Goal: Task Accomplishment & Management: Use online tool/utility

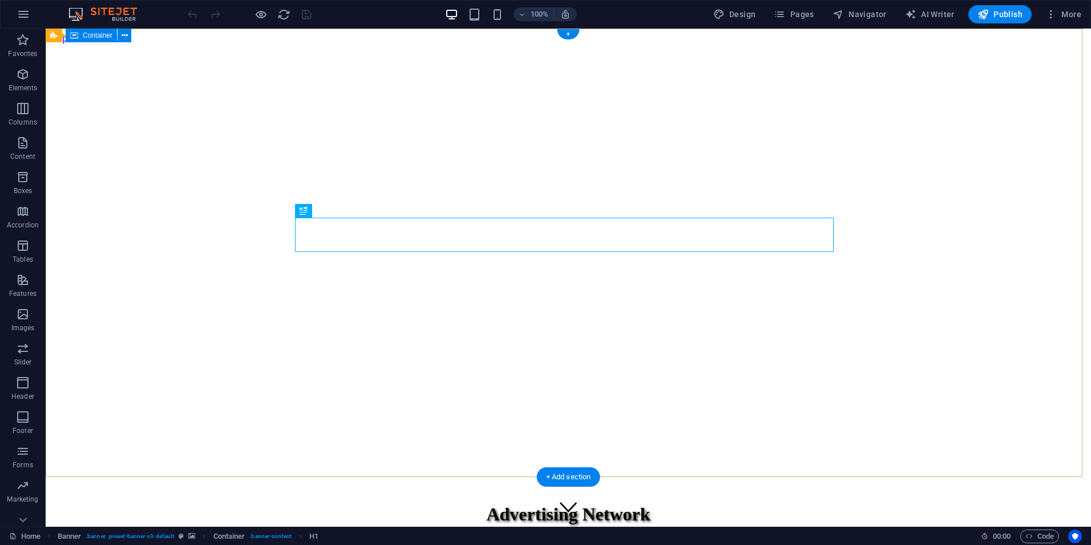
click at [761, 491] on div "Advertising Network Smart Advertising That Builds Communities and Grows Brands" at bounding box center [568, 531] width 1037 height 81
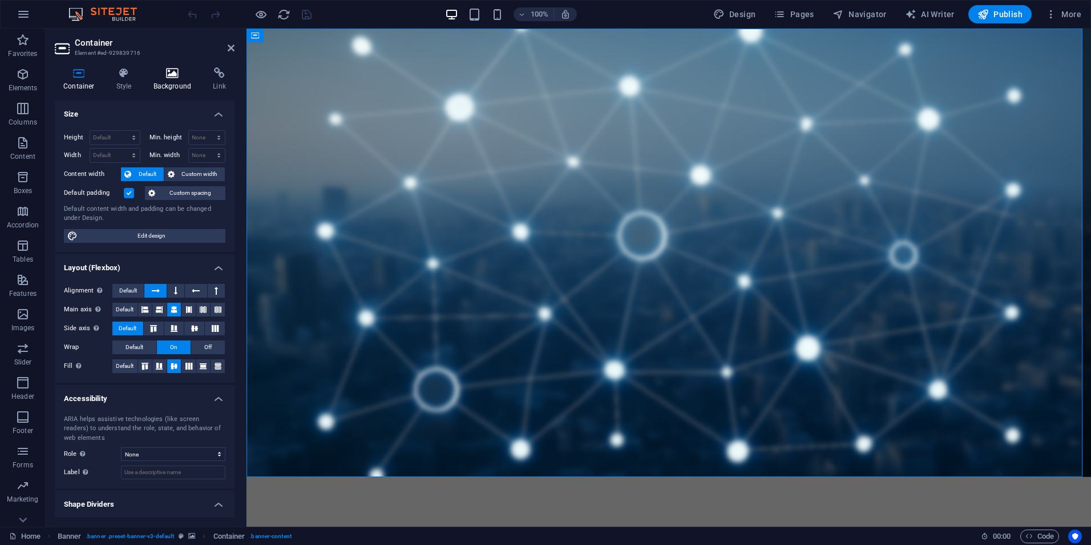
click at [170, 70] on icon at bounding box center [172, 72] width 55 height 11
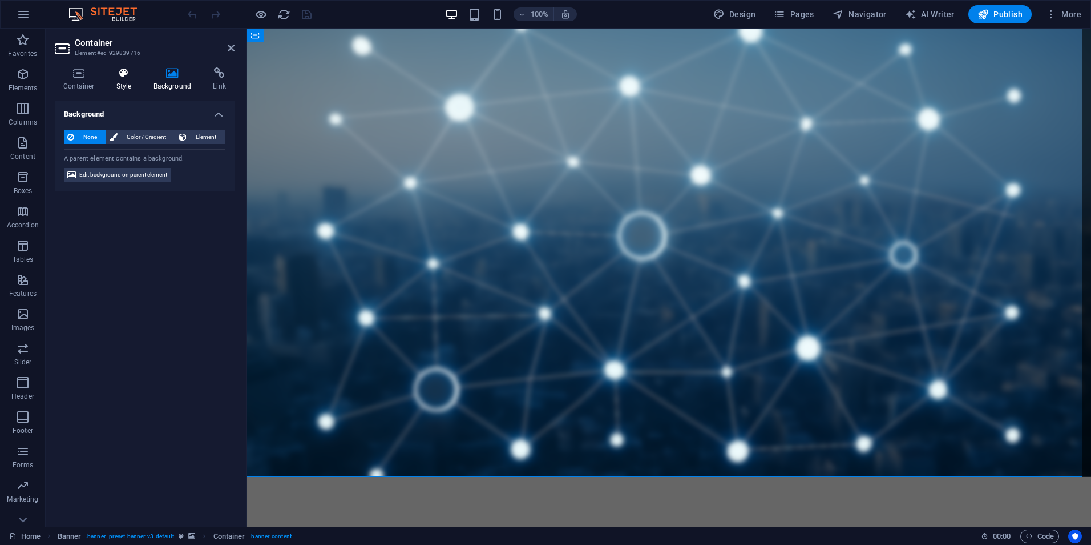
click at [120, 74] on icon at bounding box center [124, 72] width 33 height 11
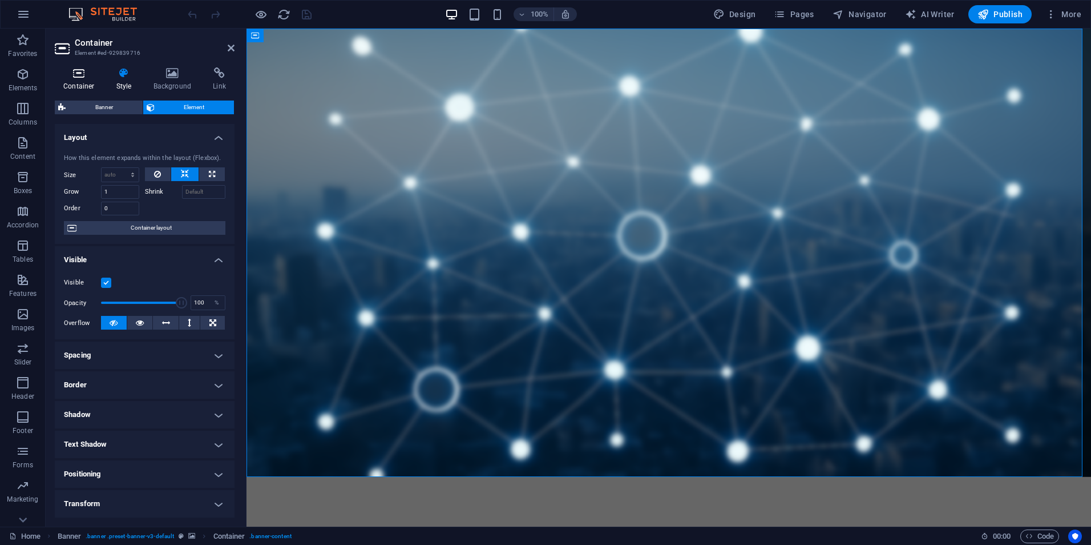
click at [72, 77] on icon at bounding box center [79, 72] width 49 height 11
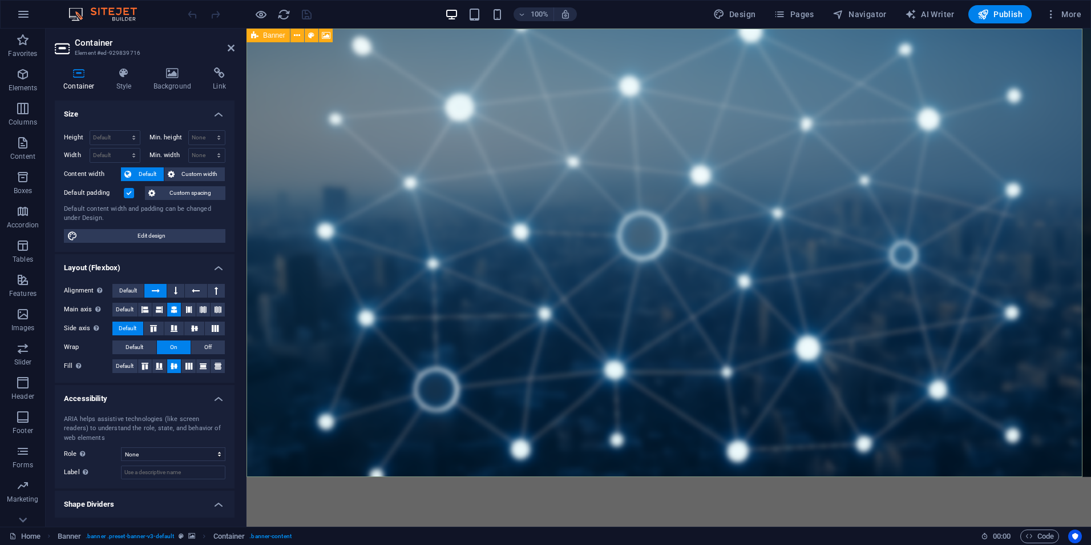
click at [274, 37] on span "Banner" at bounding box center [274, 35] width 22 height 7
select select "vh"
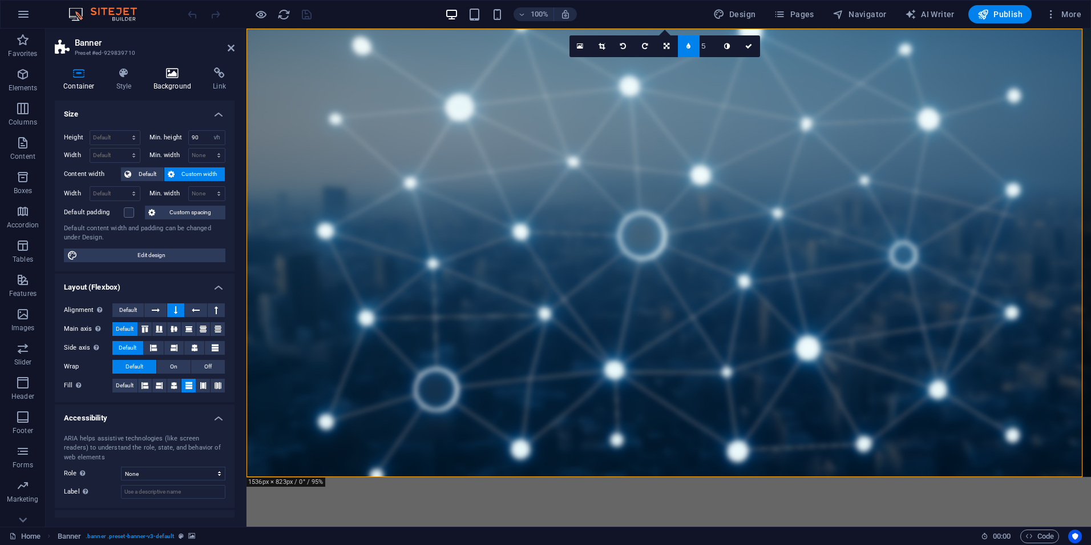
click at [180, 78] on icon at bounding box center [172, 72] width 55 height 11
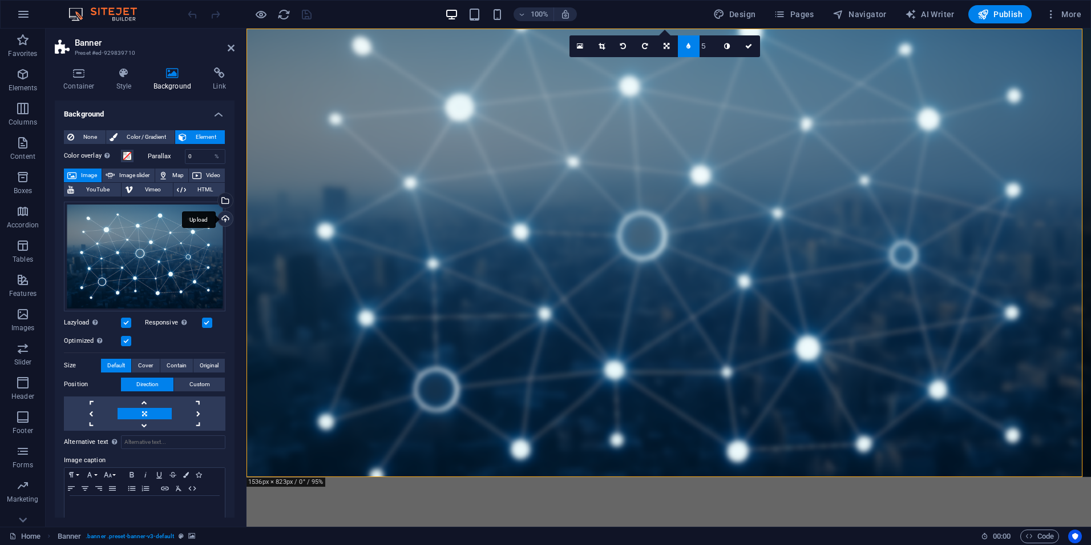
click at [223, 218] on div "Upload" at bounding box center [224, 219] width 17 height 17
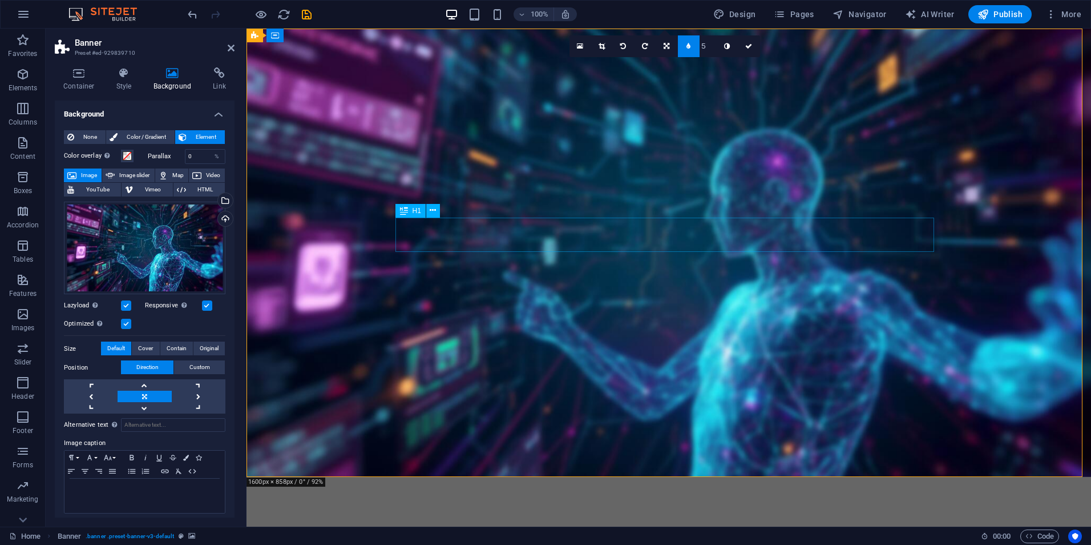
click at [562, 522] on div "Advertising Network" at bounding box center [669, 539] width 539 height 34
click at [563, 522] on div "Advertising Network" at bounding box center [669, 539] width 539 height 34
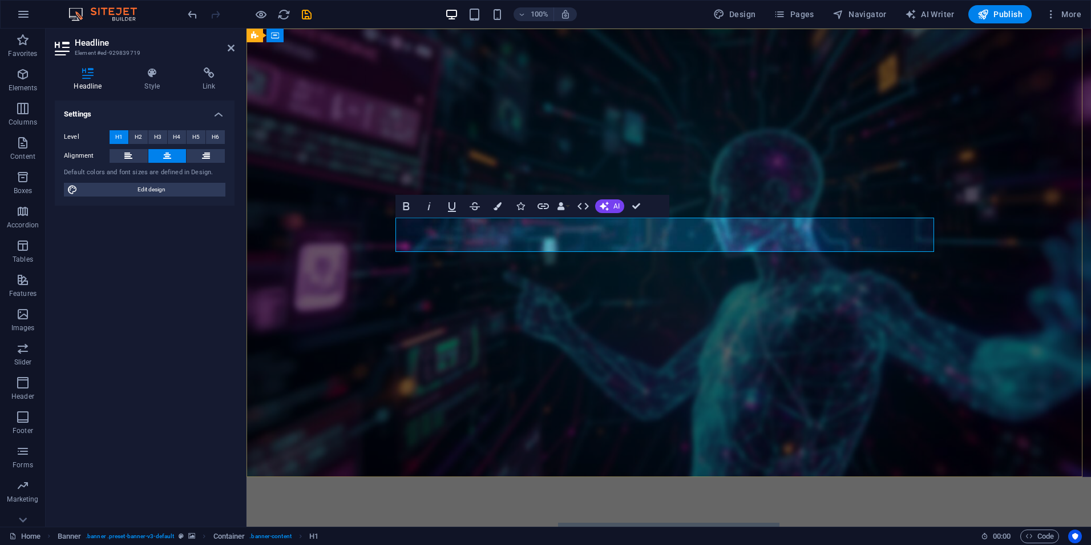
click at [563, 527] on span "Advertising Network" at bounding box center [669, 539] width 222 height 25
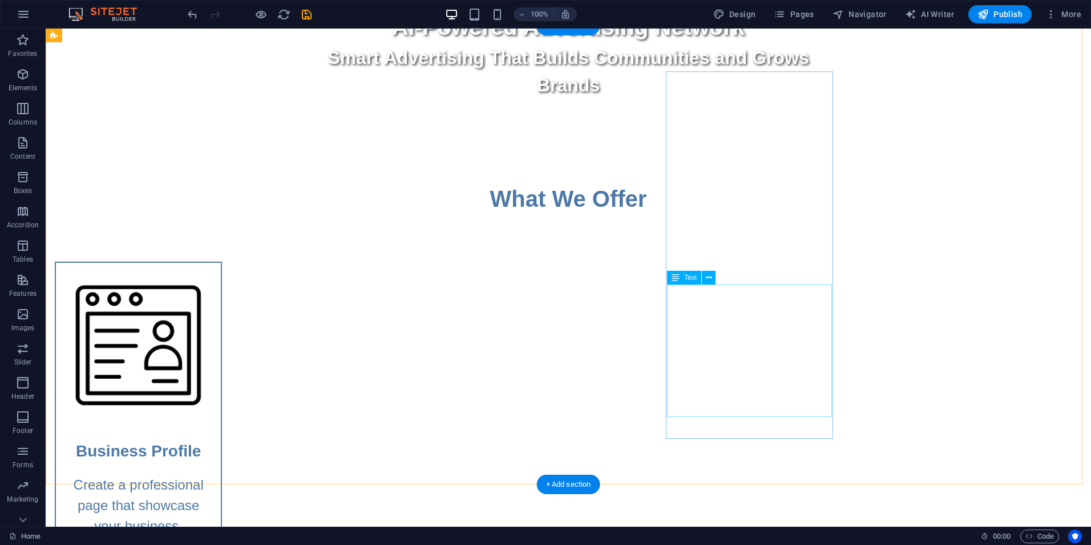
scroll to position [514, 0]
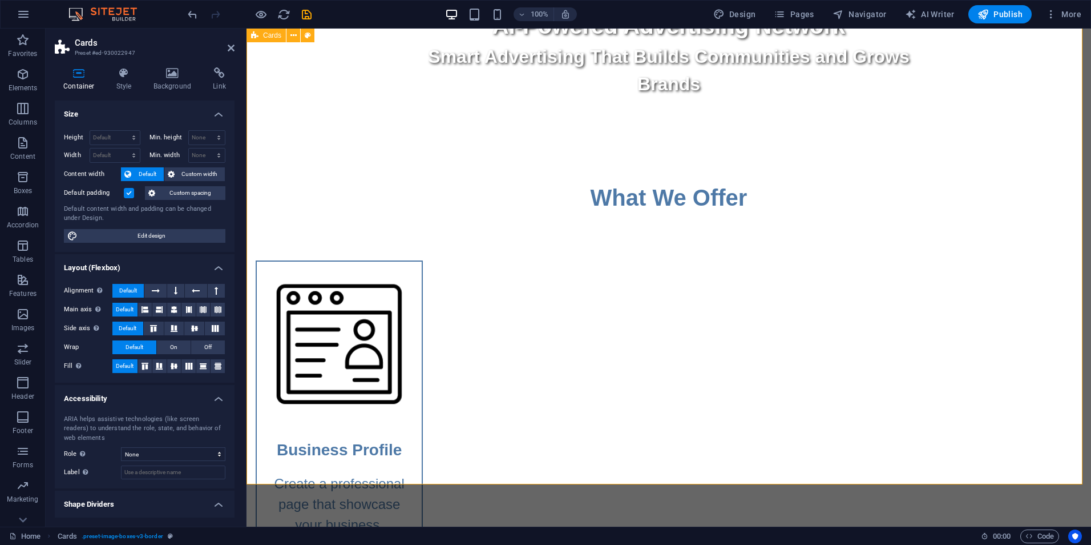
click at [166, 78] on icon at bounding box center [172, 72] width 55 height 11
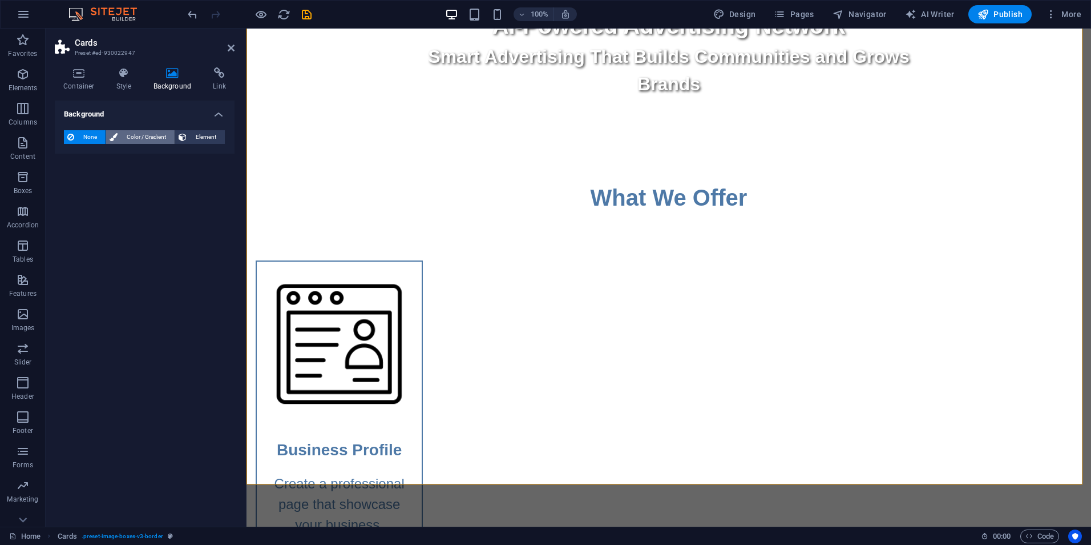
click at [140, 136] on span "Color / Gradient" at bounding box center [146, 137] width 50 height 14
click at [70, 184] on span at bounding box center [71, 182] width 13 height 13
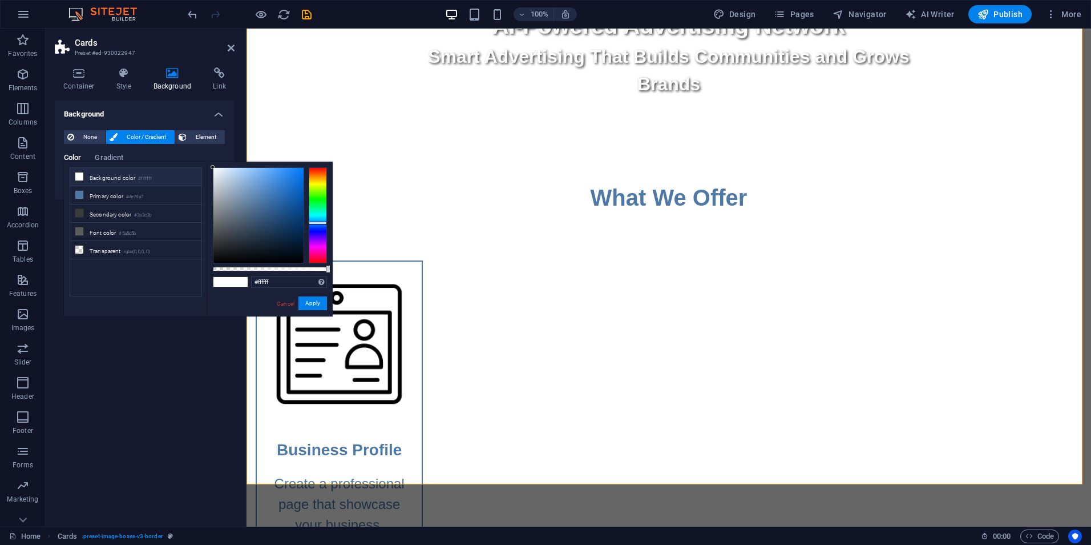
click at [321, 223] on div at bounding box center [318, 215] width 18 height 96
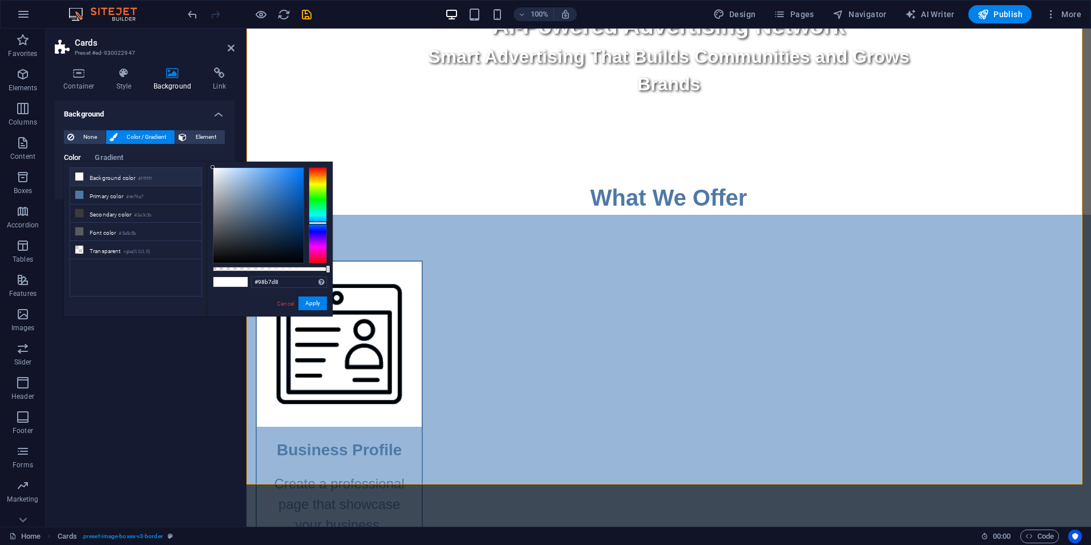
click at [240, 182] on div at bounding box center [258, 215] width 90 height 95
type input "#ccd8e6"
click at [223, 176] on div at bounding box center [258, 215] width 90 height 95
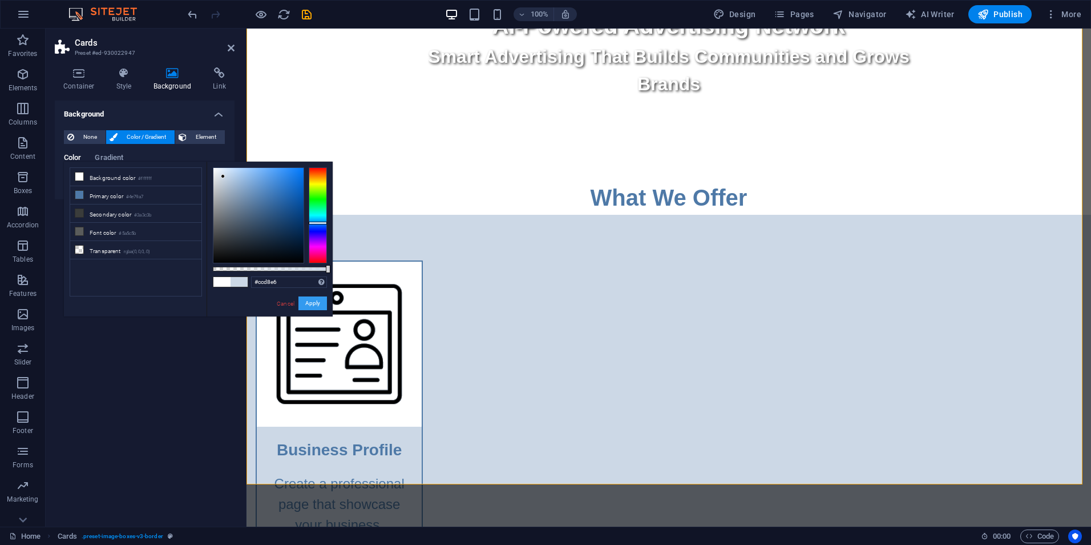
click at [305, 304] on button "Apply" at bounding box center [313, 303] width 29 height 14
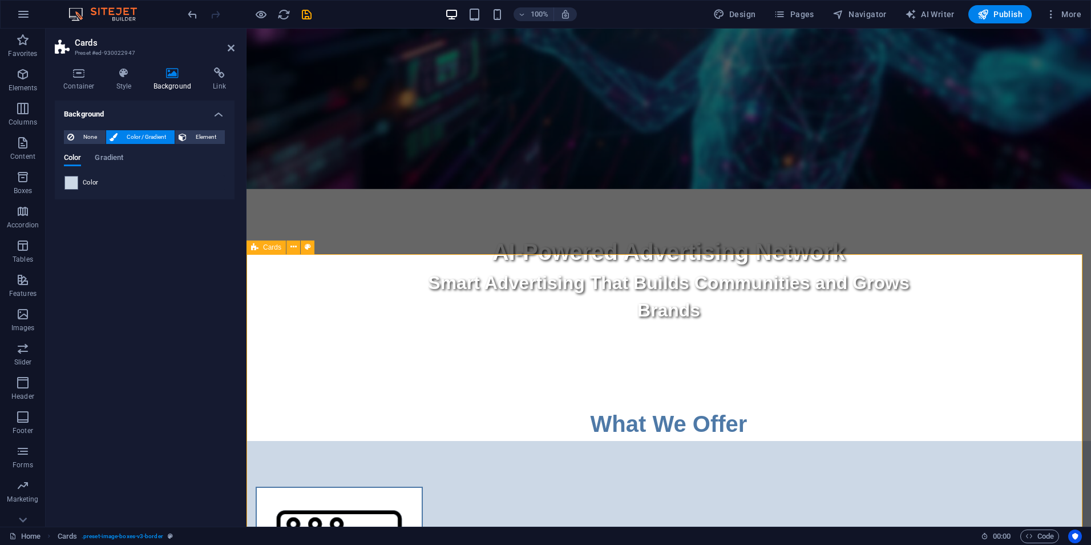
scroll to position [285, 0]
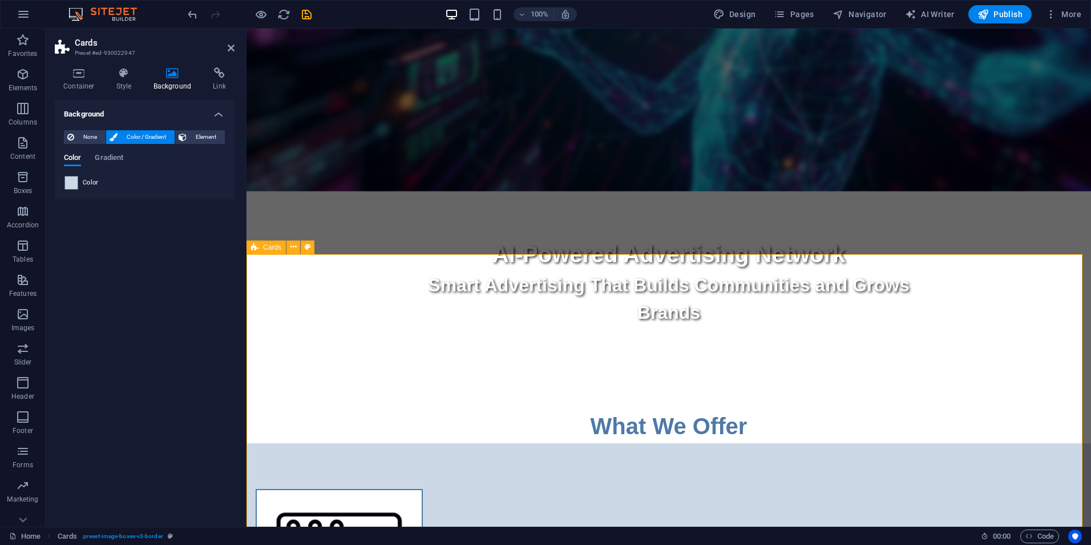
click at [361, 380] on div "What We Offer" at bounding box center [669, 411] width 845 height 63
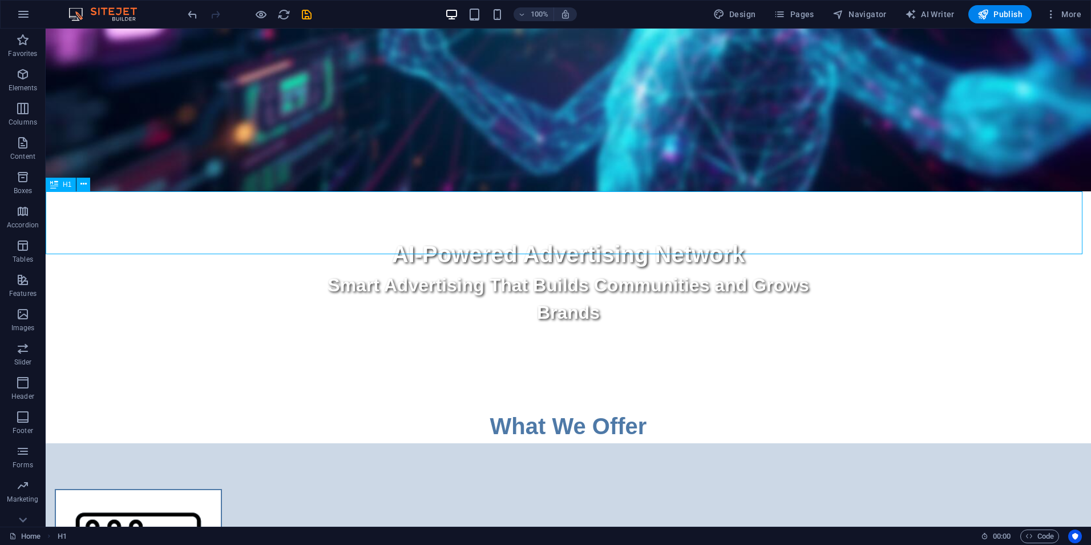
click at [350, 380] on div "What We Offer" at bounding box center [569, 411] width 1046 height 63
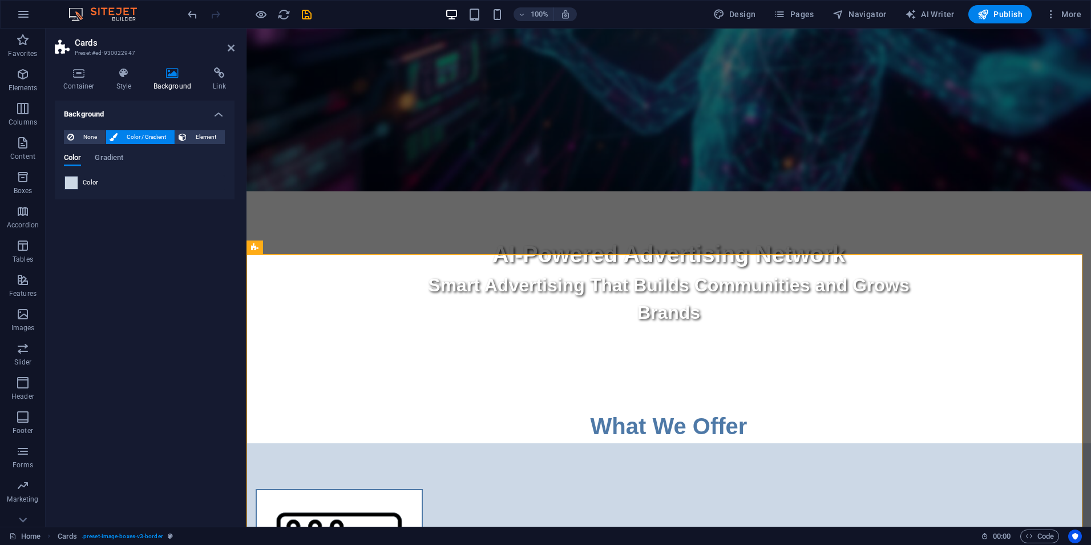
click at [72, 183] on span at bounding box center [71, 182] width 13 height 13
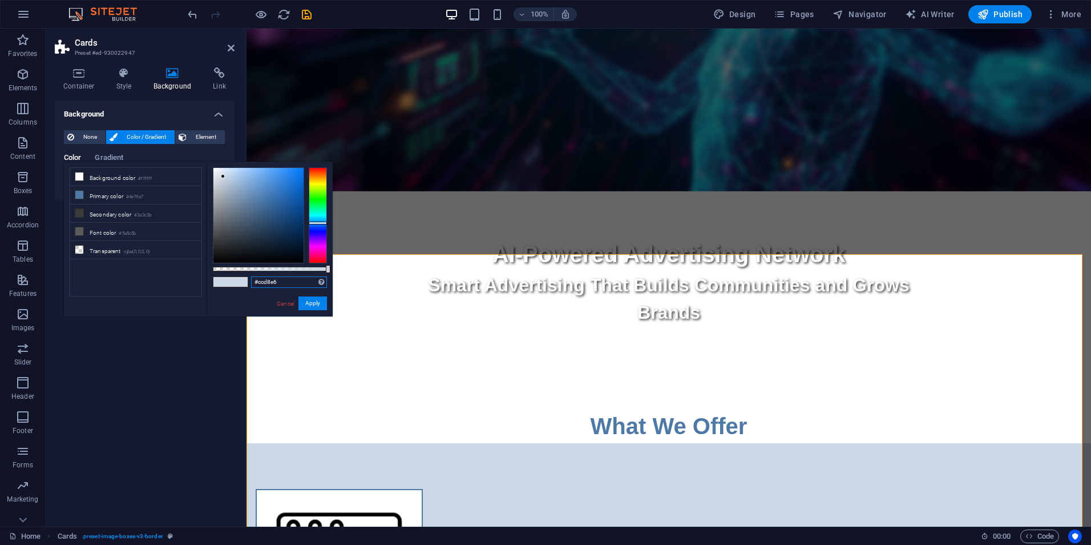
drag, startPoint x: 282, startPoint y: 281, endPoint x: 241, endPoint y: 280, distance: 41.1
click at [241, 280] on div "#ccd8e6 Supported formats #0852ed rgb(8, 82, 237) rgba(8, 82, 237, 90%) hsv(221…" at bounding box center [270, 322] width 126 height 320
click at [311, 301] on button "Apply" at bounding box center [313, 303] width 29 height 14
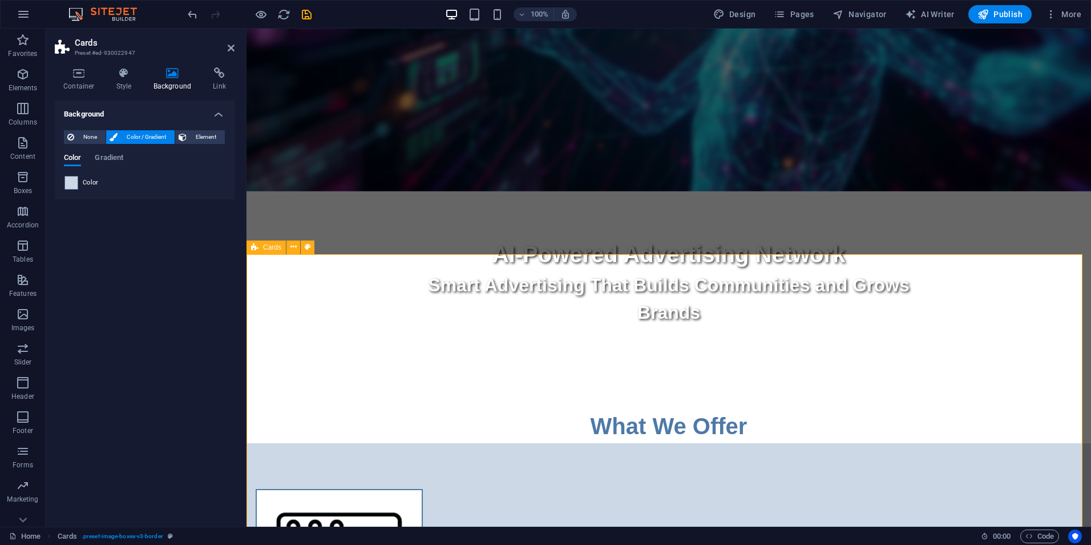
click at [333, 380] on div "What We Offer" at bounding box center [669, 411] width 845 height 63
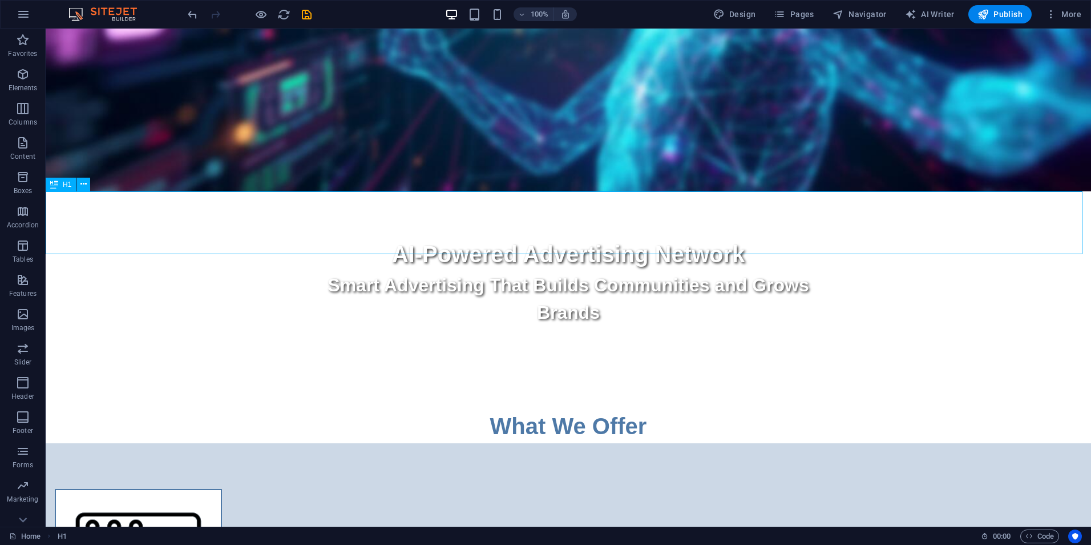
click at [333, 380] on div "What We Offer" at bounding box center [569, 411] width 1046 height 63
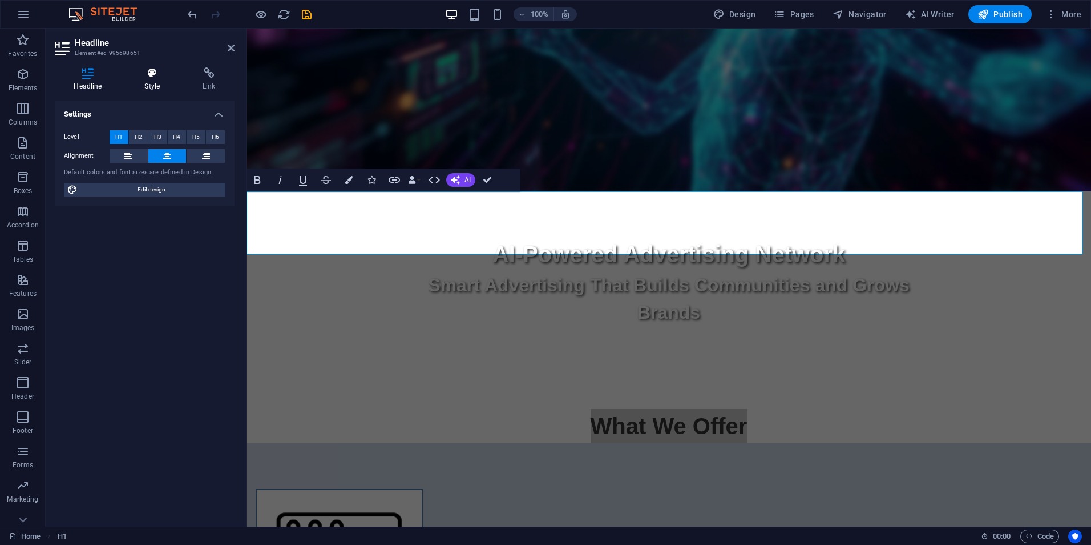
click at [151, 80] on h4 "Style" at bounding box center [155, 79] width 58 height 24
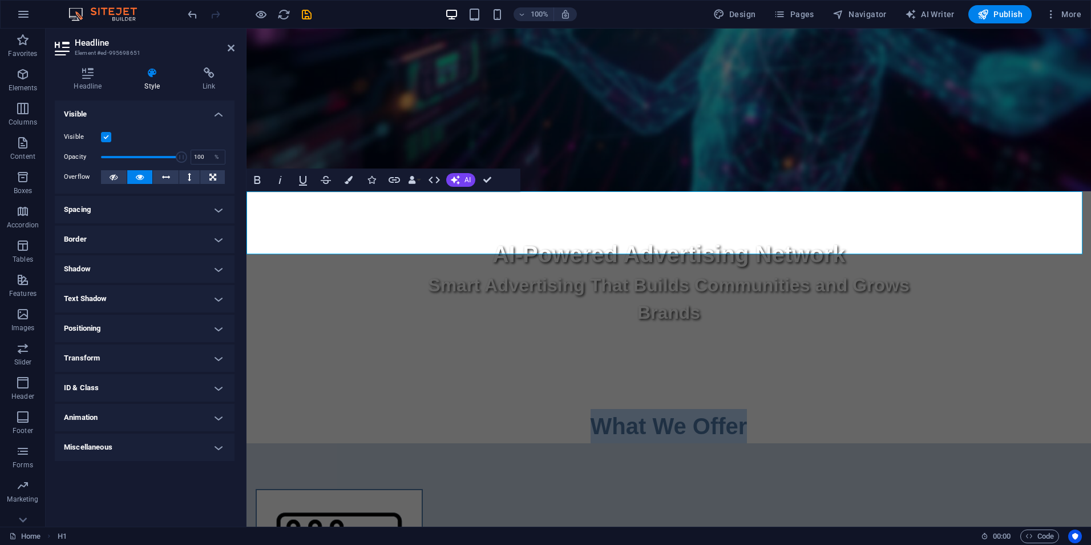
click at [311, 409] on h1 "What We Offer" at bounding box center [669, 426] width 845 height 34
click at [335, 380] on div "What We Offer" at bounding box center [669, 411] width 845 height 63
click at [297, 380] on div "What We Offer" at bounding box center [669, 411] width 845 height 63
click at [349, 182] on icon "button" at bounding box center [349, 180] width 8 height 8
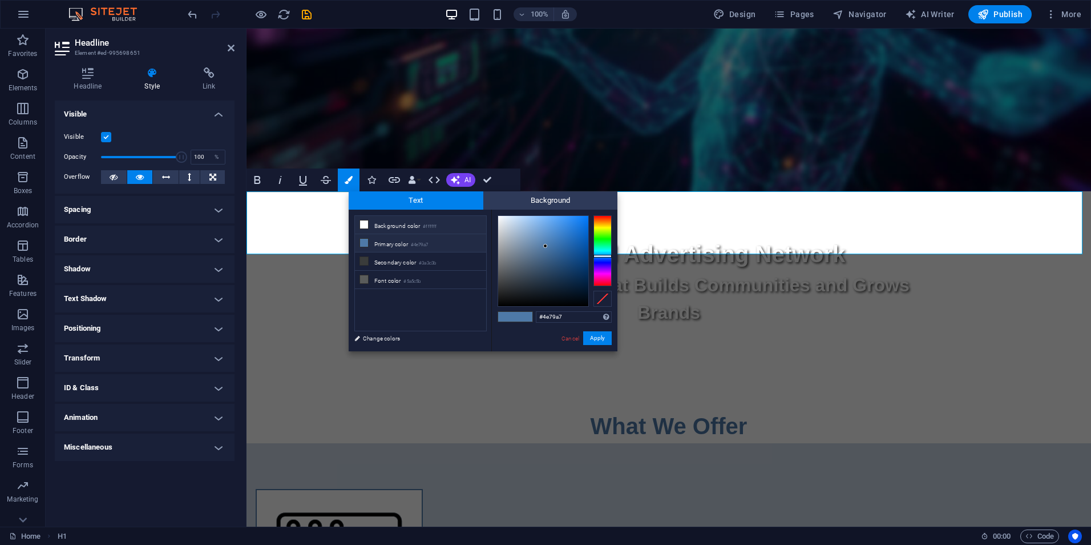
click at [365, 224] on icon at bounding box center [364, 224] width 8 height 8
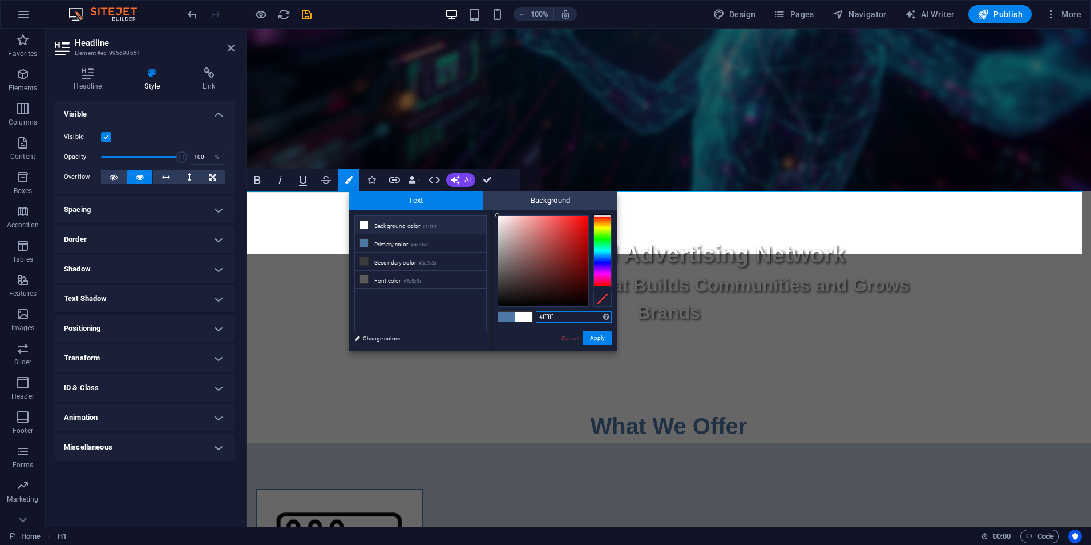
drag, startPoint x: 562, startPoint y: 316, endPoint x: 525, endPoint y: 317, distance: 37.1
click at [525, 317] on div "#ffffff Supported formats #0852ed rgb(8, 82, 237) rgba(8, 82, 237, 90%) hsv(221…" at bounding box center [554, 362] width 126 height 307
paste input "ccd8e6"
type input "#ccd8e6"
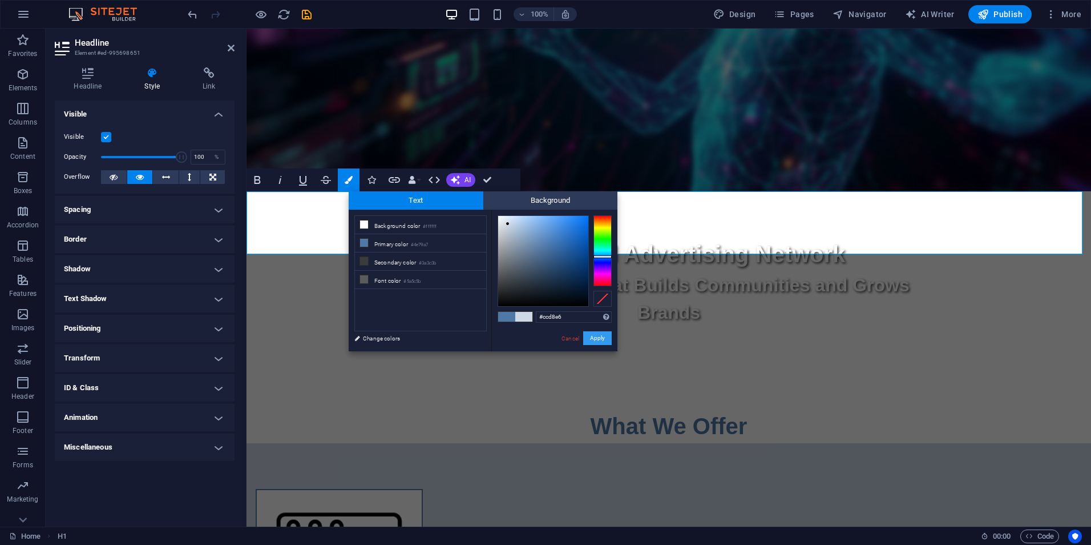
click at [595, 336] on button "Apply" at bounding box center [597, 338] width 29 height 14
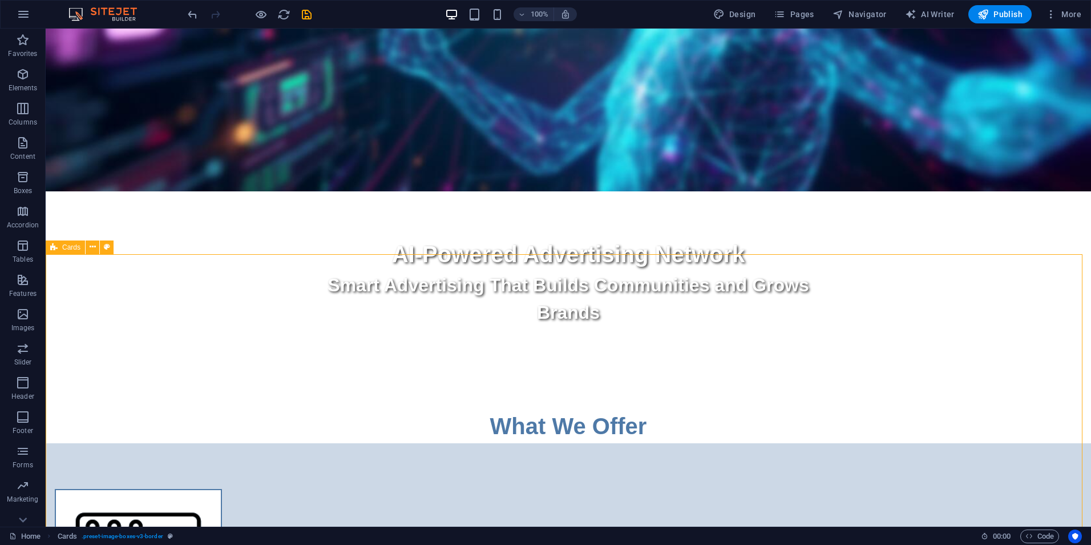
click at [380, 380] on div "What We Offer" at bounding box center [569, 411] width 1046 height 63
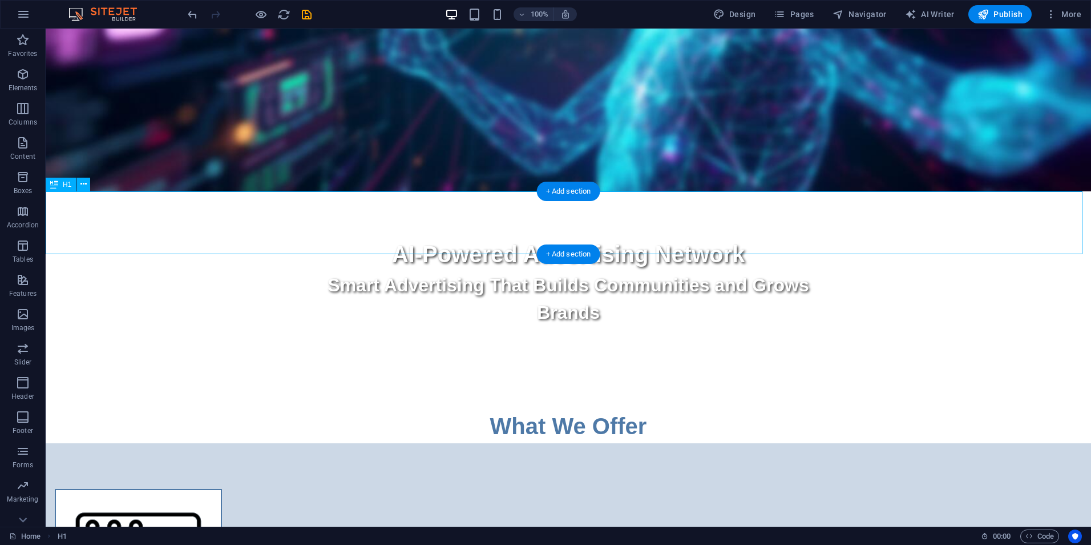
click at [380, 380] on div "What We Offer" at bounding box center [569, 411] width 1046 height 63
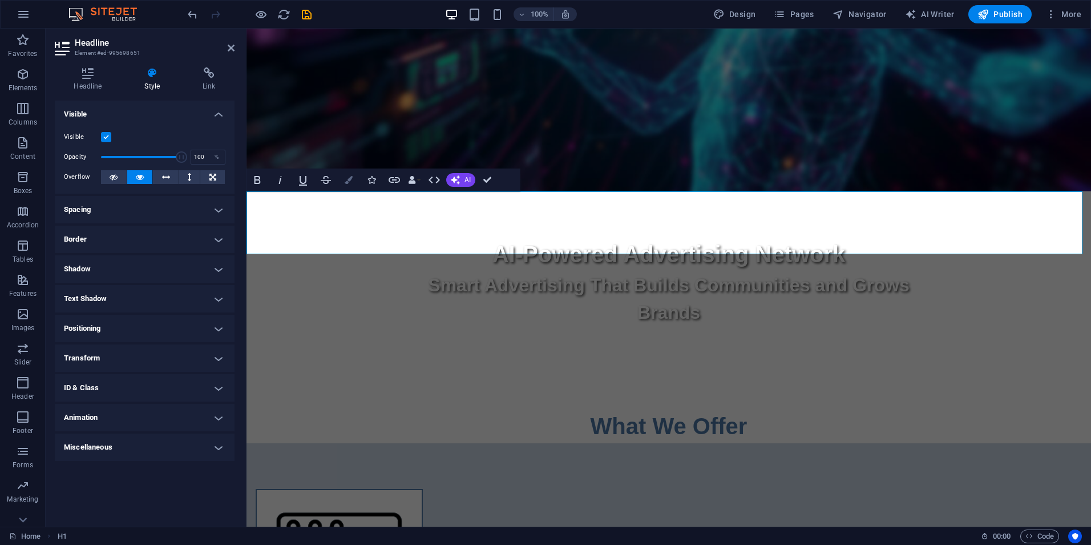
click at [349, 182] on icon "button" at bounding box center [349, 180] width 8 height 8
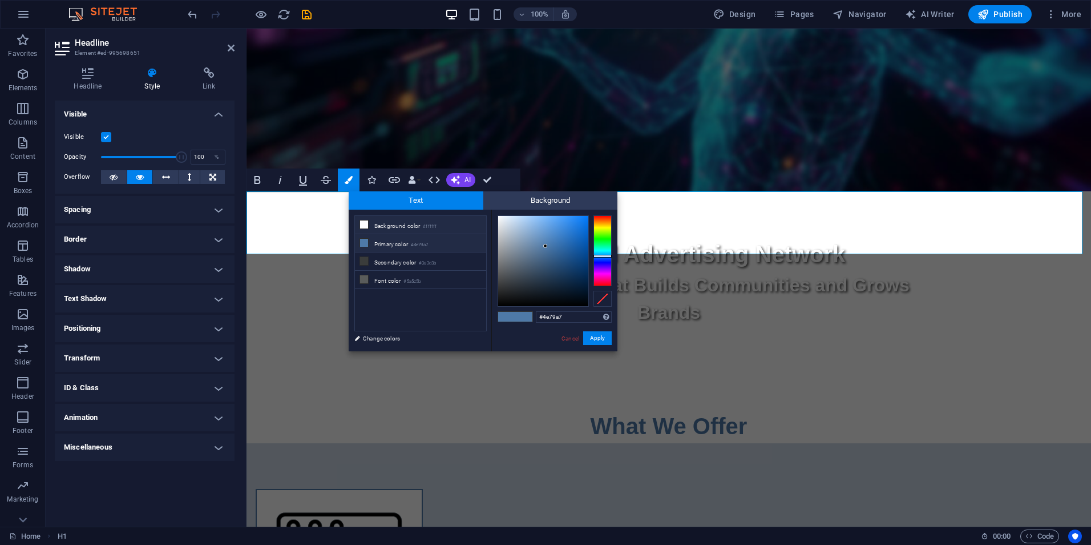
click at [390, 225] on li "Background color #ffffff" at bounding box center [420, 225] width 131 height 18
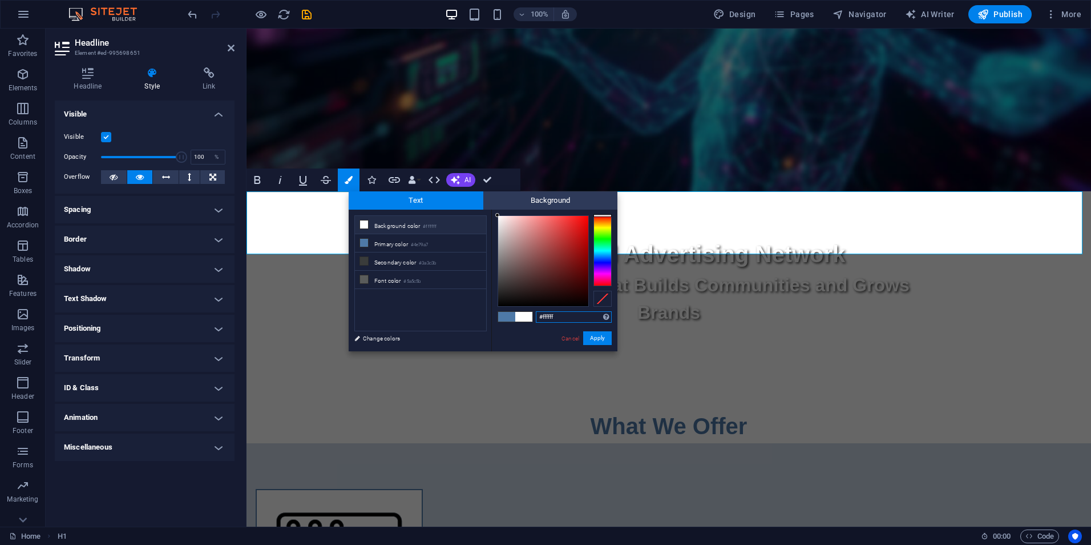
drag, startPoint x: 562, startPoint y: 314, endPoint x: 526, endPoint y: 318, distance: 36.2
click at [526, 318] on div "#ffffff Supported formats #0852ed rgb(8, 82, 237) rgba(8, 82, 237, 90%) hsv(221…" at bounding box center [554, 362] width 126 height 307
paste input "ccd8e6"
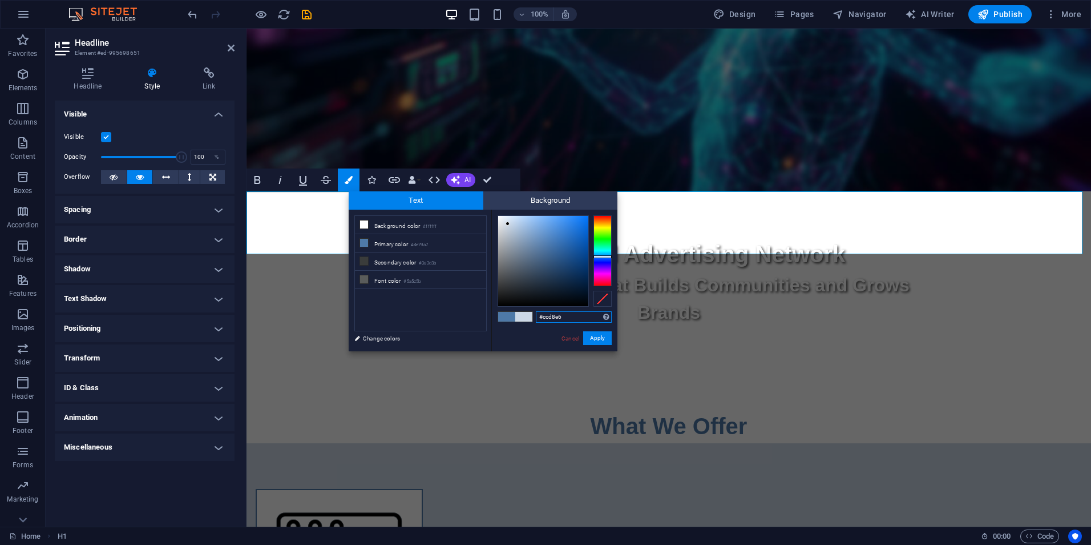
type input "#ccd8e6"
click at [594, 338] on button "Apply" at bounding box center [597, 338] width 29 height 14
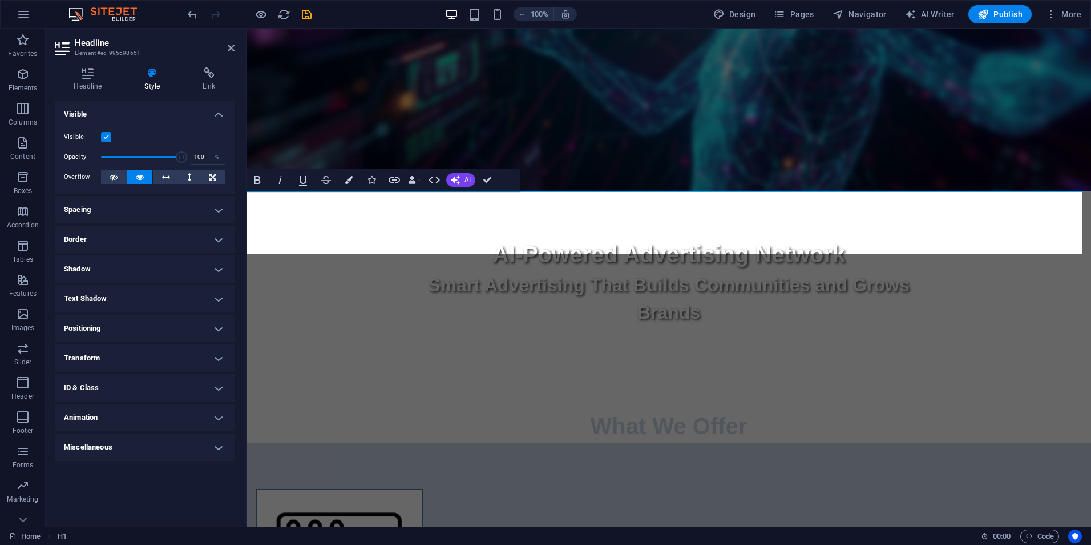
click at [453, 409] on h1 "What We Offer" at bounding box center [669, 426] width 845 height 34
click at [152, 82] on h4 "Style" at bounding box center [155, 79] width 58 height 24
drag, startPoint x: 179, startPoint y: 159, endPoint x: 127, endPoint y: 159, distance: 52.5
click at [127, 159] on span at bounding box center [127, 156] width 11 height 11
type input "100"
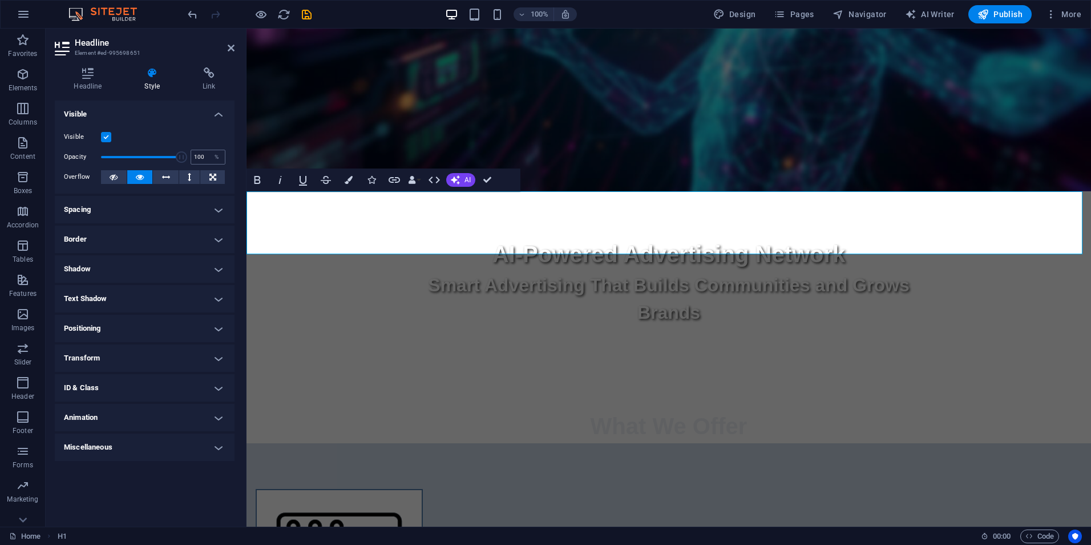
drag, startPoint x: 127, startPoint y: 159, endPoint x: 203, endPoint y: 160, distance: 75.9
click at [203, 160] on div "Opacity 100 %" at bounding box center [145, 156] width 162 height 17
drag, startPoint x: 184, startPoint y: 159, endPoint x: 195, endPoint y: 159, distance: 10.8
click at [195, 159] on div "Opacity 100 %" at bounding box center [145, 156] width 162 height 17
click at [90, 76] on icon at bounding box center [88, 72] width 66 height 11
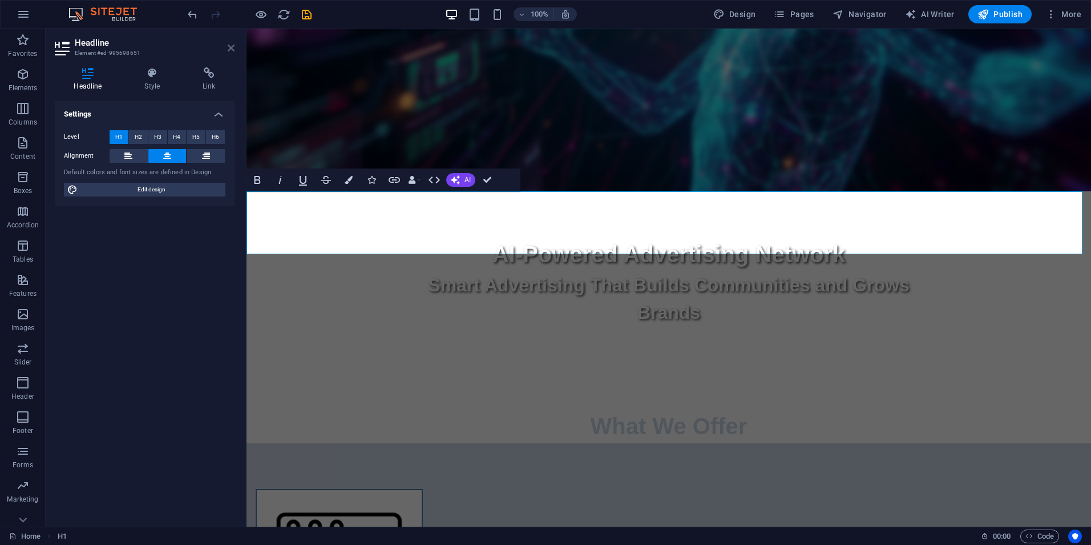
click at [231, 47] on icon at bounding box center [231, 47] width 7 height 9
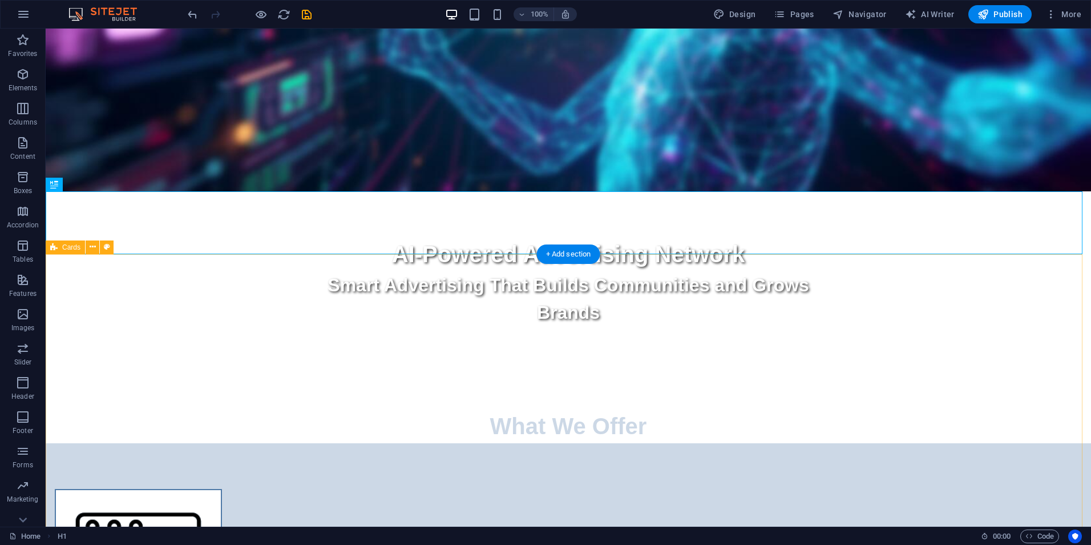
click at [236, 380] on div "What We Offer" at bounding box center [569, 411] width 1046 height 63
click at [63, 183] on span "H1" at bounding box center [67, 184] width 9 height 7
click at [83, 183] on icon at bounding box center [83, 184] width 6 height 12
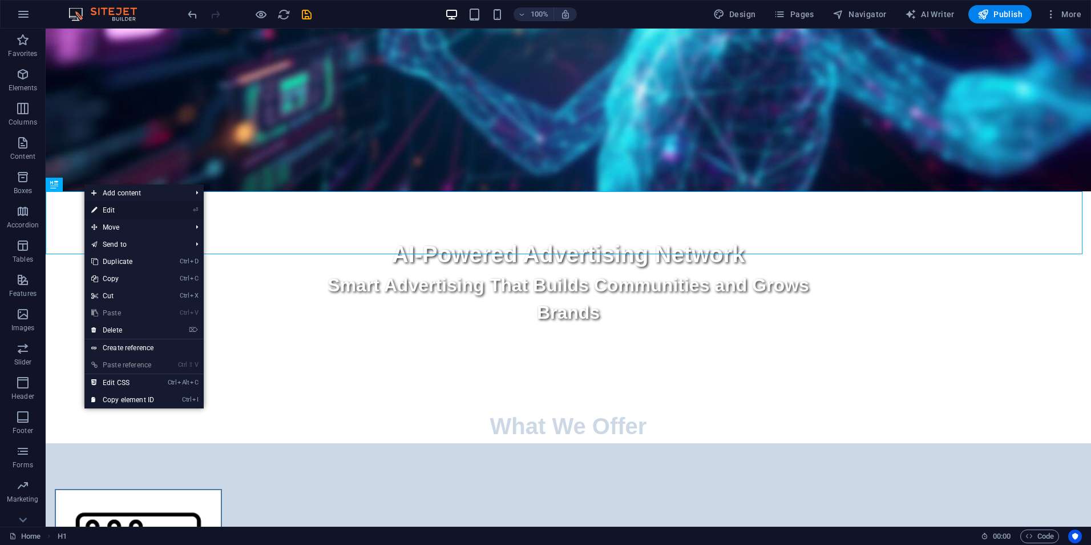
click at [110, 208] on link "⏎ Edit" at bounding box center [122, 209] width 76 height 17
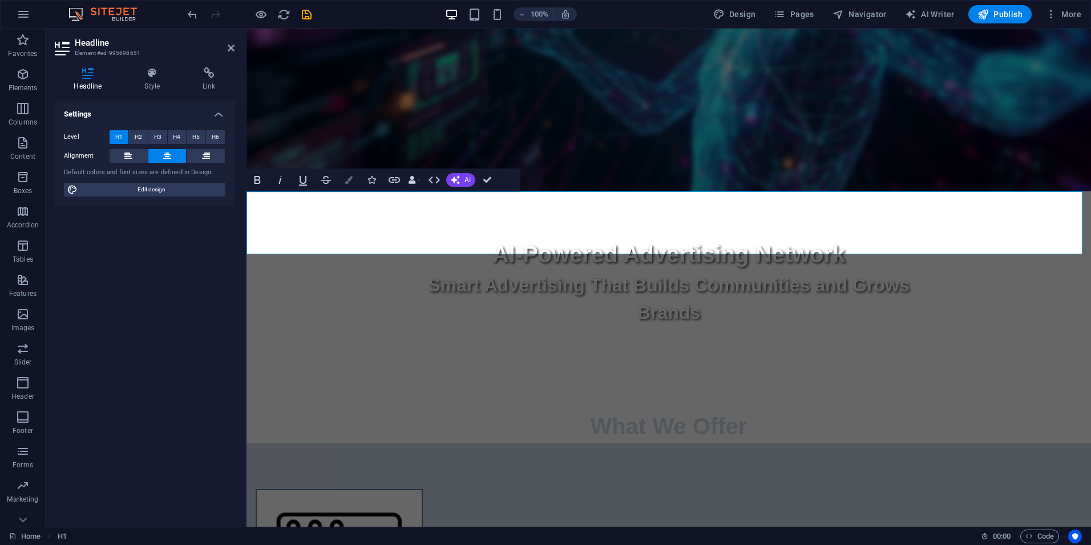
click at [350, 181] on icon "button" at bounding box center [349, 180] width 8 height 8
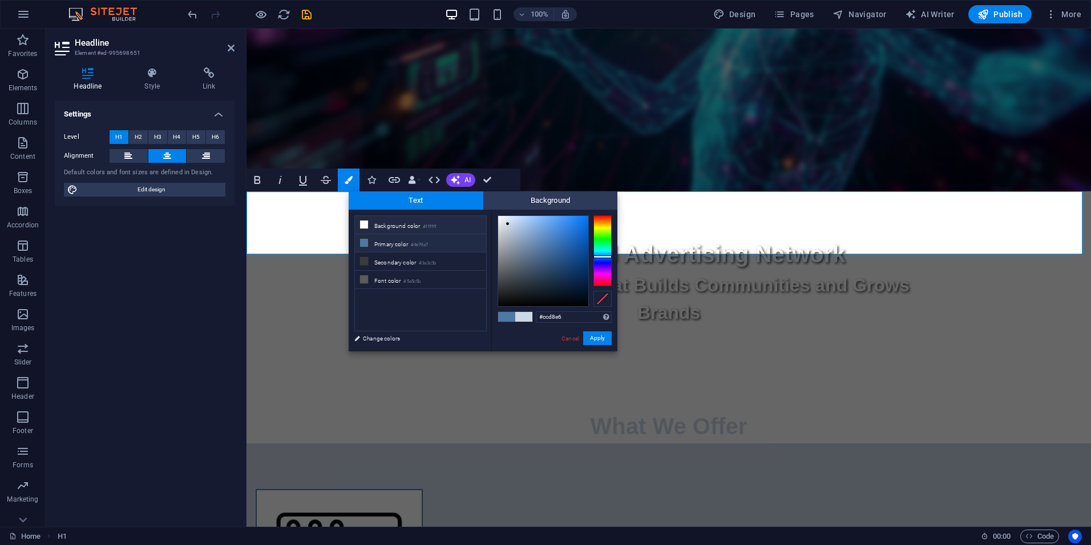
click at [377, 225] on li "Background color #ffffff" at bounding box center [420, 225] width 131 height 18
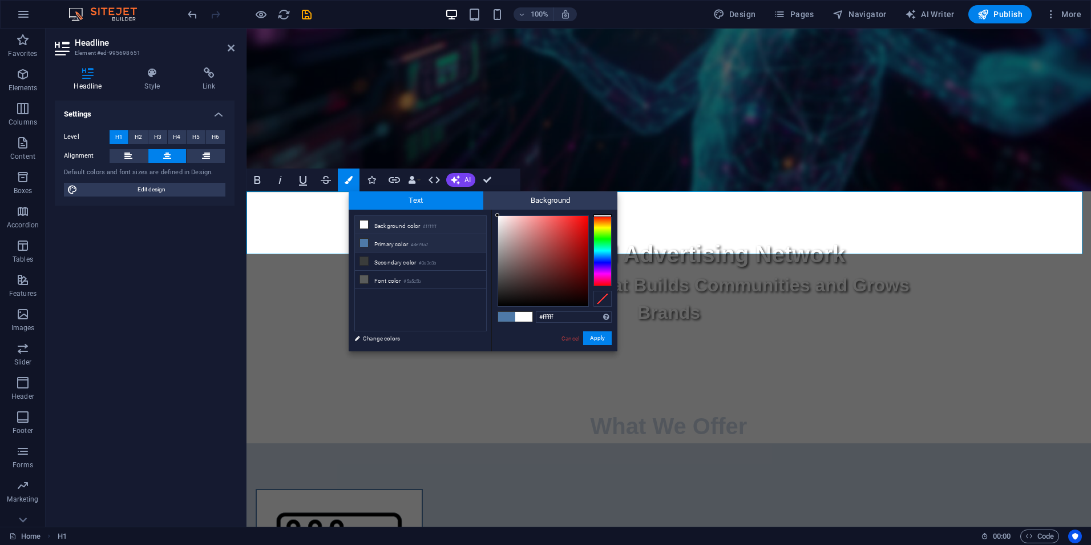
click at [381, 241] on li "Primary color #4e79a7" at bounding box center [420, 243] width 131 height 18
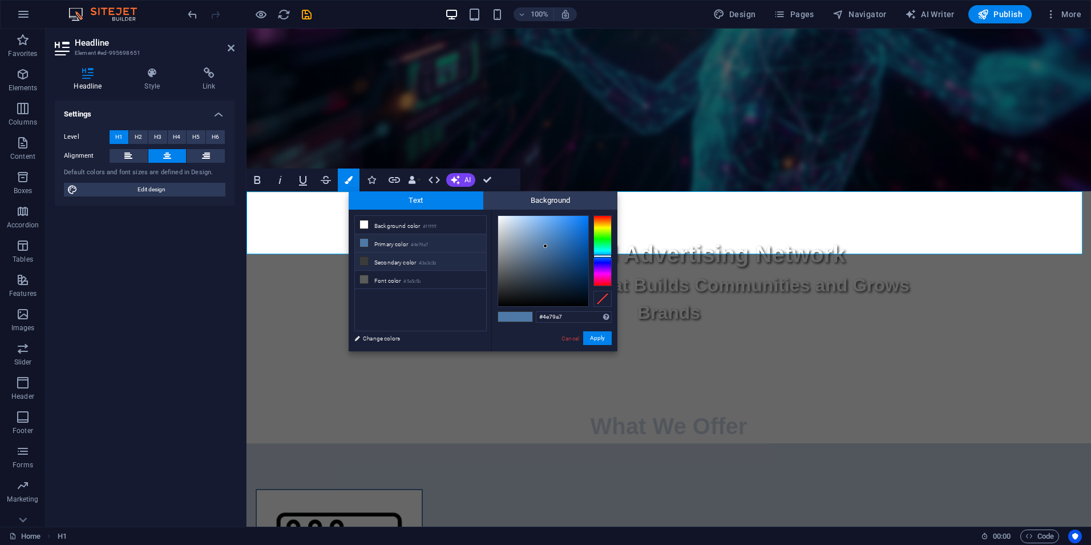
click at [385, 260] on li "Secondary color #3a3c3b" at bounding box center [420, 261] width 131 height 18
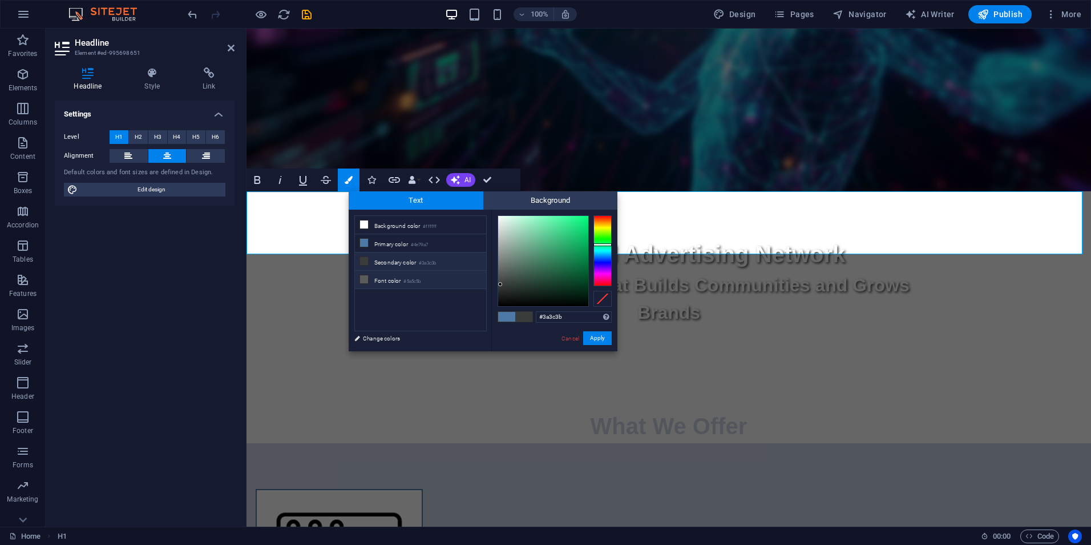
click at [384, 282] on li "Font color #5a5c5b" at bounding box center [420, 280] width 131 height 18
click at [394, 261] on li "Secondary color #3a3c3b" at bounding box center [420, 261] width 131 height 18
click at [397, 245] on li "Primary color #4e79a7" at bounding box center [420, 243] width 131 height 18
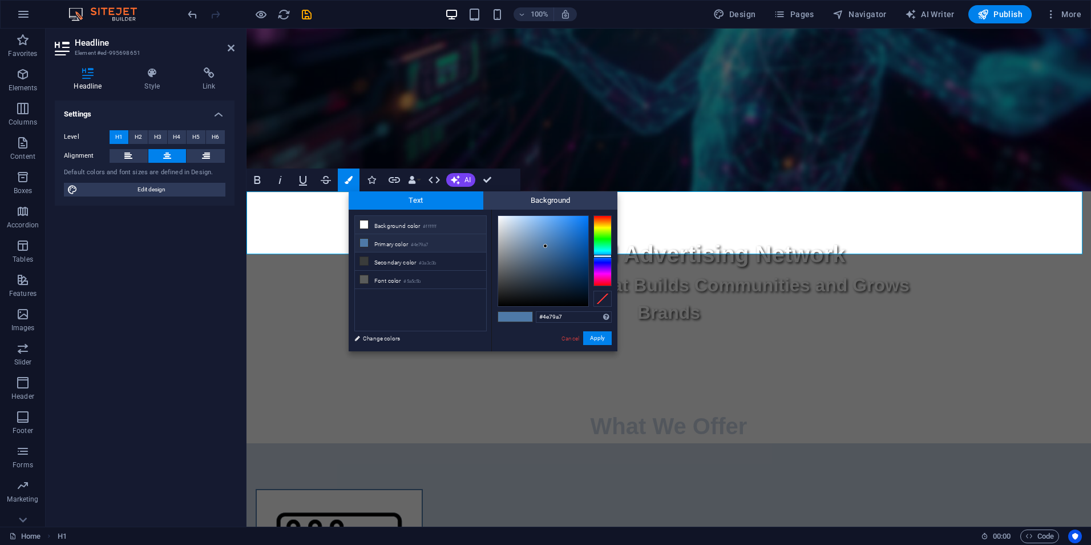
click at [388, 224] on li "Background color #ffffff" at bounding box center [420, 225] width 131 height 18
type input "#ffffff"
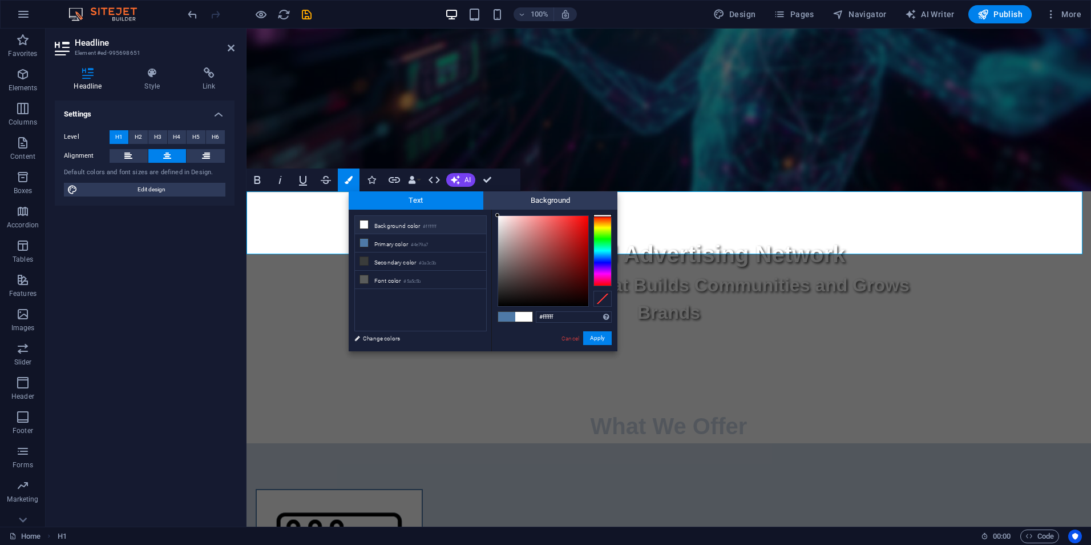
drag, startPoint x: 382, startPoint y: 337, endPoint x: 415, endPoint y: 311, distance: 42.3
click at [382, 337] on link "Change colors" at bounding box center [415, 338] width 132 height 14
select select "px"
select select "400"
select select "px"
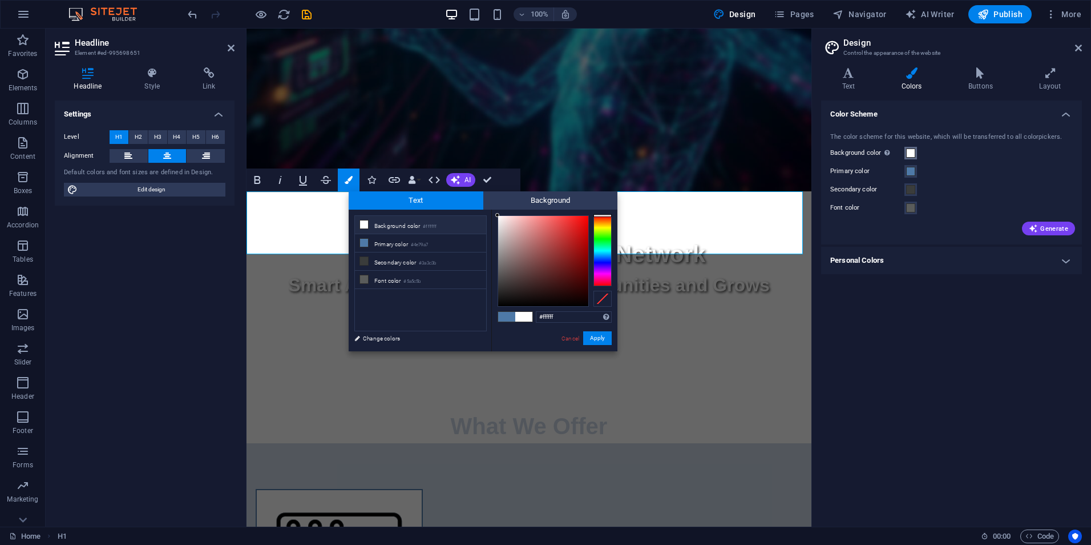
click at [910, 155] on span at bounding box center [910, 152] width 9 height 9
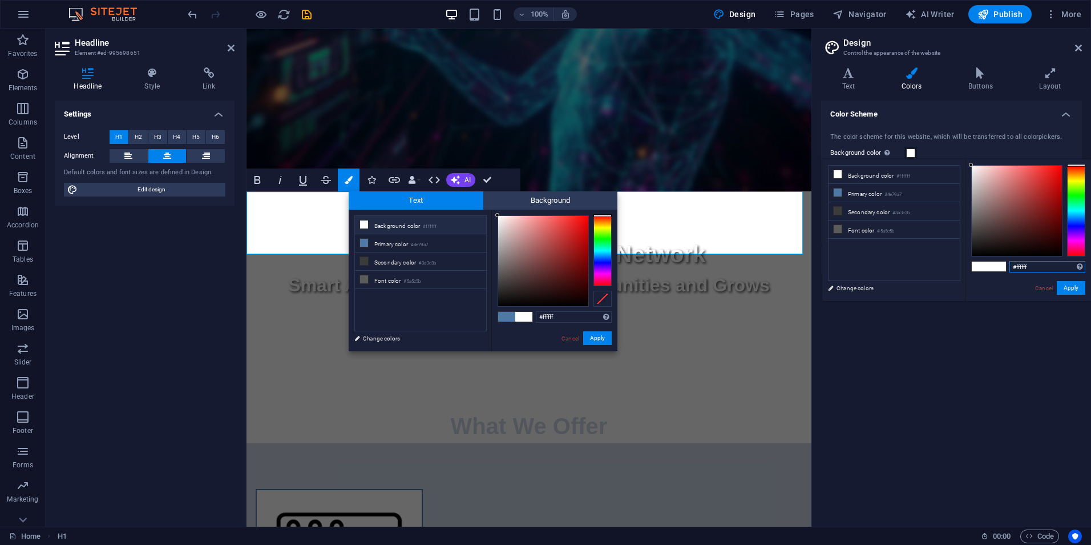
drag, startPoint x: 1033, startPoint y: 264, endPoint x: 993, endPoint y: 265, distance: 40.0
click at [993, 265] on div "#ffffff Supported formats #0852ed rgb(8, 82, 237) rgba(8, 82, 237, 90%) hsv(221…" at bounding box center [1028, 312] width 126 height 307
paste input "ccd8e6"
type input "#ccd8e6"
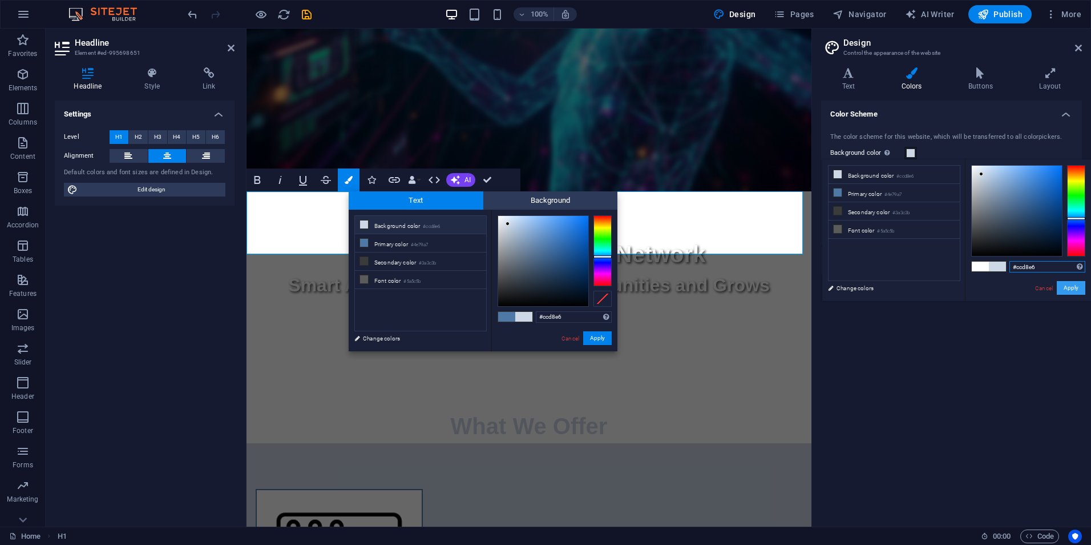
type input "#ccd8e6"
click at [1073, 285] on button "Apply" at bounding box center [1071, 288] width 29 height 14
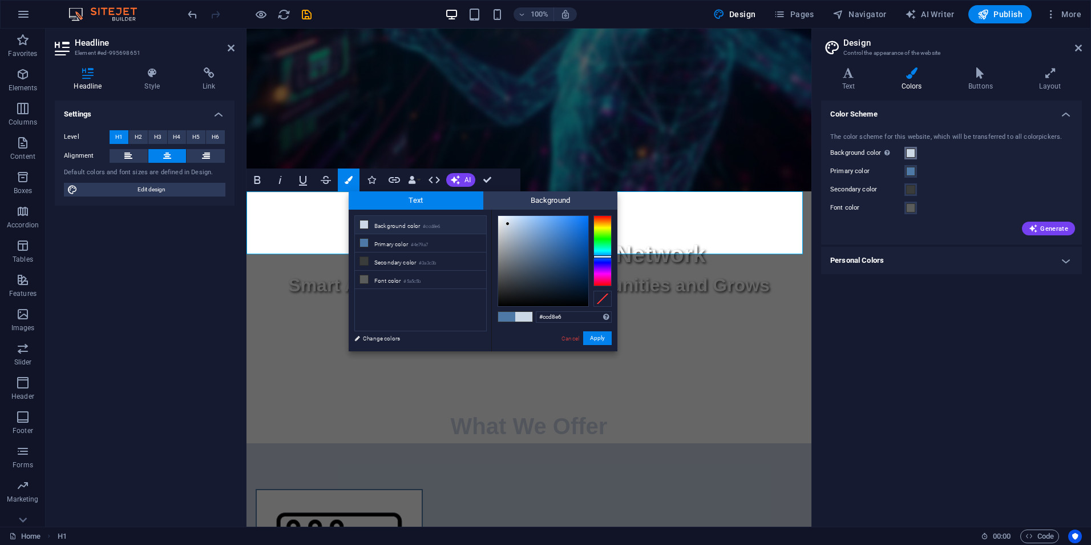
click at [910, 152] on span at bounding box center [910, 152] width 9 height 9
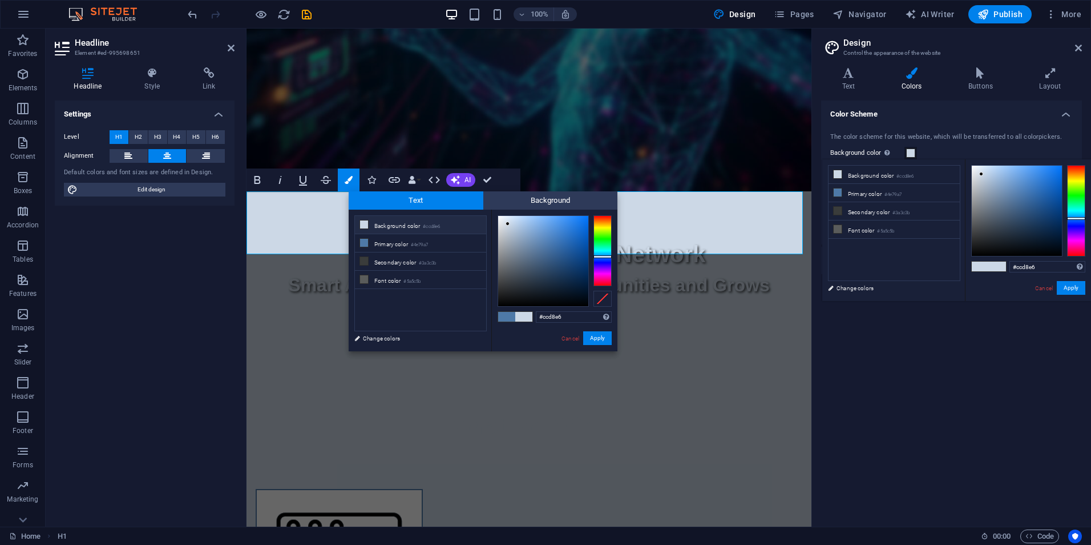
click at [401, 223] on li "Background color #ccd8e6" at bounding box center [420, 225] width 131 height 18
click at [598, 340] on button "Apply" at bounding box center [597, 338] width 29 height 14
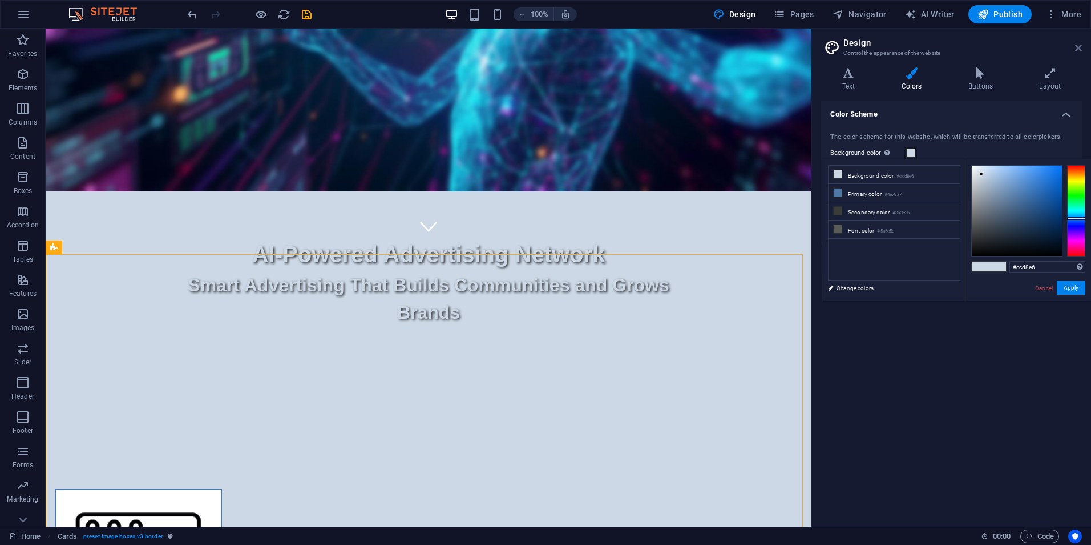
drag, startPoint x: 1079, startPoint y: 48, endPoint x: 771, endPoint y: 246, distance: 366.4
click at [1079, 48] on icon at bounding box center [1078, 47] width 7 height 9
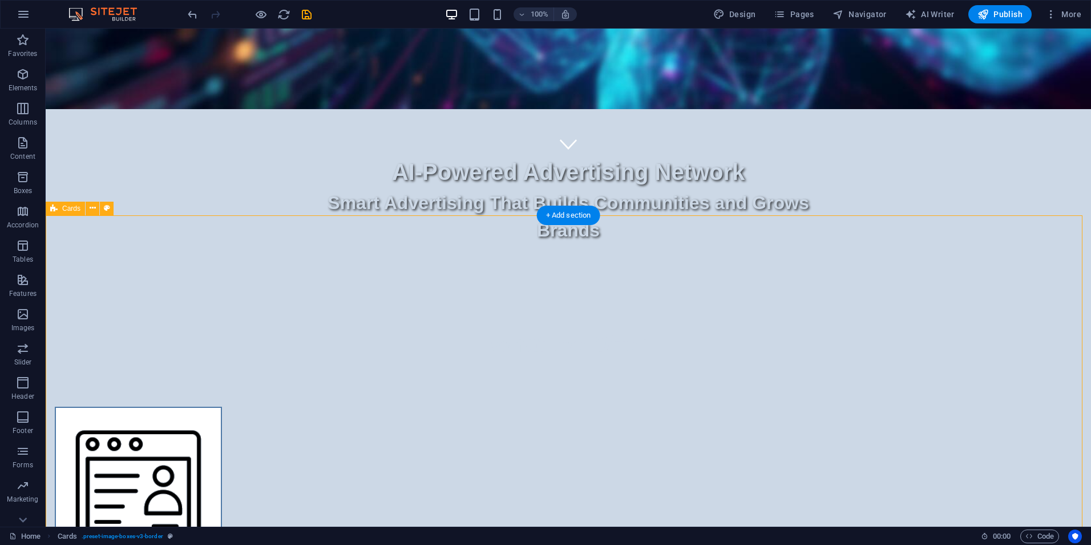
scroll to position [571, 0]
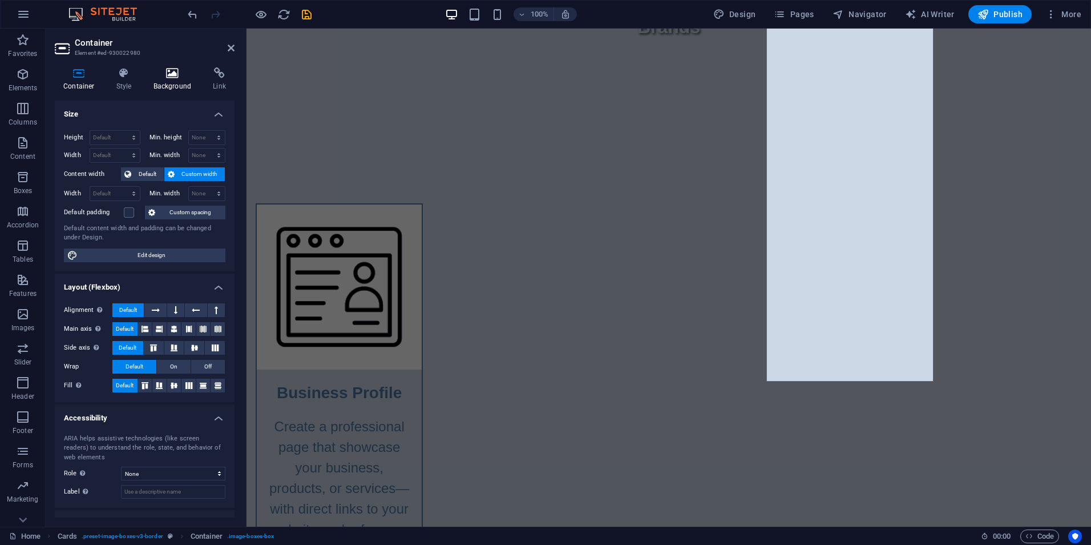
click at [169, 76] on icon at bounding box center [172, 72] width 55 height 11
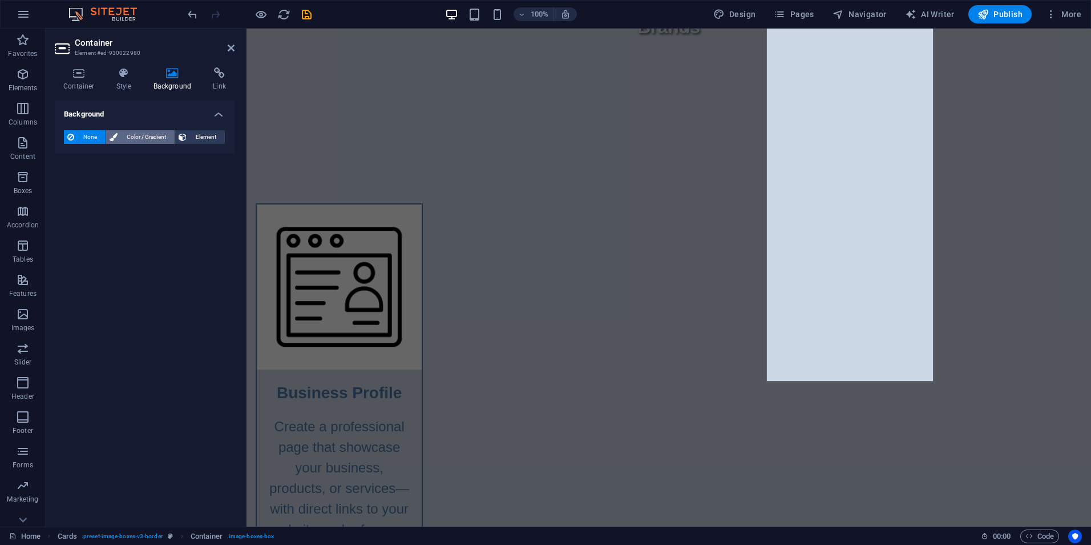
click at [128, 136] on span "Color / Gradient" at bounding box center [146, 137] width 50 height 14
click at [66, 184] on span at bounding box center [71, 182] width 13 height 13
type input "#ffffff"
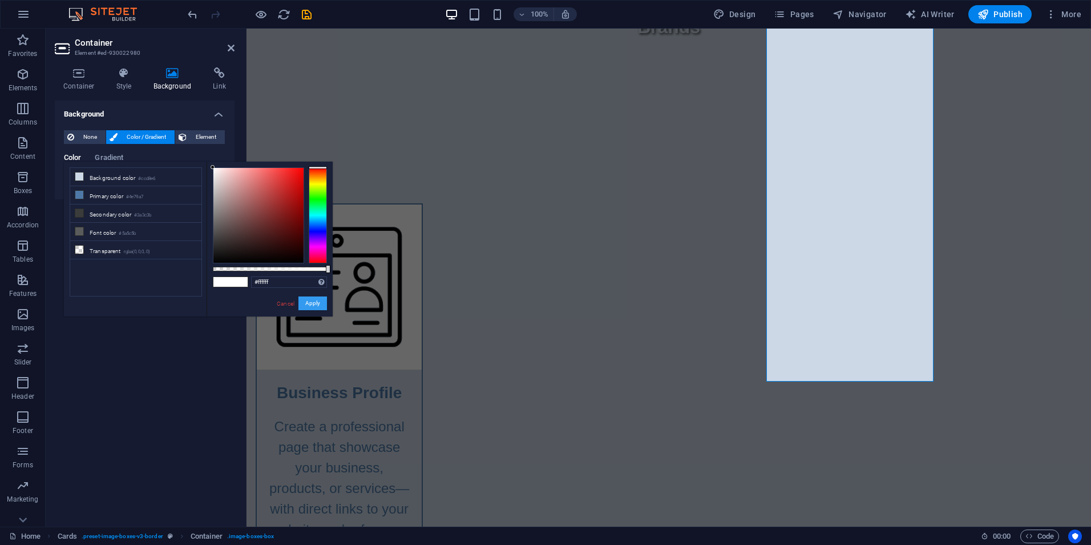
click at [311, 301] on button "Apply" at bounding box center [313, 303] width 29 height 14
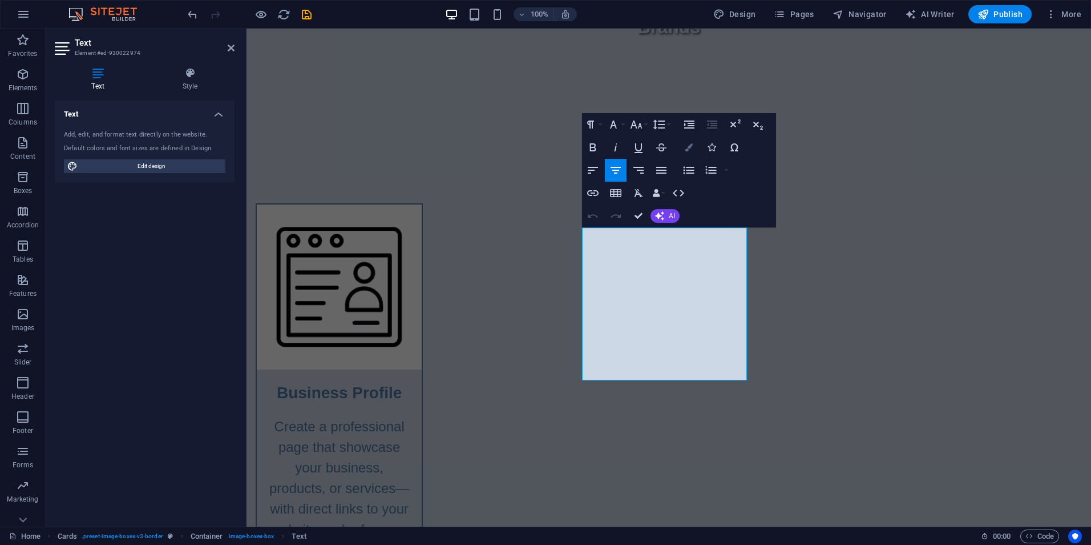
click at [691, 147] on icon "button" at bounding box center [689, 147] width 8 height 8
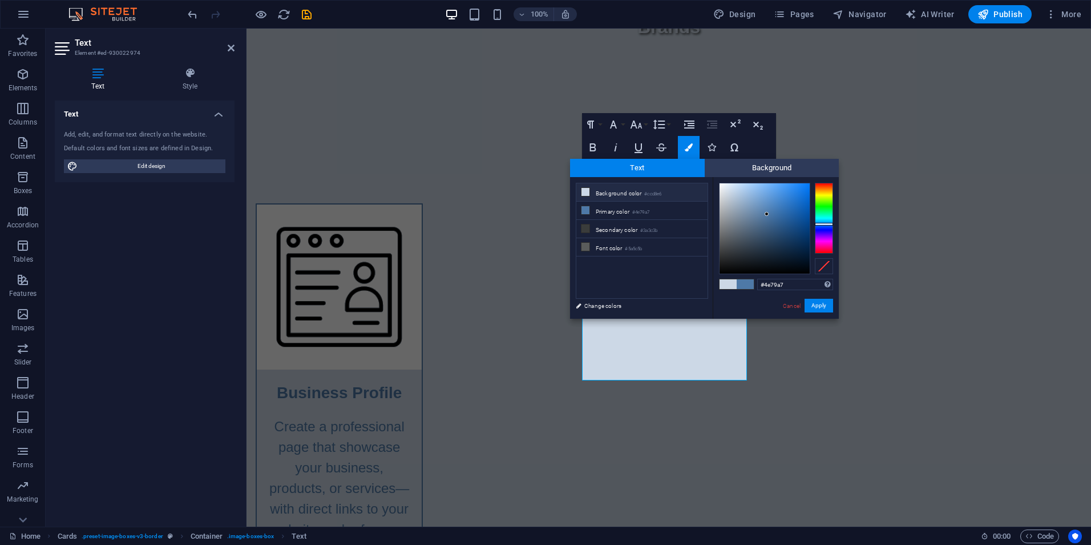
click at [624, 193] on li "Background color #ccd8e6" at bounding box center [642, 192] width 131 height 18
type input "#ccd8e6"
click at [789, 308] on link "Cancel" at bounding box center [792, 305] width 20 height 9
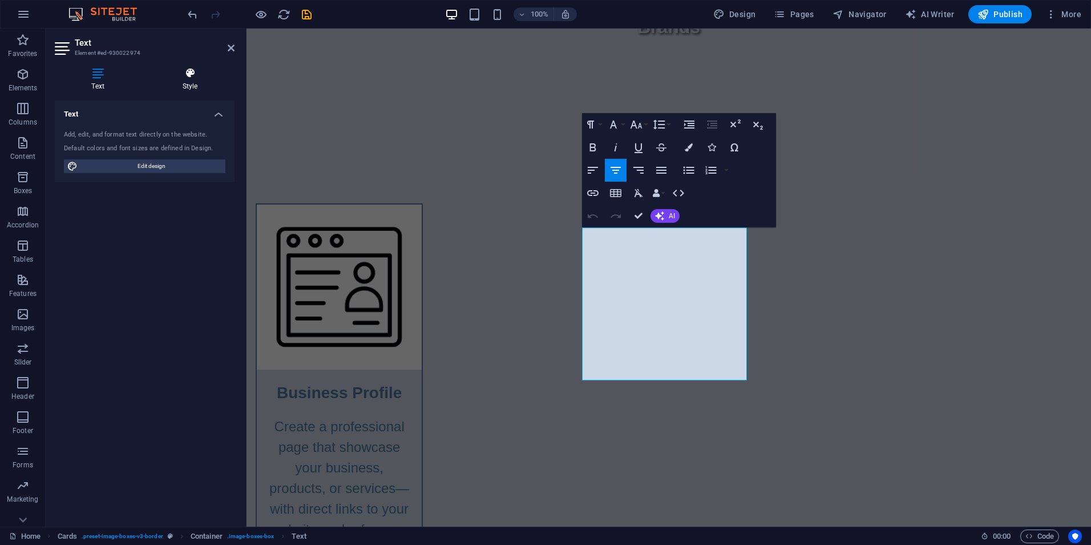
click at [187, 68] on icon at bounding box center [190, 72] width 89 height 11
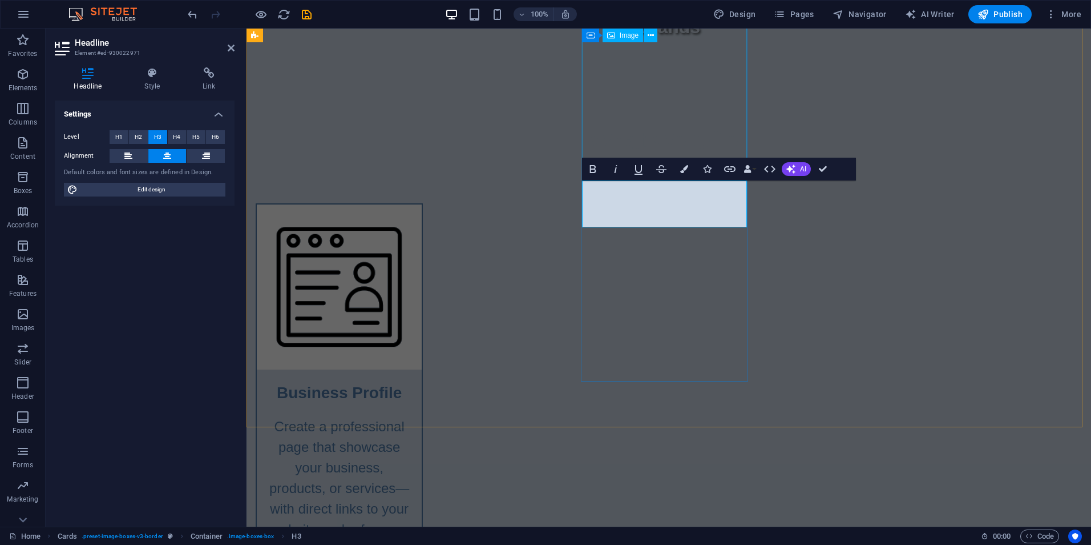
select select "%"
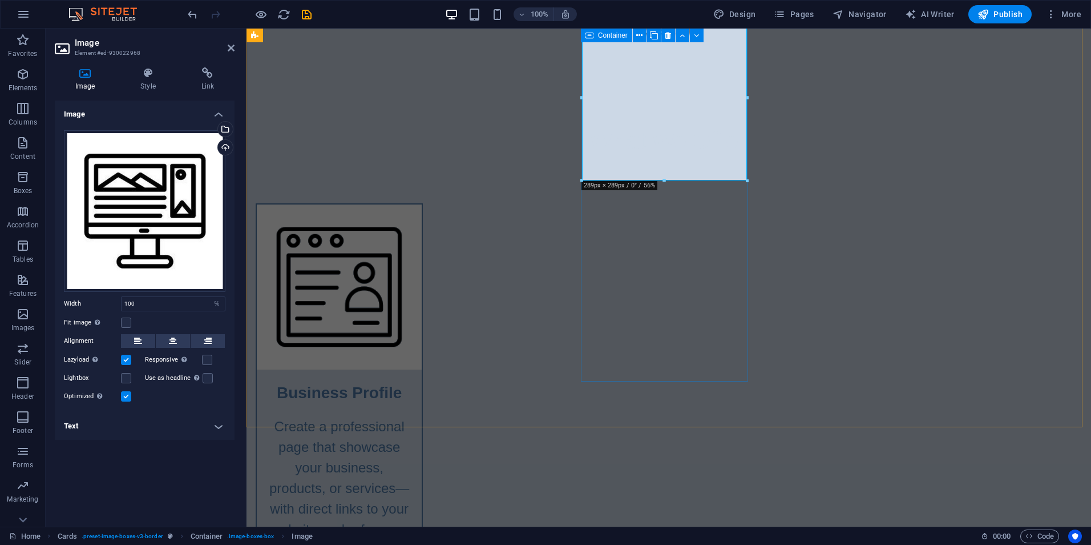
click at [606, 34] on span "Container" at bounding box center [613, 35] width 30 height 7
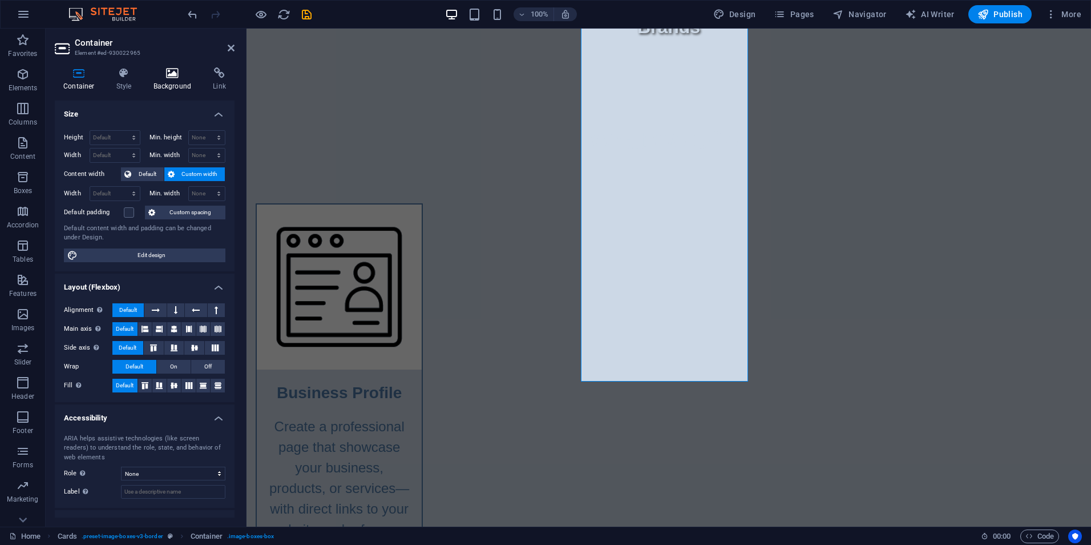
click at [175, 78] on icon at bounding box center [172, 72] width 55 height 11
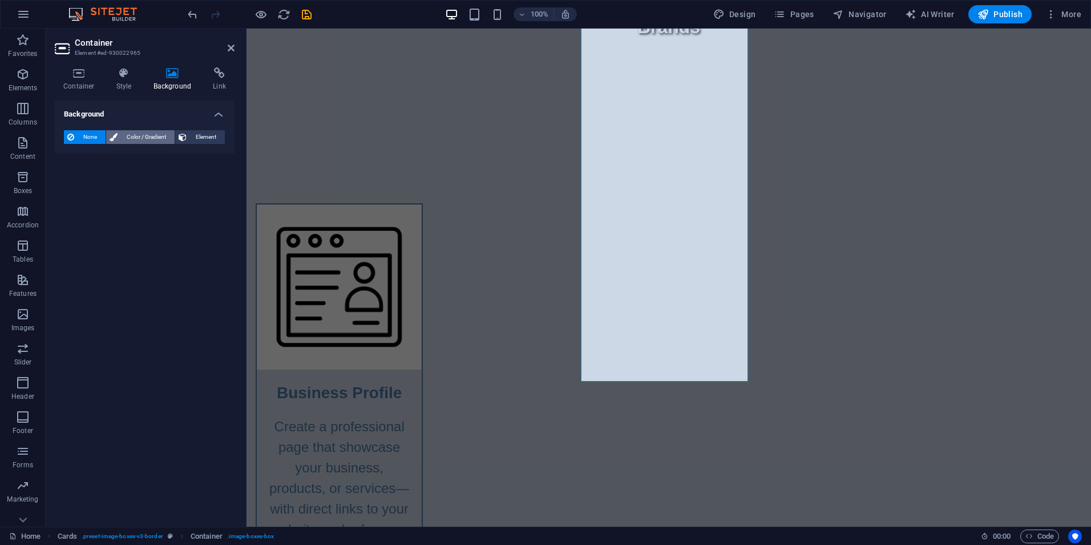
click at [135, 135] on span "Color / Gradient" at bounding box center [146, 137] width 50 height 14
click at [66, 184] on span at bounding box center [71, 182] width 13 height 13
type input "#ffffff"
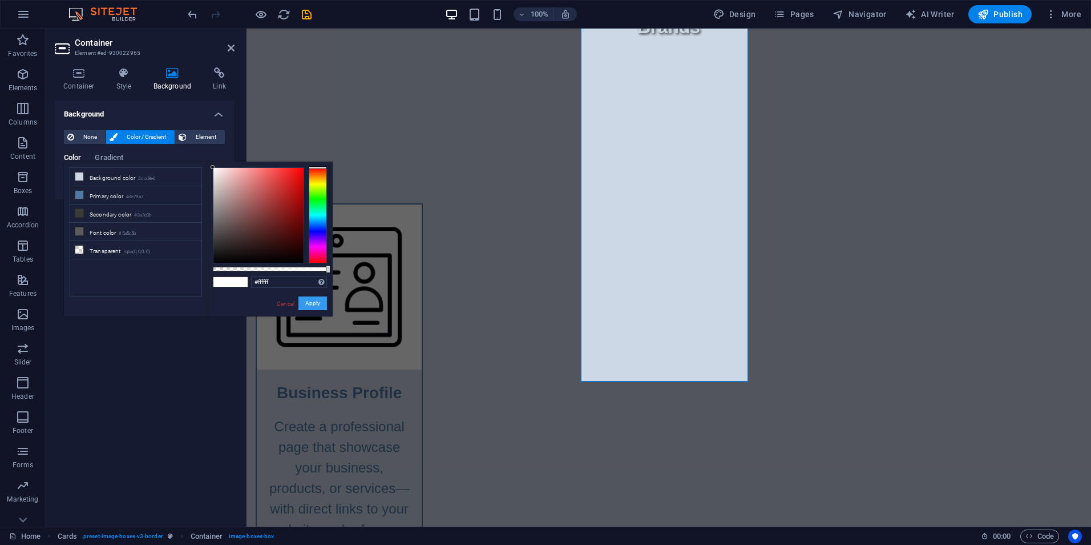
click at [311, 305] on button "Apply" at bounding box center [313, 303] width 29 height 14
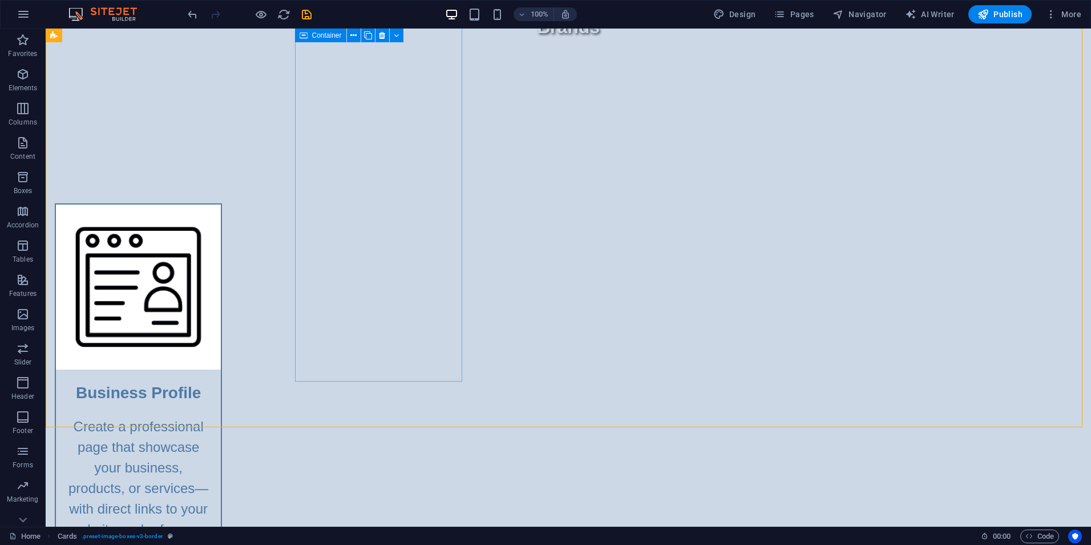
click at [305, 35] on icon at bounding box center [304, 36] width 8 height 14
click at [315, 34] on span "Container" at bounding box center [327, 35] width 30 height 7
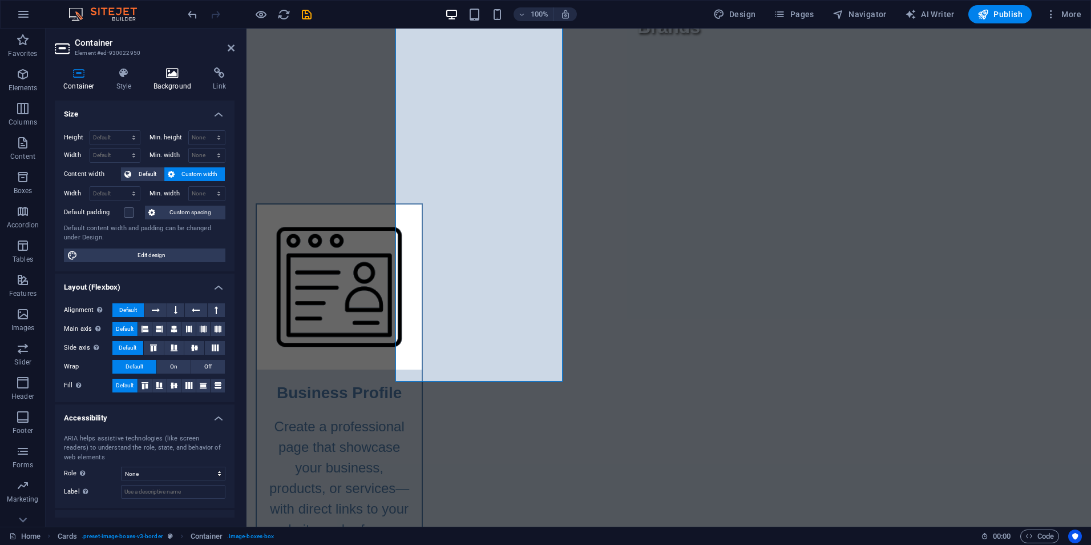
click at [172, 76] on icon at bounding box center [172, 72] width 55 height 11
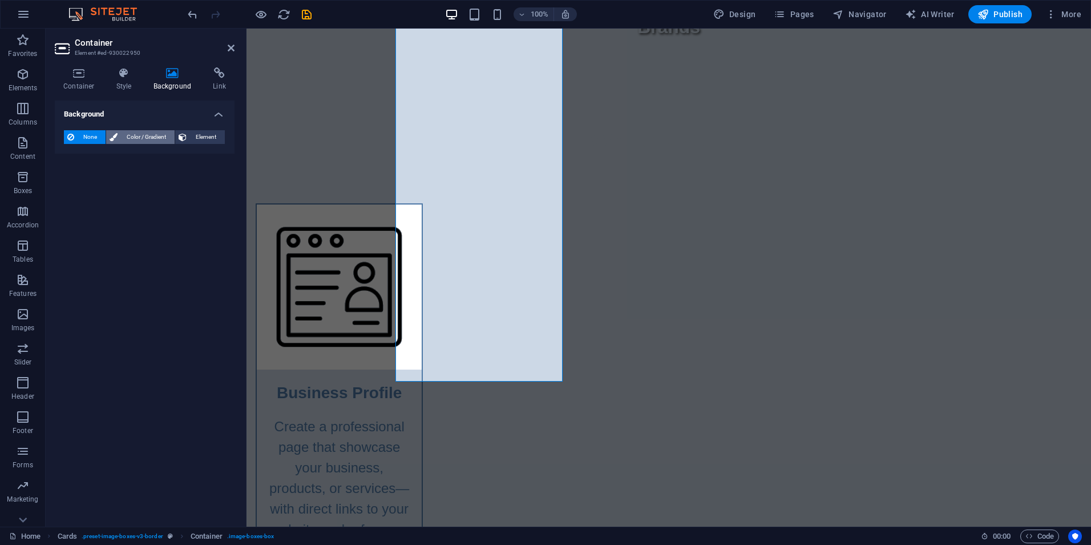
click at [129, 135] on span "Color / Gradient" at bounding box center [146, 137] width 50 height 14
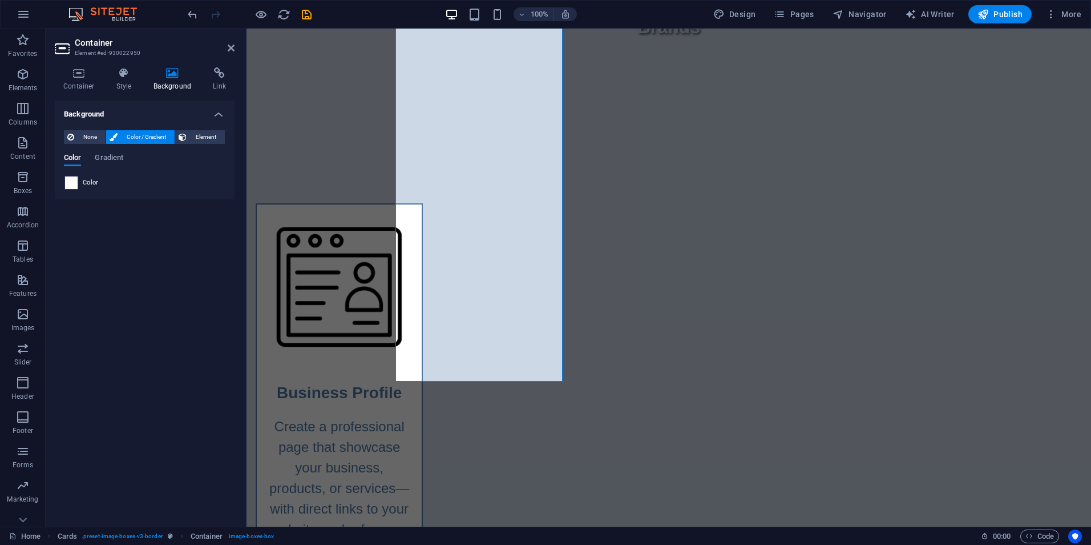
click at [72, 182] on span at bounding box center [71, 182] width 13 height 13
type input "#ffffff"
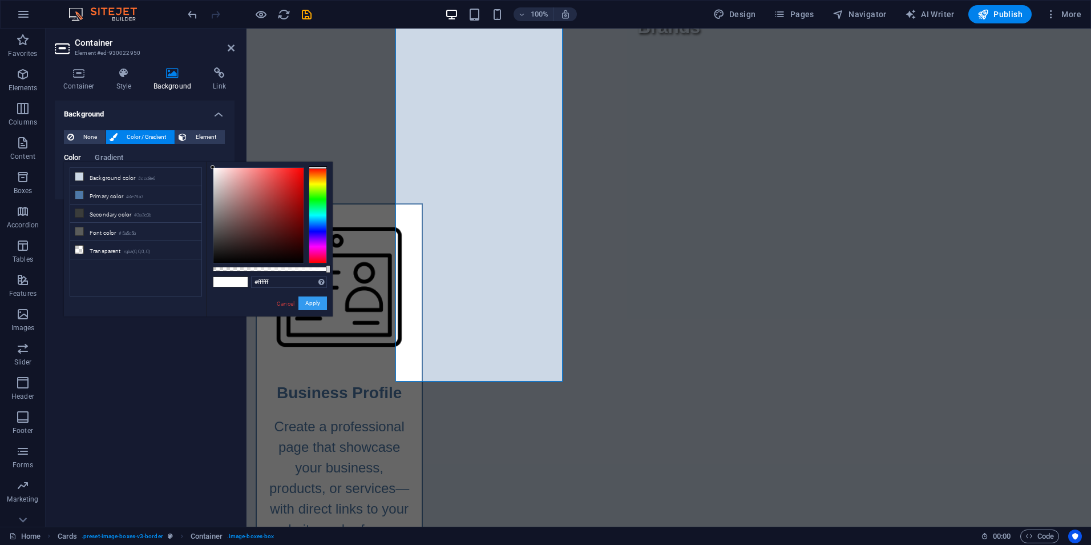
click at [305, 301] on button "Apply" at bounding box center [313, 303] width 29 height 14
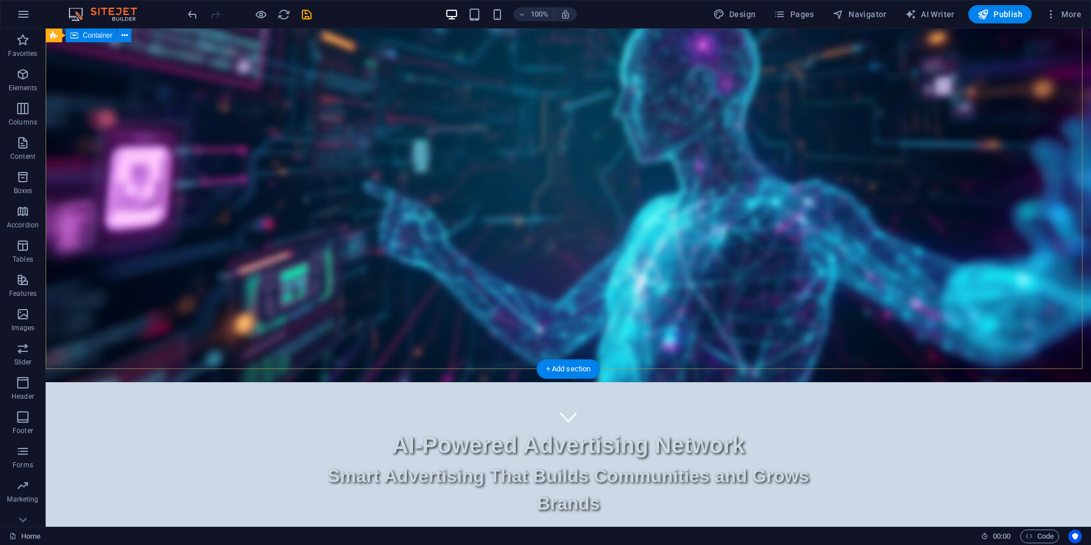
scroll to position [114, 0]
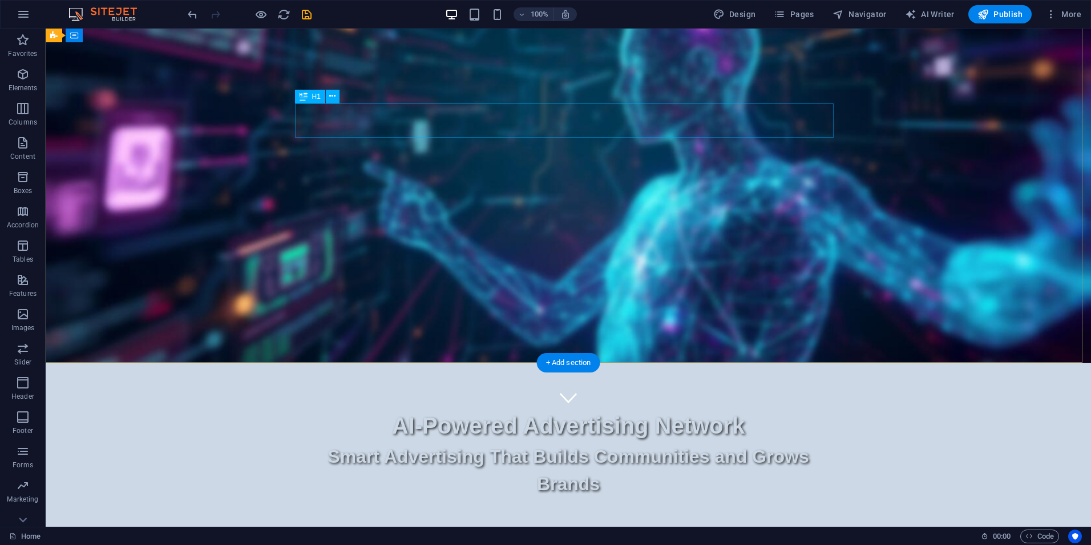
click at [662, 408] on div "AI-Powered Advertising Network" at bounding box center [568, 425] width 539 height 34
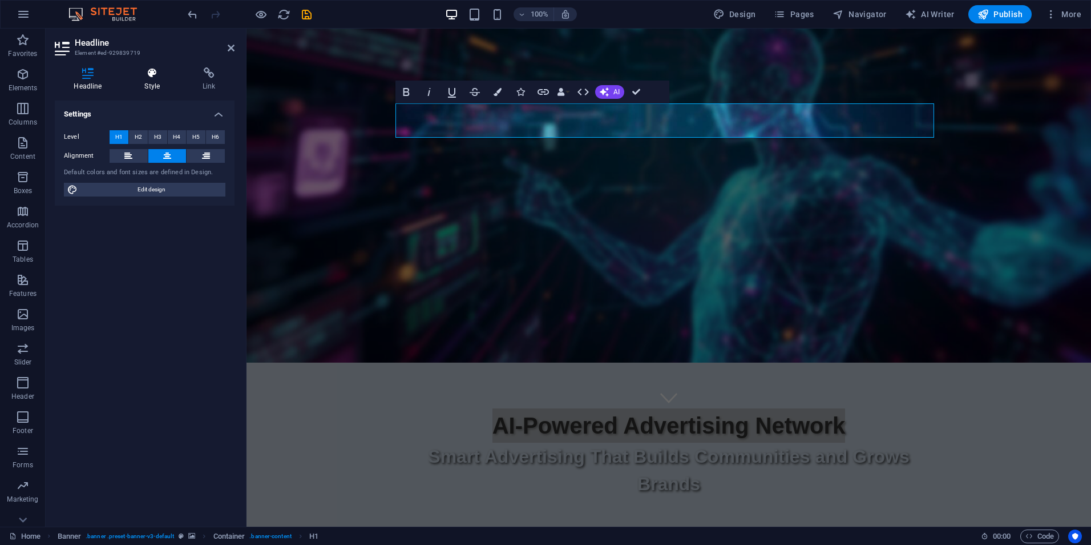
click at [146, 80] on h4 "Style" at bounding box center [155, 79] width 58 height 24
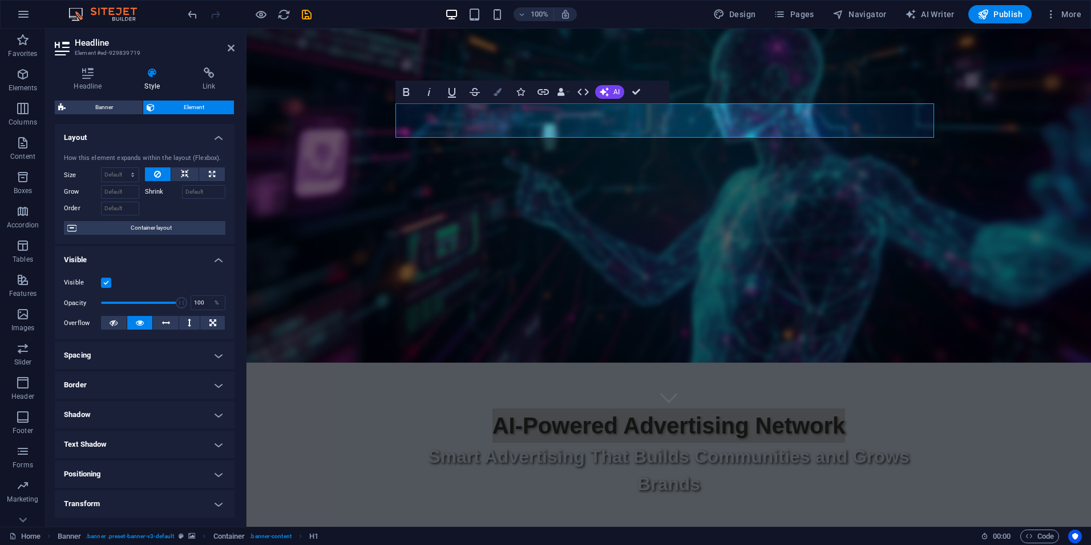
click at [496, 95] on icon "button" at bounding box center [498, 92] width 8 height 8
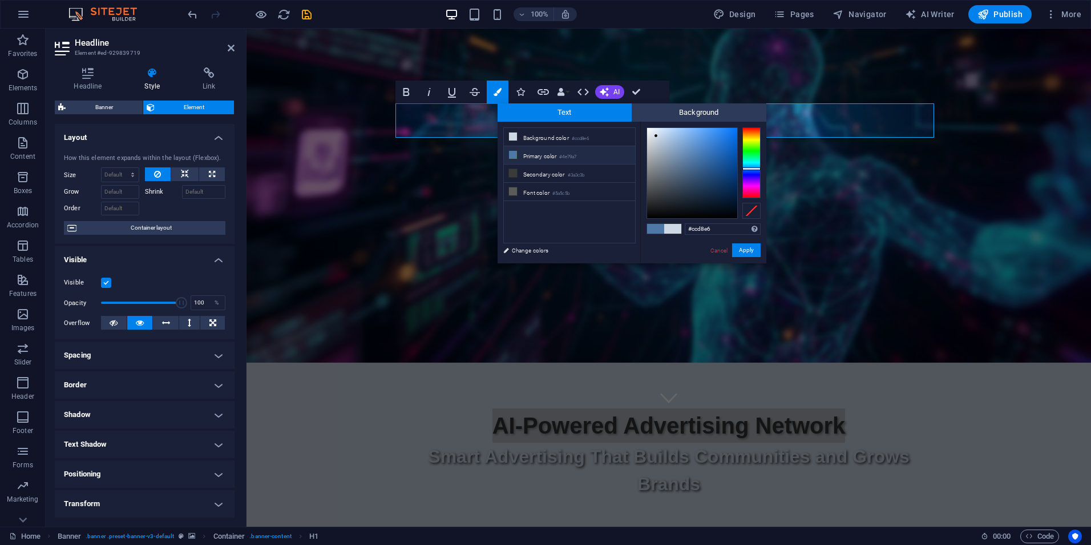
click at [532, 156] on li "Primary color #4e79a7" at bounding box center [569, 155] width 131 height 18
click at [531, 189] on li "Font color #5a5c5b" at bounding box center [569, 192] width 131 height 18
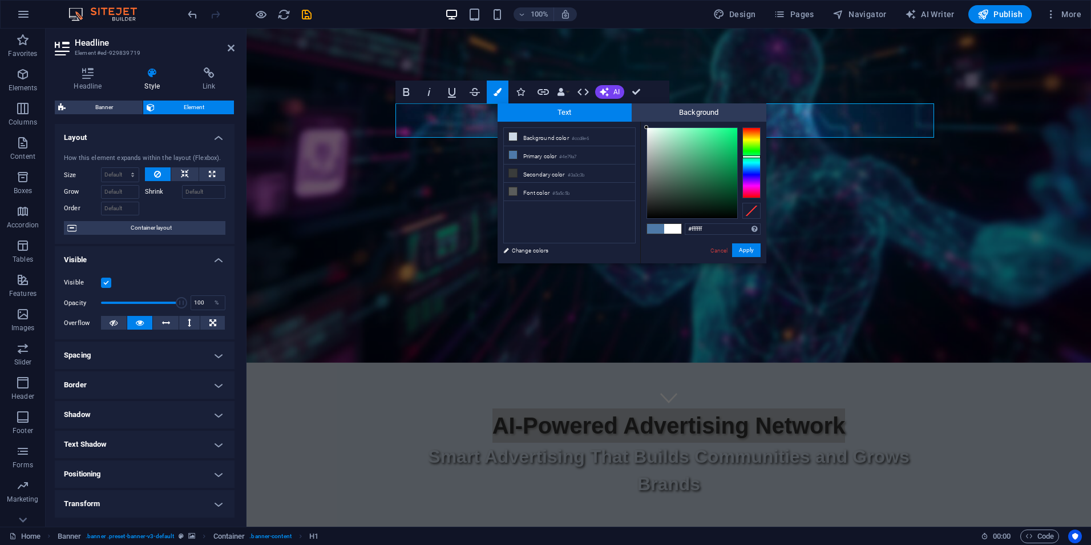
drag, startPoint x: 647, startPoint y: 184, endPoint x: 641, endPoint y: 127, distance: 58.0
click at [641, 127] on div "#ffffff Supported formats #0852ed rgb(8, 82, 237) rgba(8, 82, 237, 90%) hsv(221…" at bounding box center [703, 275] width 126 height 307
click at [647, 124] on div "#fdfffe Supported formats #0852ed rgb(8, 82, 237) rgba(8, 82, 237, 90%) hsv(221…" at bounding box center [703, 275] width 126 height 307
click at [647, 128] on div at bounding box center [647, 128] width 4 height 4
type input "#fcfffe"
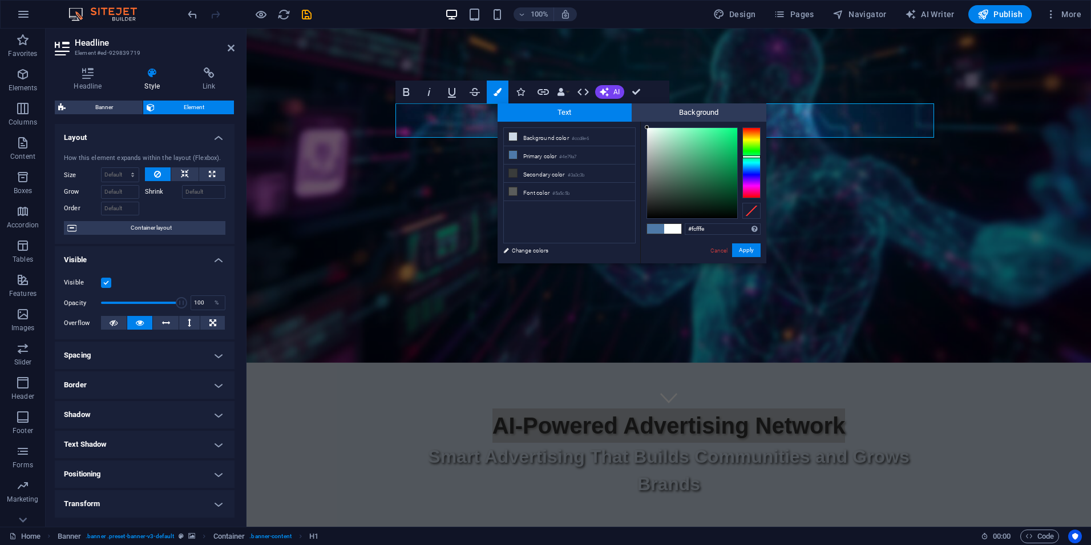
click at [647, 127] on div at bounding box center [647, 127] width 4 height 4
click at [745, 252] on button "Apply" at bounding box center [746, 250] width 29 height 14
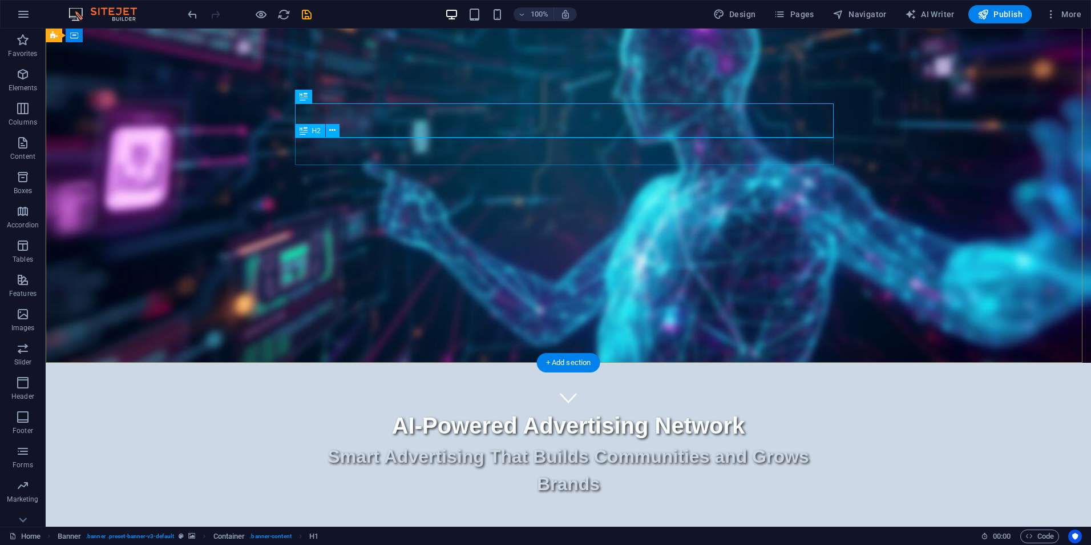
click at [645, 442] on div "Smart Advertising That Builds Communities and Grows Brands" at bounding box center [568, 469] width 539 height 55
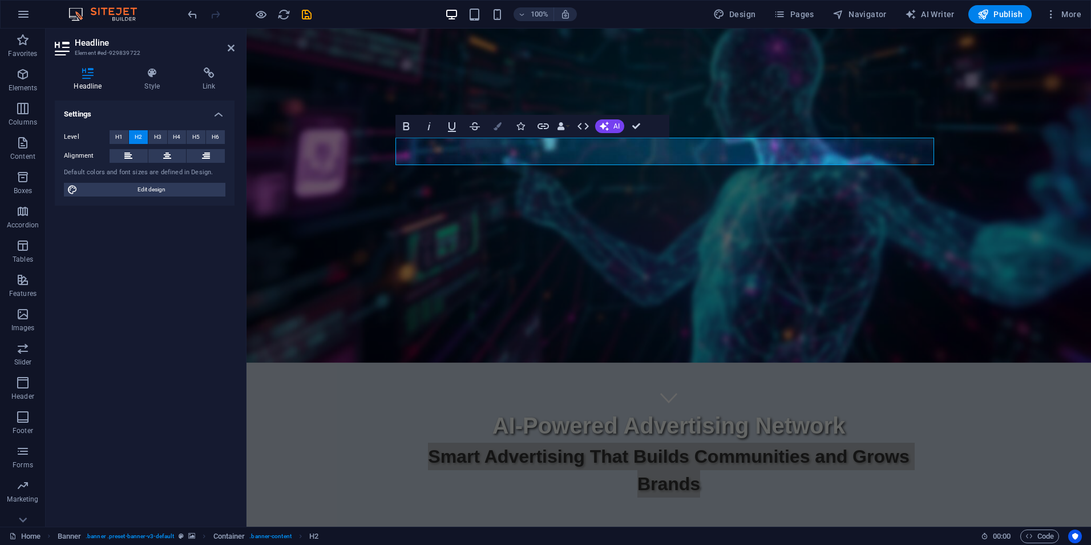
click at [499, 128] on icon "button" at bounding box center [498, 126] width 8 height 8
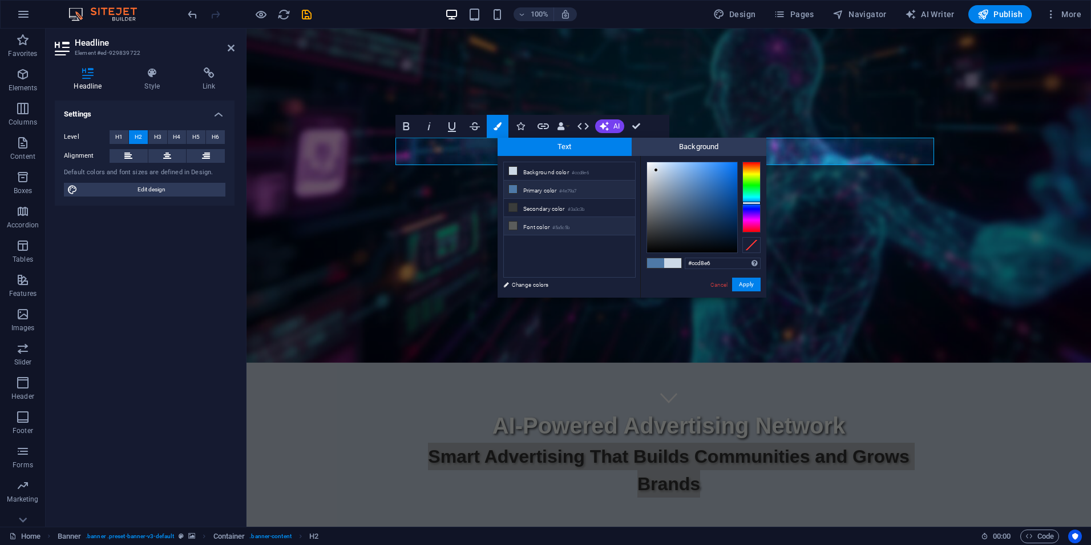
click at [549, 224] on li "Font color #5a5c5b" at bounding box center [569, 226] width 131 height 18
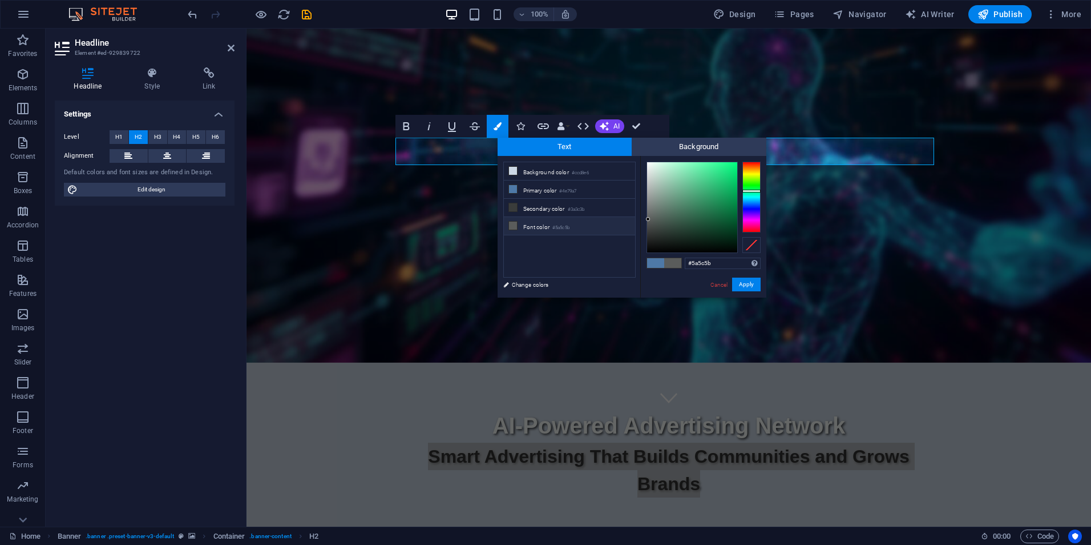
type input "#fcfffe"
click at [647, 162] on div at bounding box center [692, 207] width 90 height 90
click at [741, 283] on button "Apply" at bounding box center [746, 284] width 29 height 14
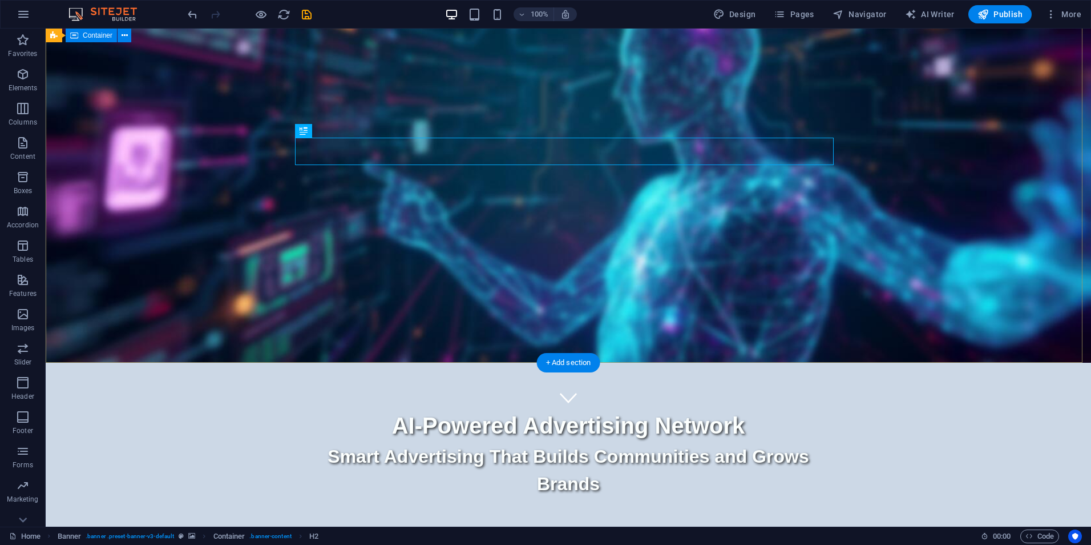
click at [651, 362] on div "AI-Powered Advertising Network Smart Advertising That Builds Communities and Gr…" at bounding box center [569, 456] width 1046 height 189
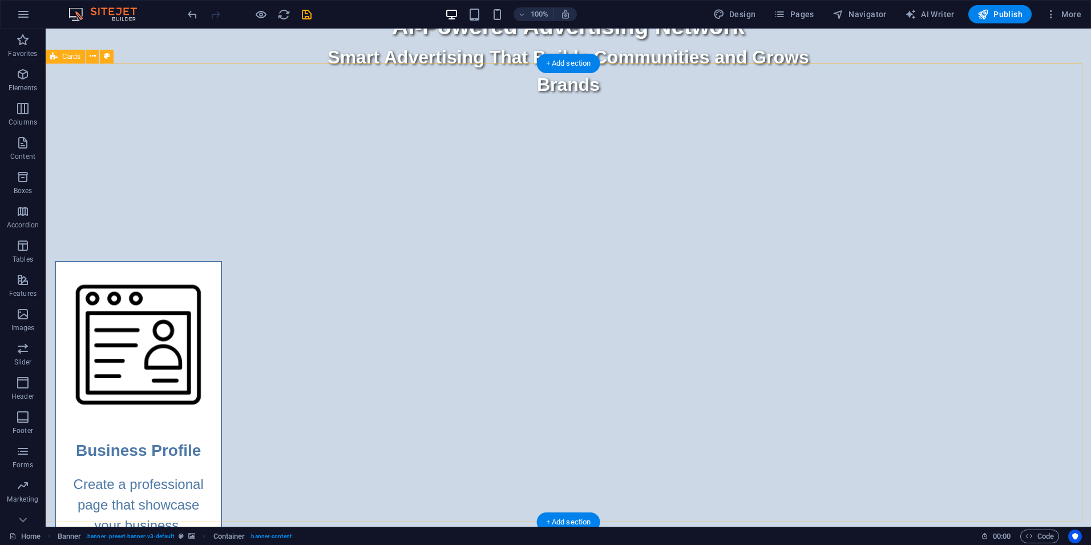
scroll to position [514, 0]
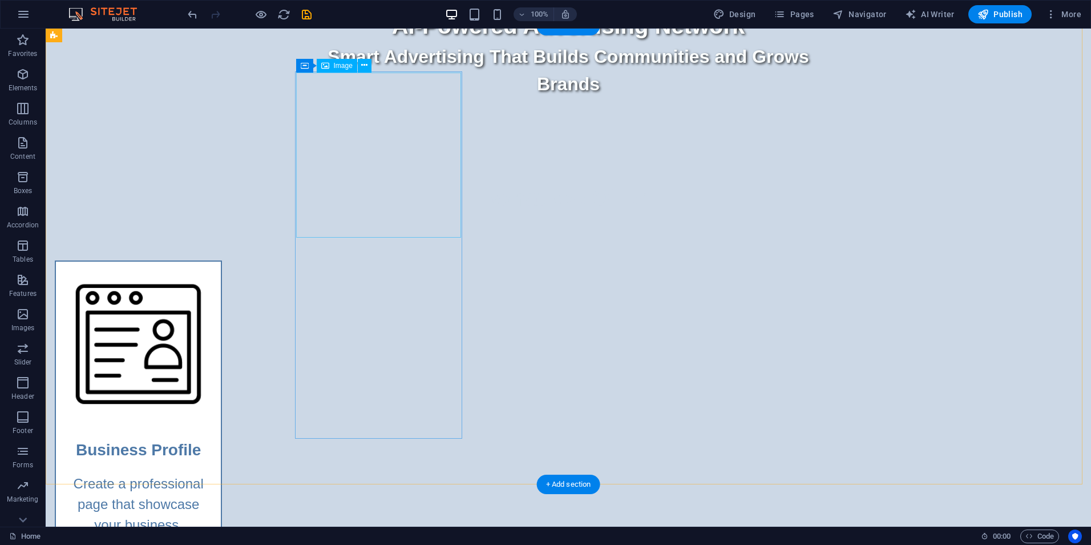
click at [221, 261] on figure at bounding box center [138, 343] width 165 height 165
click at [338, 67] on span "Image" at bounding box center [343, 65] width 19 height 7
select select "%"
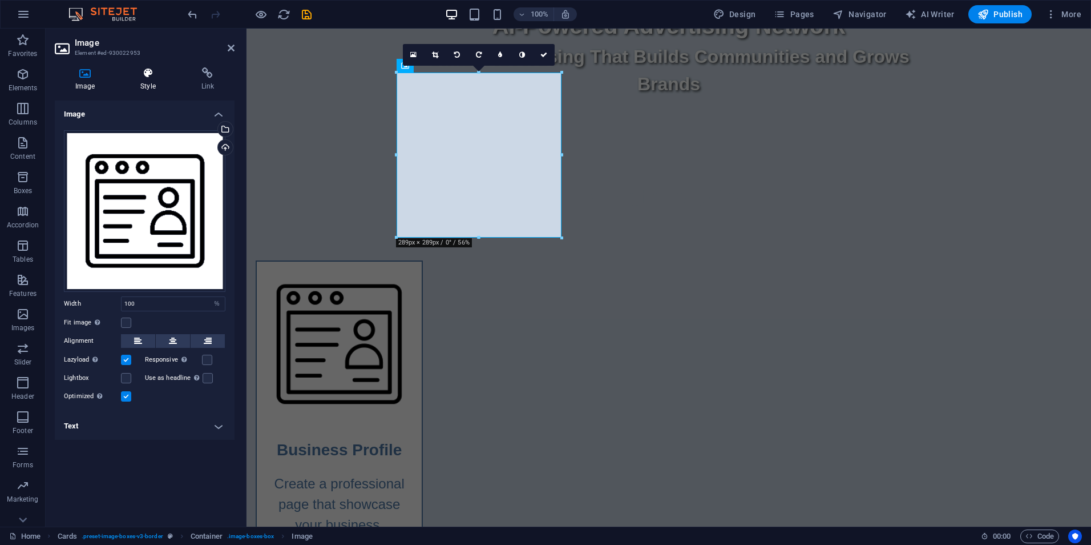
click at [146, 74] on icon at bounding box center [148, 72] width 56 height 11
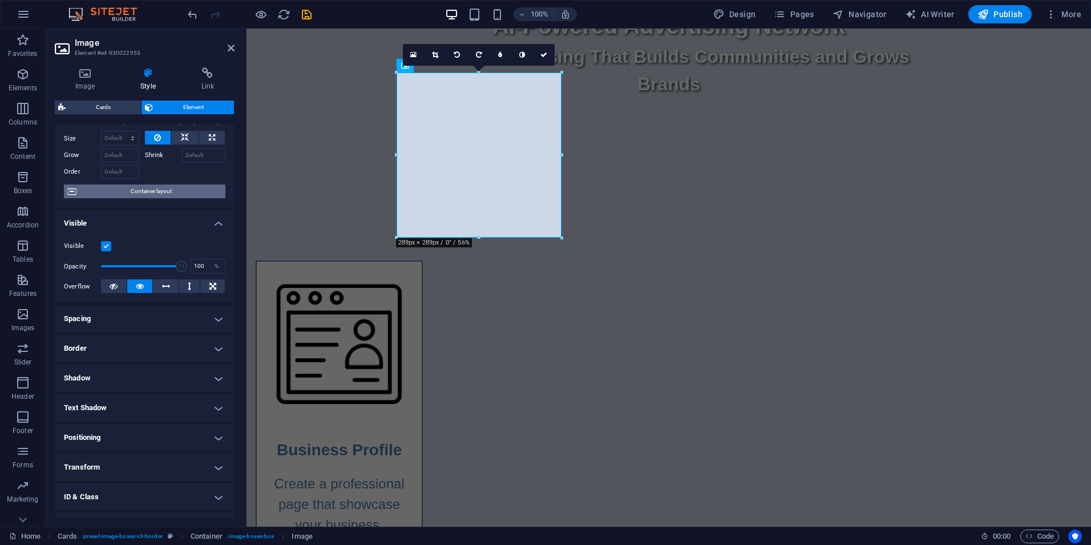
scroll to position [0, 0]
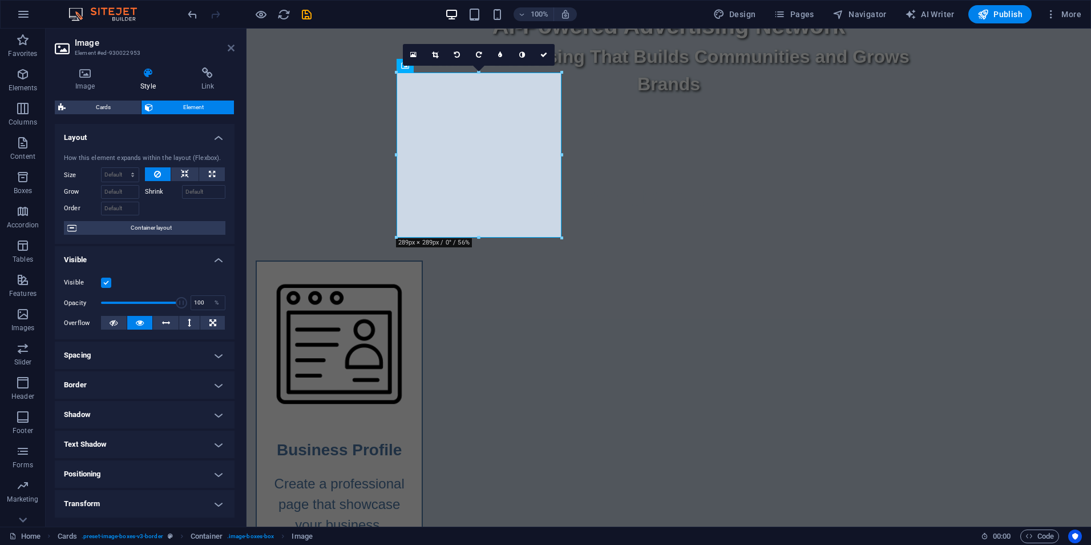
click at [232, 46] on icon at bounding box center [231, 47] width 7 height 9
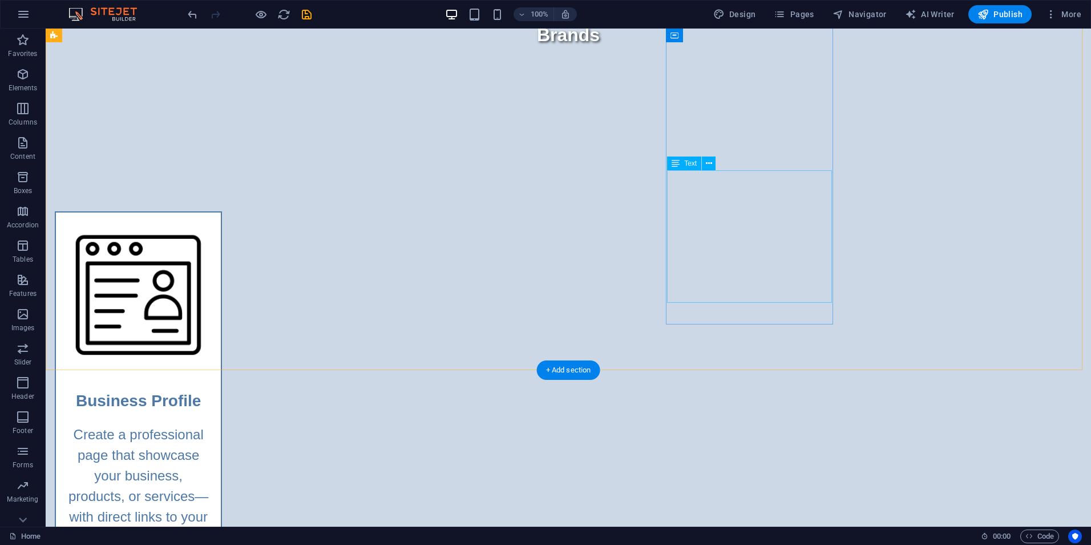
scroll to position [342, 0]
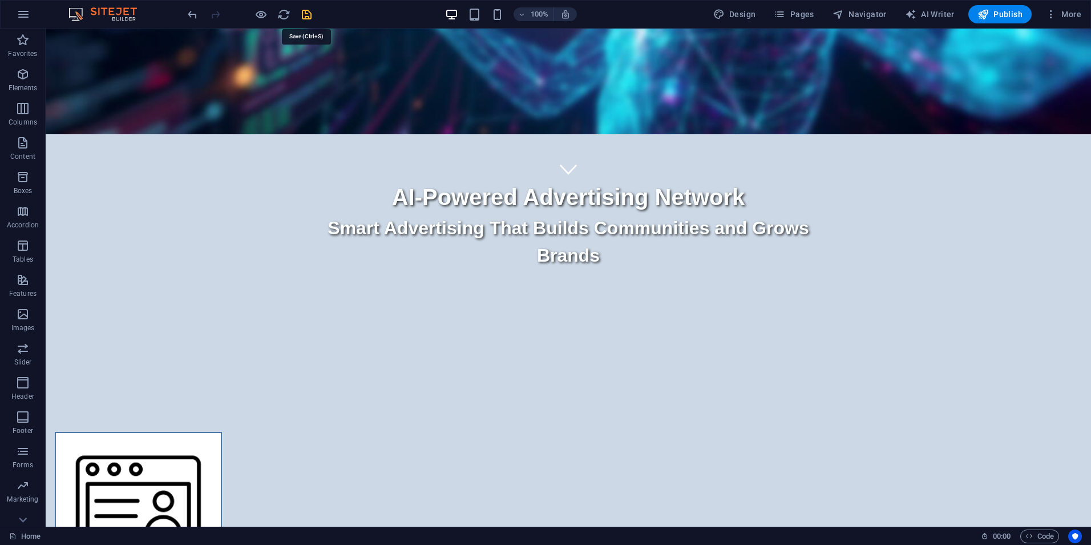
click at [307, 14] on icon "save" at bounding box center [306, 14] width 13 height 13
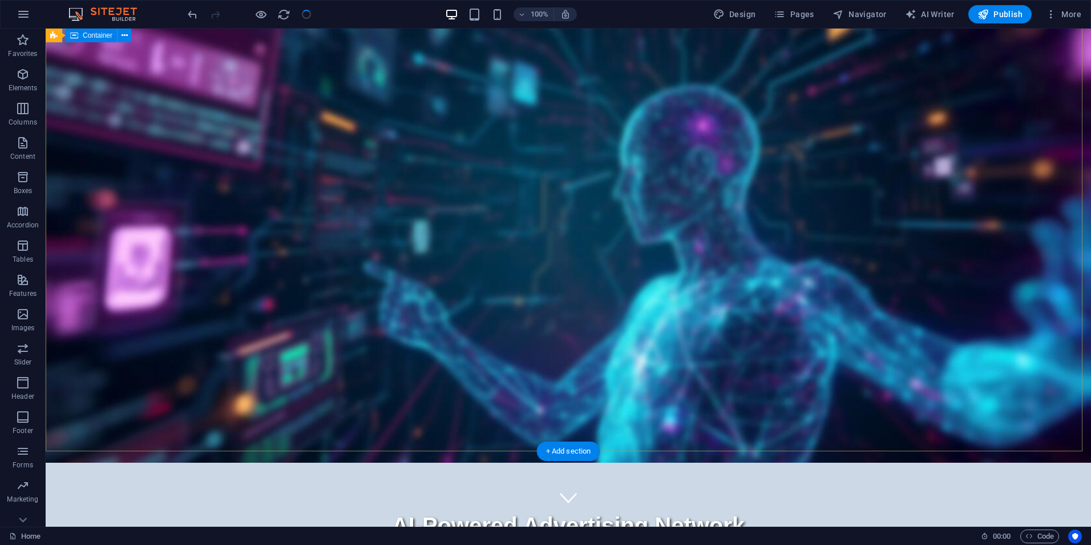
scroll to position [0, 0]
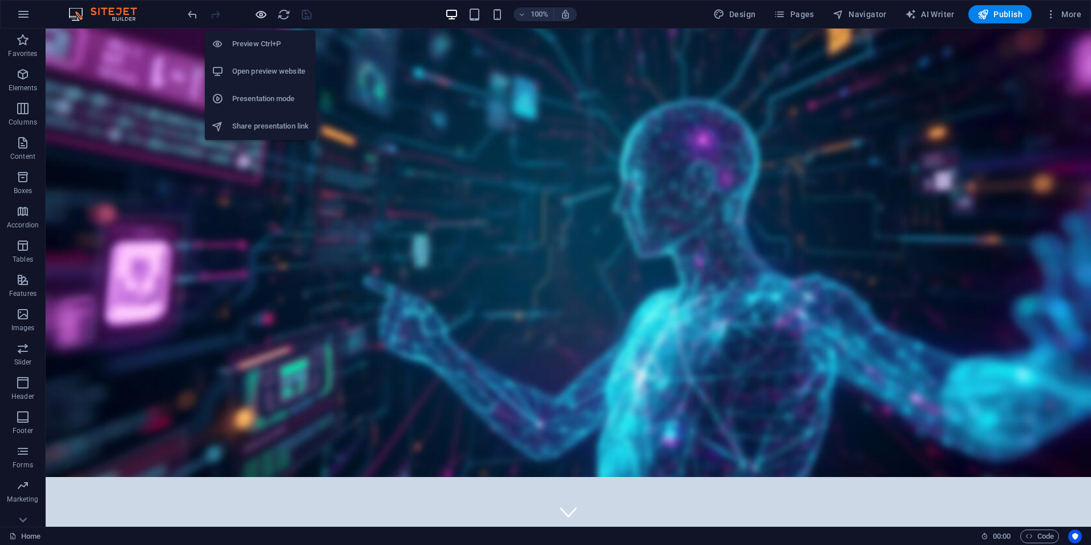
click at [260, 15] on icon "button" at bounding box center [261, 14] width 13 height 13
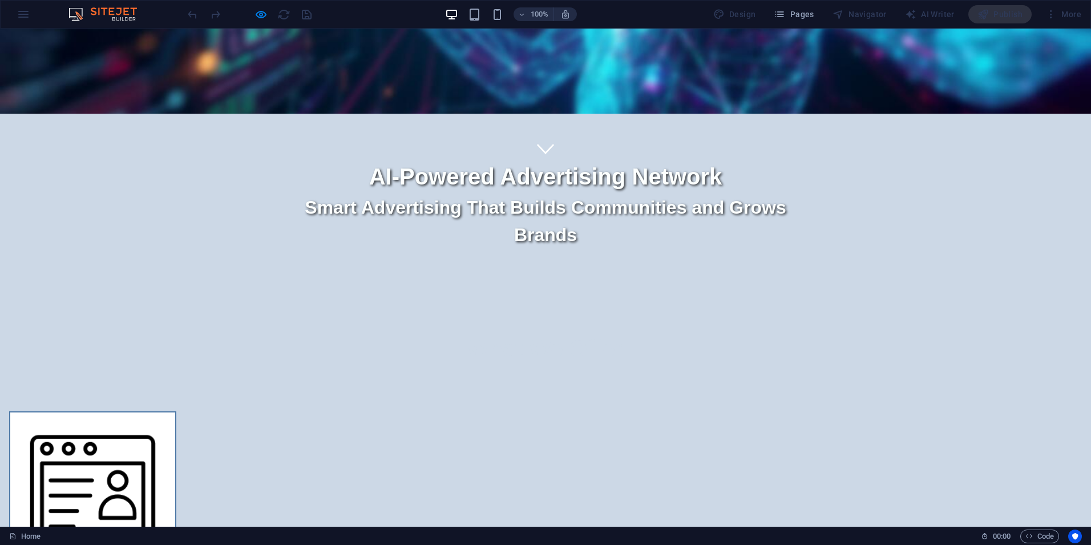
scroll to position [400, 0]
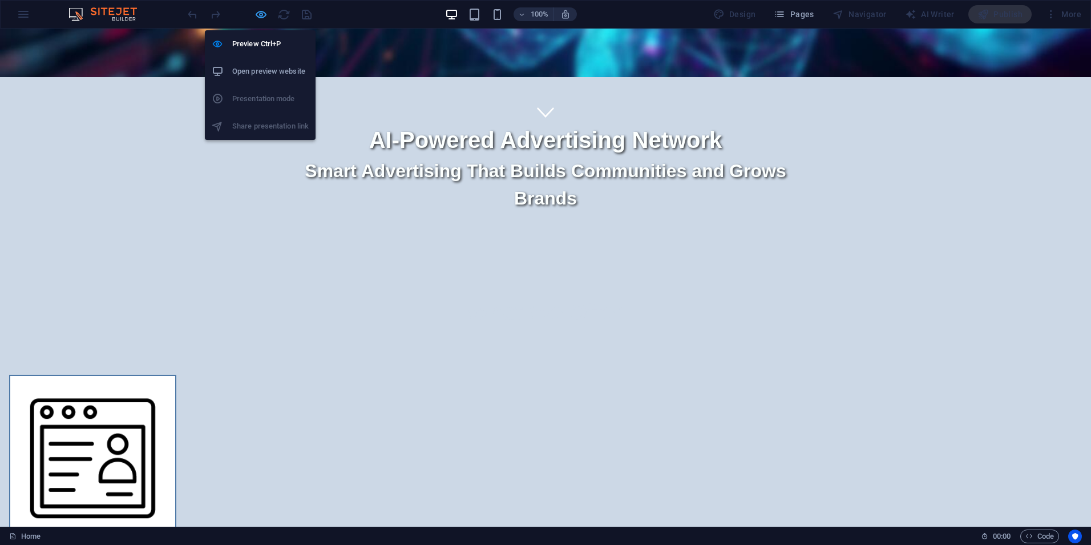
click at [259, 15] on icon "button" at bounding box center [261, 14] width 13 height 13
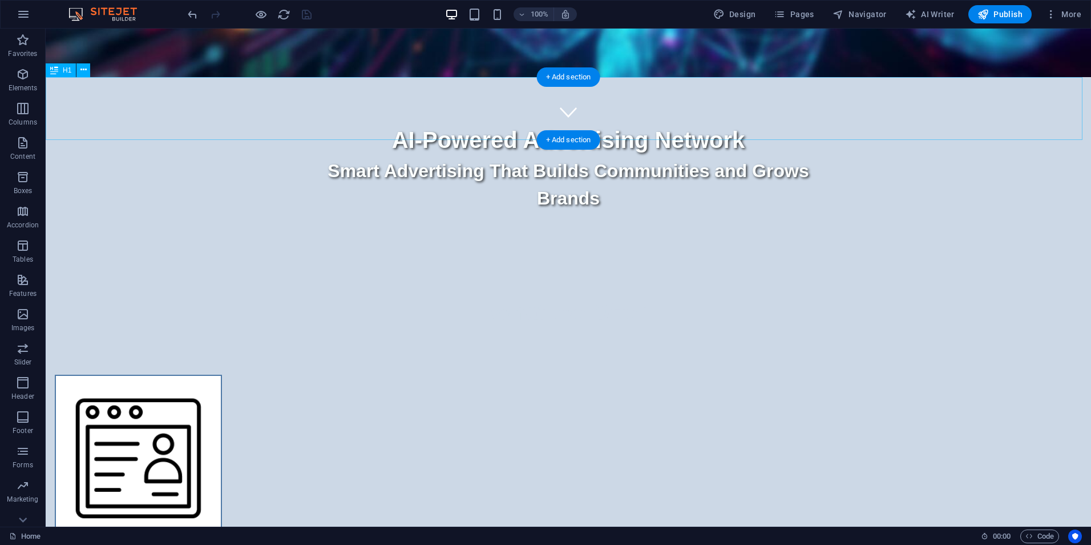
click at [560, 266] on div "What We Offer" at bounding box center [569, 297] width 1046 height 63
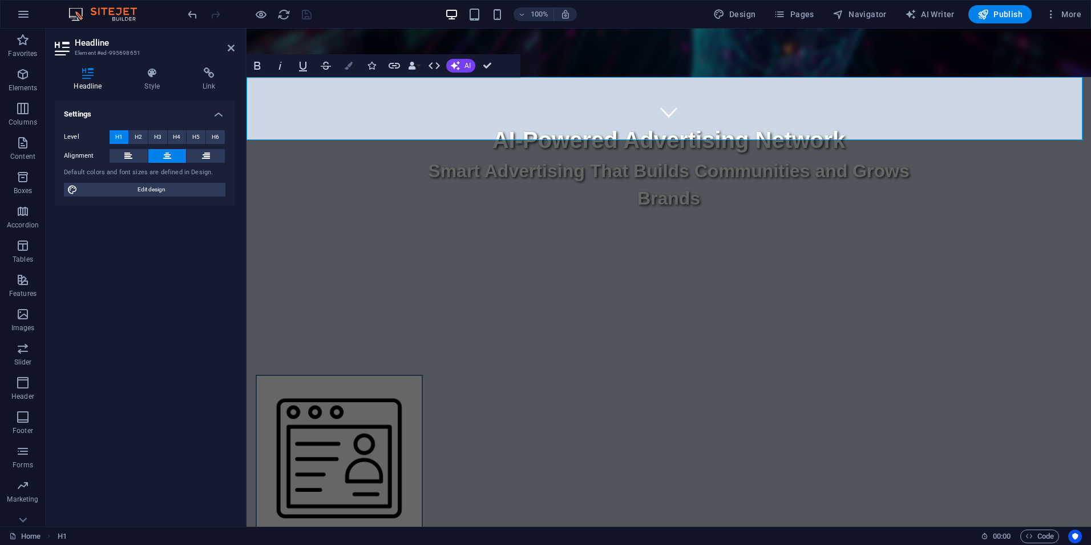
click at [350, 64] on icon "button" at bounding box center [349, 66] width 8 height 8
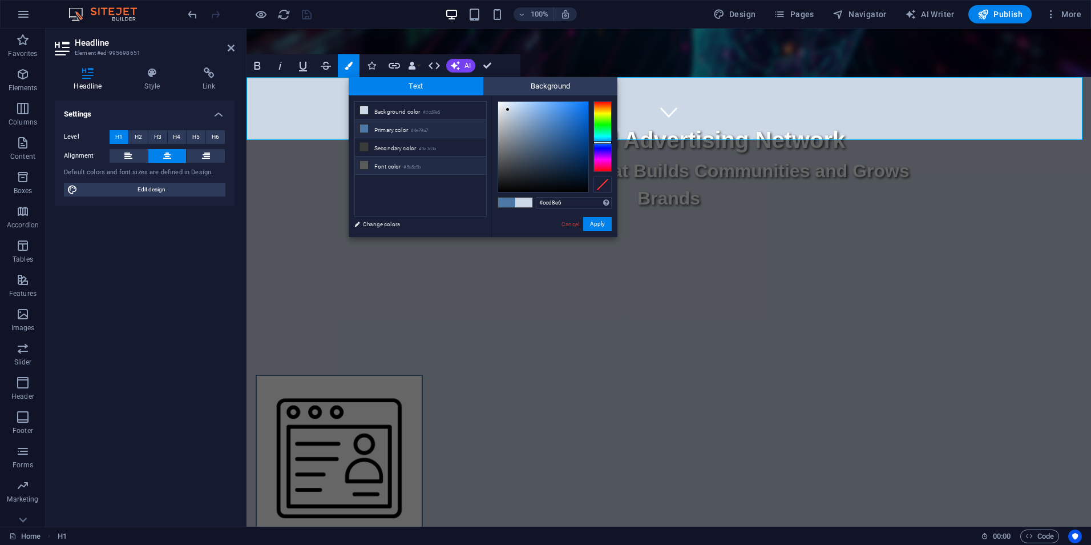
click at [379, 163] on li "Font color #5a5c5b" at bounding box center [420, 165] width 131 height 18
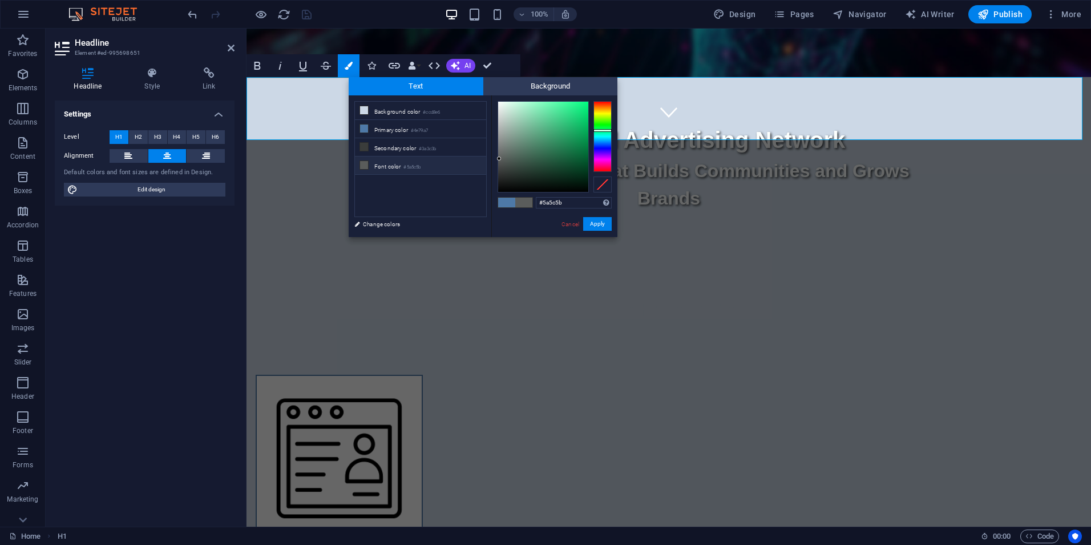
type input "#fbfdfc"
click at [498, 102] on div at bounding box center [543, 147] width 90 height 90
click at [596, 225] on button "Apply" at bounding box center [597, 224] width 29 height 14
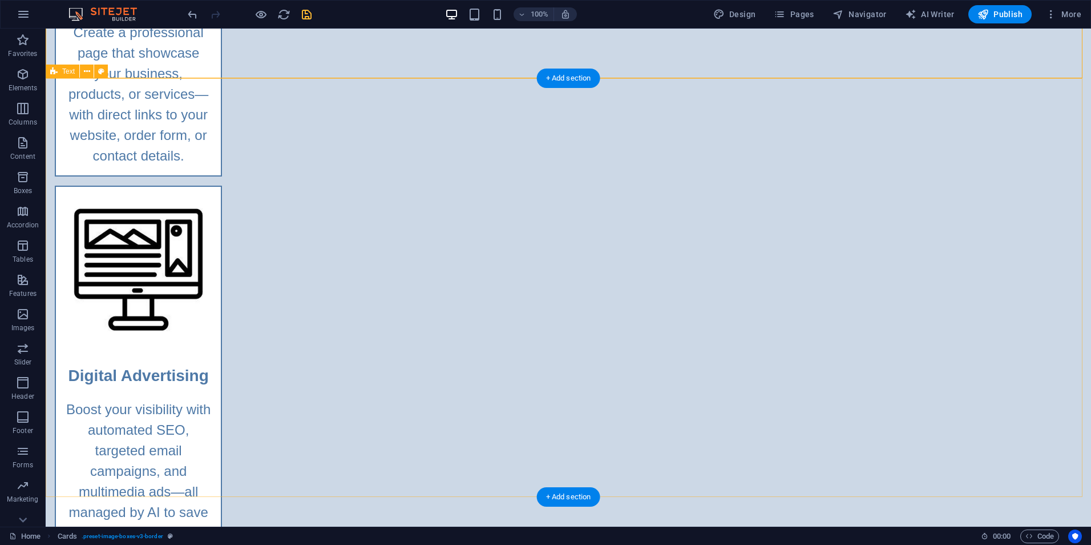
scroll to position [970, 0]
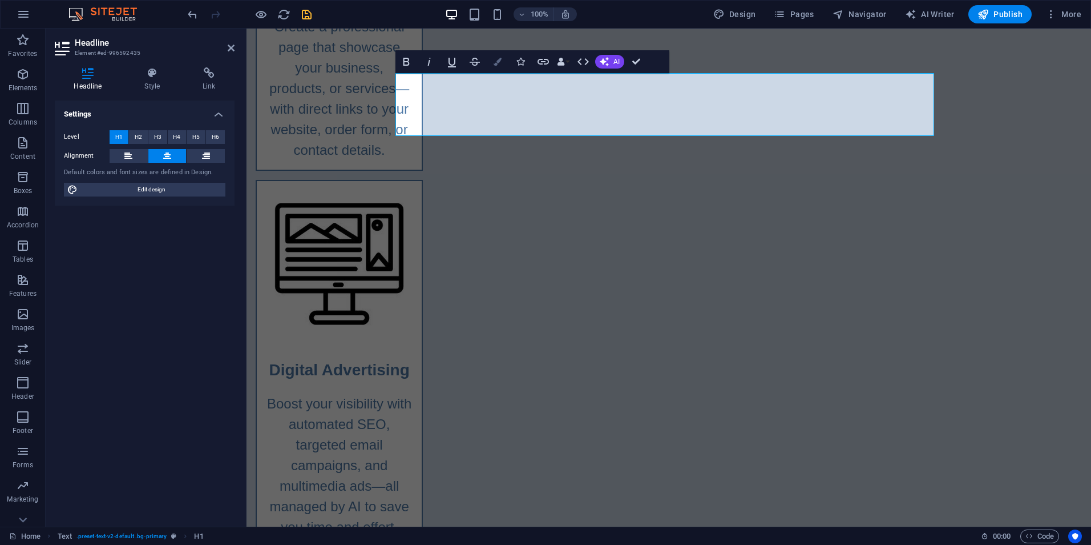
click at [495, 61] on icon "button" at bounding box center [498, 62] width 8 height 8
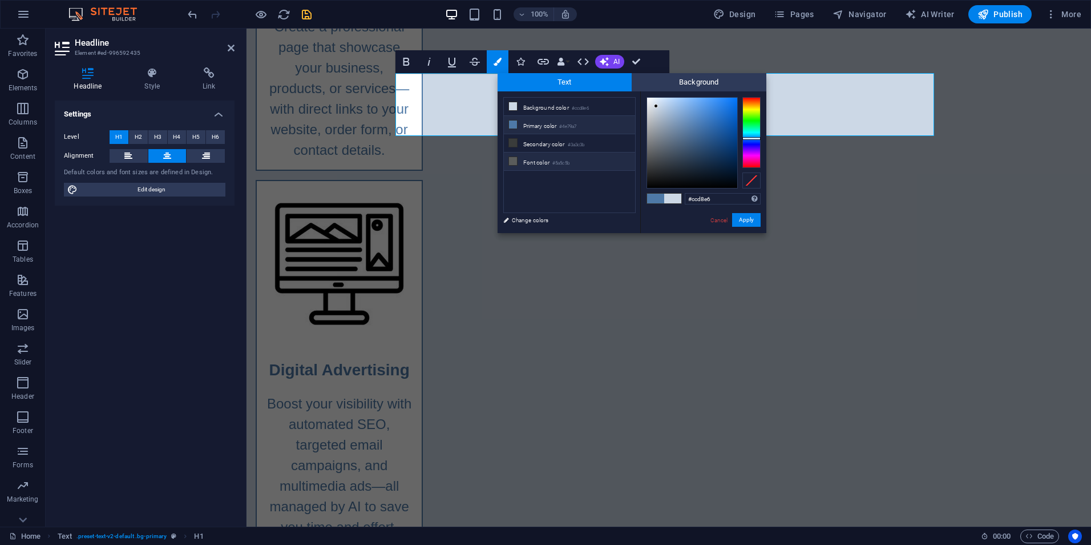
click at [537, 159] on li "Font color #5a5c5b" at bounding box center [569, 161] width 131 height 18
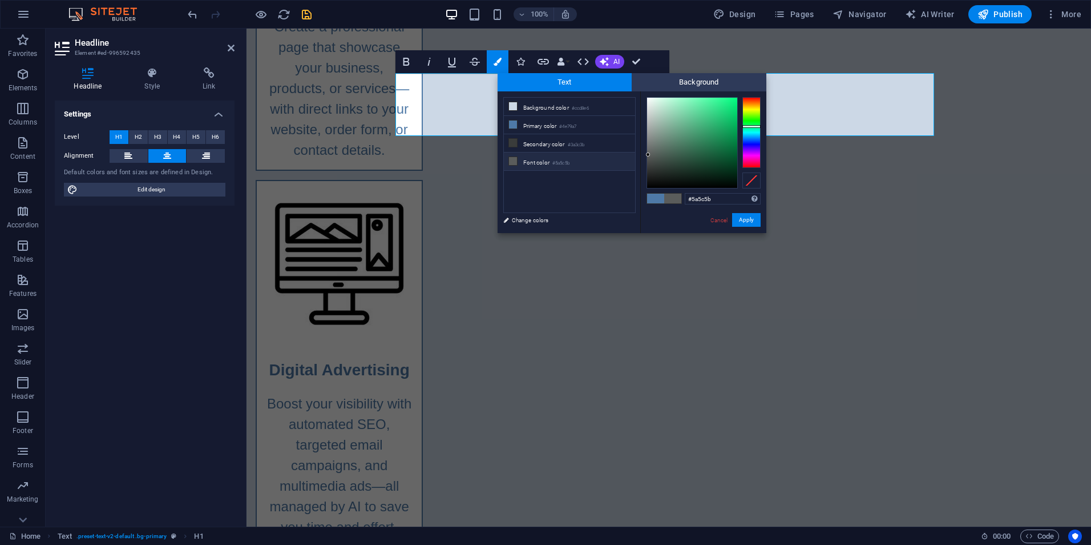
type input "#fbfffd"
click at [648, 97] on div at bounding box center [692, 142] width 91 height 91
click at [749, 223] on button "Apply" at bounding box center [746, 220] width 29 height 14
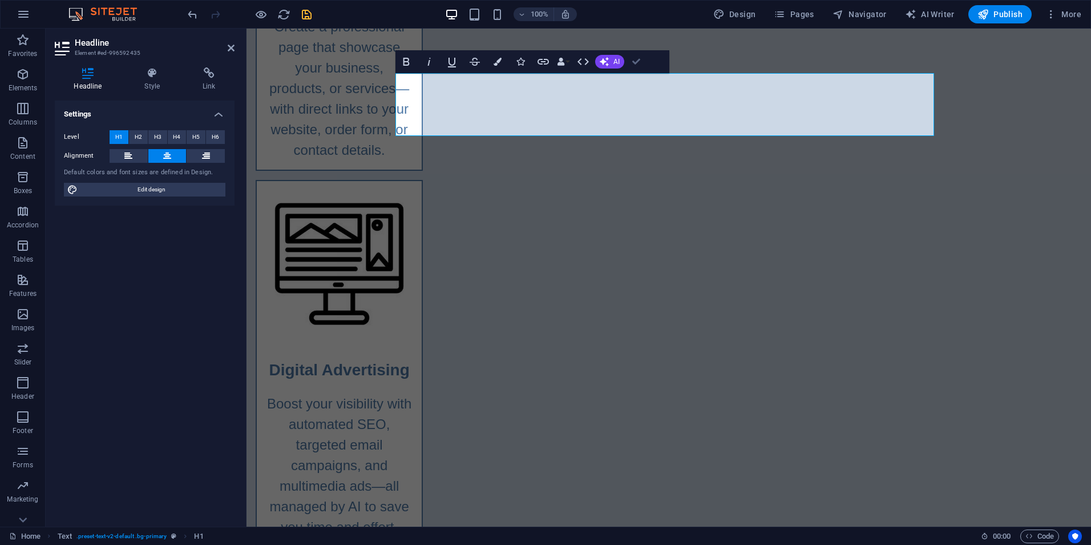
drag, startPoint x: 636, startPoint y: 63, endPoint x: 595, endPoint y: 37, distance: 48.5
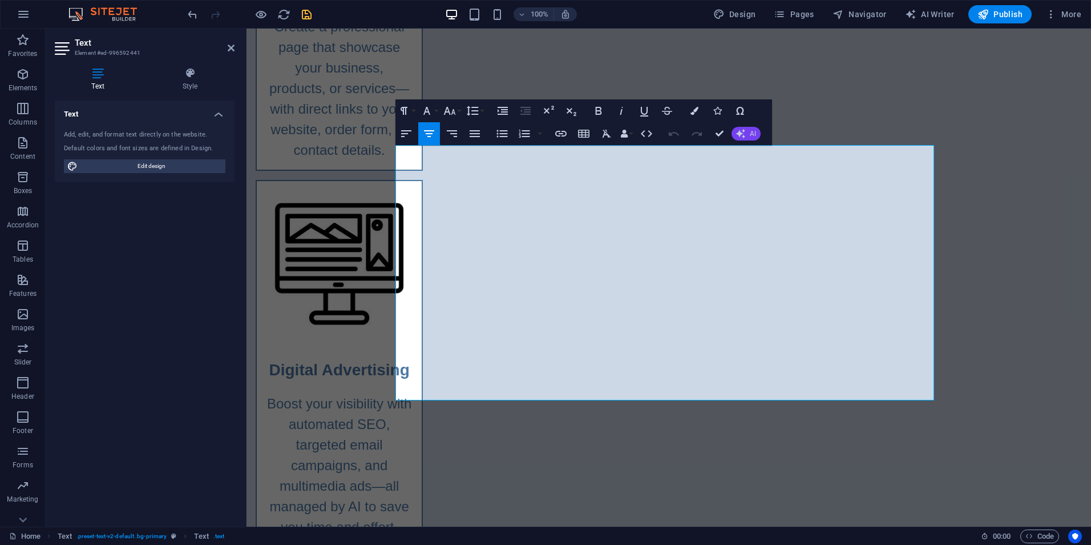
click at [749, 136] on button "AI" at bounding box center [746, 134] width 29 height 14
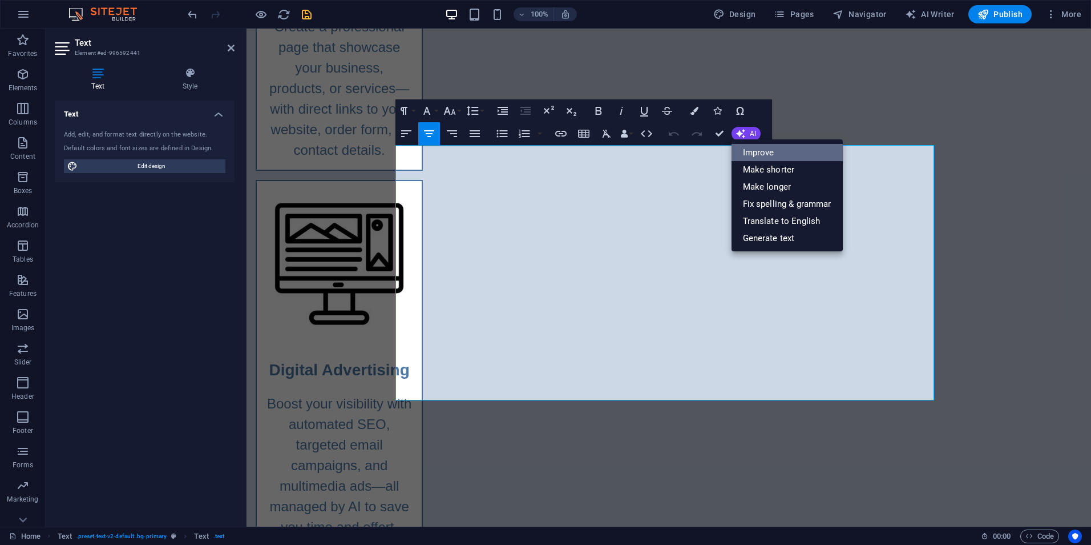
click at [753, 151] on link "Improve" at bounding box center [787, 152] width 111 height 17
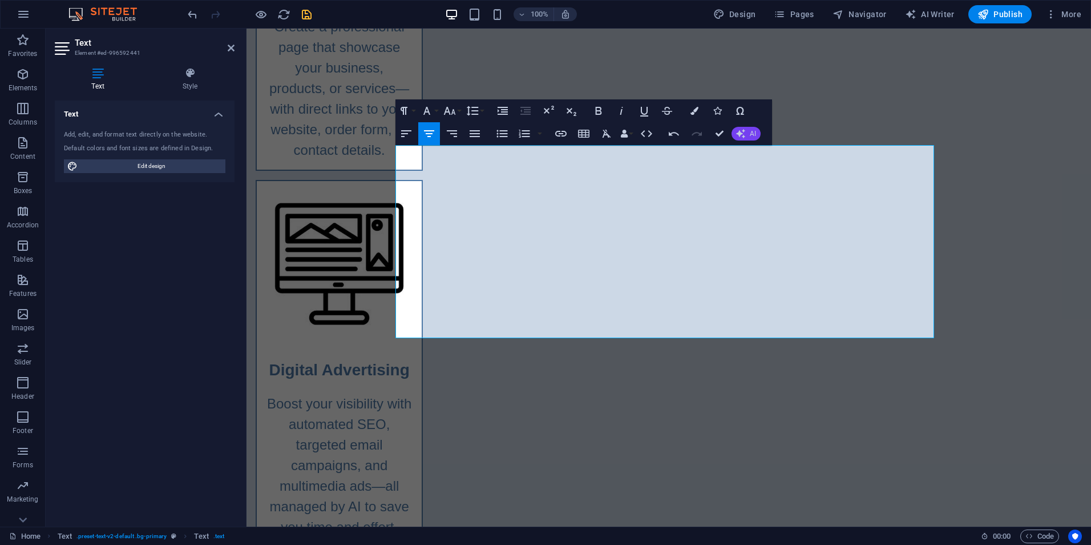
click at [746, 131] on button "AI" at bounding box center [746, 134] width 29 height 14
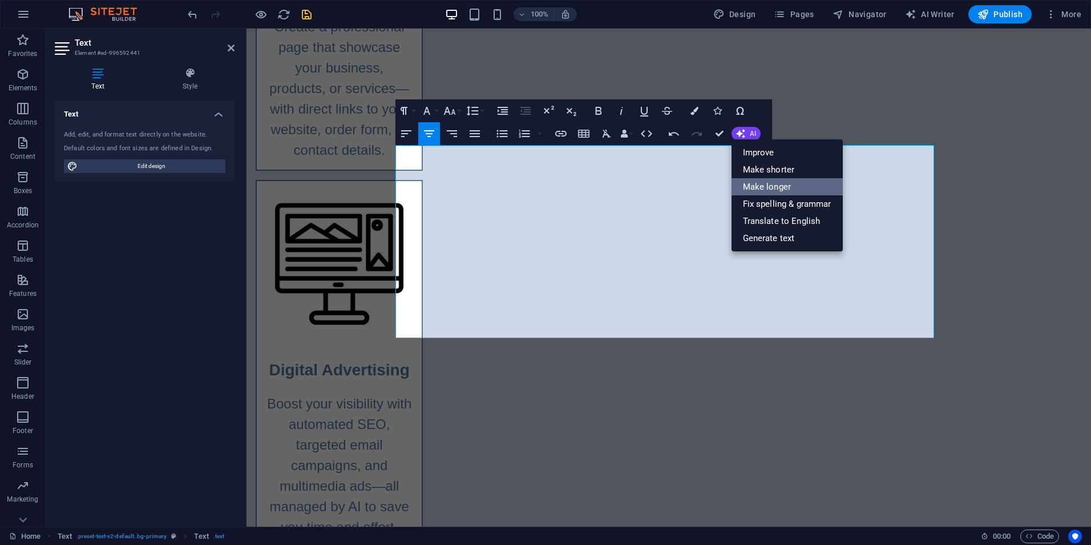
click at [769, 184] on link "Make longer" at bounding box center [787, 186] width 111 height 17
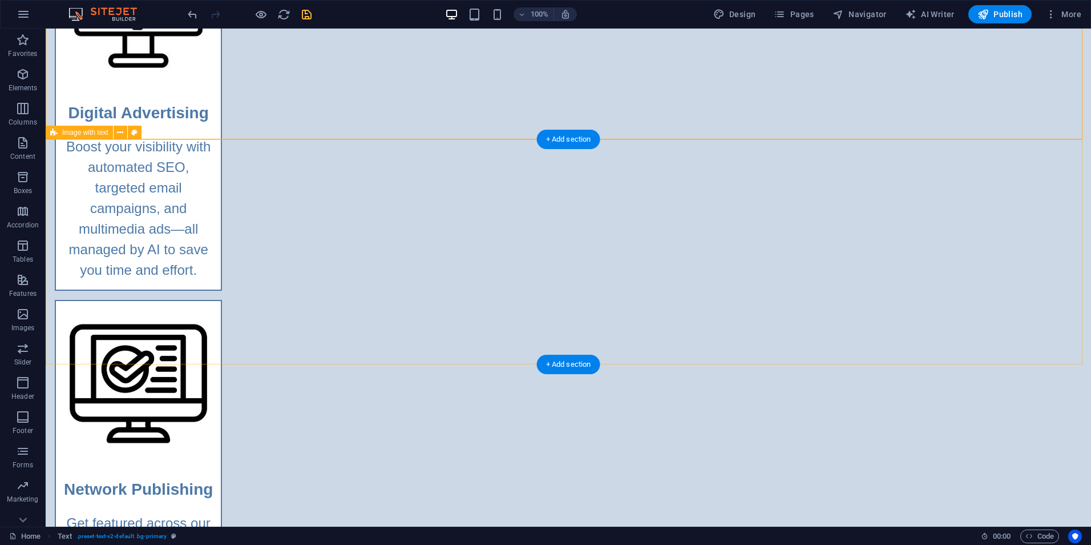
scroll to position [1256, 0]
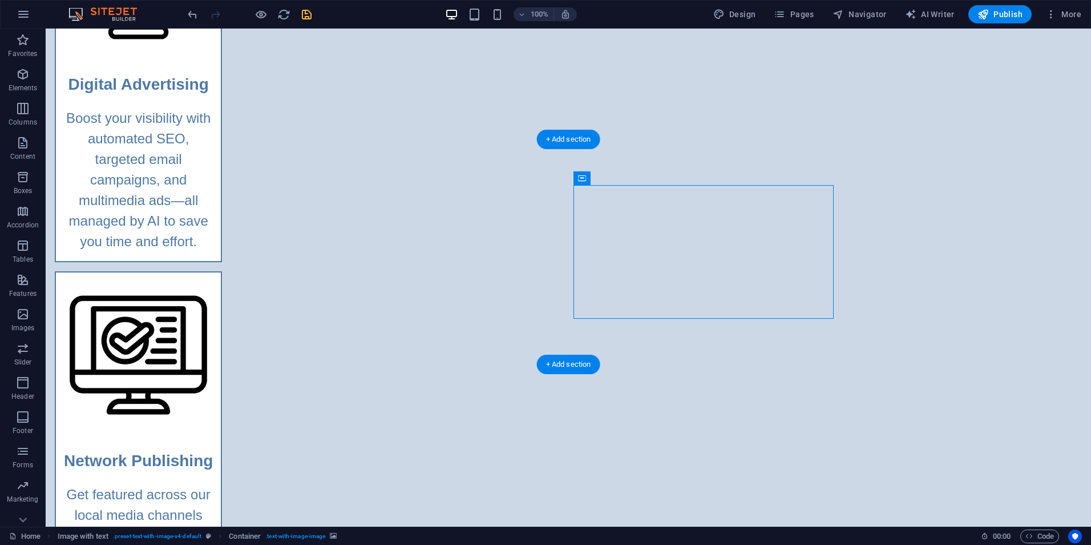
click at [635, 180] on icon at bounding box center [632, 178] width 6 height 12
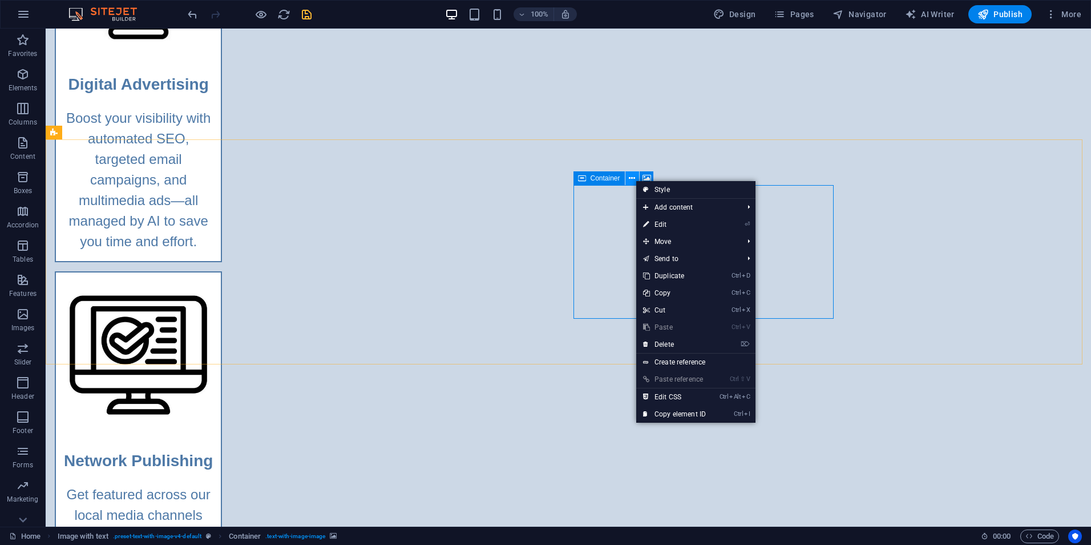
click at [635, 180] on icon at bounding box center [632, 178] width 6 height 12
click at [611, 178] on span "Container" at bounding box center [606, 178] width 30 height 7
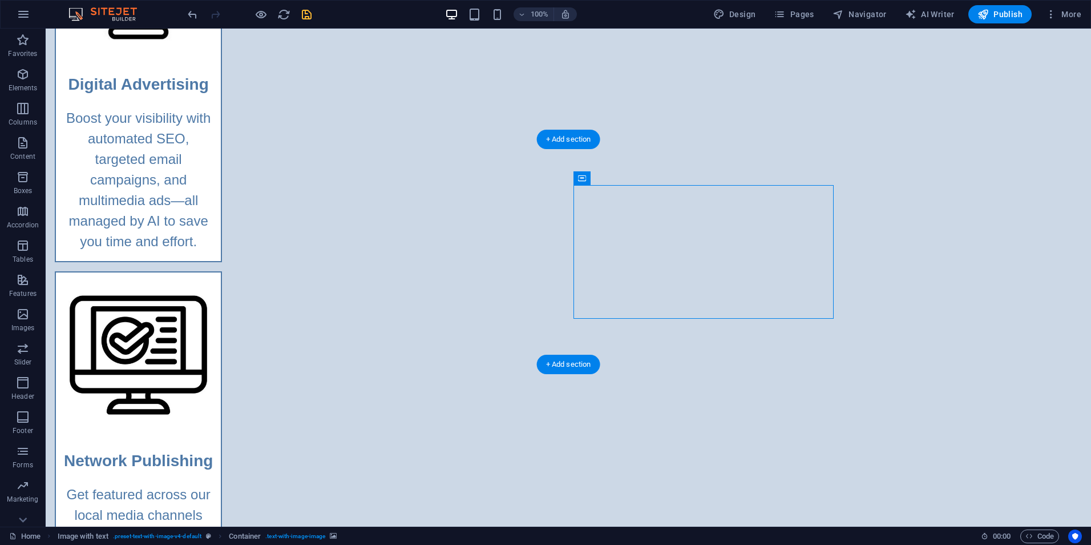
drag, startPoint x: 611, startPoint y: 265, endPoint x: 611, endPoint y: 291, distance: 25.7
drag, startPoint x: 612, startPoint y: 276, endPoint x: 612, endPoint y: 289, distance: 13.1
drag, startPoint x: 614, startPoint y: 257, endPoint x: 614, endPoint y: 273, distance: 16.6
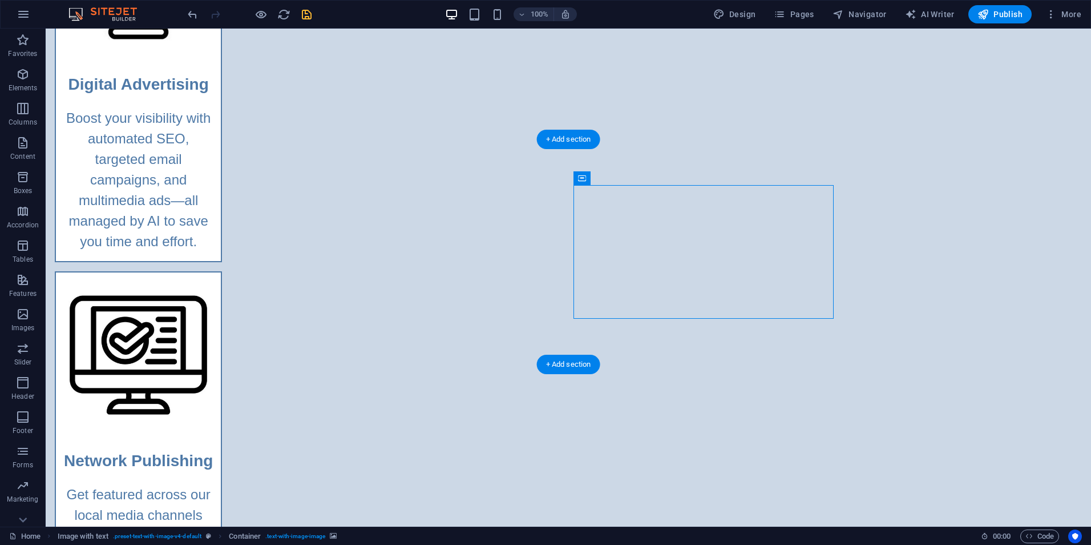
drag, startPoint x: 614, startPoint y: 265, endPoint x: 628, endPoint y: 278, distance: 19.8
drag, startPoint x: 628, startPoint y: 278, endPoint x: 674, endPoint y: 270, distance: 45.8
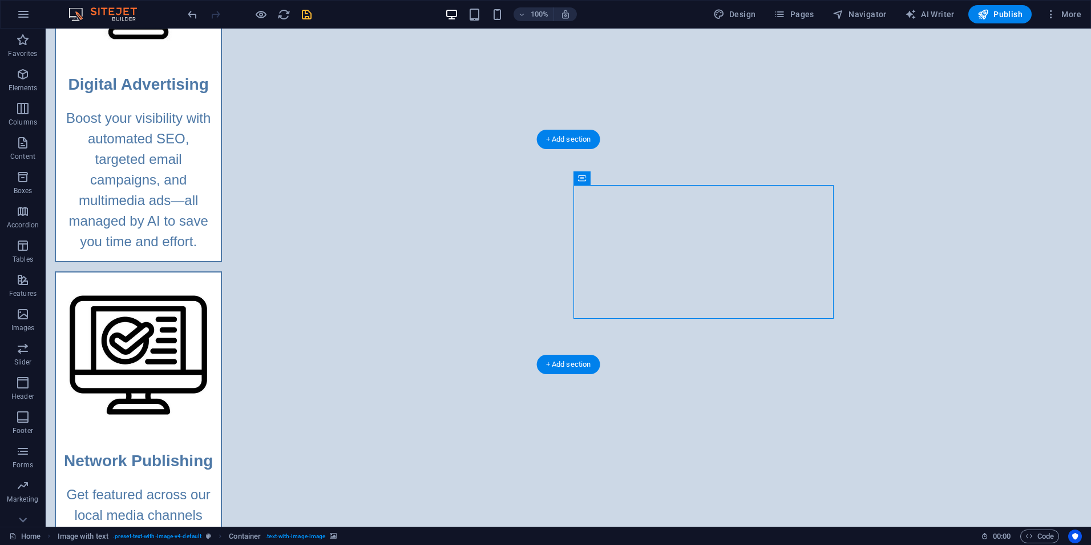
drag, startPoint x: 670, startPoint y: 247, endPoint x: 672, endPoint y: 276, distance: 29.2
click at [597, 179] on span "Container" at bounding box center [606, 178] width 30 height 7
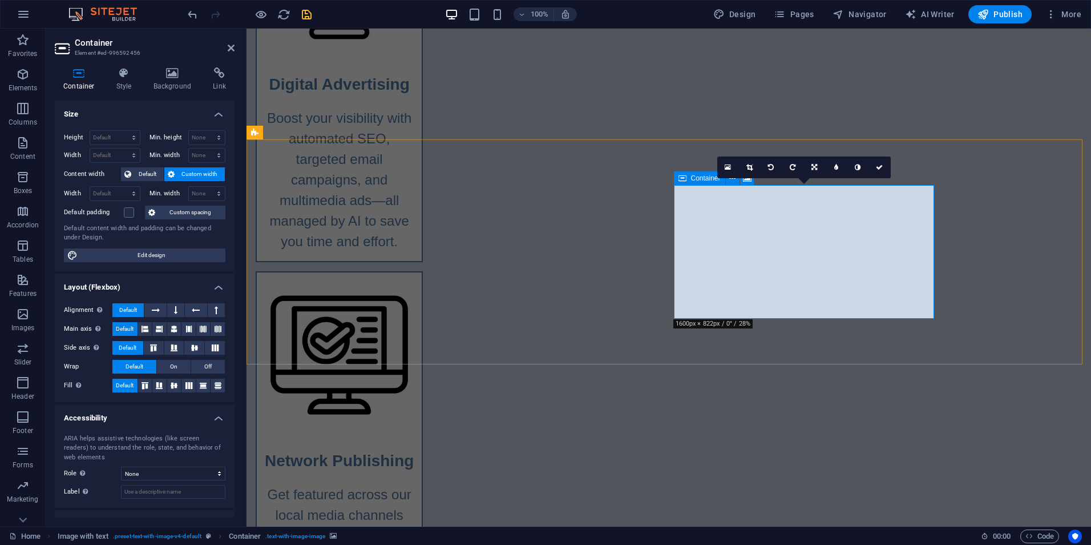
drag, startPoint x: 868, startPoint y: 265, endPoint x: 864, endPoint y: 280, distance: 15.4
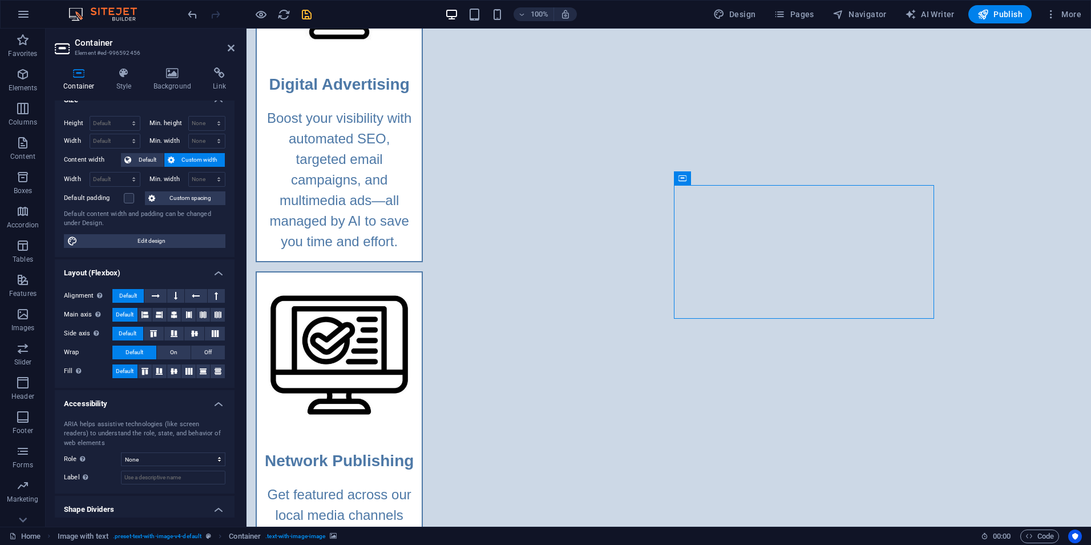
scroll to position [0, 0]
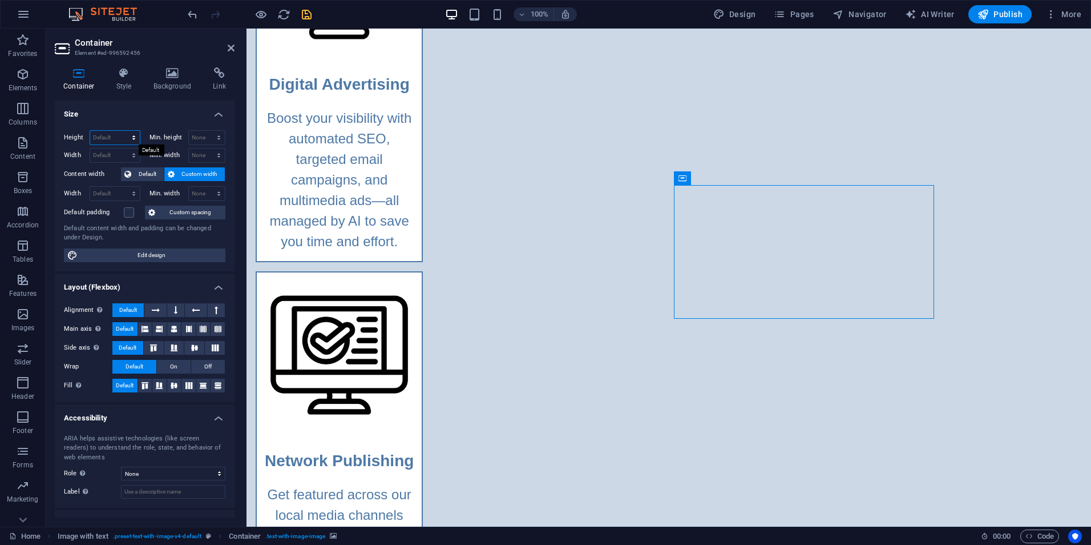
click at [120, 138] on select "Default px rem % vh vw" at bounding box center [115, 138] width 50 height 14
select select "px"
click at [122, 131] on select "Default px rem % vh vw" at bounding box center [115, 138] width 50 height 14
type input "234"
click at [182, 138] on label "Min. height" at bounding box center [169, 137] width 39 height 6
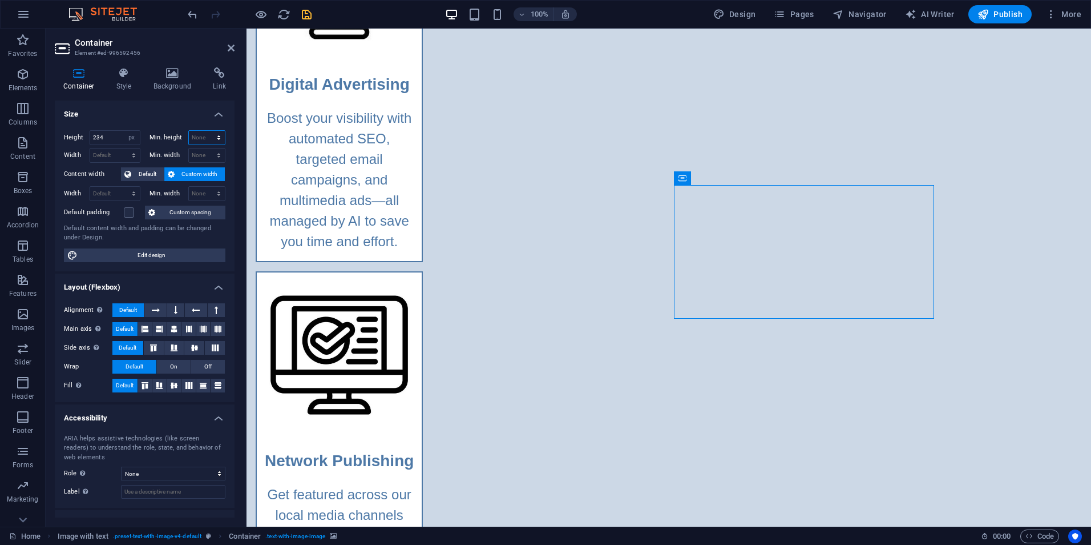
click at [190, 136] on select "None px rem % vh vw" at bounding box center [207, 138] width 37 height 14
select select "px"
click at [207, 131] on select "None px rem % vh vw" at bounding box center [207, 138] width 37 height 14
type input "234"
click at [308, 10] on icon "save" at bounding box center [306, 14] width 13 height 13
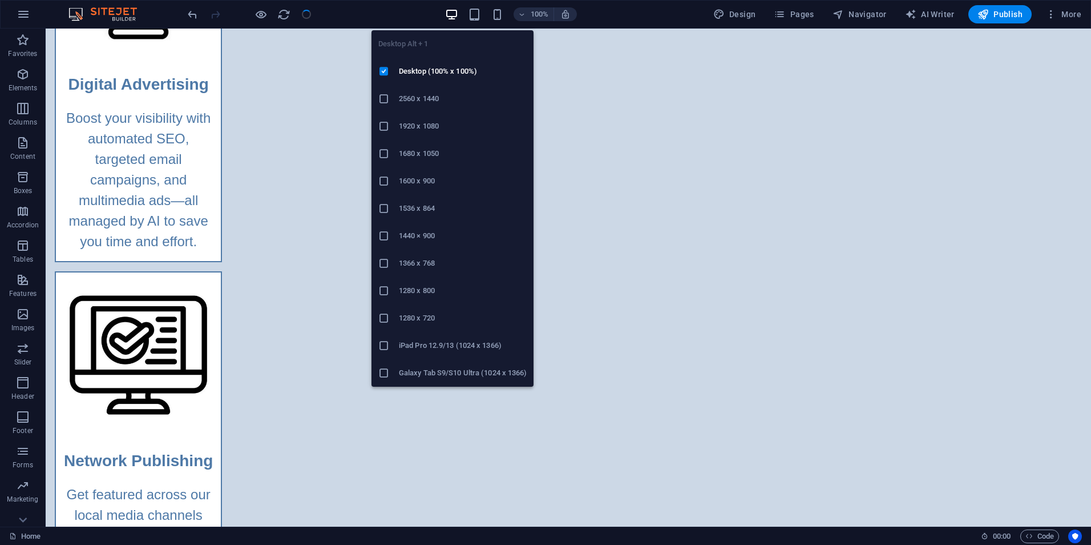
click at [456, 18] on icon "button" at bounding box center [451, 14] width 13 height 13
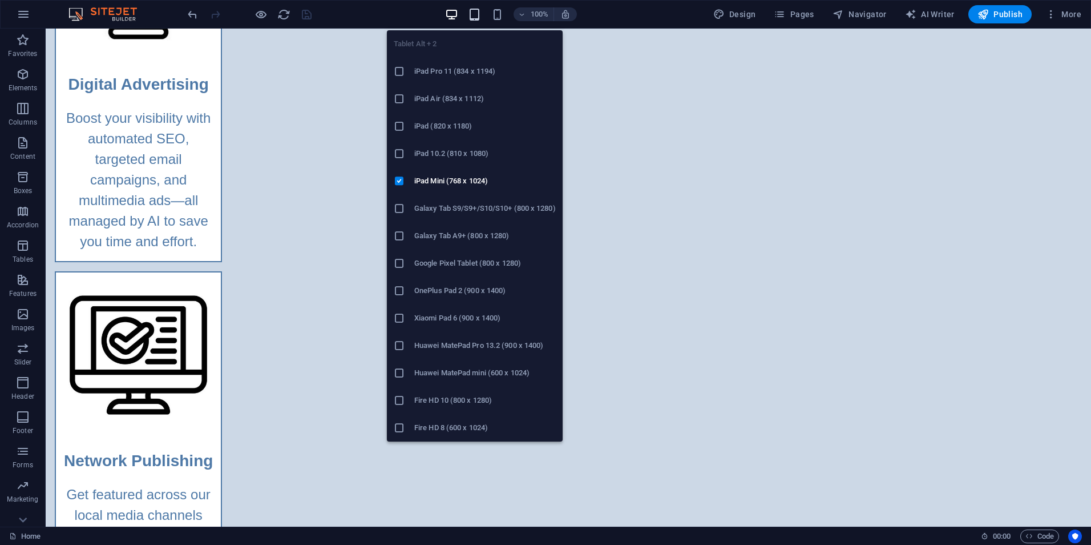
click at [477, 15] on icon "button" at bounding box center [474, 14] width 13 height 13
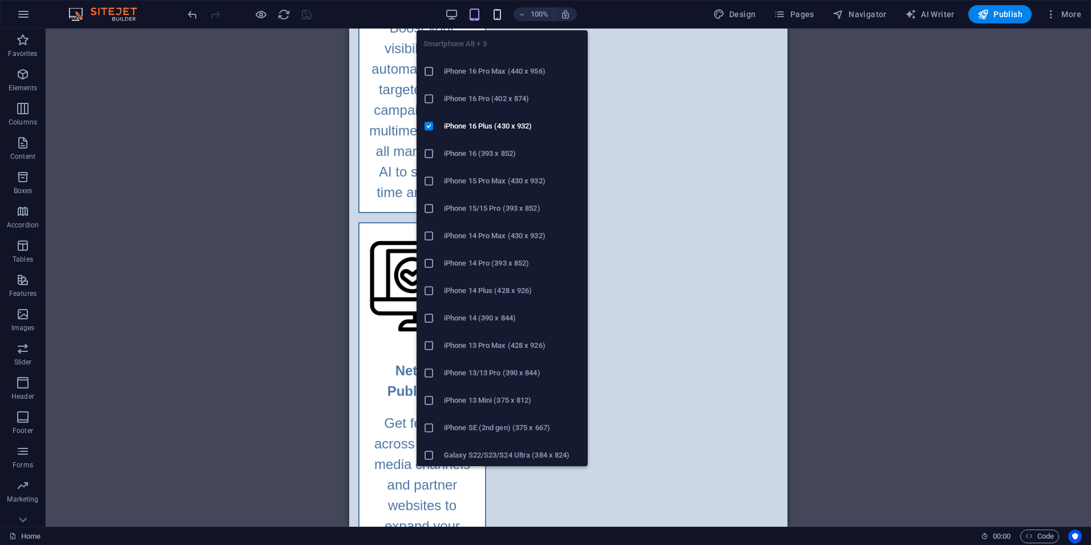
click at [497, 16] on icon "button" at bounding box center [497, 14] width 13 height 13
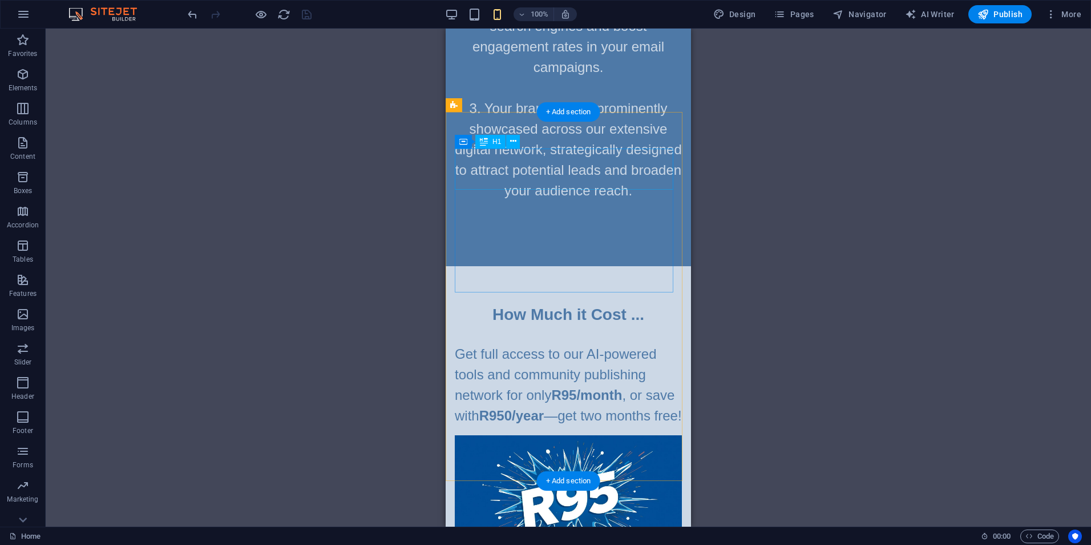
scroll to position [2122, 0]
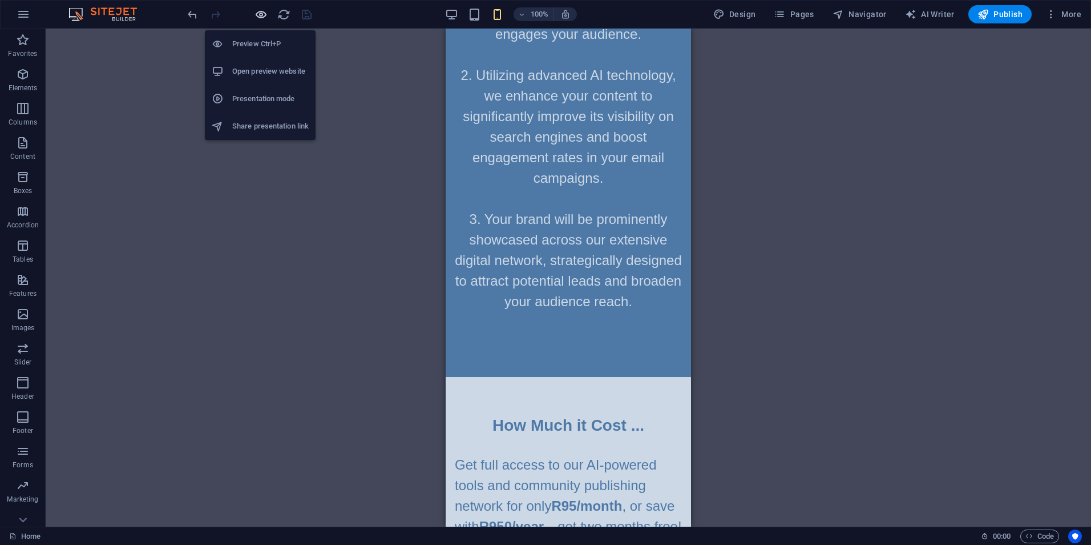
click at [261, 13] on icon "button" at bounding box center [261, 14] width 13 height 13
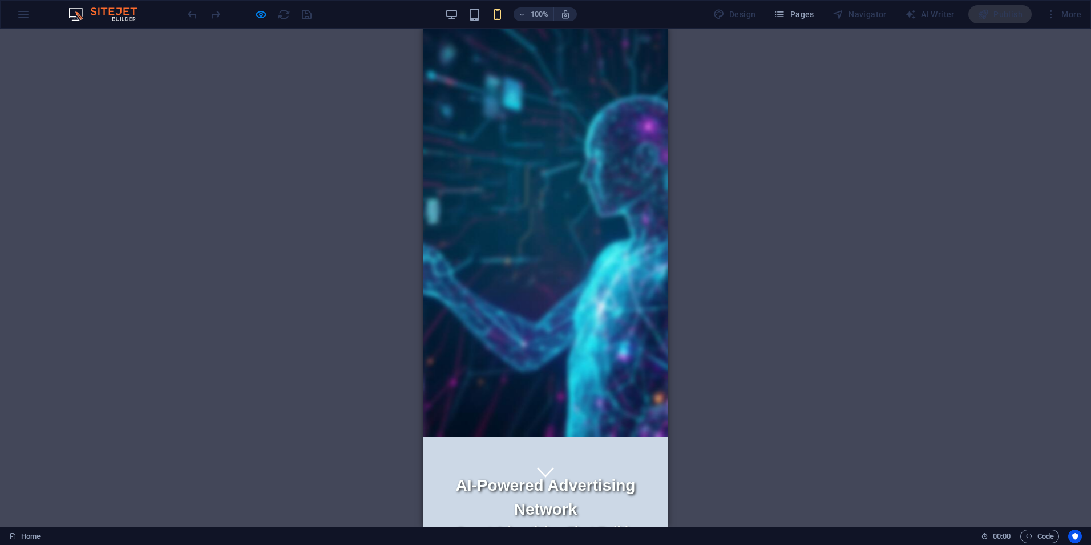
scroll to position [57, 0]
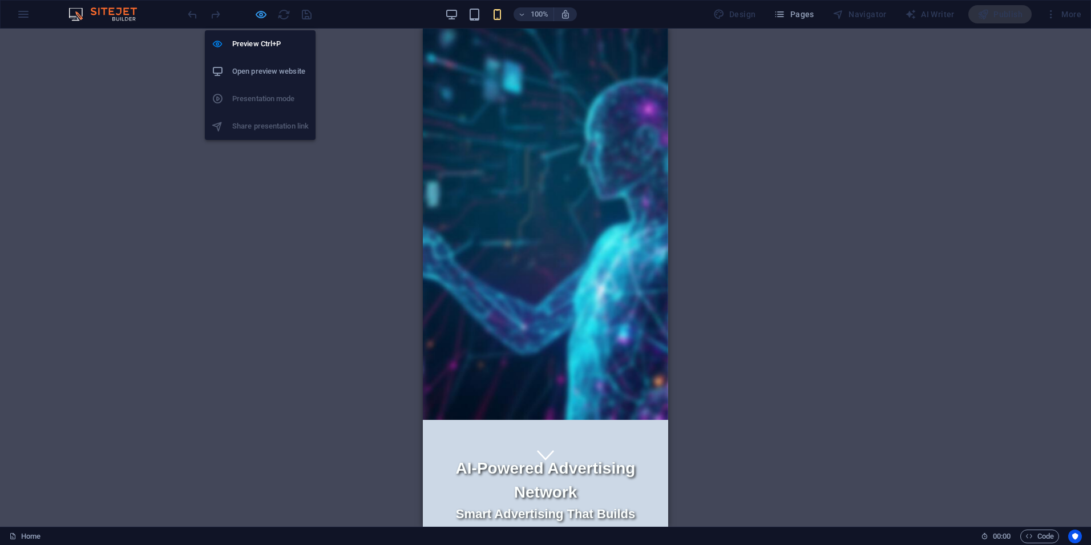
click at [259, 15] on icon "button" at bounding box center [261, 14] width 13 height 13
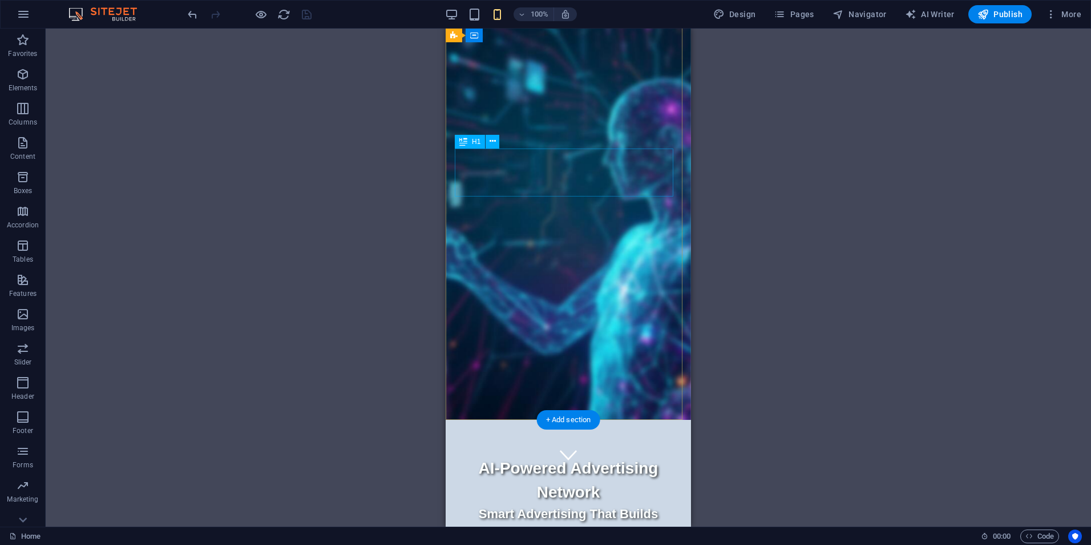
click at [589, 456] on div "AI-Powered Advertising Network" at bounding box center [568, 480] width 227 height 48
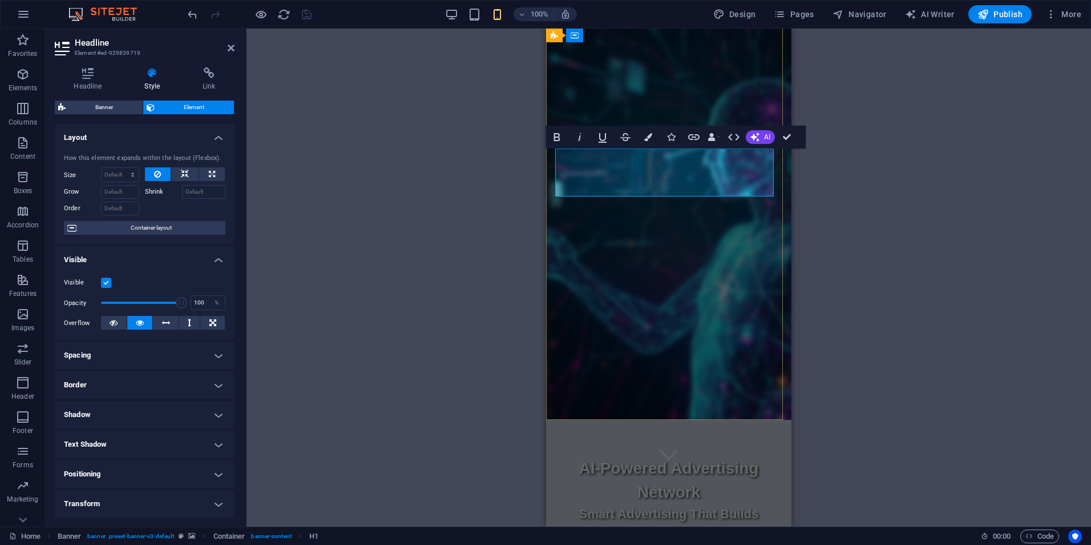
click at [668, 459] on span "AI-Powered Advertising Network" at bounding box center [669, 480] width 180 height 42
click at [717, 504] on div "Smart Advertising That Builds Communities and Grows Brands" at bounding box center [668, 523] width 227 height 38
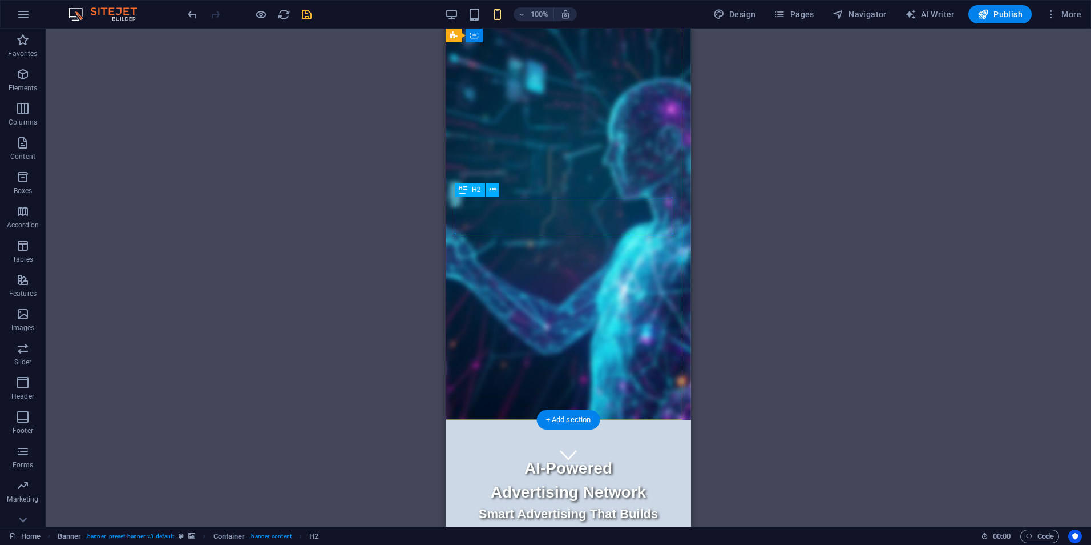
click at [584, 504] on div "Smart Advertising That Builds Communities and Grows Brands" at bounding box center [568, 523] width 227 height 38
click at [468, 191] on div "H2" at bounding box center [470, 190] width 30 height 14
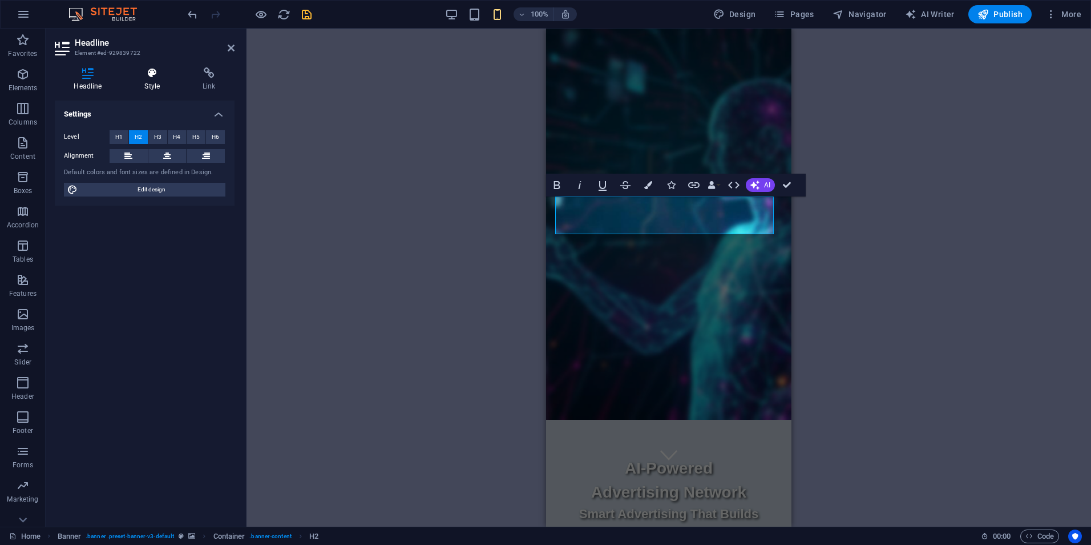
click at [153, 71] on icon at bounding box center [153, 72] width 54 height 11
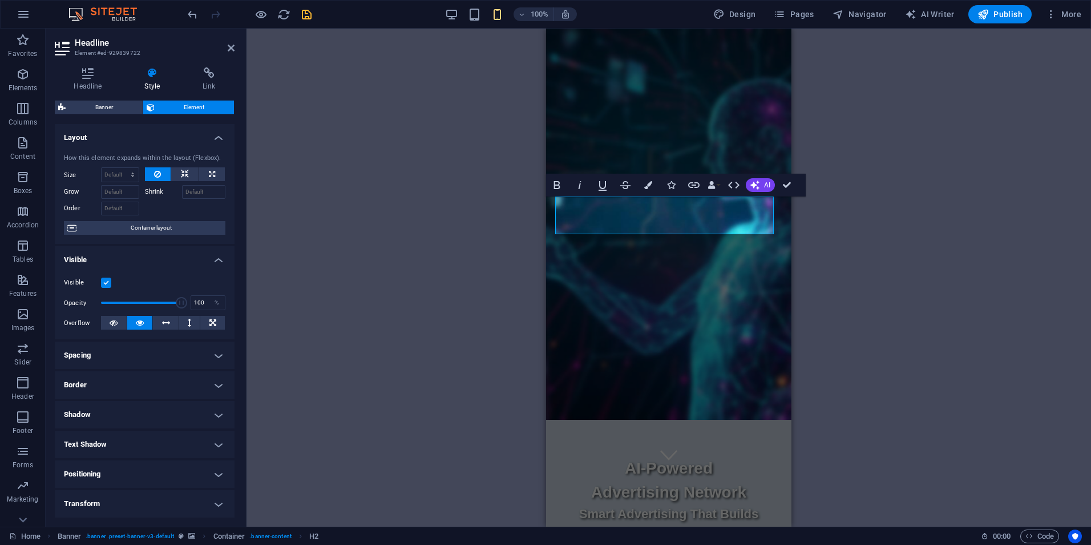
click at [215, 353] on h4 "Spacing" at bounding box center [145, 354] width 180 height 27
click at [122, 393] on select "Default px rem % vh vw Custom" at bounding box center [136, 398] width 53 height 14
select select "px"
click at [146, 391] on select "Default px rem % vh vw Custom" at bounding box center [136, 398] width 53 height 14
type input "0"
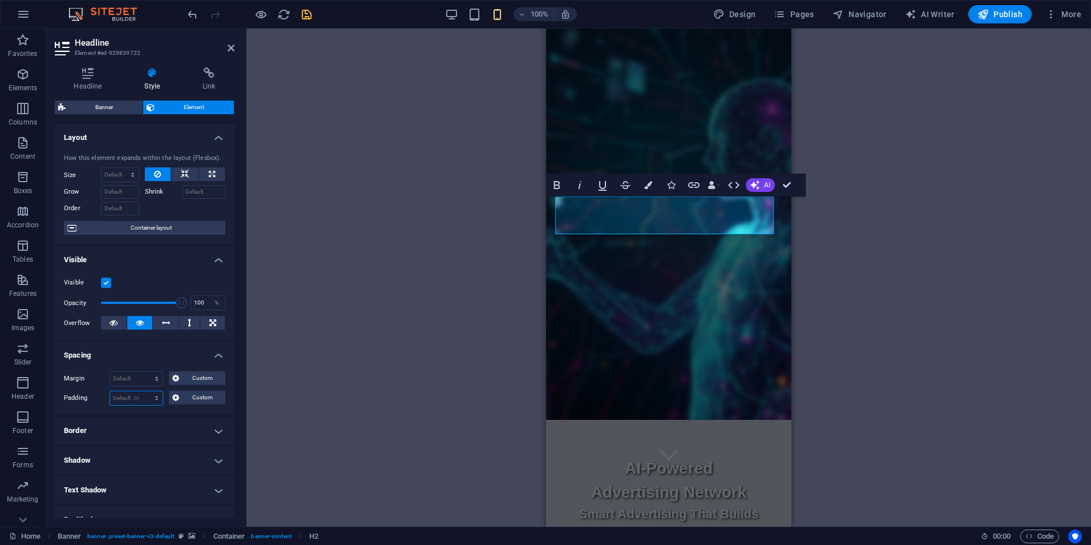
type input "0"
click at [199, 396] on span "Custom" at bounding box center [202, 397] width 39 height 14
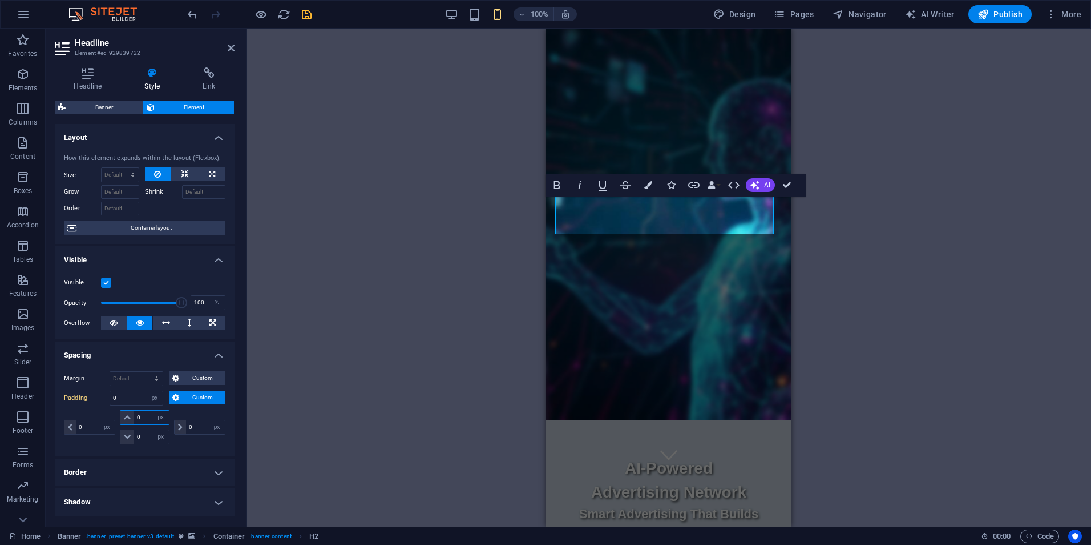
drag, startPoint x: 145, startPoint y: 416, endPoint x: 131, endPoint y: 417, distance: 13.7
click at [131, 417] on div "0 px rem % vh vw" at bounding box center [144, 417] width 49 height 15
type input "20"
select select "DISABLED_OPTION_VALUE"
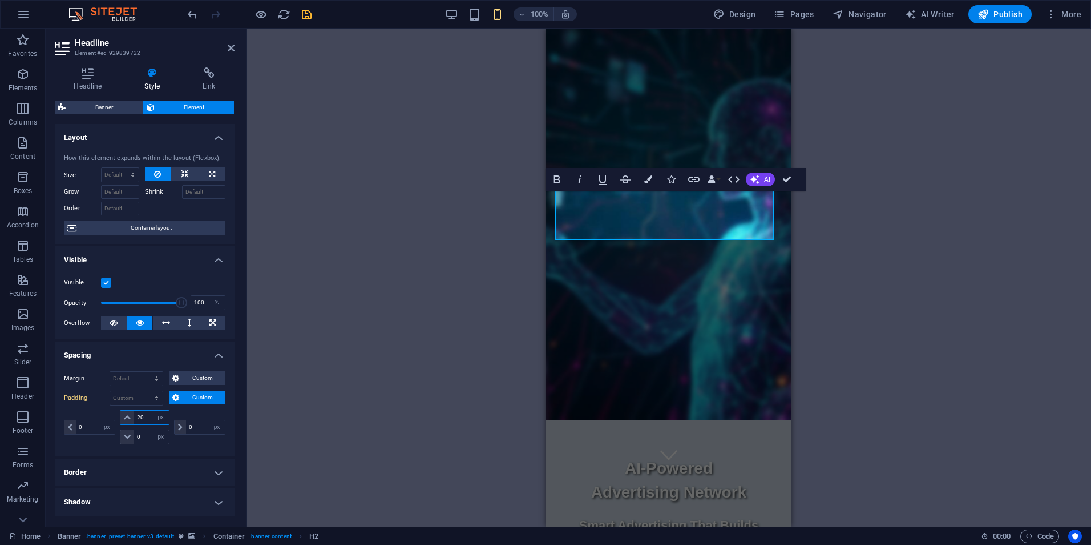
type input "20"
drag, startPoint x: 143, startPoint y: 436, endPoint x: 135, endPoint y: 437, distance: 8.2
click at [135, 437] on input "0" at bounding box center [151, 437] width 34 height 14
type input "20"
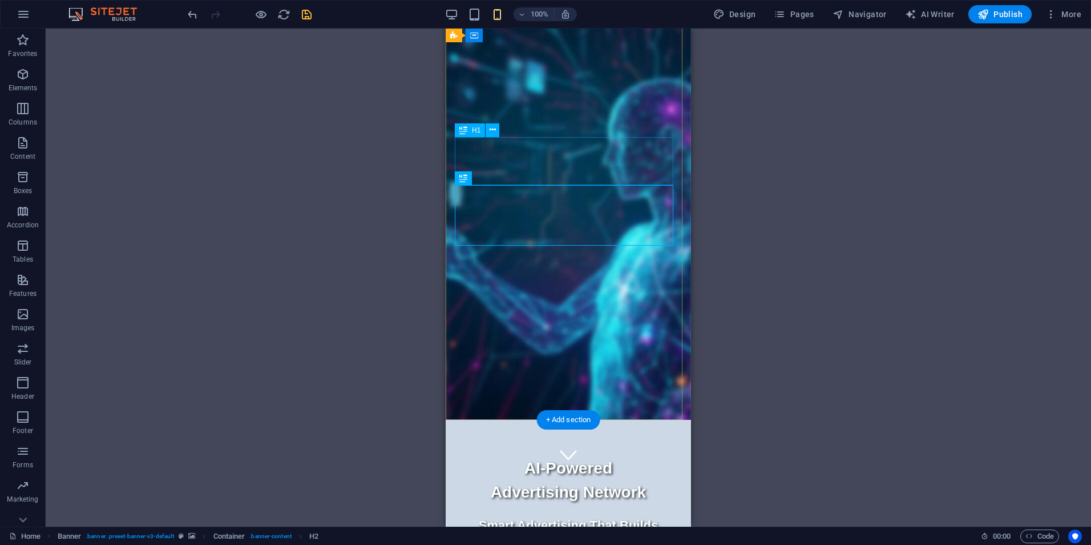
click at [586, 456] on div "AI-Powered Advertising Network" at bounding box center [568, 480] width 227 height 48
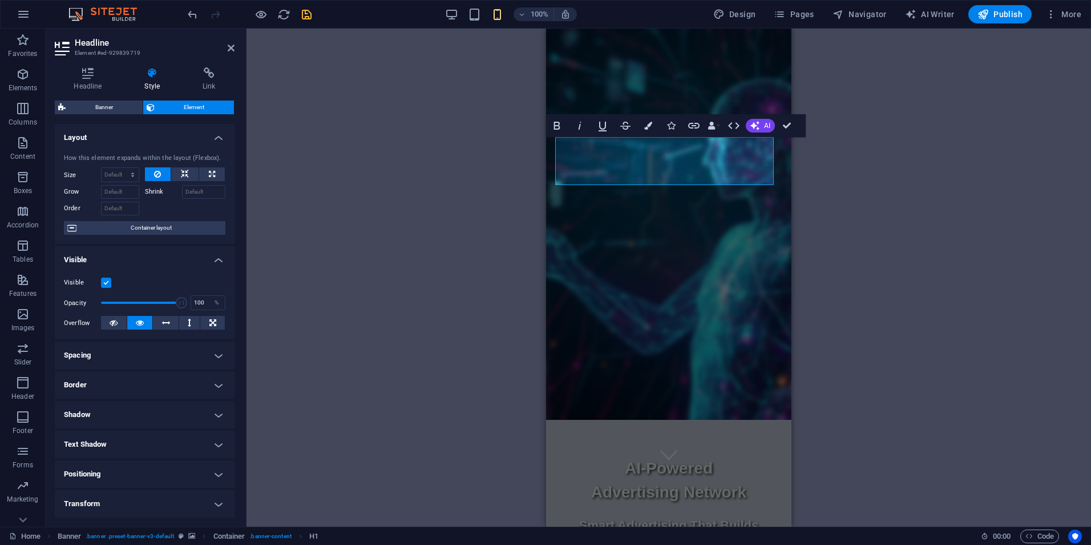
click at [212, 352] on h4 "Spacing" at bounding box center [145, 354] width 180 height 27
click at [136, 398] on select "Default px rem % vh vw Custom" at bounding box center [136, 398] width 53 height 14
select select "px"
click at [146, 391] on select "Default px rem % vh vw Custom" at bounding box center [136, 398] width 53 height 14
type input "0"
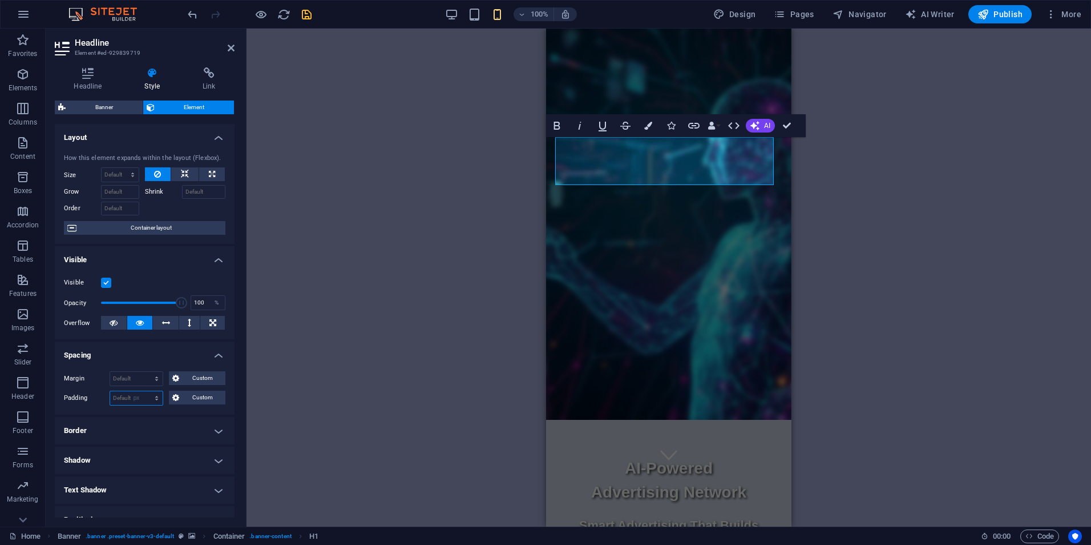
type input "0"
click at [189, 398] on span "Custom" at bounding box center [202, 397] width 39 height 14
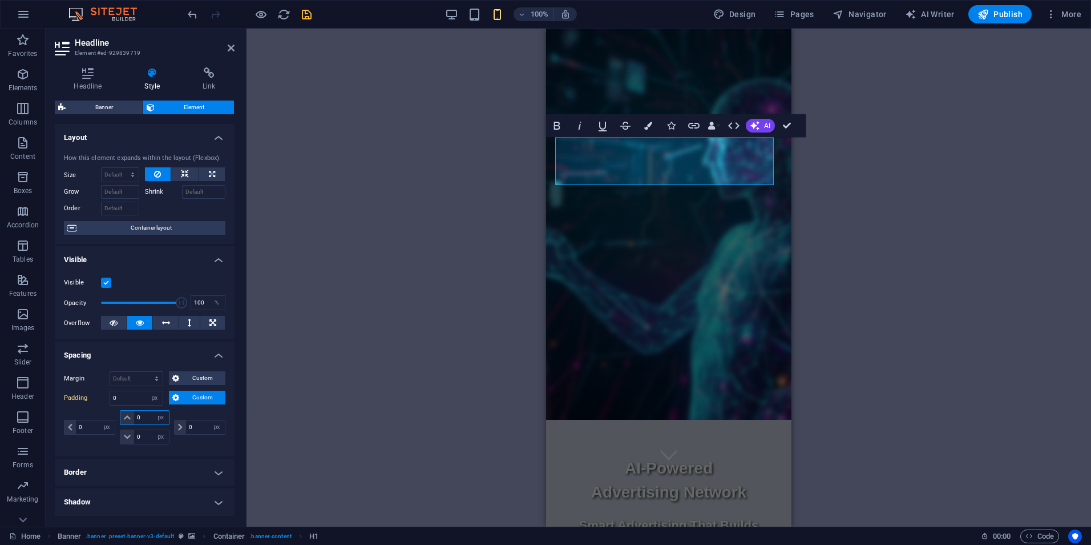
drag, startPoint x: 144, startPoint y: 417, endPoint x: 128, endPoint y: 417, distance: 16.0
click at [128, 417] on div "0 px rem % vh vw" at bounding box center [144, 417] width 49 height 15
type input "20"
select select "DISABLED_OPTION_VALUE"
type input "20"
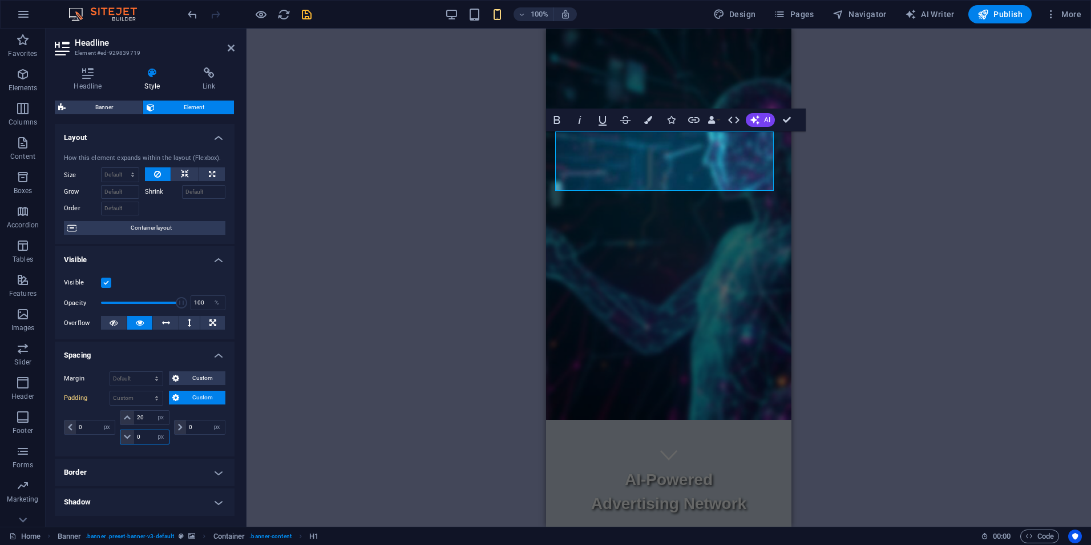
drag, startPoint x: 140, startPoint y: 436, endPoint x: 128, endPoint y: 439, distance: 11.8
click at [128, 439] on div "0 px rem % vh vw" at bounding box center [144, 436] width 49 height 15
type input "20"
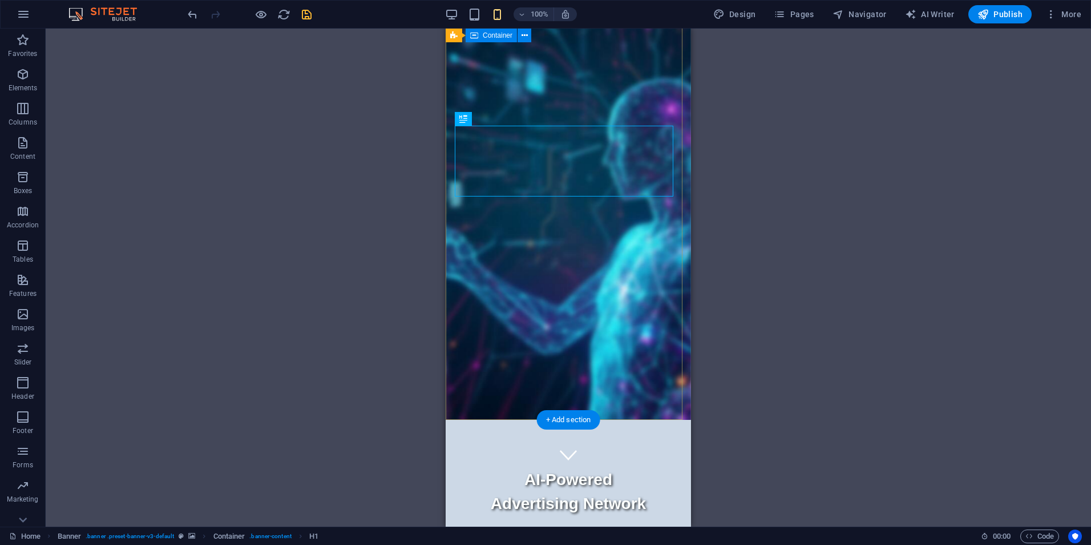
click at [572, 420] on div "AI-Powered Advertising Network Smart Advertising That Builds Communities and Gr…" at bounding box center [568, 526] width 245 height 213
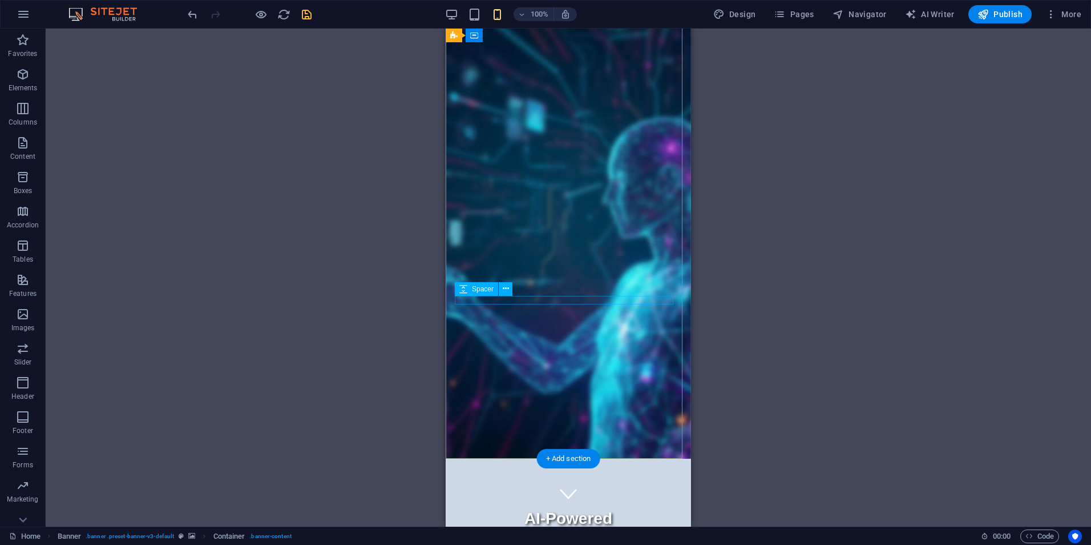
scroll to position [0, 0]
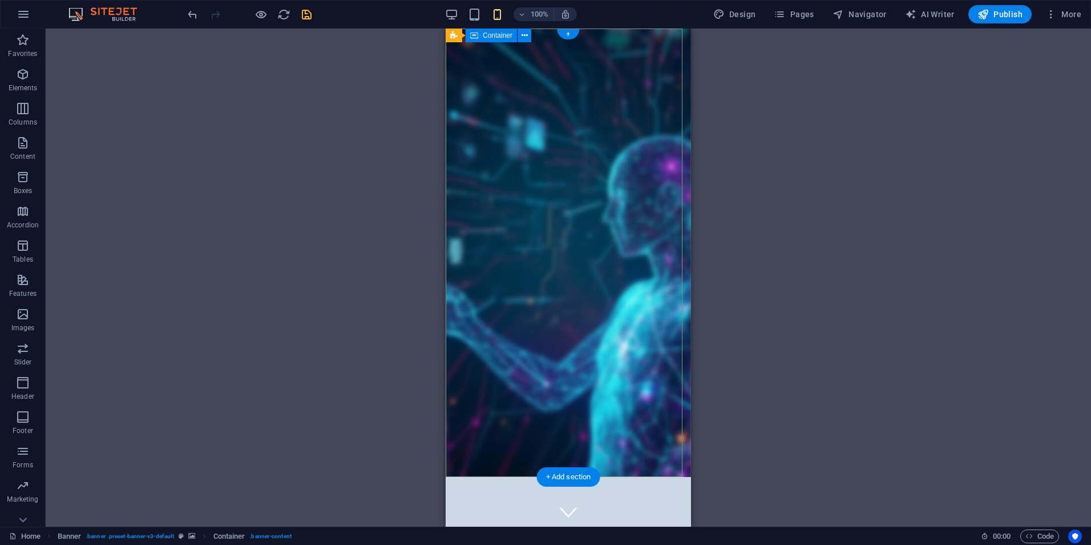
click at [483, 38] on span "Container" at bounding box center [498, 35] width 30 height 7
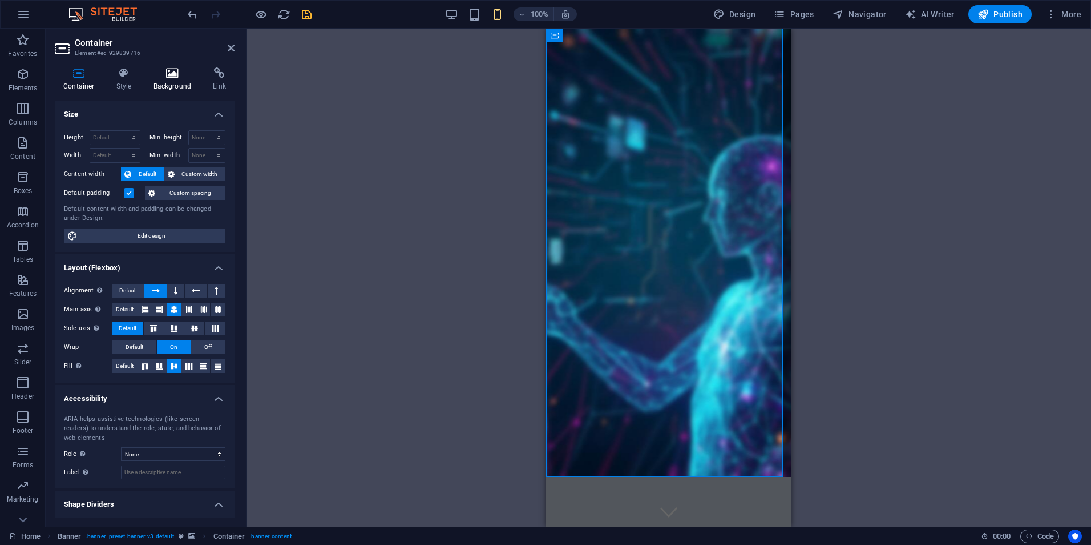
click at [175, 82] on h4 "Background" at bounding box center [175, 79] width 60 height 24
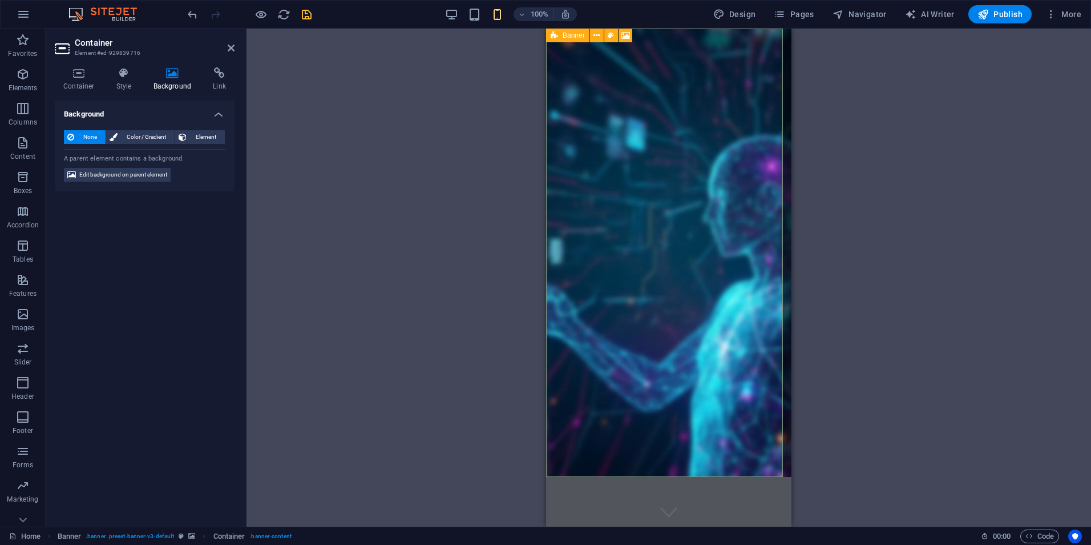
click at [555, 36] on icon at bounding box center [554, 36] width 7 height 14
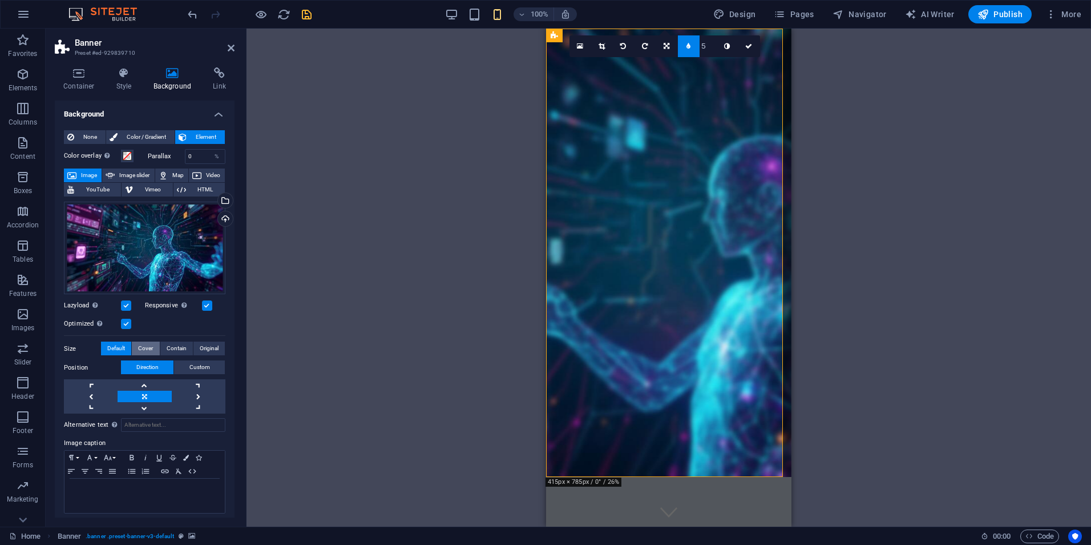
click at [146, 346] on span "Cover" at bounding box center [145, 348] width 15 height 14
click at [173, 348] on span "Contain" at bounding box center [177, 348] width 20 height 14
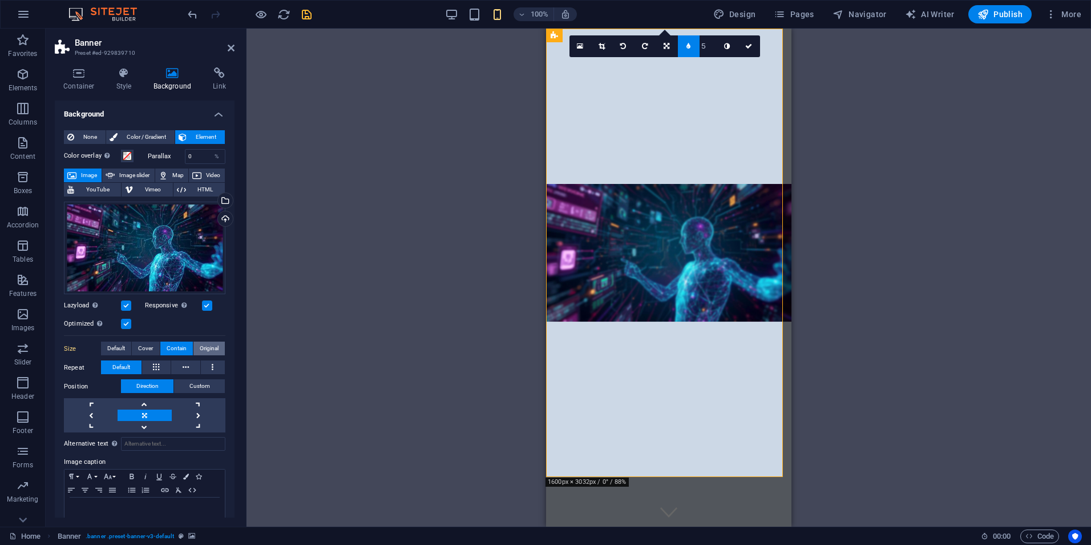
click at [202, 346] on span "Original" at bounding box center [209, 348] width 19 height 14
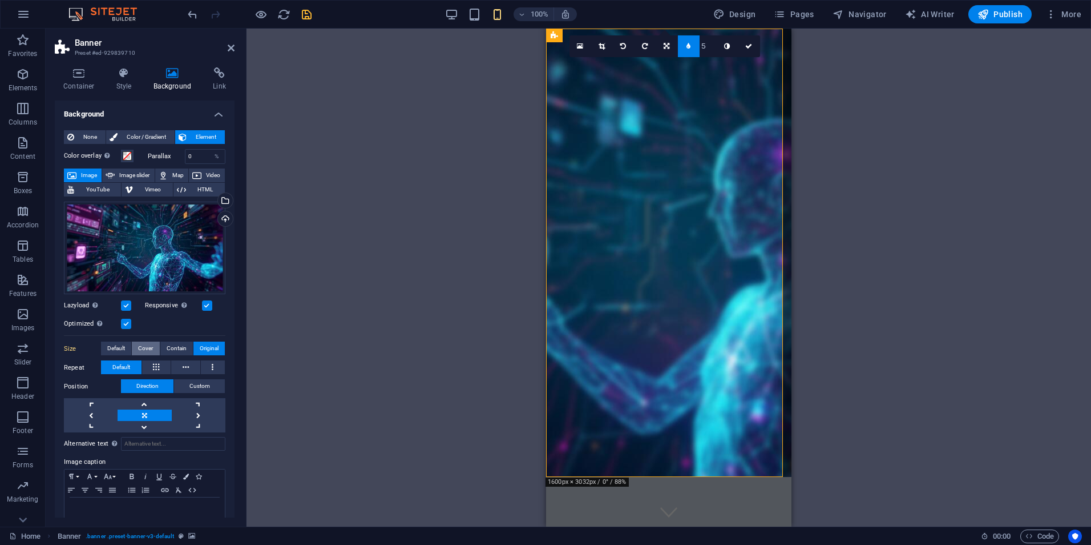
click at [145, 349] on span "Cover" at bounding box center [145, 348] width 15 height 14
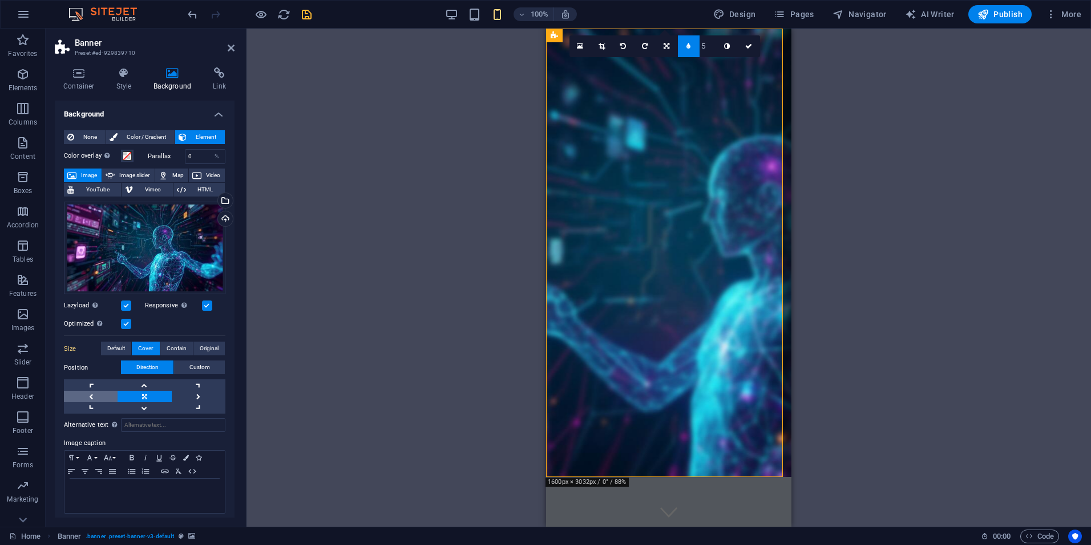
click at [93, 396] on link at bounding box center [91, 395] width 54 height 11
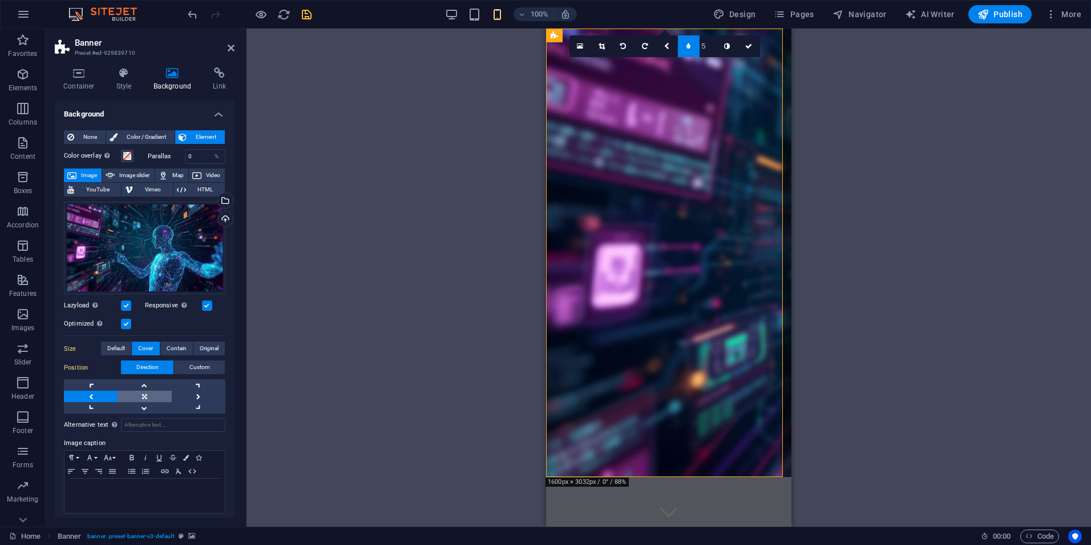
click at [144, 394] on link at bounding box center [145, 395] width 54 height 11
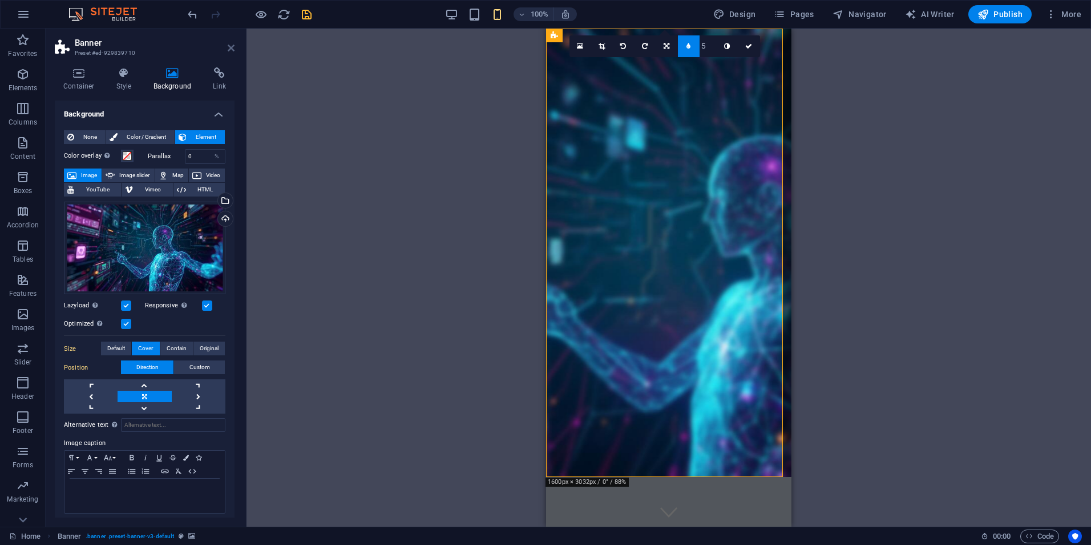
click at [233, 49] on icon at bounding box center [231, 47] width 7 height 9
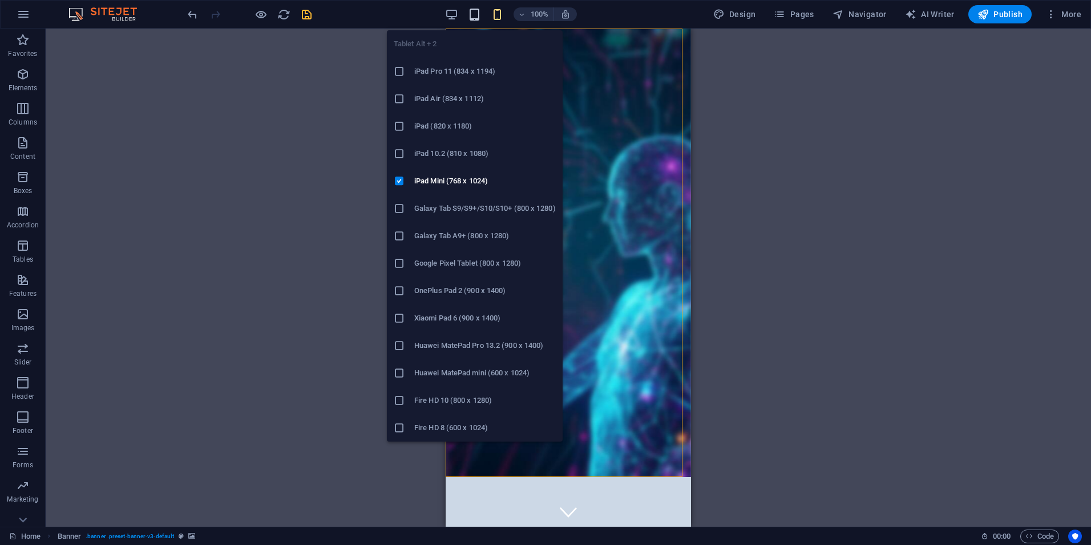
click at [478, 15] on icon "button" at bounding box center [474, 14] width 13 height 13
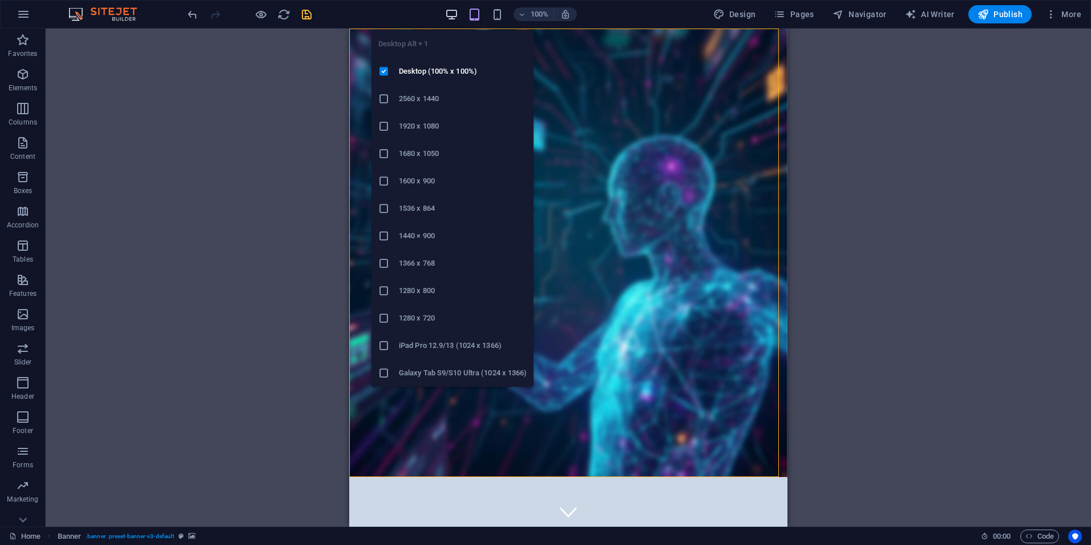
click at [454, 11] on icon "button" at bounding box center [451, 14] width 13 height 13
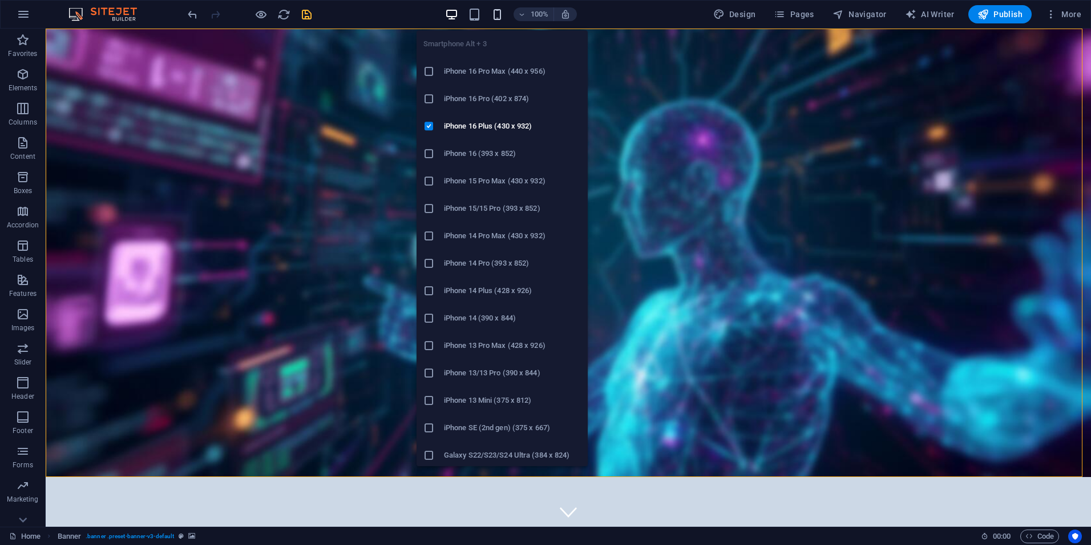
click at [503, 13] on icon "button" at bounding box center [497, 14] width 13 height 13
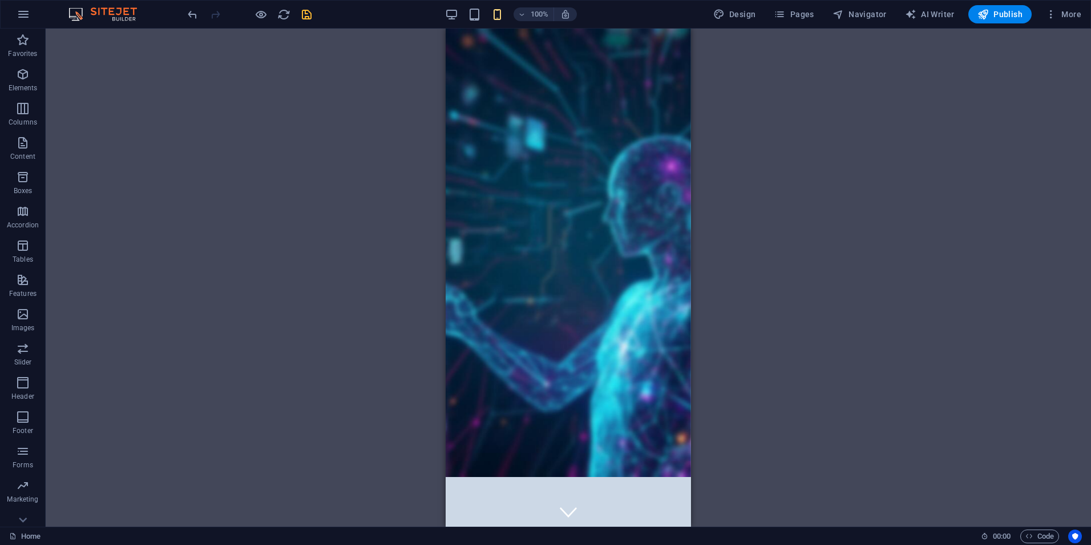
click at [462, 17] on div "100%" at bounding box center [511, 14] width 132 height 18
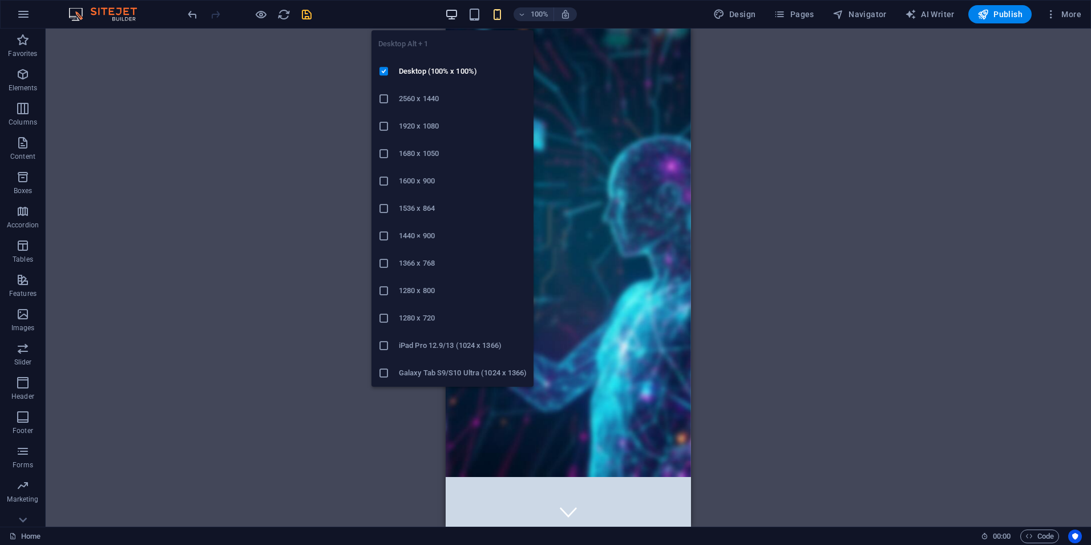
click at [458, 14] on icon "button" at bounding box center [451, 14] width 13 height 13
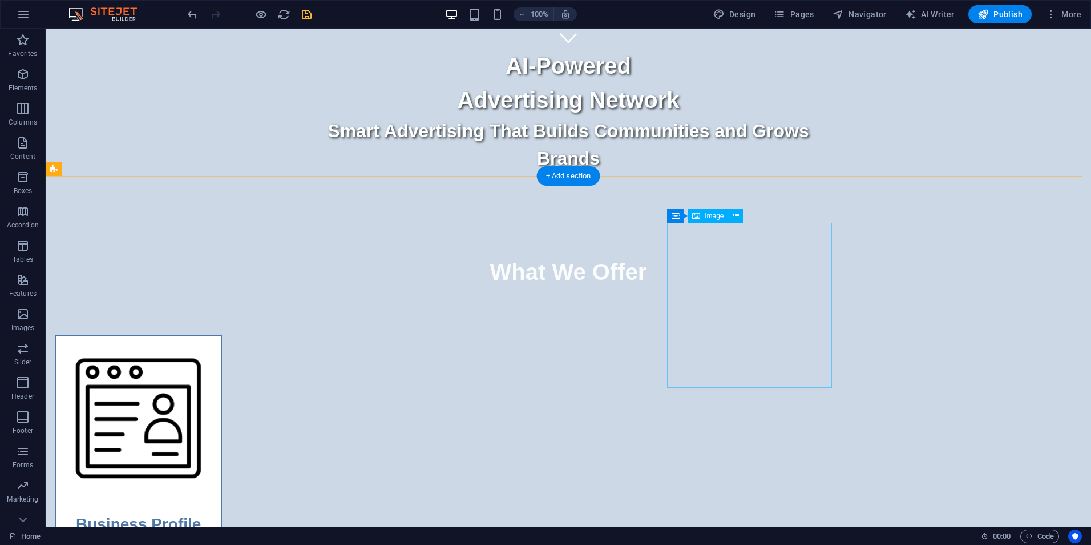
scroll to position [514, 0]
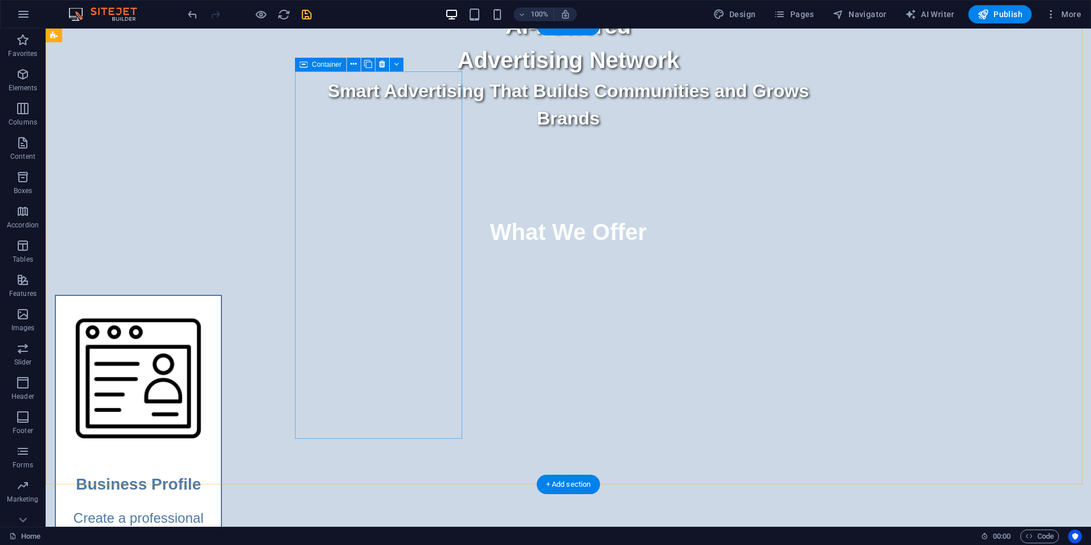
click at [222, 295] on div "Business Profile Create a professional page that showcase your business, produc…" at bounding box center [138, 478] width 167 height 367
click at [312, 63] on span "Container" at bounding box center [327, 64] width 30 height 7
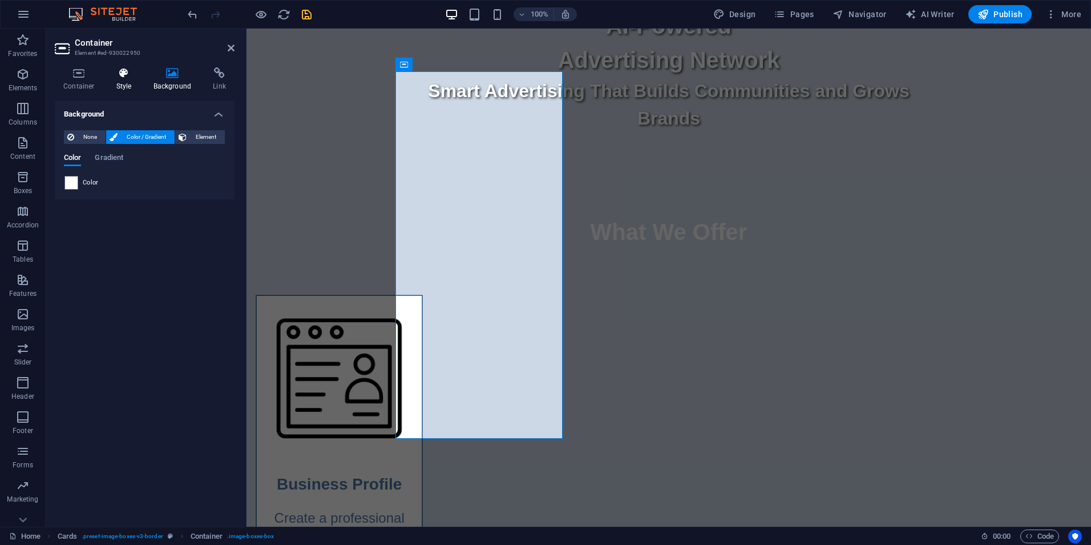
click at [122, 74] on icon at bounding box center [124, 72] width 33 height 11
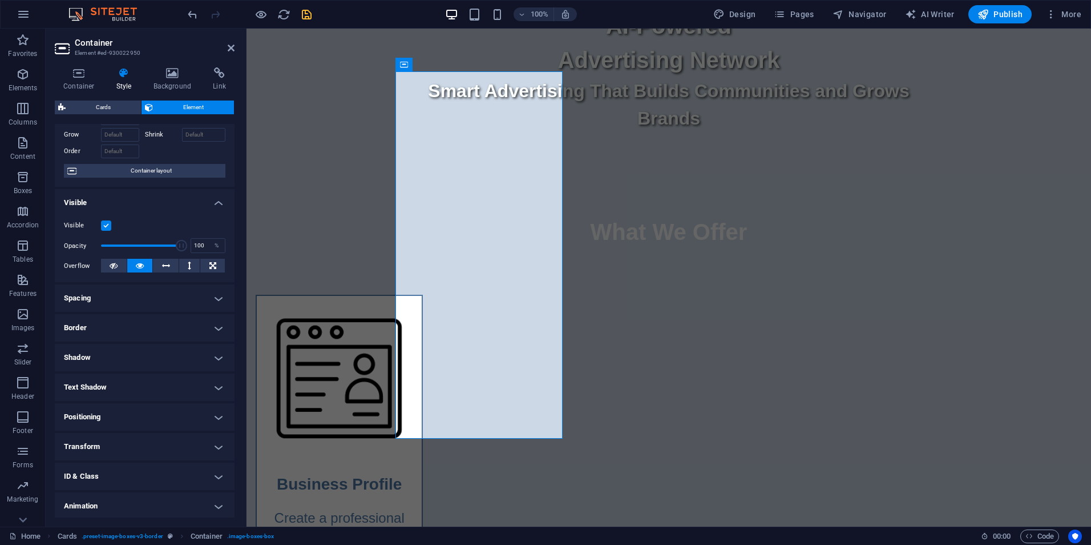
scroll to position [89, 0]
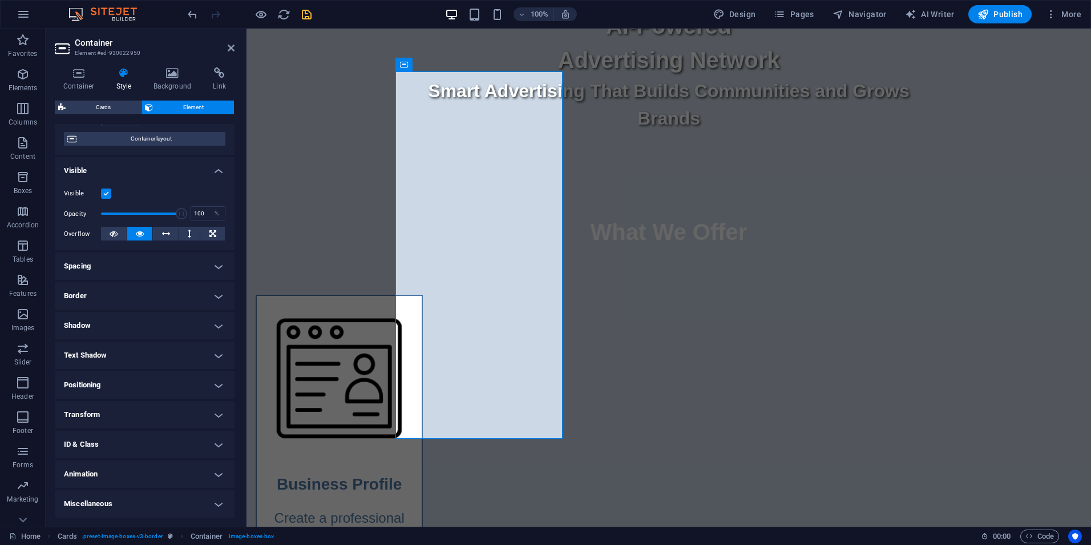
click at [217, 292] on h4 "Border" at bounding box center [145, 295] width 180 height 27
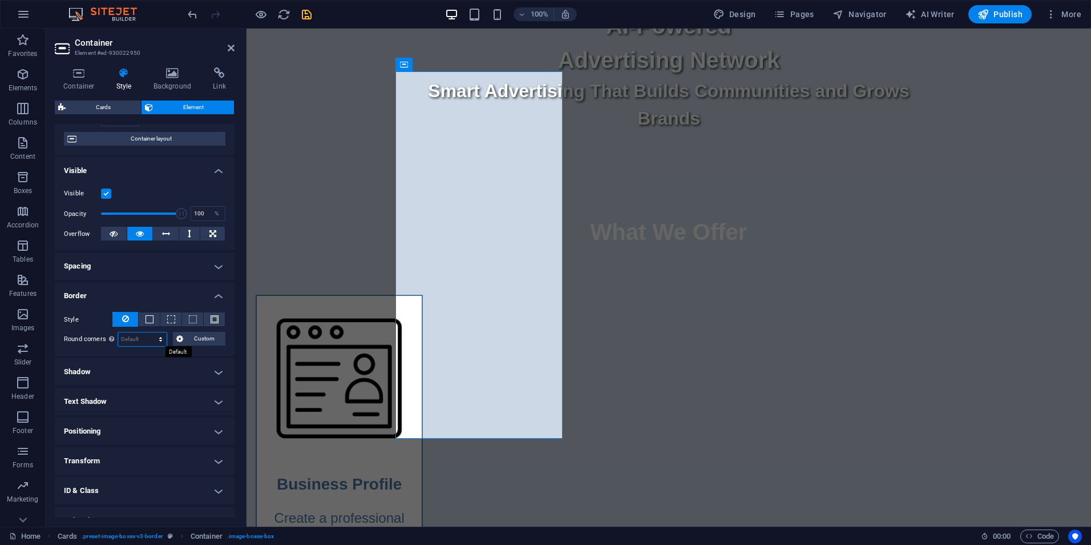
click at [142, 338] on select "Default px rem % vh vw Custom" at bounding box center [142, 339] width 49 height 14
select select "px"
click at [150, 332] on select "Default px rem % vh vw Custom" at bounding box center [142, 339] width 49 height 14
click at [193, 339] on span "Custom" at bounding box center [204, 339] width 35 height 14
click at [134, 342] on input "5" at bounding box center [142, 339] width 49 height 14
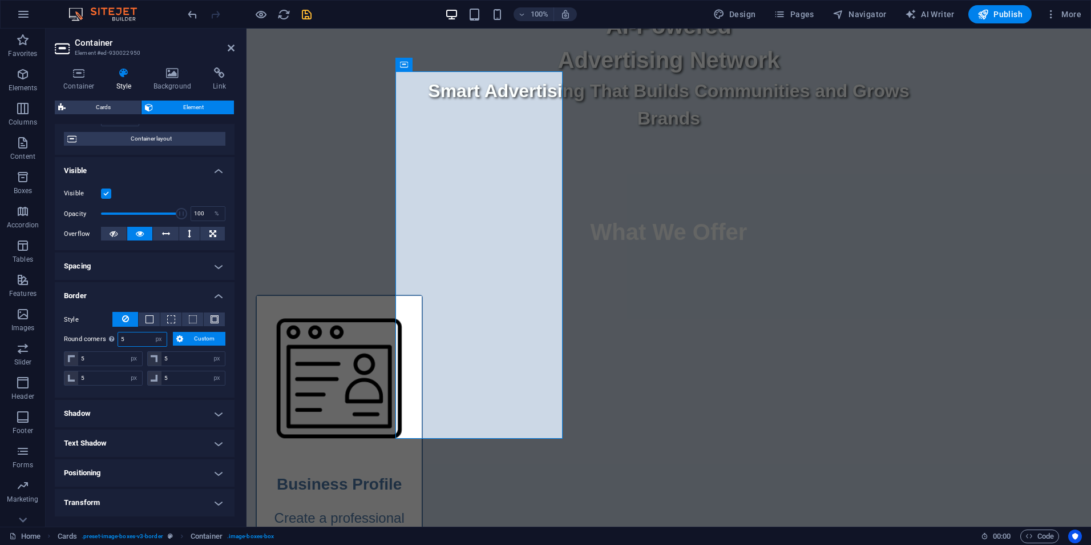
drag, startPoint x: 138, startPoint y: 340, endPoint x: 117, endPoint y: 341, distance: 20.6
click at [118, 341] on div "5 Default px rem % vh vw Custom" at bounding box center [143, 339] width 50 height 15
type input "8"
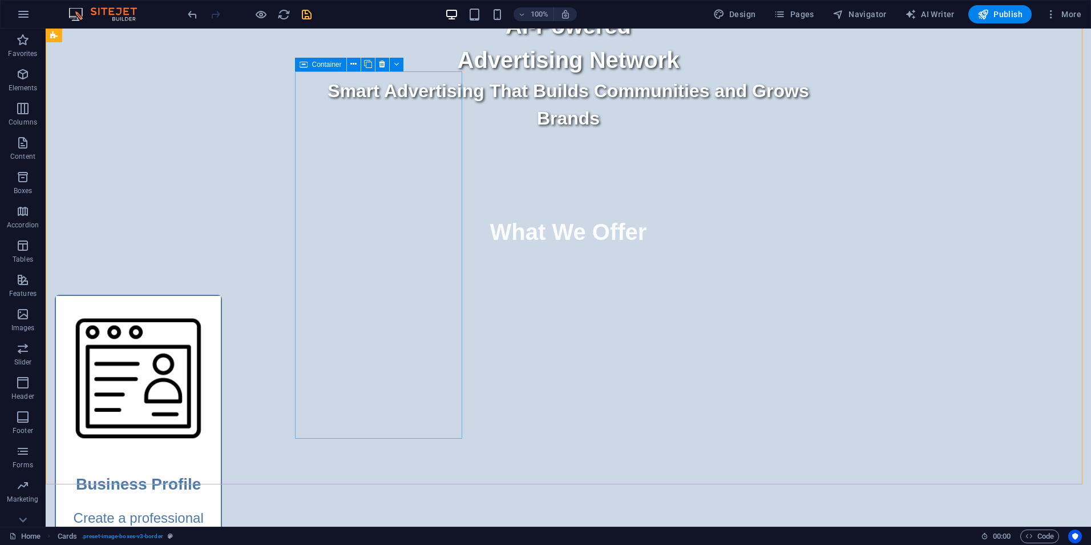
click at [305, 66] on icon at bounding box center [304, 65] width 8 height 14
select select "px"
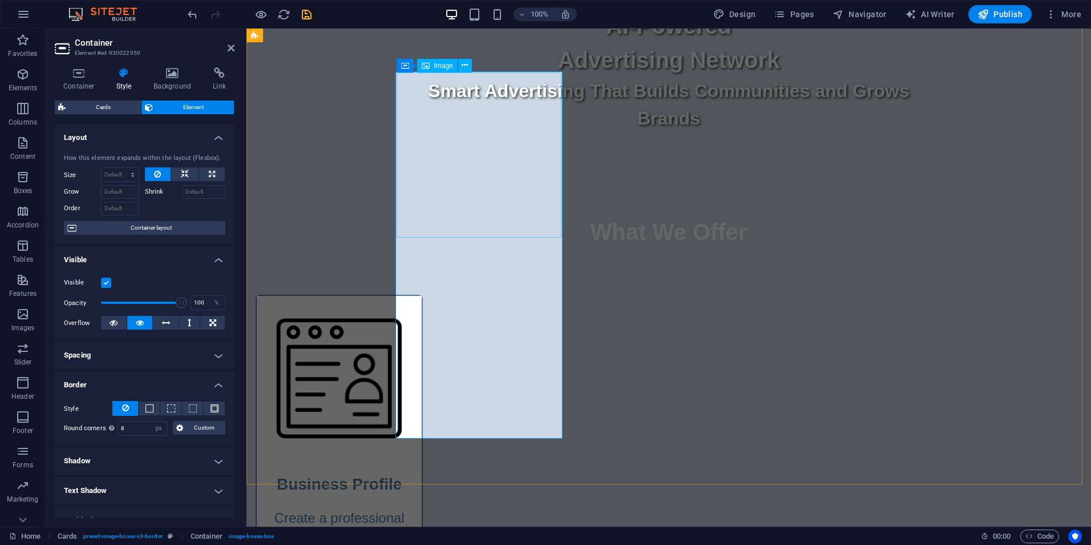
click at [437, 65] on span "Image" at bounding box center [443, 65] width 19 height 7
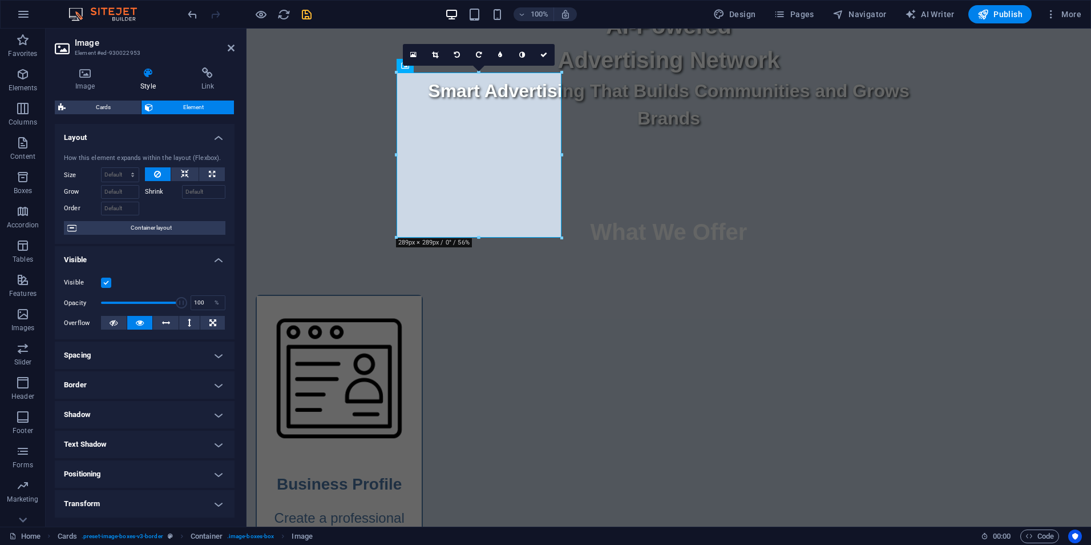
click at [210, 382] on h4 "Border" at bounding box center [145, 384] width 180 height 27
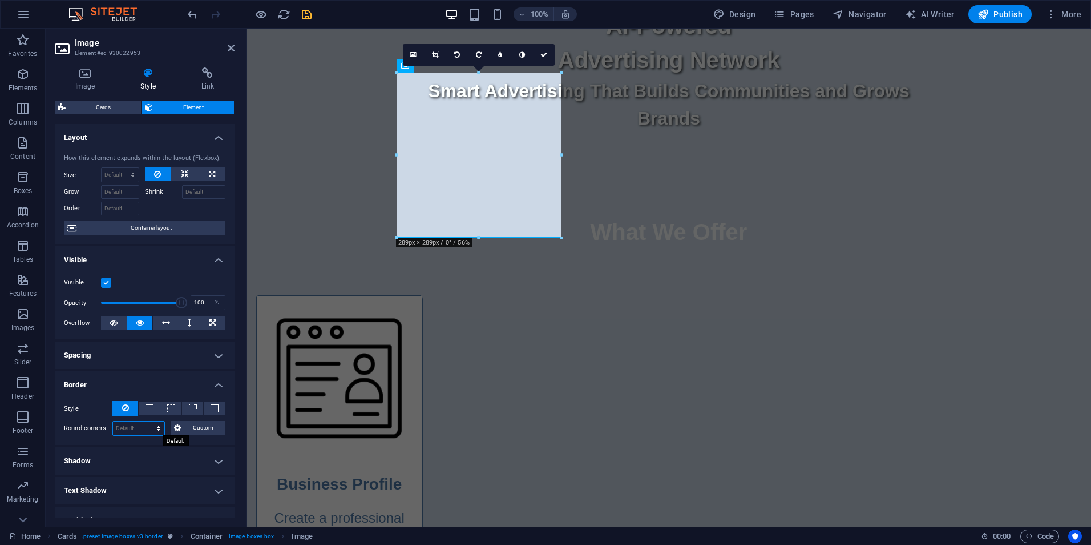
click at [131, 429] on select "Default px rem % vh vw Custom" at bounding box center [138, 428] width 51 height 14
select select "px"
click at [147, 421] on select "Default px rem % vh vw Custom" at bounding box center [138, 428] width 51 height 14
type input "8"
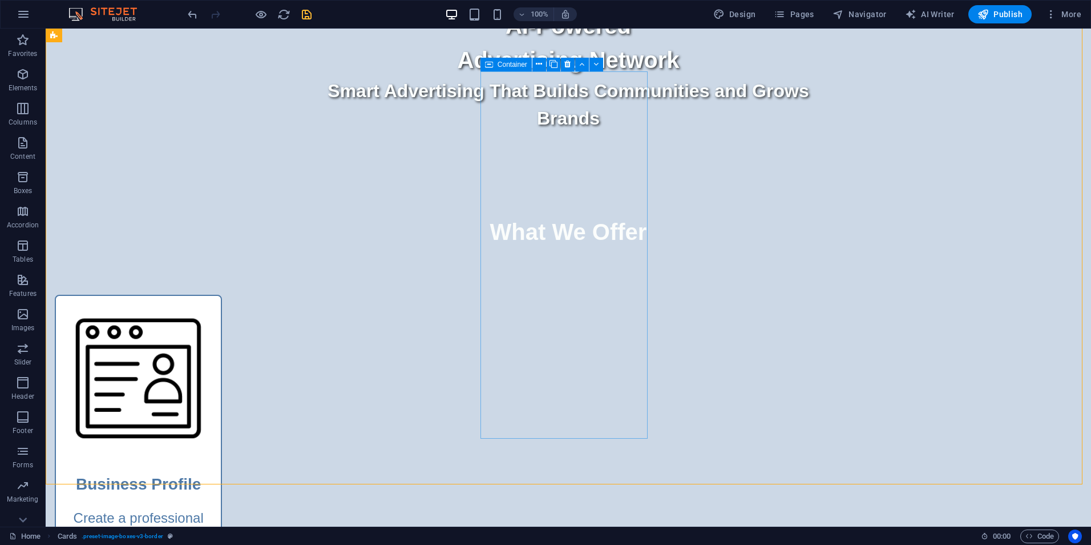
click at [489, 65] on icon at bounding box center [489, 65] width 8 height 14
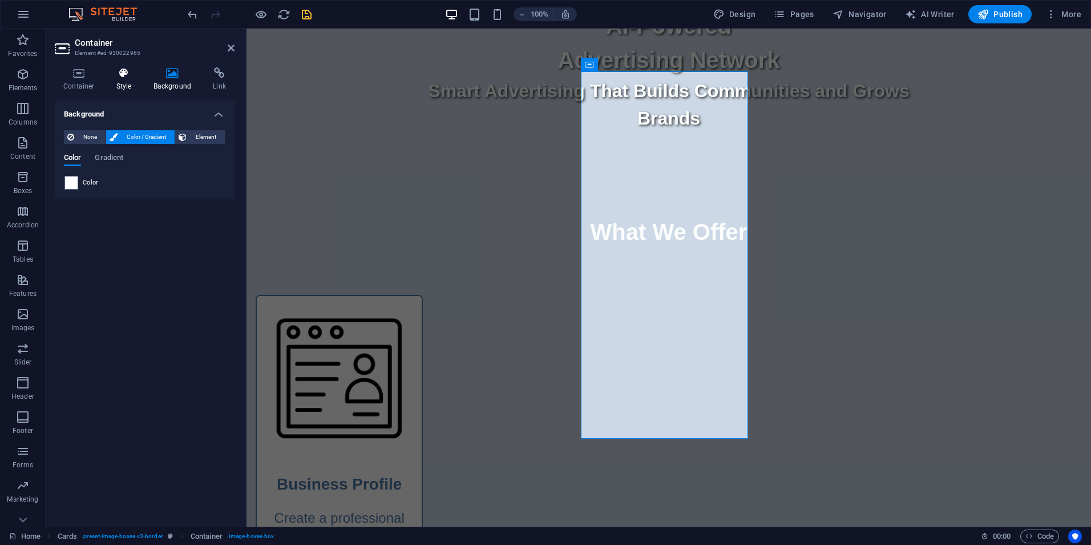
click at [121, 77] on icon at bounding box center [124, 72] width 33 height 11
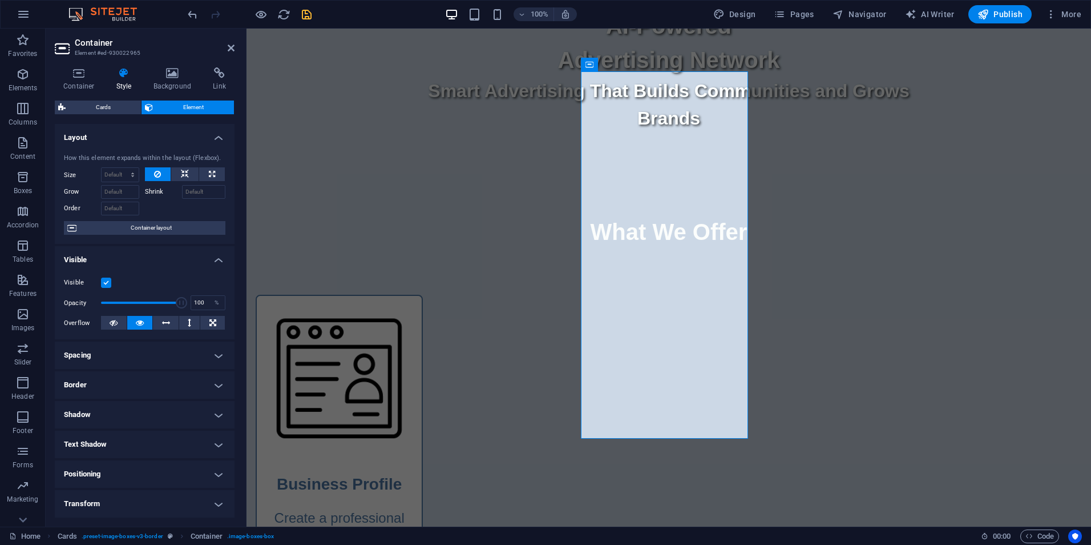
click at [148, 380] on h4 "Border" at bounding box center [145, 384] width 180 height 27
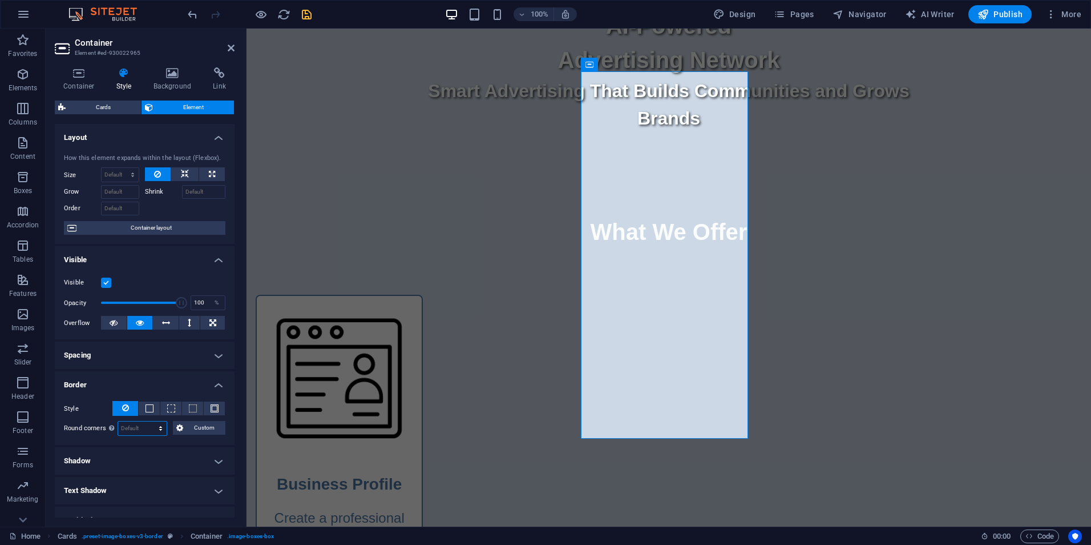
click at [142, 425] on select "Default px rem % vh vw Custom" at bounding box center [142, 428] width 49 height 14
select select "px"
click at [150, 421] on select "Default px rem % vh vw Custom" at bounding box center [142, 428] width 49 height 14
type input "8"
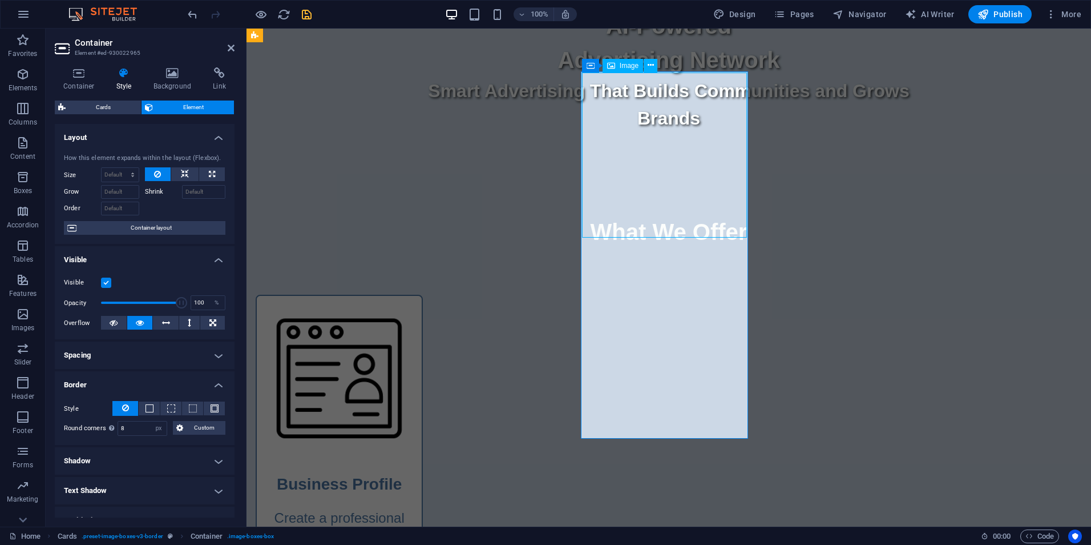
select select "%"
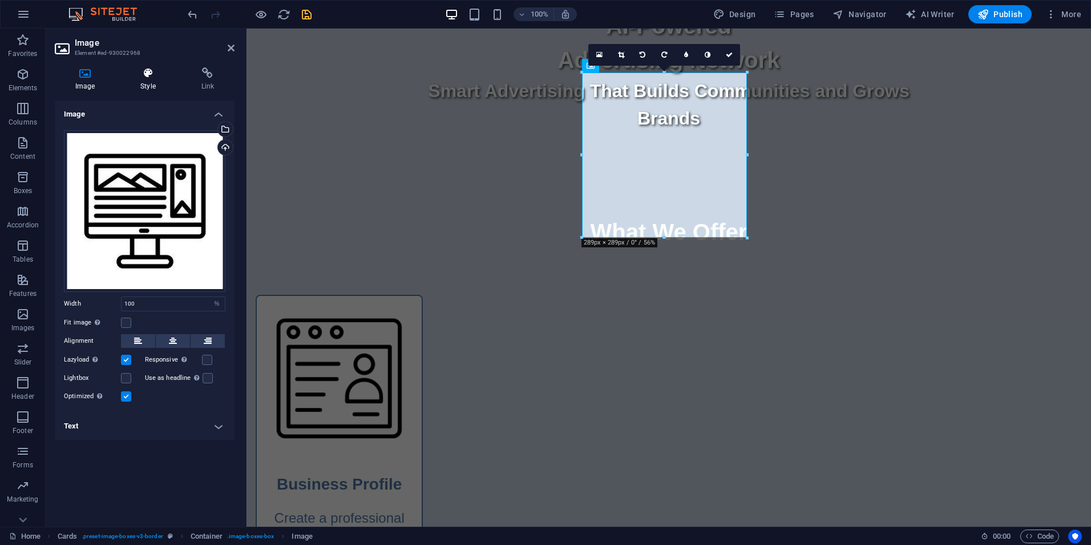
click at [148, 70] on icon at bounding box center [148, 72] width 56 height 11
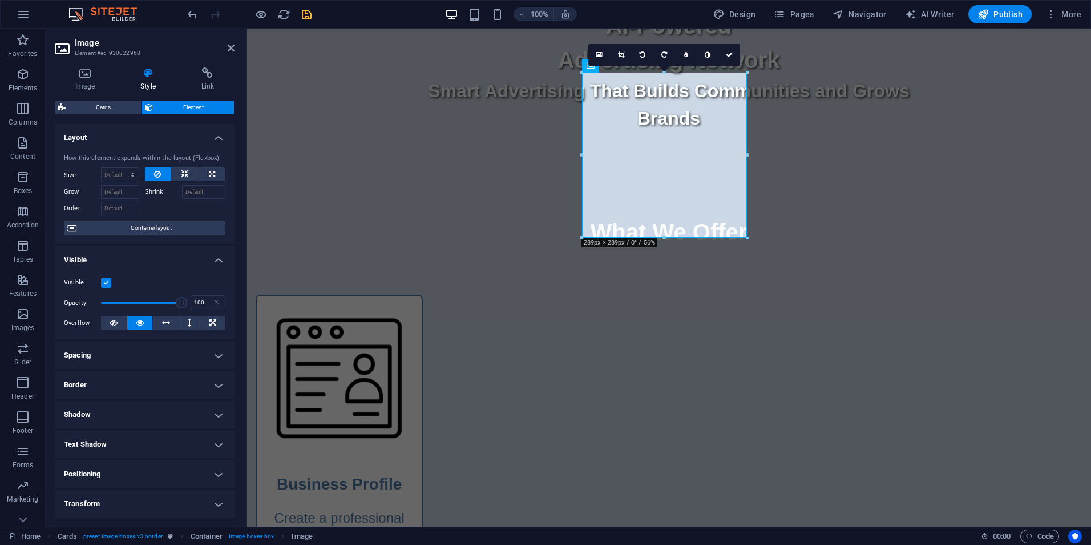
click at [143, 375] on h4 "Border" at bounding box center [145, 384] width 180 height 27
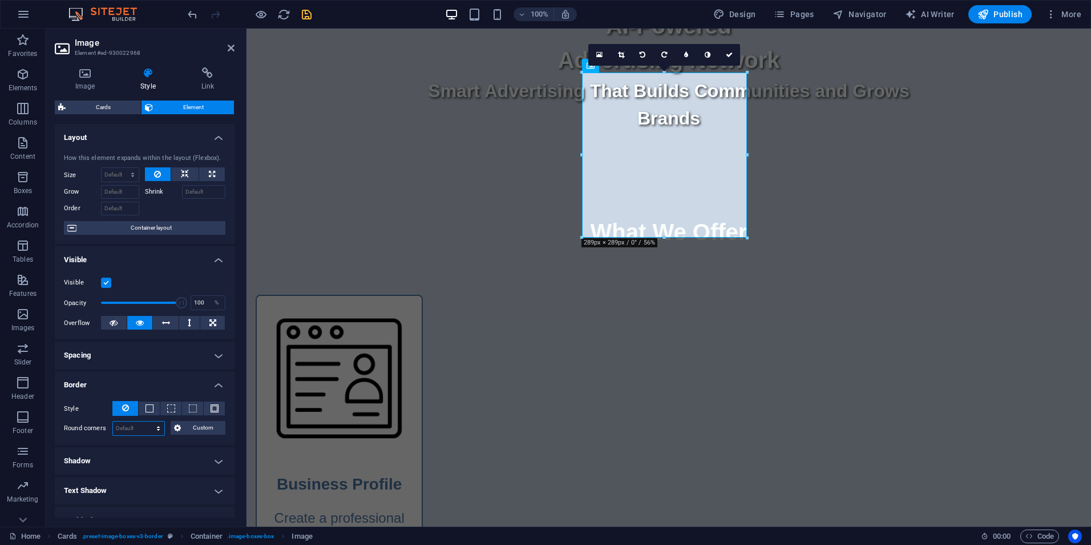
click at [140, 429] on select "Default px rem % vh vw Custom" at bounding box center [138, 428] width 51 height 14
select select "px"
click at [147, 421] on select "Default px rem % vh vw Custom" at bounding box center [138, 428] width 51 height 14
type input "8"
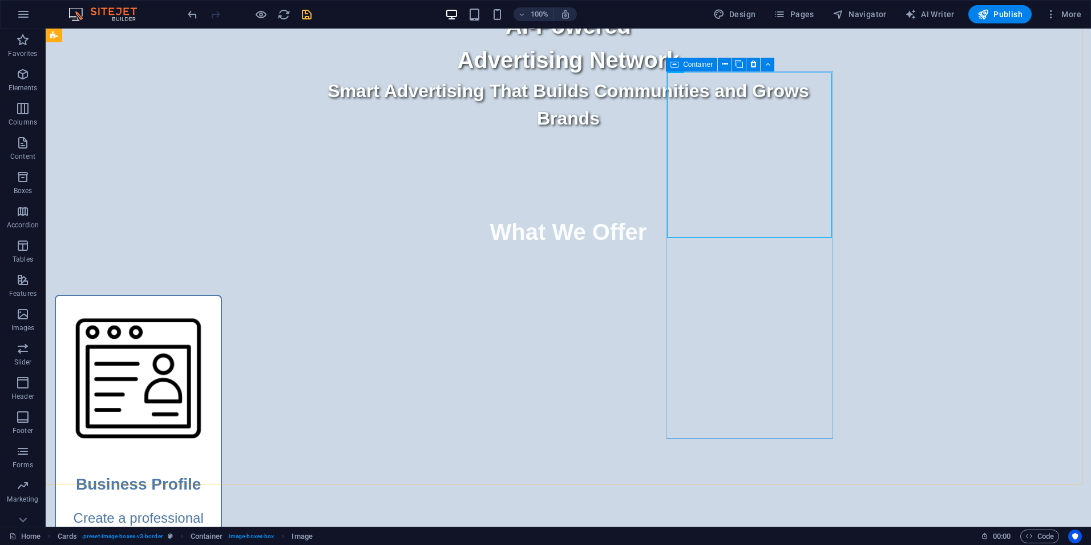
click at [674, 63] on icon at bounding box center [675, 65] width 8 height 14
click at [690, 63] on span "Container" at bounding box center [698, 64] width 30 height 7
drag, startPoint x: 690, startPoint y: 63, endPoint x: 443, endPoint y: 35, distance: 248.8
click at [690, 63] on span "Container" at bounding box center [698, 64] width 30 height 7
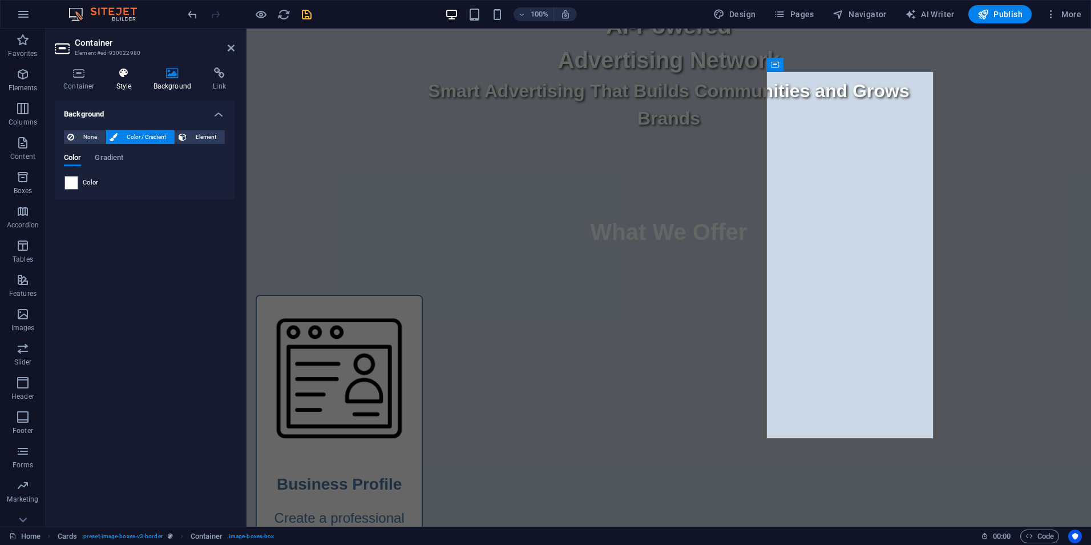
click at [119, 76] on icon at bounding box center [124, 72] width 33 height 11
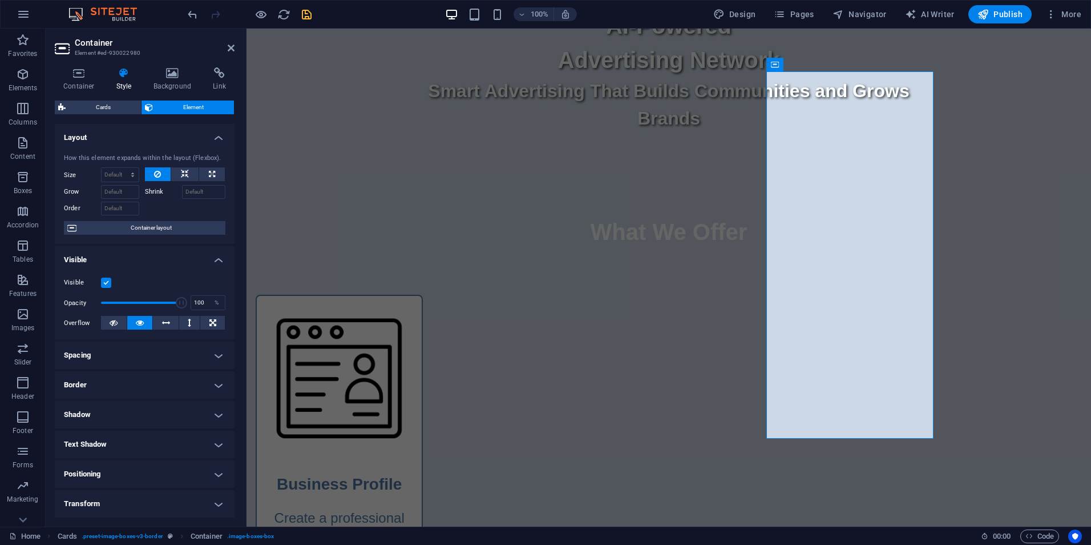
click at [95, 382] on h4 "Border" at bounding box center [145, 384] width 180 height 27
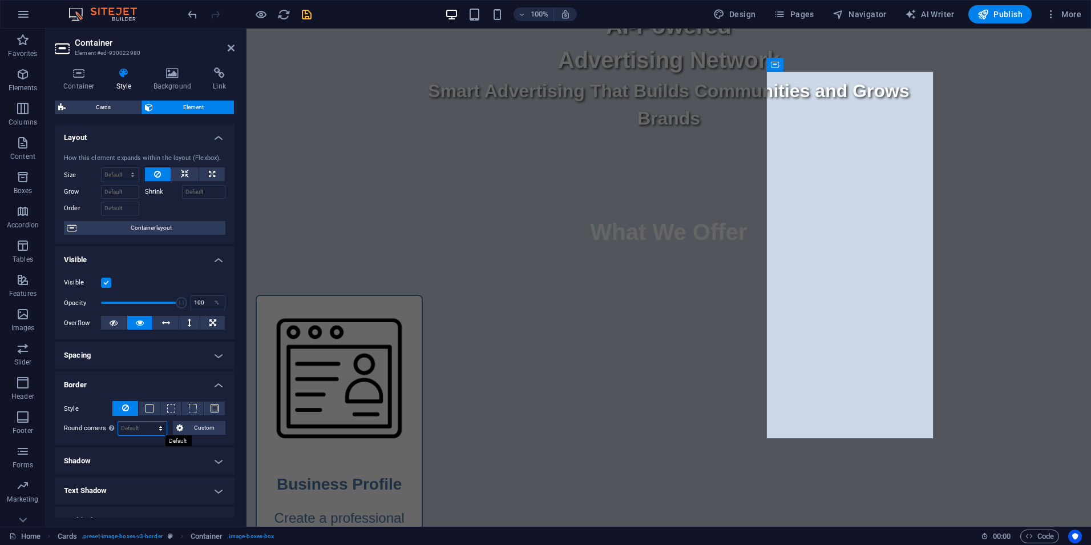
click at [139, 425] on select "Default px rem % vh vw Custom" at bounding box center [142, 428] width 49 height 14
select select "px"
click at [150, 421] on select "Default px rem % vh vw Custom" at bounding box center [142, 428] width 49 height 14
type input "8"
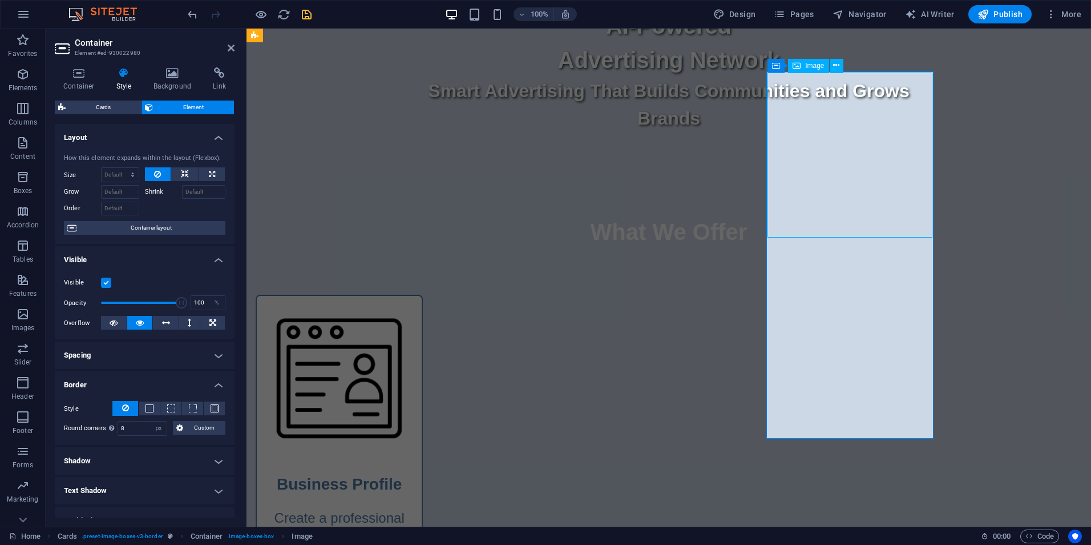
select select "%"
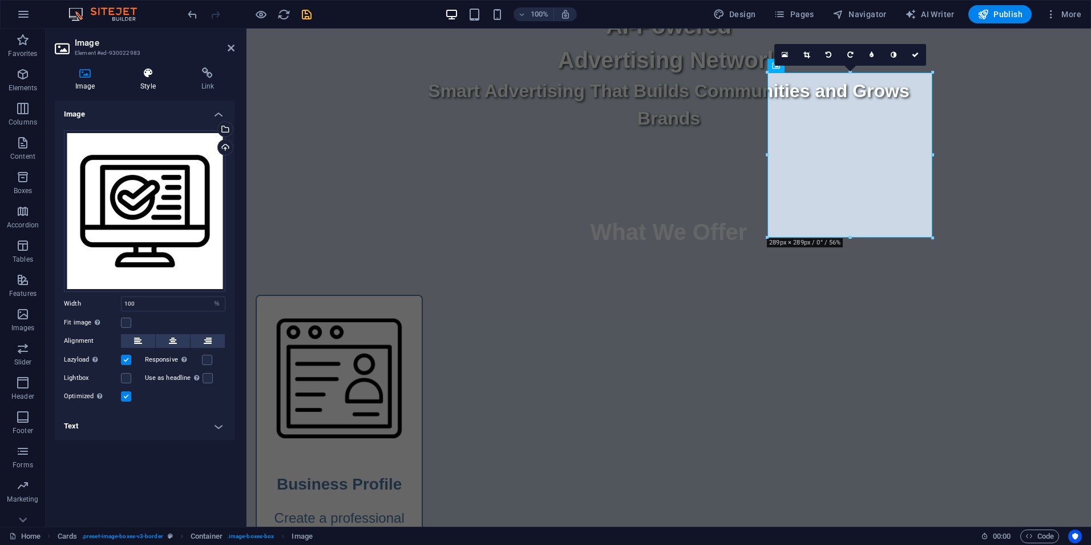
click at [152, 79] on h4 "Style" at bounding box center [150, 79] width 61 height 24
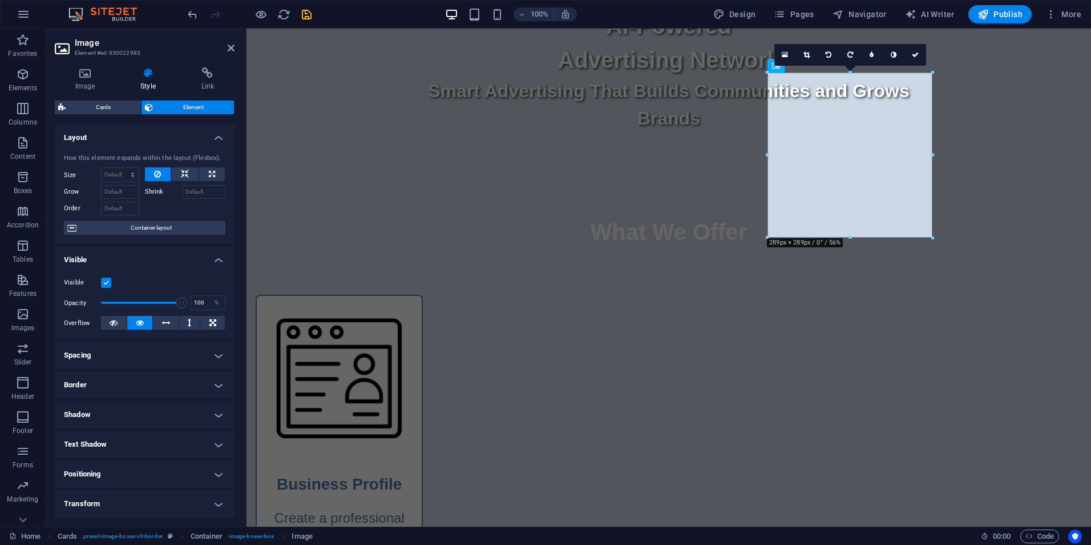
click at [121, 385] on h4 "Border" at bounding box center [145, 384] width 180 height 27
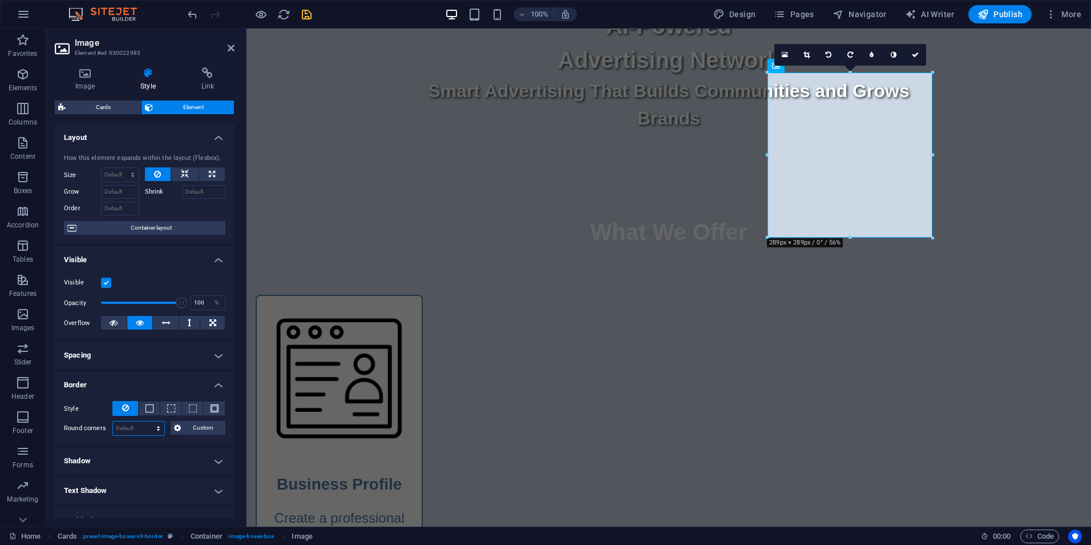
click at [128, 431] on select "Default px rem % vh vw Custom" at bounding box center [138, 428] width 51 height 14
select select "px"
click at [147, 421] on select "Default px rem % vh vw Custom" at bounding box center [138, 428] width 51 height 14
type input "8"
click at [916, 55] on icon at bounding box center [915, 54] width 7 height 7
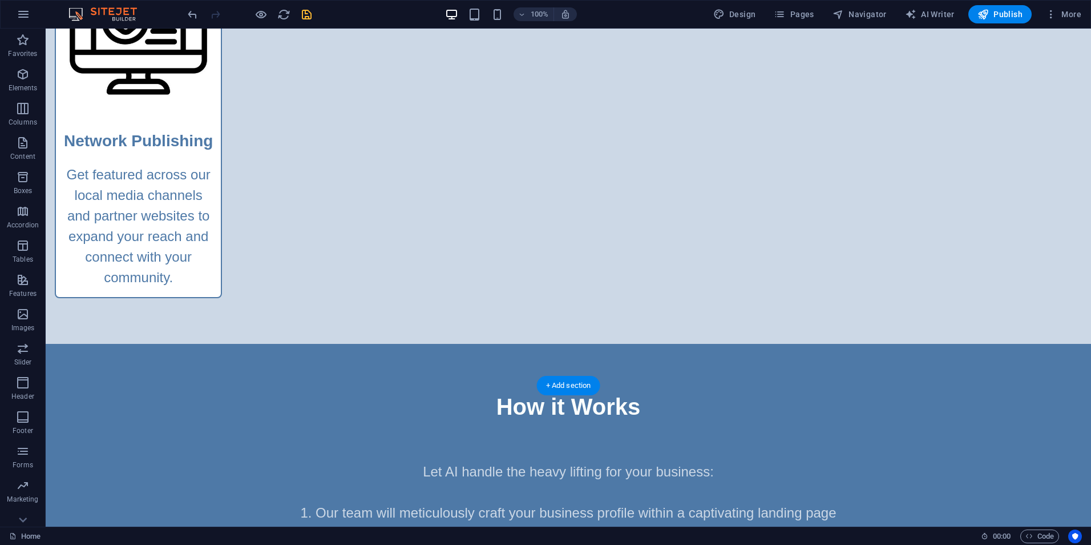
scroll to position [1610, 0]
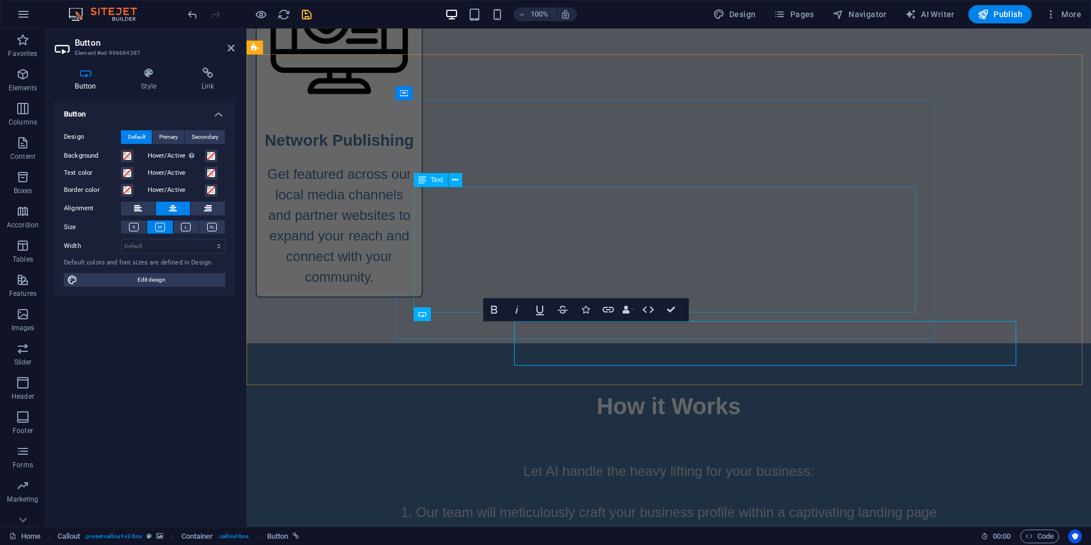
scroll to position [1566, 0]
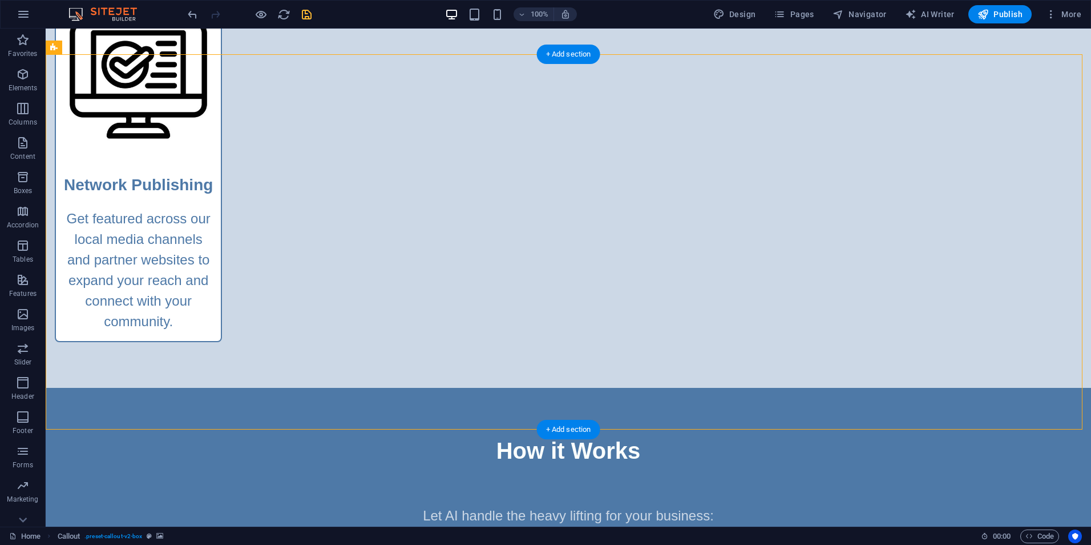
click at [61, 47] on div "Callout" at bounding box center [67, 48] width 42 height 14
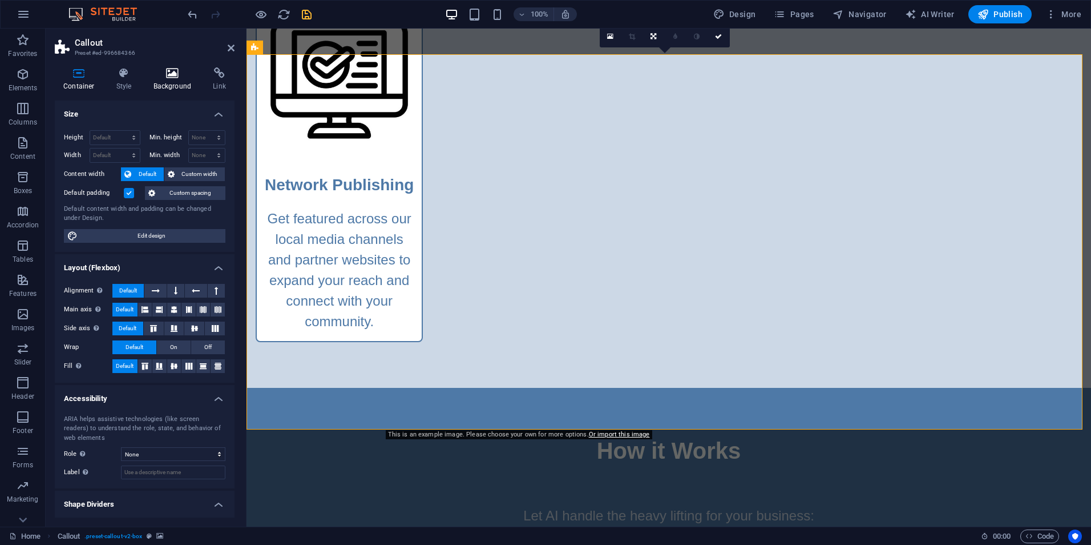
click at [167, 78] on icon at bounding box center [172, 72] width 55 height 11
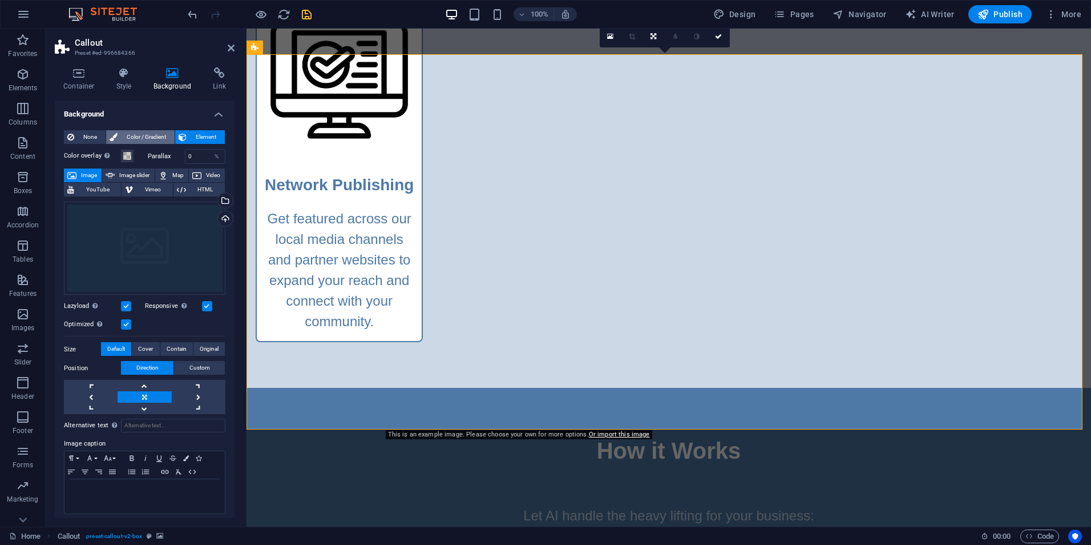
click at [146, 136] on span "Color / Gradient" at bounding box center [146, 137] width 50 height 14
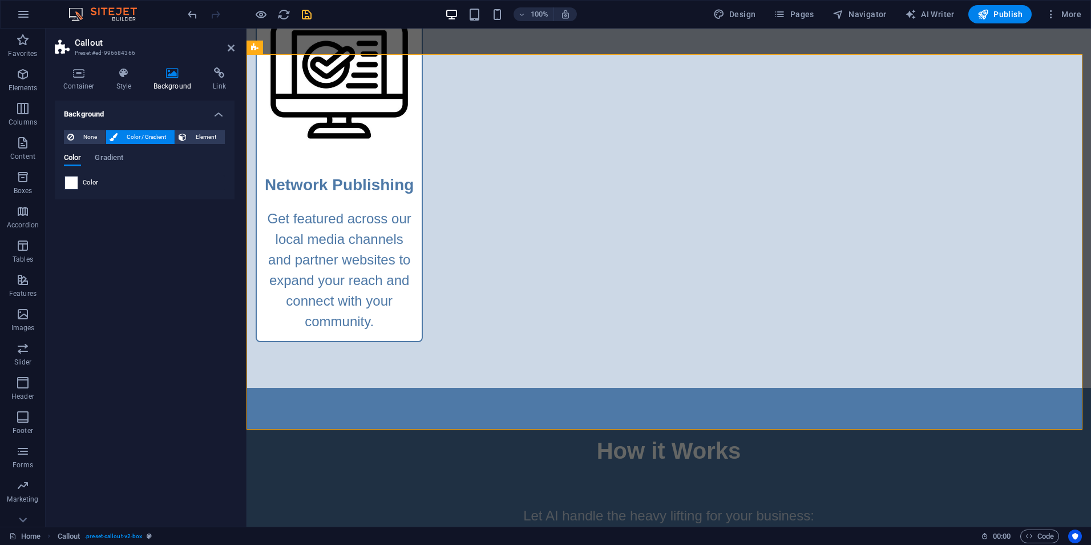
click at [70, 182] on span at bounding box center [71, 182] width 13 height 13
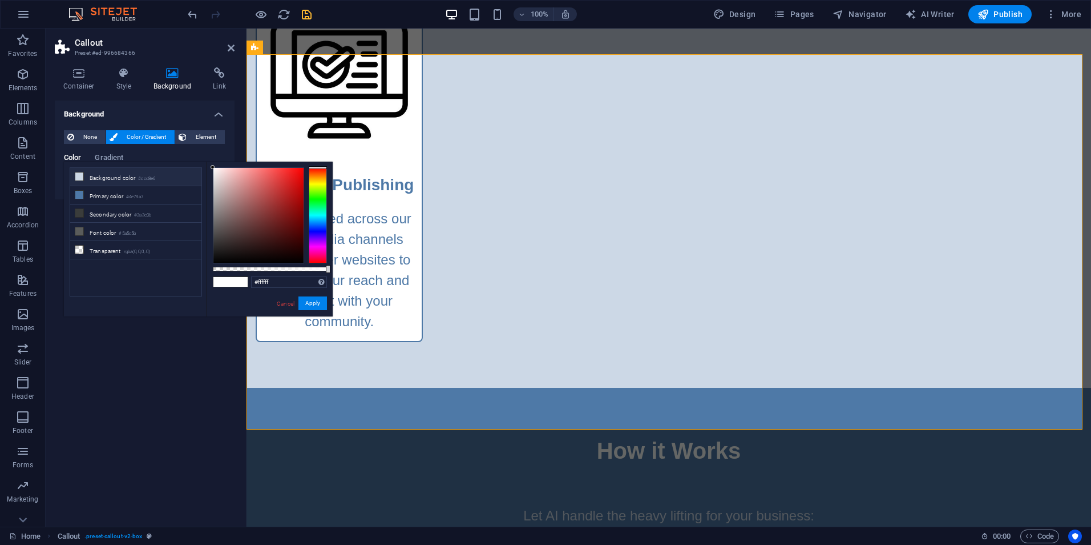
click at [116, 178] on li "Background color #ccd8e6" at bounding box center [135, 177] width 131 height 18
type input "#ccd8e6"
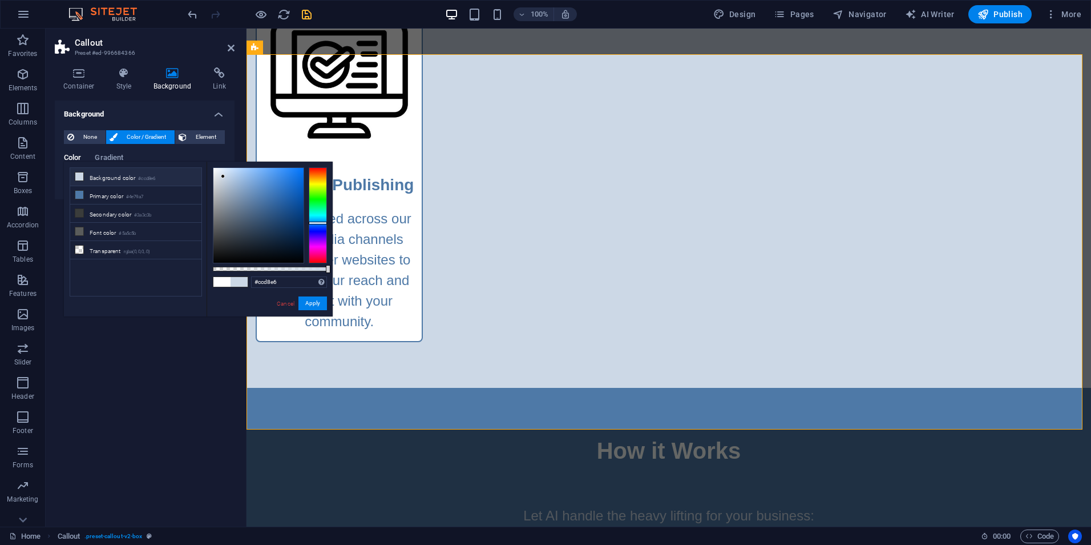
click at [212, 340] on div "Background None Color / Gradient Element Stretch background to full-width Color…" at bounding box center [145, 308] width 180 height 417
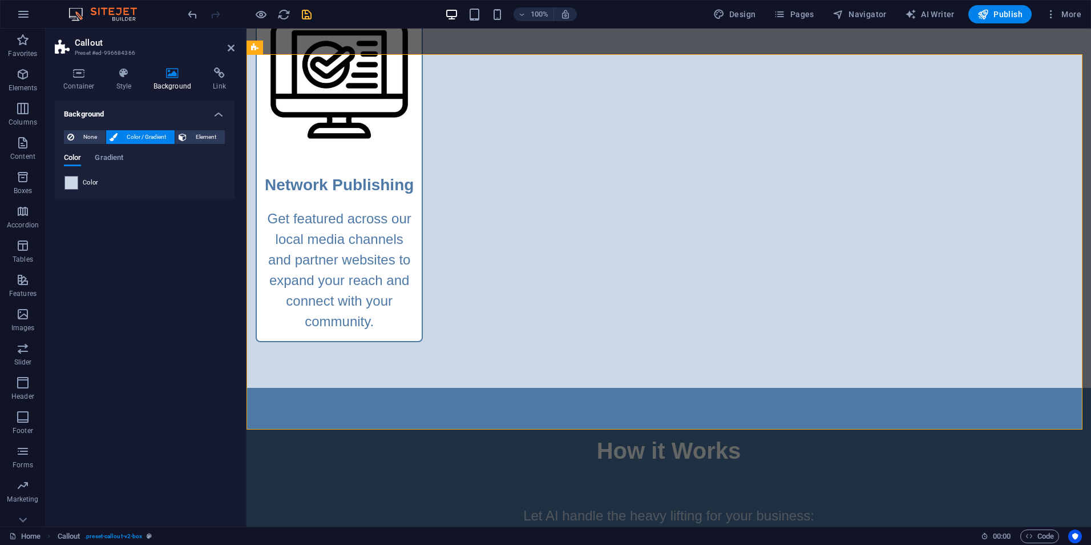
click at [235, 47] on aside "Callout Preset #ed-996684366 Container Style Background Link Size Height Defaul…" at bounding box center [146, 278] width 201 height 498
drag, startPoint x: 230, startPoint y: 47, endPoint x: 183, endPoint y: 23, distance: 52.6
click at [230, 47] on icon at bounding box center [231, 47] width 7 height 9
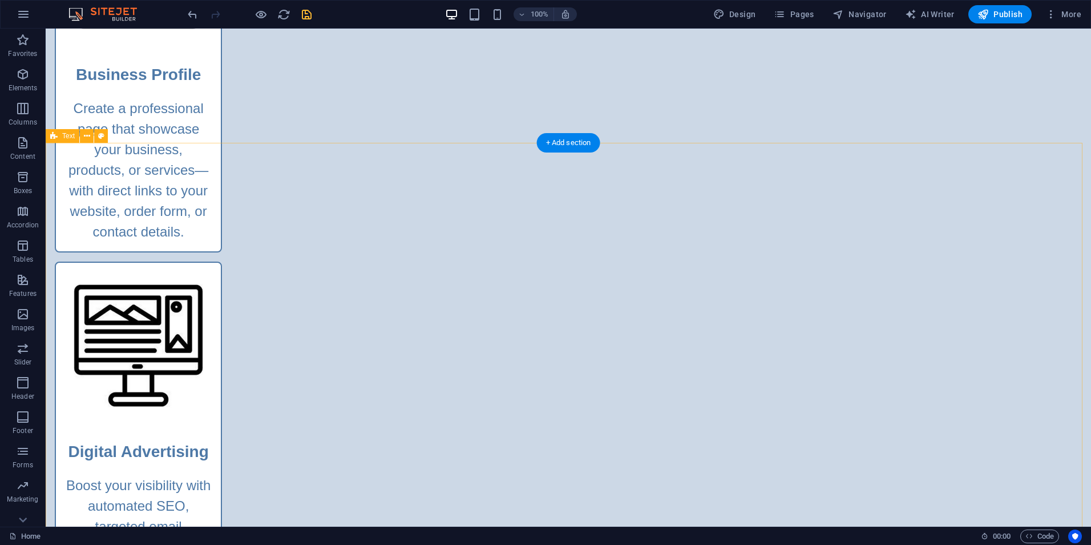
scroll to position [925, 0]
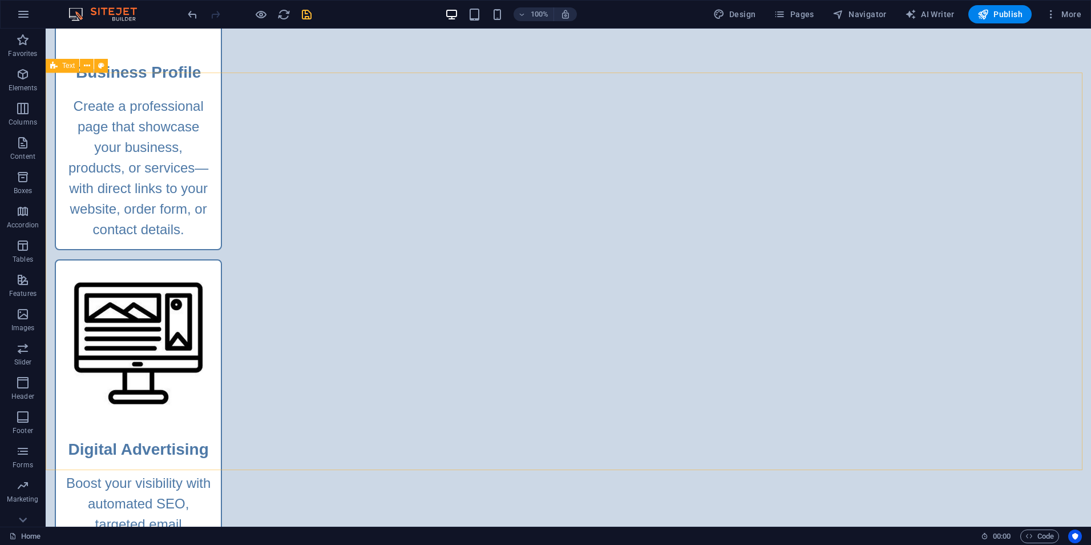
click at [58, 64] on div "Text" at bounding box center [63, 66] width 34 height 14
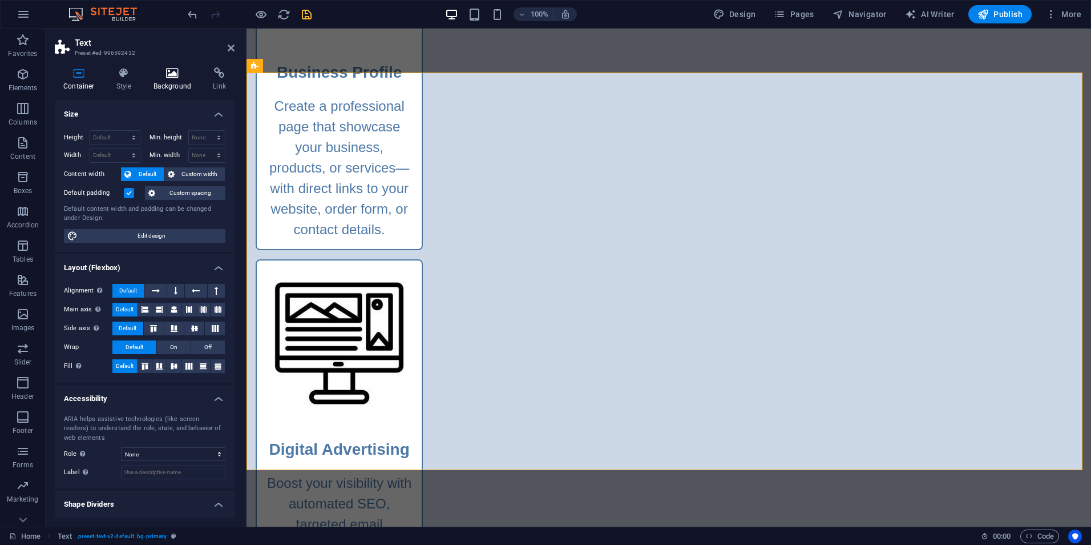
click at [174, 84] on h4 "Background" at bounding box center [175, 79] width 60 height 24
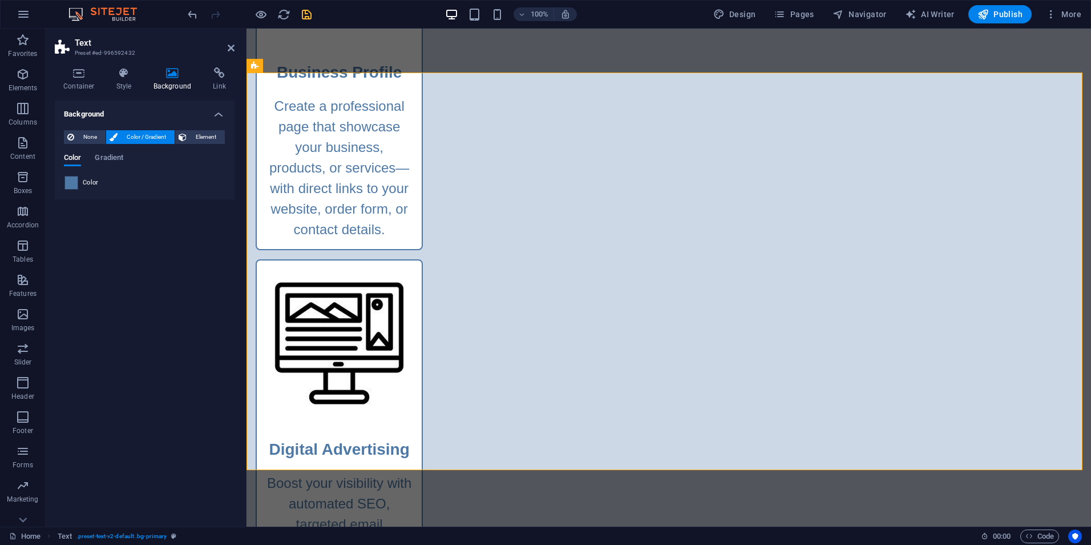
click at [72, 180] on span at bounding box center [71, 182] width 13 height 13
type input "#4e79a7"
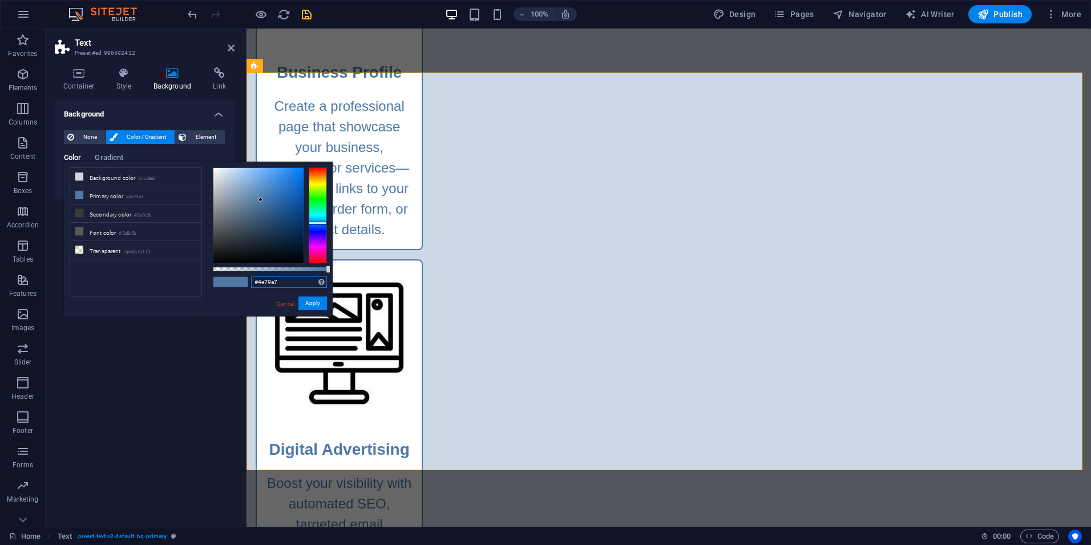
drag, startPoint x: 284, startPoint y: 283, endPoint x: 239, endPoint y: 283, distance: 44.5
click at [239, 283] on div "#4e79a7 Supported formats #0852ed rgb(8, 82, 237) rgba(8, 82, 237, 90%) hsv(221…" at bounding box center [270, 322] width 126 height 320
click at [230, 42] on h2 "Text" at bounding box center [155, 43] width 160 height 10
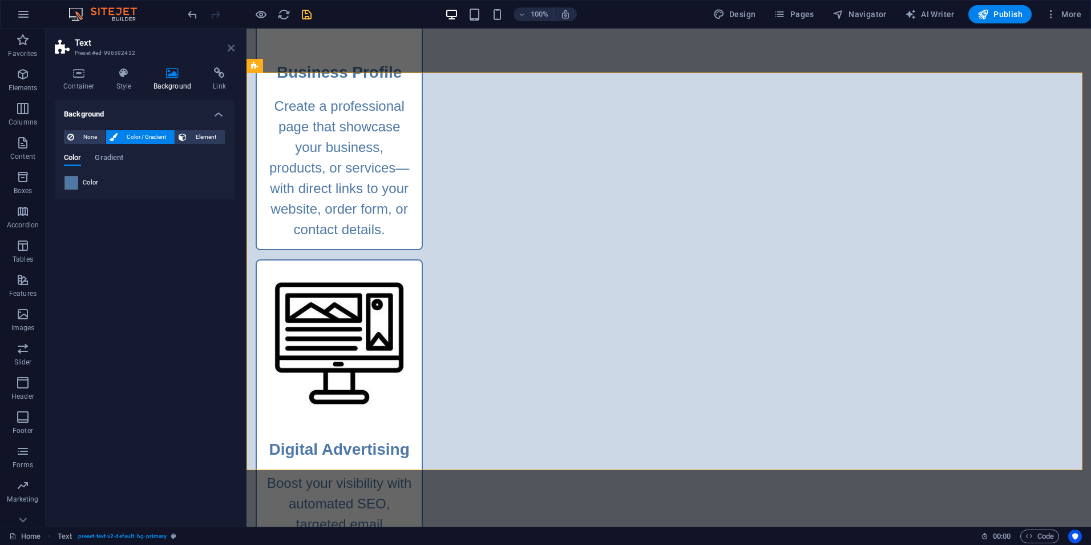
click at [229, 49] on icon at bounding box center [231, 47] width 7 height 9
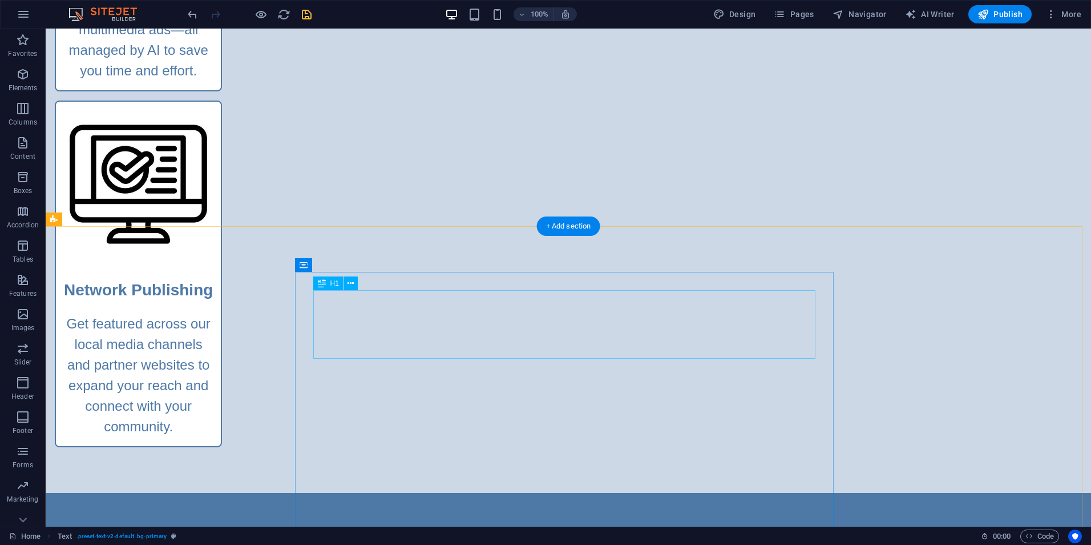
scroll to position [1496, 0]
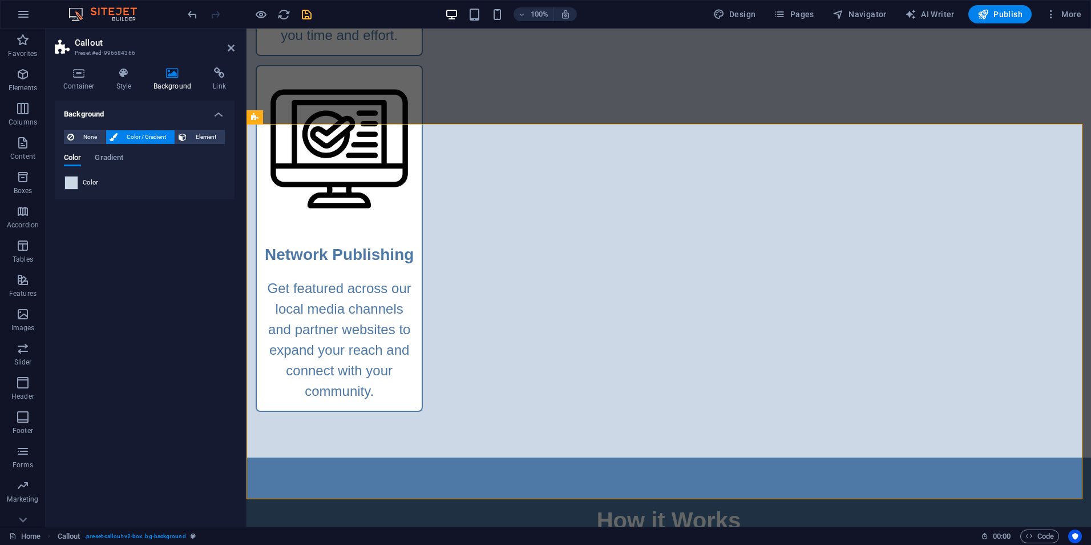
click at [72, 178] on span at bounding box center [71, 182] width 13 height 13
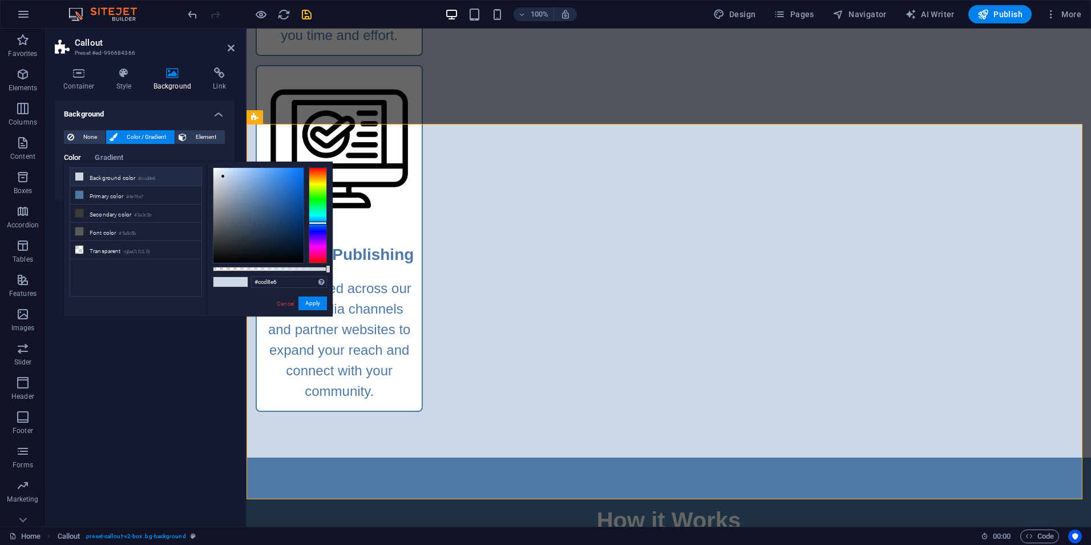
click at [106, 179] on li "Background color #ccd8e6" at bounding box center [135, 177] width 131 height 18
drag, startPoint x: 284, startPoint y: 284, endPoint x: 259, endPoint y: 283, distance: 25.1
click at [245, 283] on div "#ccd8e6 Supported formats #0852ed rgb(8, 82, 237) rgba(8, 82, 237, 90%) hsv(221…" at bounding box center [270, 322] width 126 height 320
paste input "4e79a7"
type input "#4e79a7"
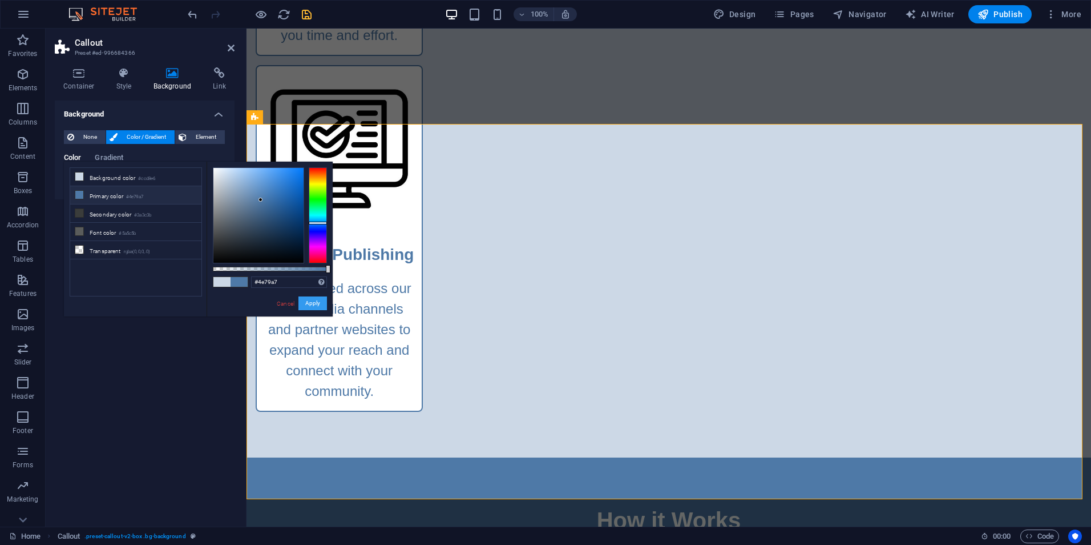
click at [309, 304] on button "Apply" at bounding box center [313, 303] width 29 height 14
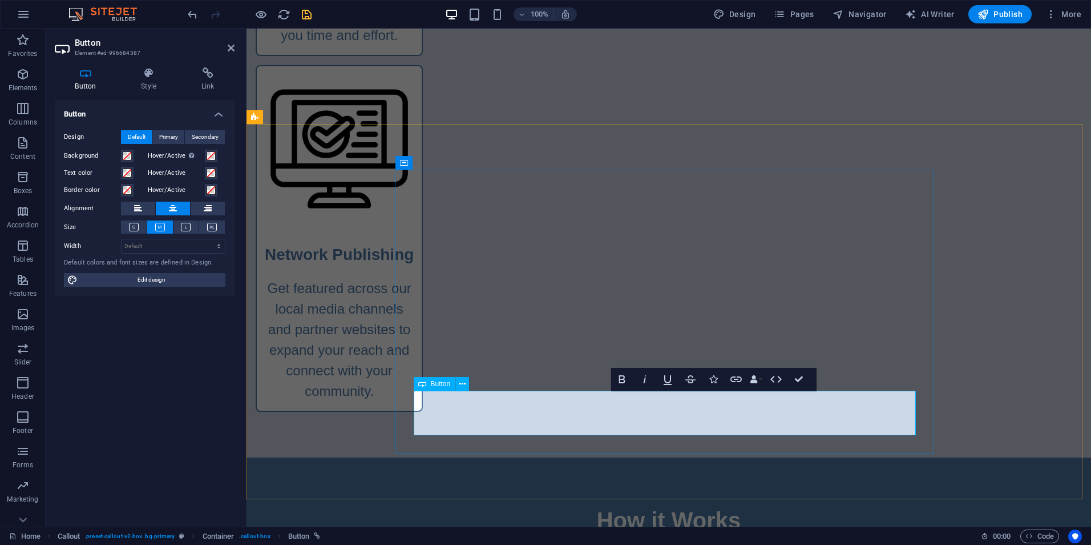
click at [434, 387] on span "Button" at bounding box center [441, 383] width 20 height 7
click at [127, 175] on span at bounding box center [127, 172] width 9 height 9
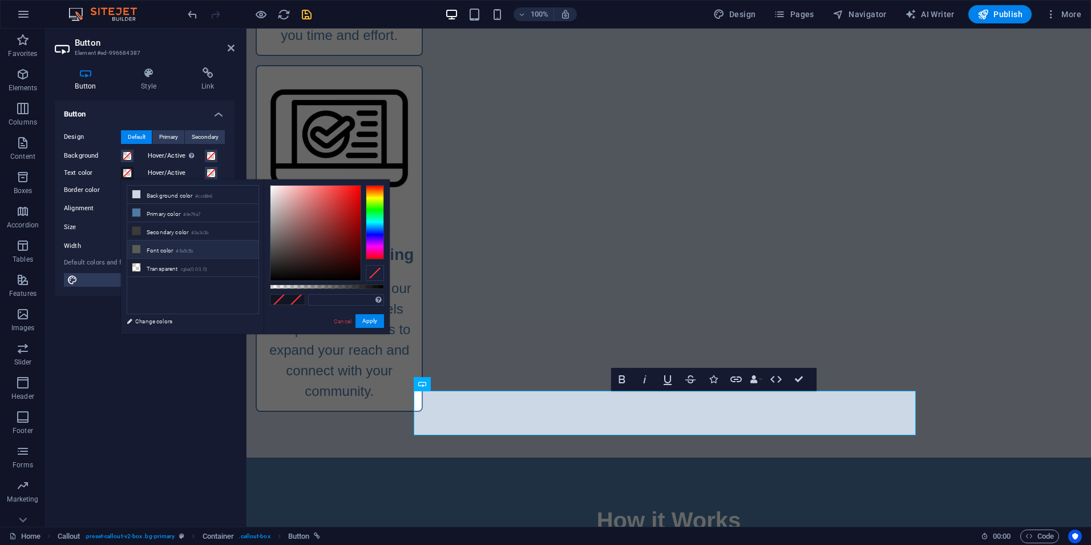
click at [152, 248] on li "Font color #5a5c5b" at bounding box center [192, 249] width 131 height 18
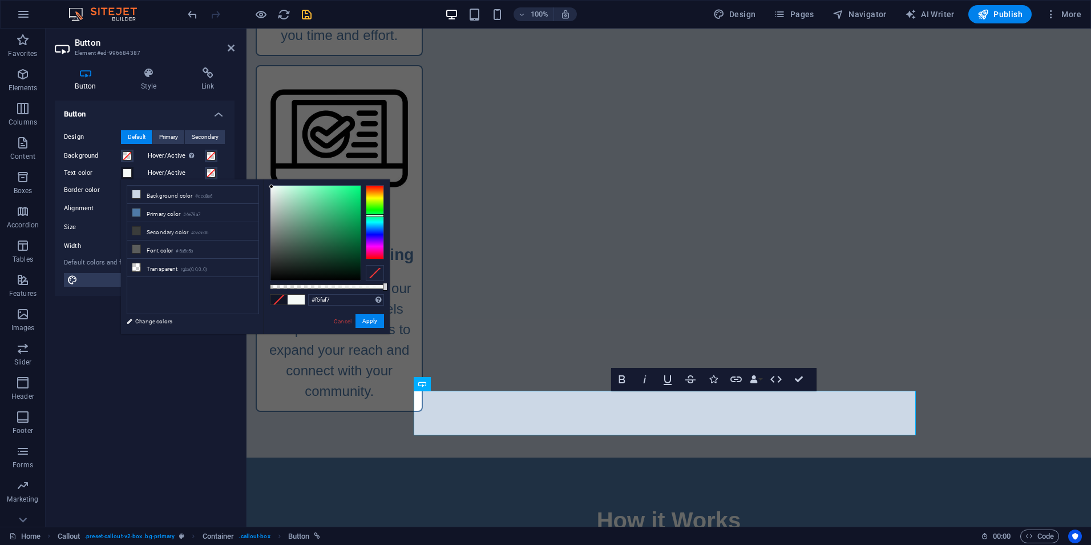
drag, startPoint x: 271, startPoint y: 243, endPoint x: 272, endPoint y: 187, distance: 56.5
click at [272, 187] on div at bounding box center [271, 186] width 4 height 4
click at [364, 319] on button "Apply" at bounding box center [370, 321] width 29 height 14
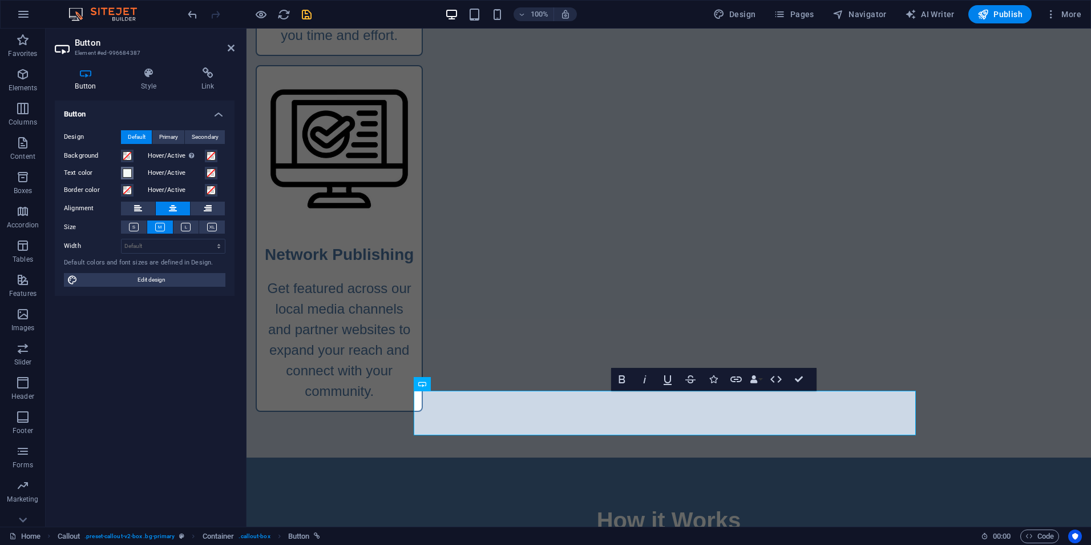
click at [126, 171] on span at bounding box center [127, 172] width 9 height 9
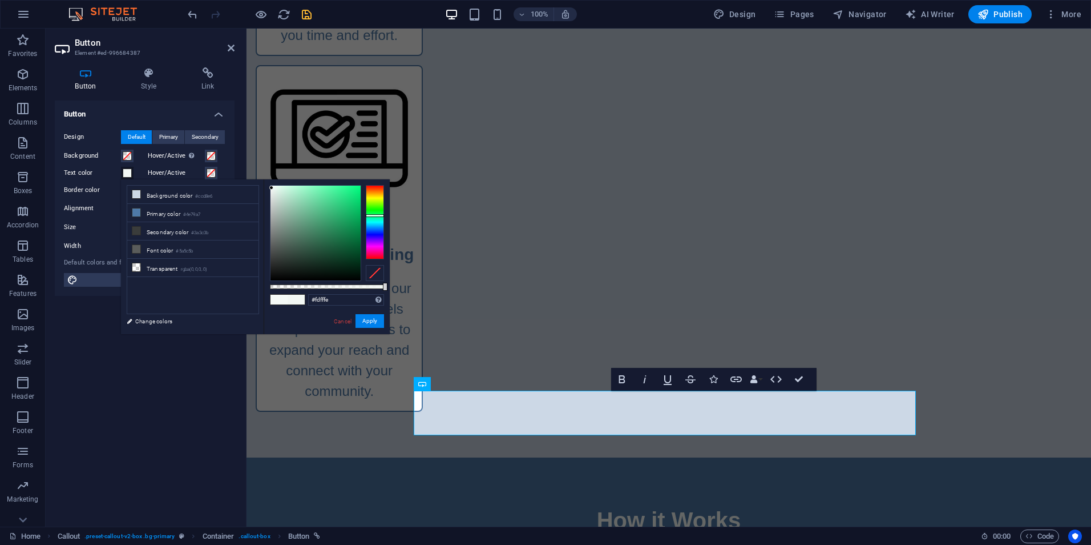
type input "#ffffff"
click at [270, 184] on div at bounding box center [270, 185] width 4 height 4
click at [361, 320] on button "Apply" at bounding box center [370, 321] width 29 height 14
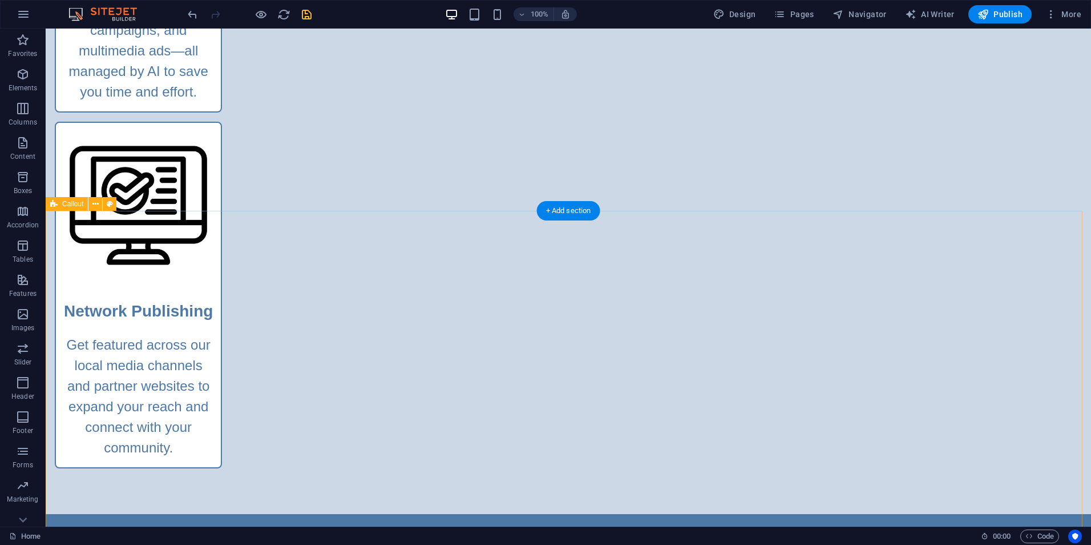
scroll to position [1610, 0]
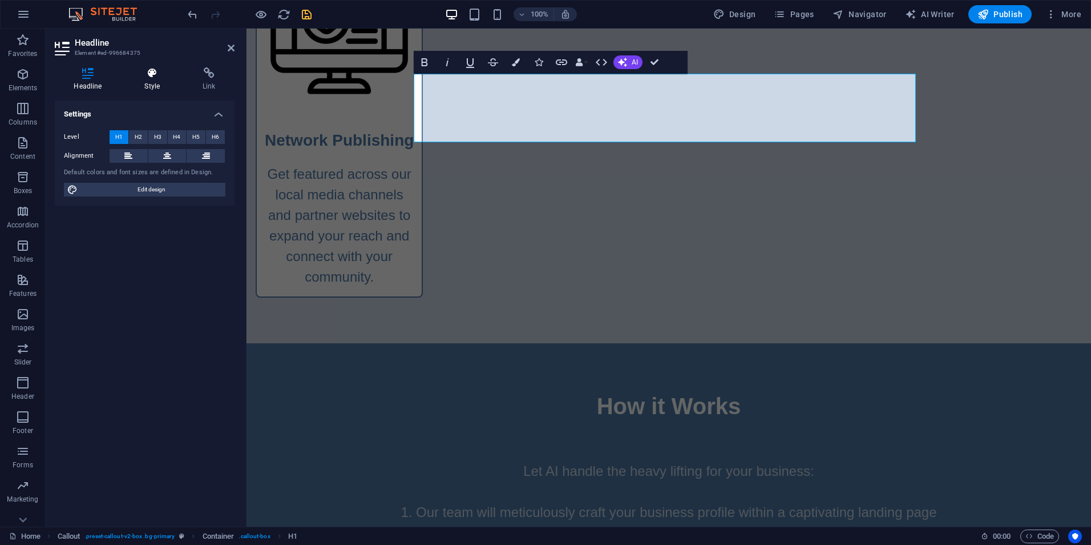
click at [155, 77] on icon at bounding box center [153, 72] width 54 height 11
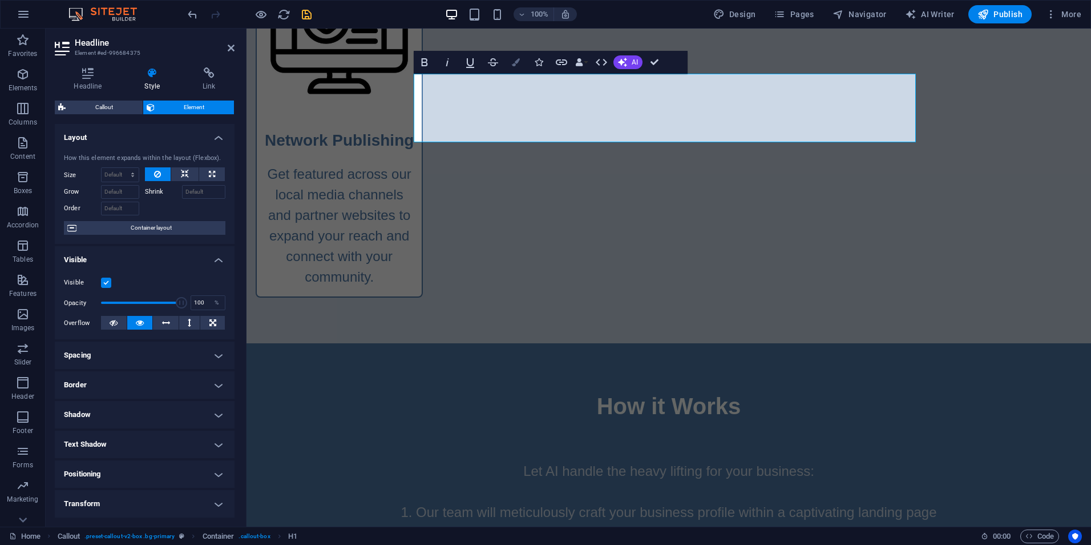
click at [514, 63] on icon "button" at bounding box center [516, 62] width 8 height 8
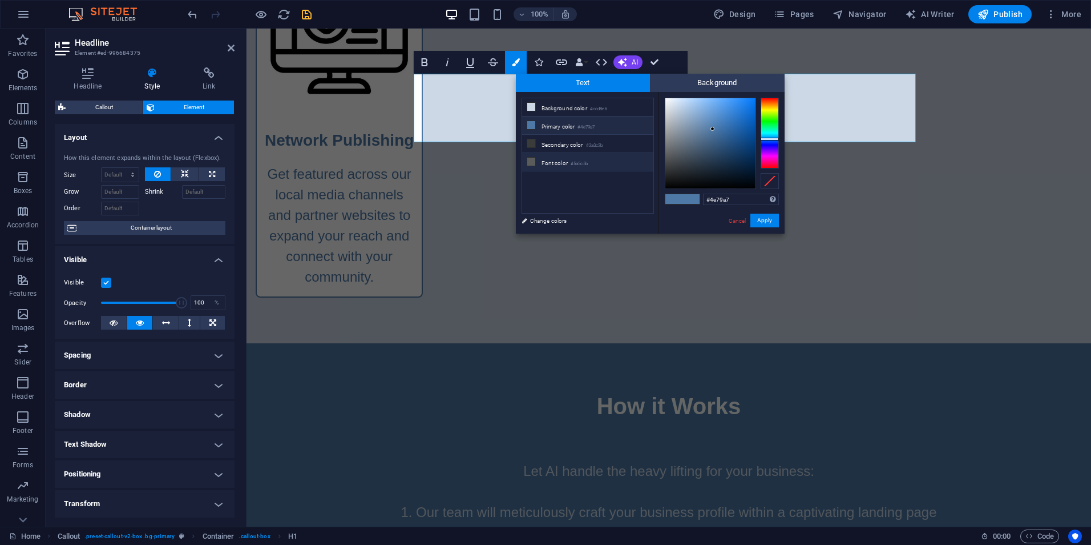
click at [558, 162] on li "Font color #5a5c5b" at bounding box center [587, 162] width 131 height 18
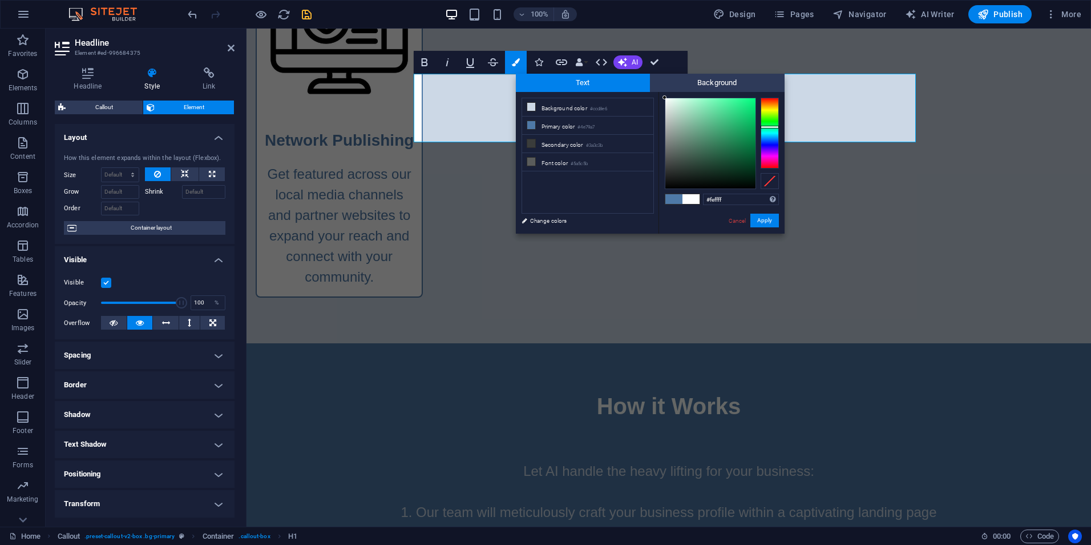
type input "#ffffff"
drag, startPoint x: 667, startPoint y: 155, endPoint x: 663, endPoint y: 98, distance: 57.8
click at [663, 98] on div at bounding box center [665, 97] width 4 height 4
click at [759, 219] on button "Apply" at bounding box center [765, 220] width 29 height 14
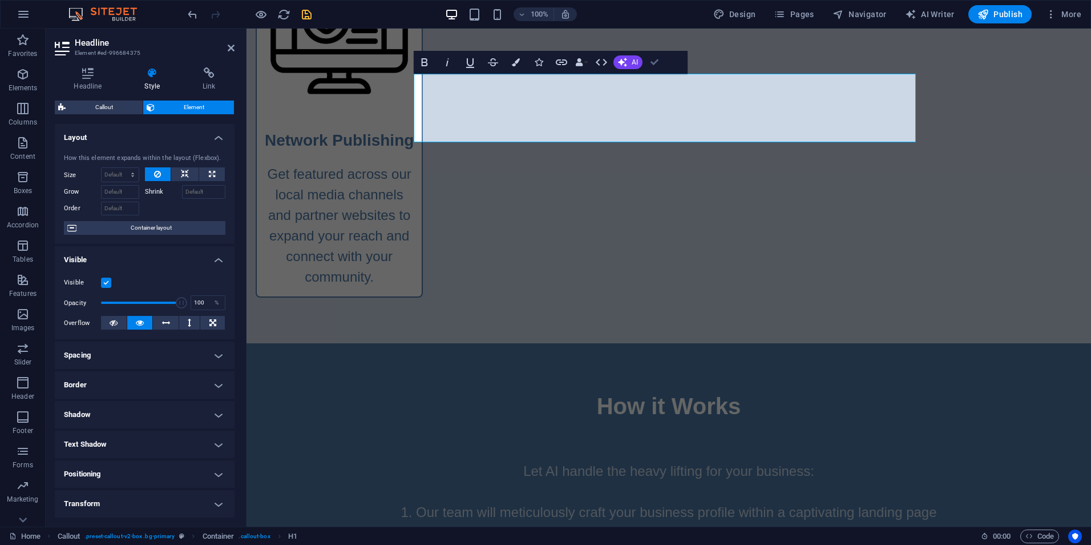
drag, startPoint x: 658, startPoint y: 62, endPoint x: 694, endPoint y: 134, distance: 80.9
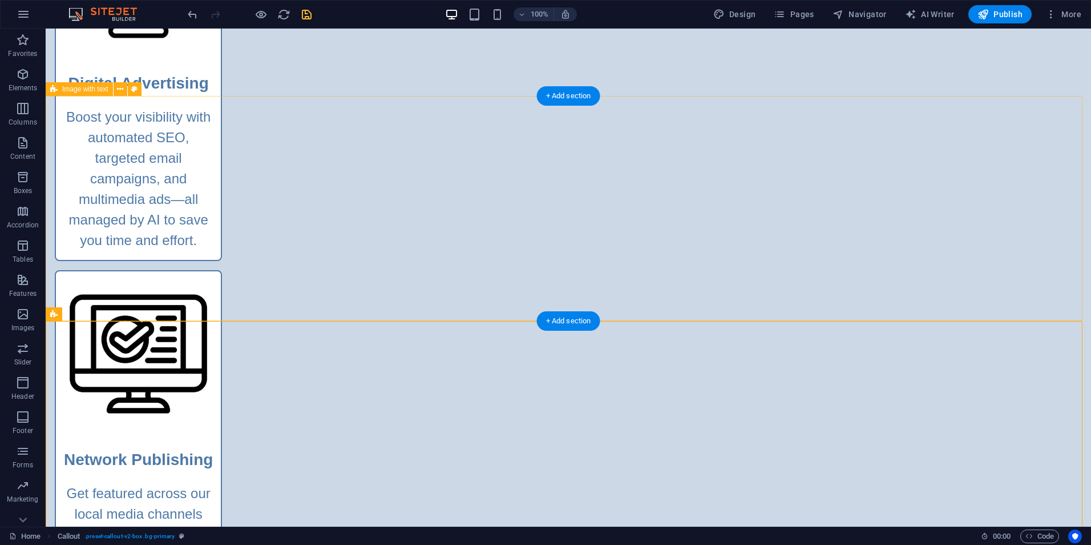
scroll to position [1268, 0]
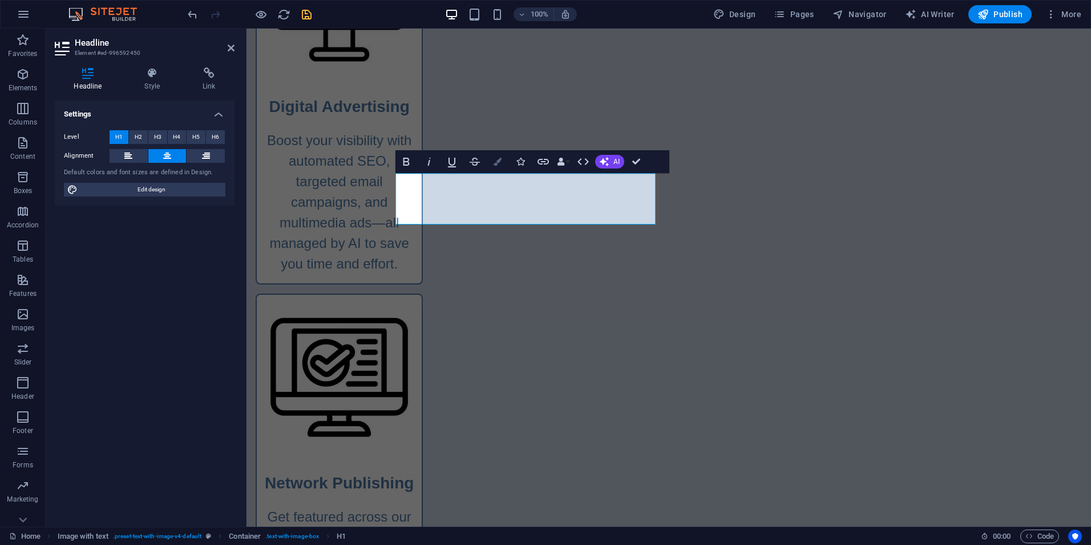
click at [496, 167] on button "Colors" at bounding box center [498, 161] width 22 height 23
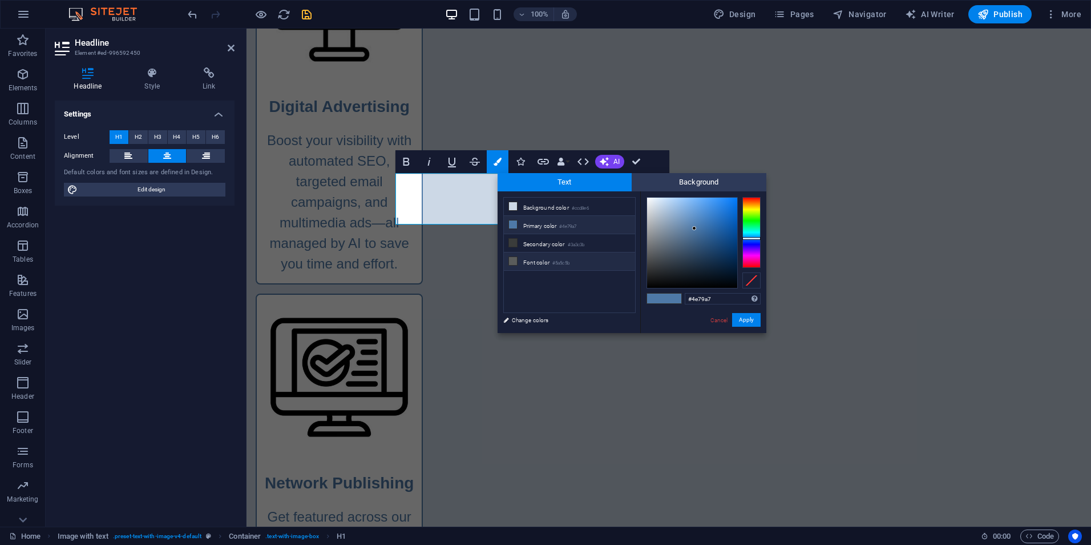
click at [526, 259] on li "Font color #5a5c5b" at bounding box center [569, 261] width 131 height 18
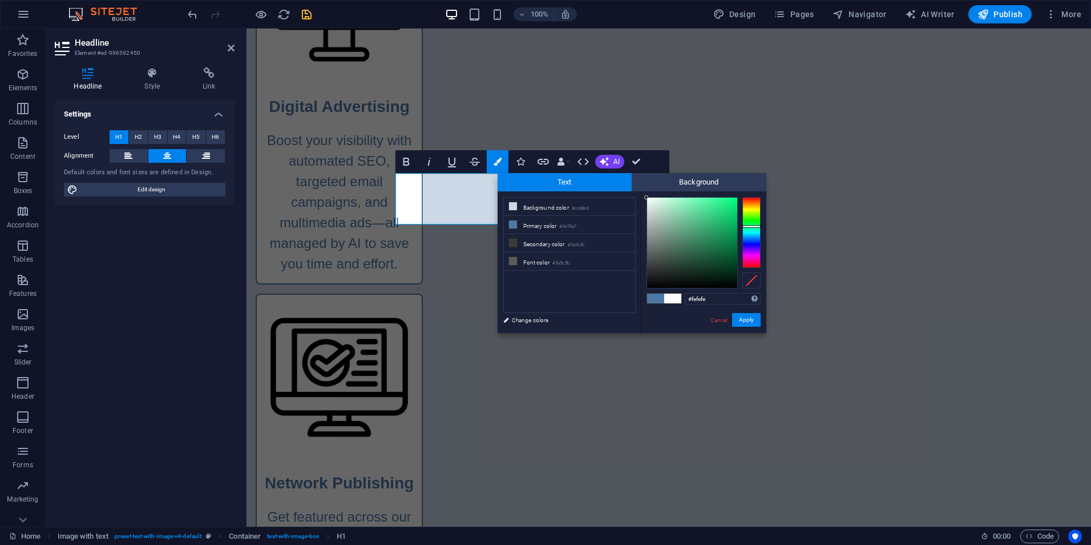
type input "#ffffff"
drag, startPoint x: 649, startPoint y: 253, endPoint x: 645, endPoint y: 196, distance: 57.8
click at [645, 196] on div at bounding box center [646, 197] width 4 height 4
click at [740, 320] on button "Apply" at bounding box center [746, 320] width 29 height 14
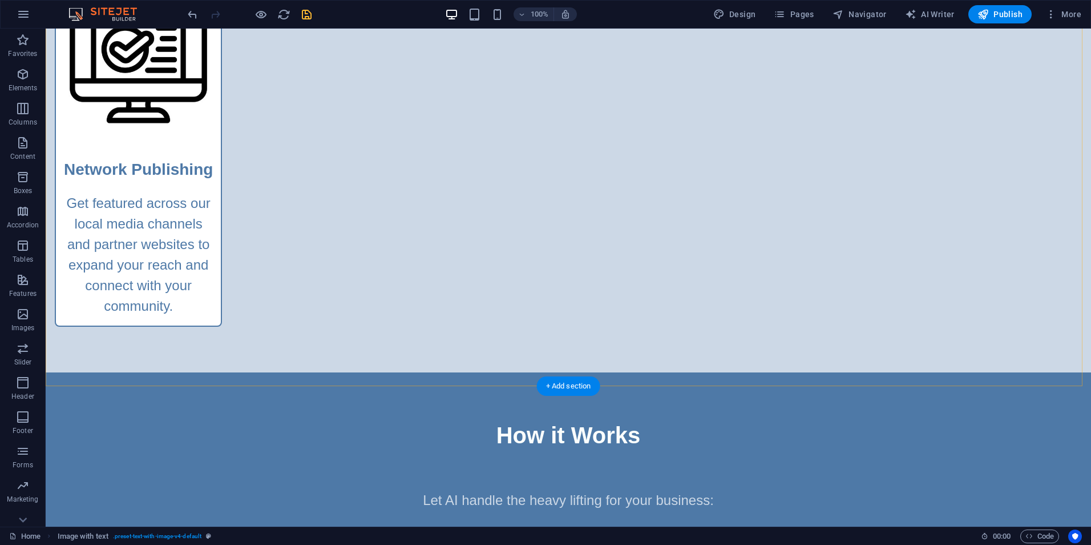
scroll to position [1610, 0]
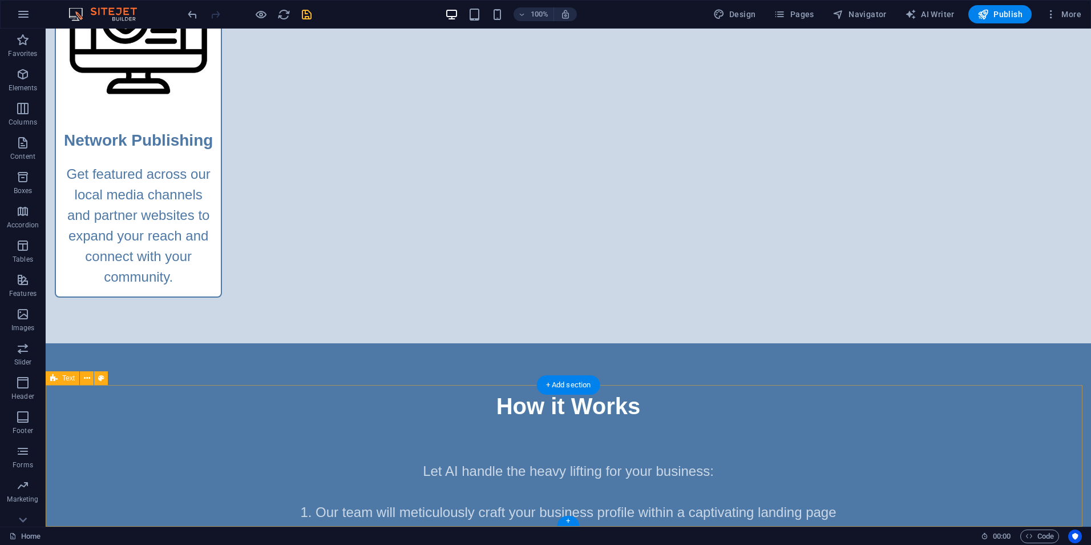
click at [57, 380] on icon at bounding box center [53, 378] width 7 height 14
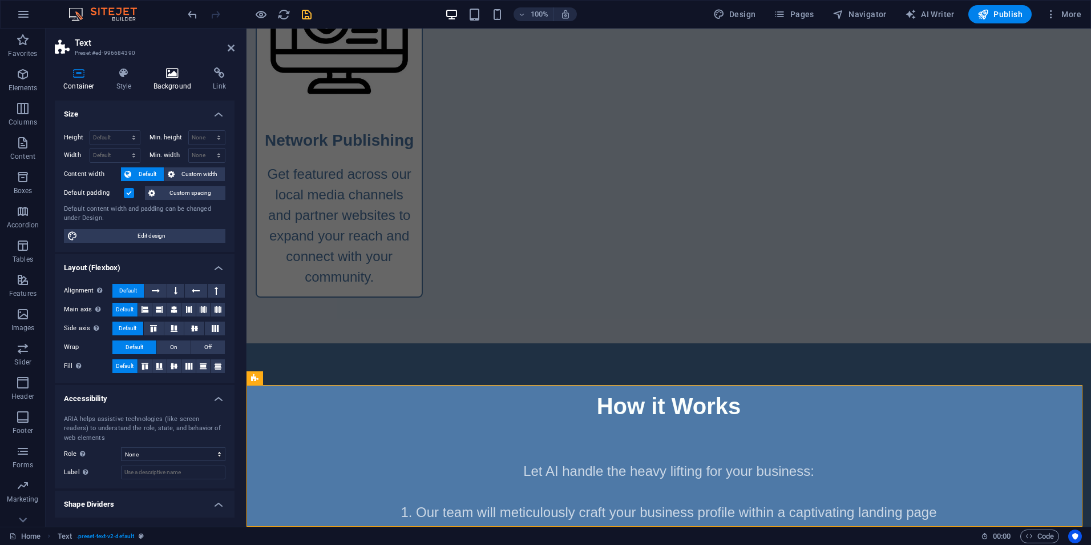
click at [164, 80] on h4 "Background" at bounding box center [175, 79] width 60 height 24
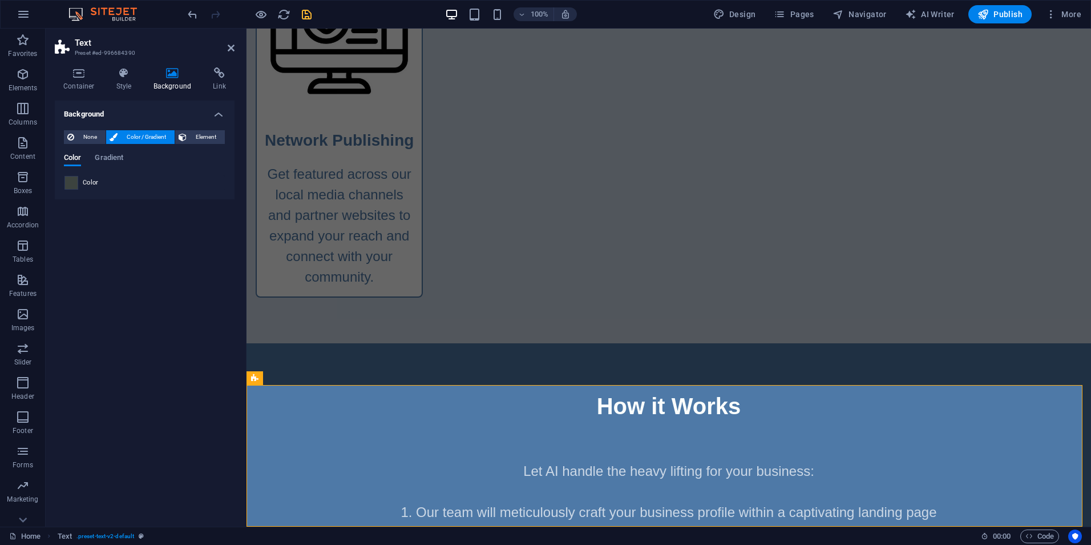
click at [68, 186] on span at bounding box center [71, 182] width 13 height 13
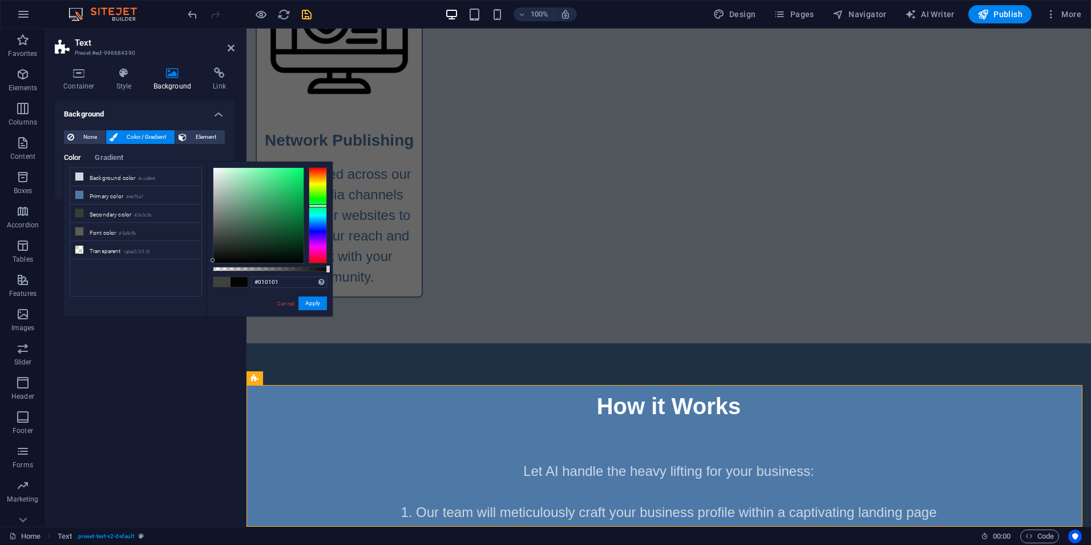
type input "#000000"
drag, startPoint x: 220, startPoint y: 236, endPoint x: 207, endPoint y: 268, distance: 34.0
click at [207, 268] on div "#000000 Supported formats #0852ed rgb(8, 82, 237) rgba(8, 82, 237, 90%) hsv(221…" at bounding box center [270, 322] width 126 height 320
click at [307, 304] on button "Apply" at bounding box center [313, 303] width 29 height 14
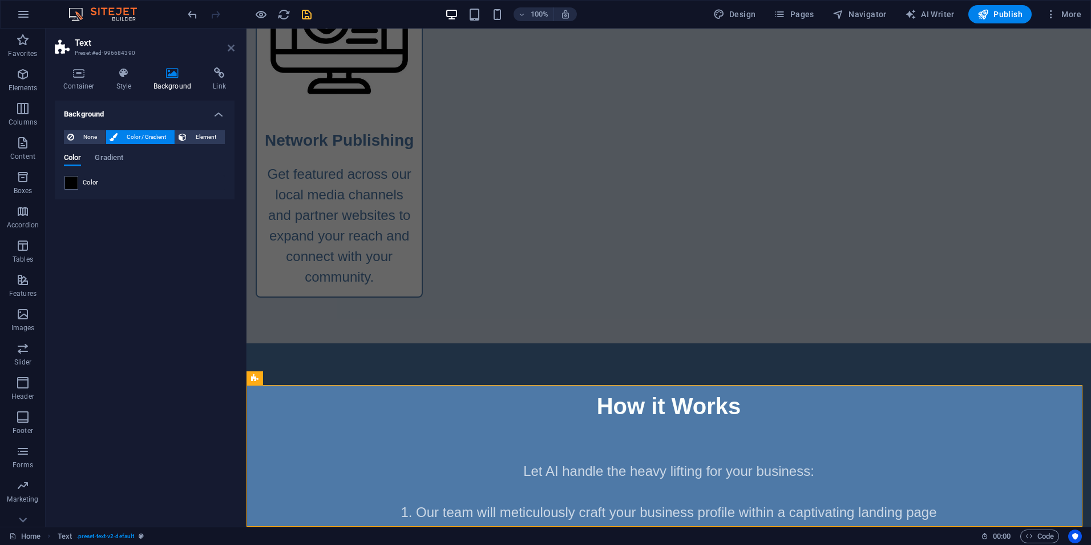
drag, startPoint x: 231, startPoint y: 49, endPoint x: 185, endPoint y: 27, distance: 51.3
click at [231, 49] on icon at bounding box center [231, 47] width 7 height 9
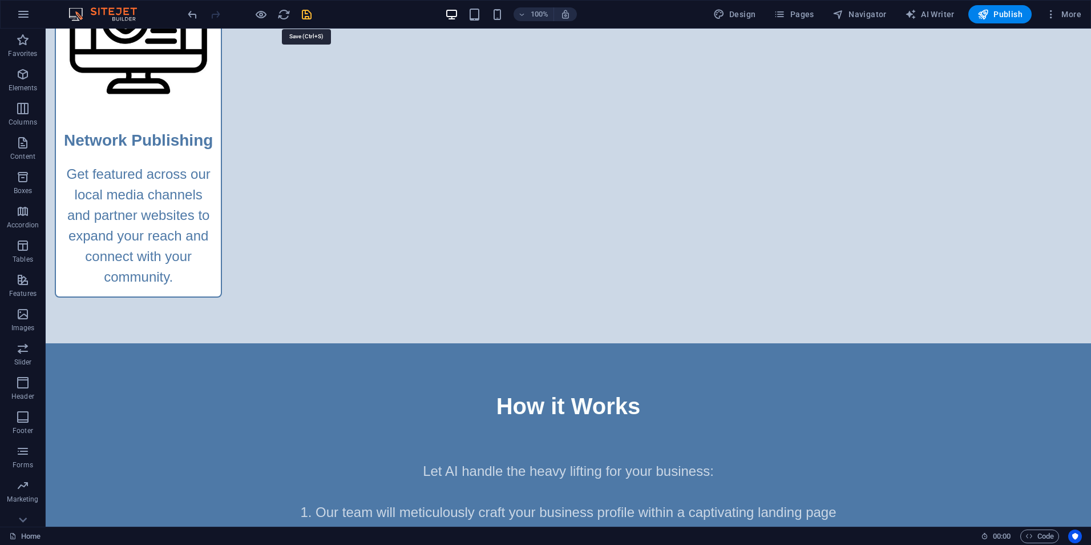
click at [305, 14] on icon "save" at bounding box center [306, 14] width 13 height 13
click at [1005, 14] on span "Publish" at bounding box center [1000, 14] width 45 height 11
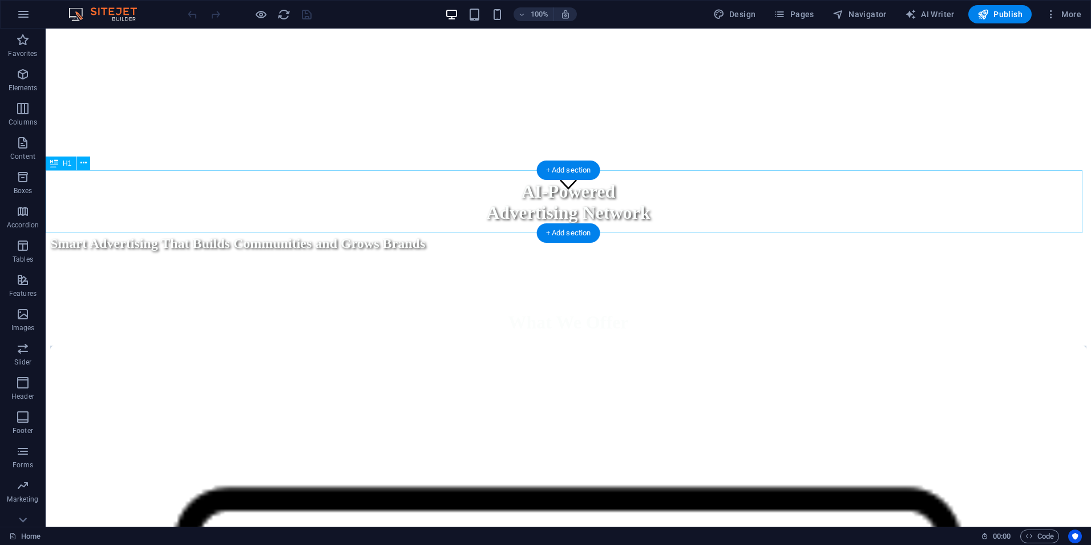
scroll to position [342, 0]
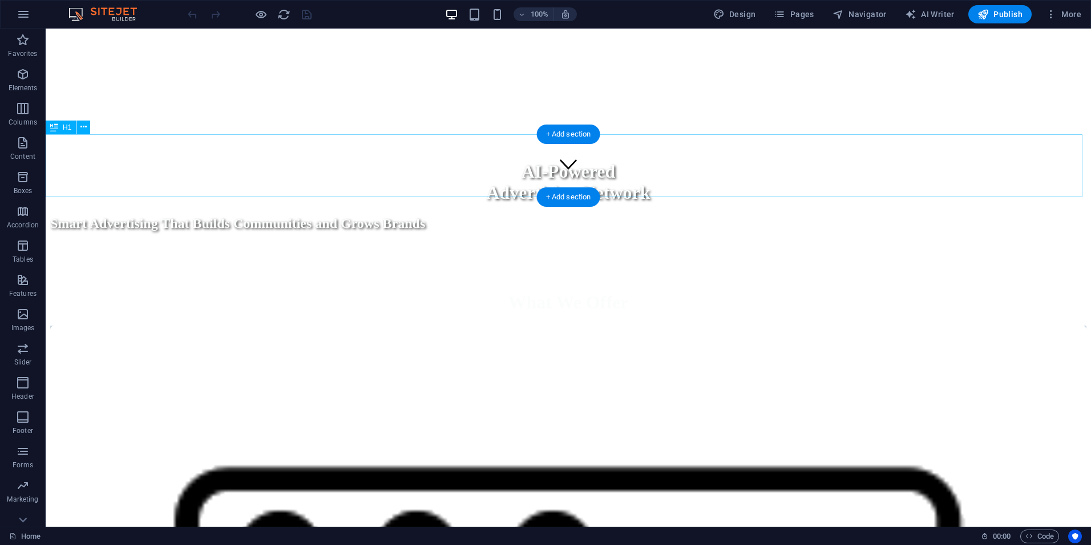
click at [614, 251] on div "What We Offer" at bounding box center [568, 282] width 1037 height 62
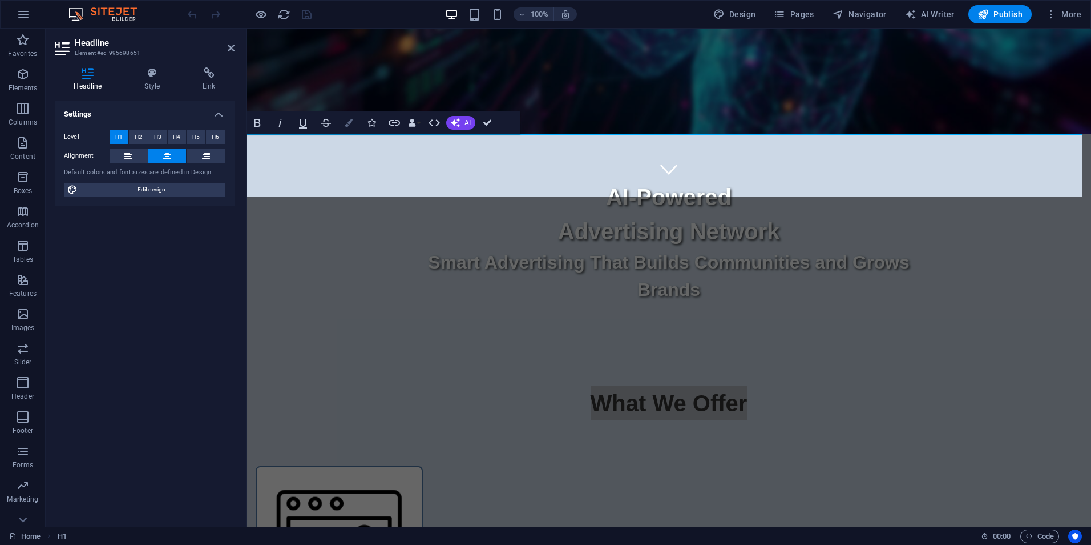
click at [346, 124] on icon "button" at bounding box center [349, 123] width 8 height 8
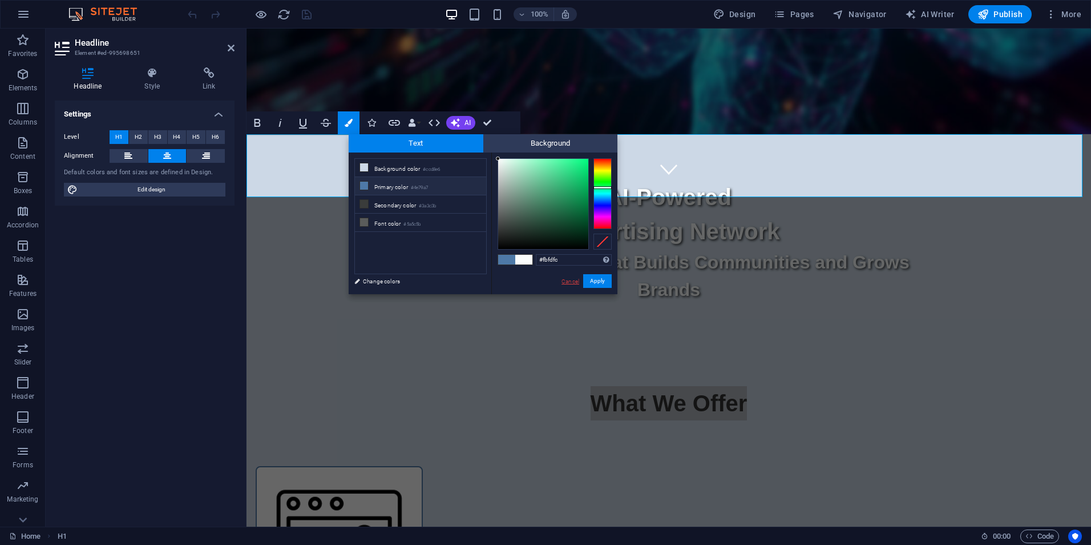
click at [567, 281] on link "Cancel" at bounding box center [571, 281] width 20 height 9
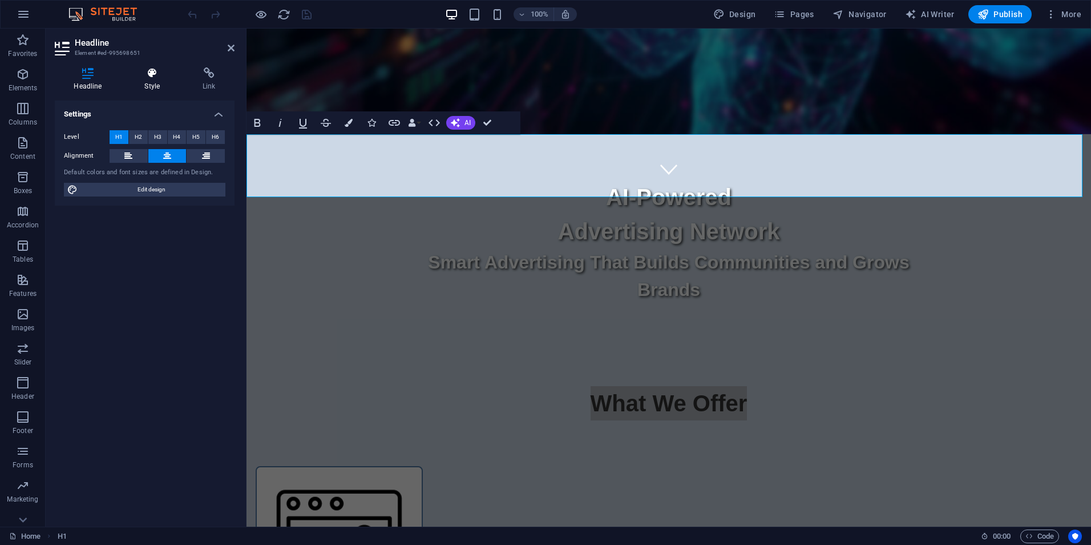
click at [155, 74] on icon at bounding box center [153, 72] width 54 height 11
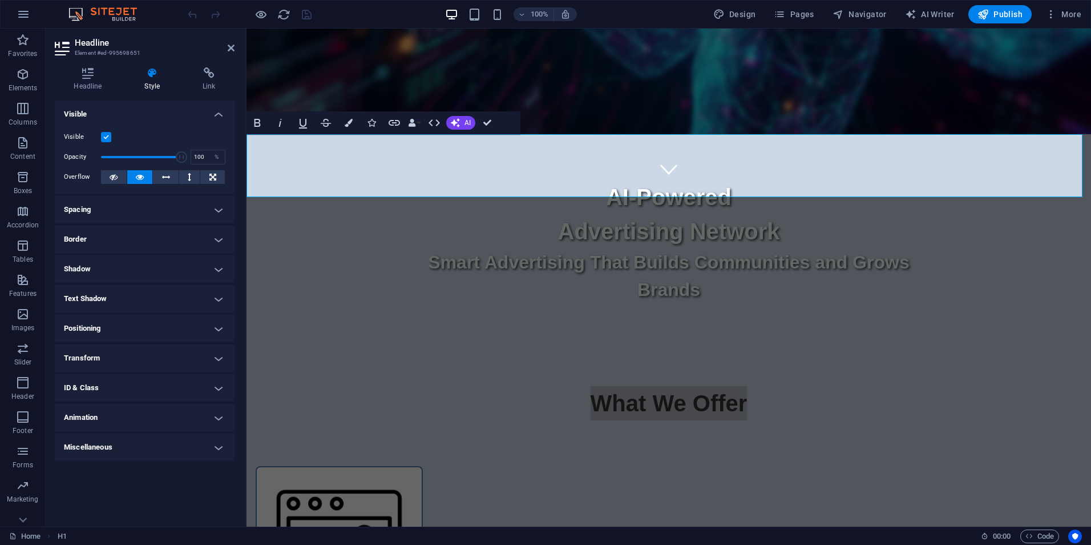
click at [220, 265] on h4 "Shadow" at bounding box center [145, 268] width 180 height 27
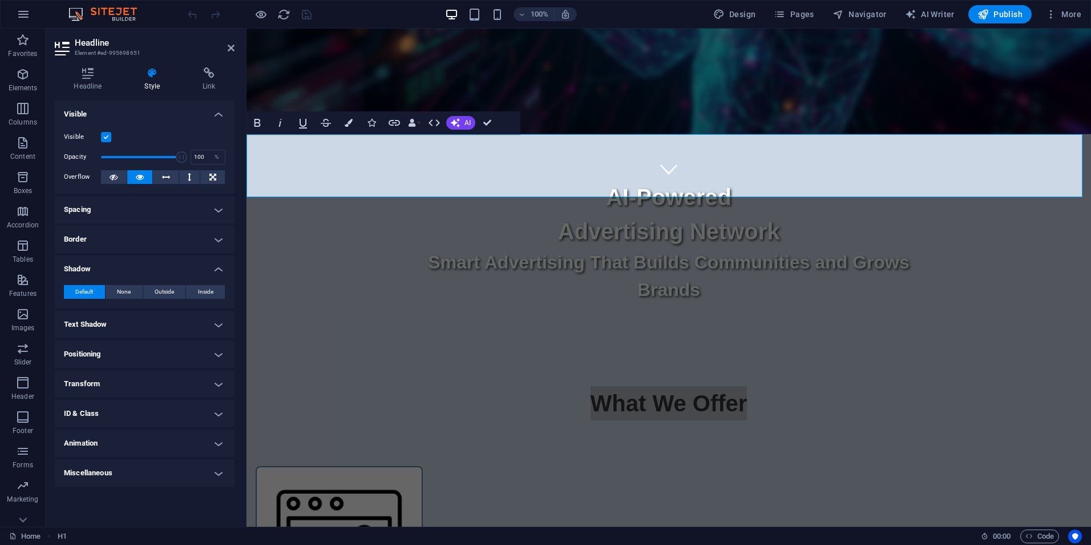
click at [100, 323] on h4 "Text Shadow" at bounding box center [145, 324] width 180 height 27
click at [103, 349] on button "Default" at bounding box center [91, 347] width 54 height 14
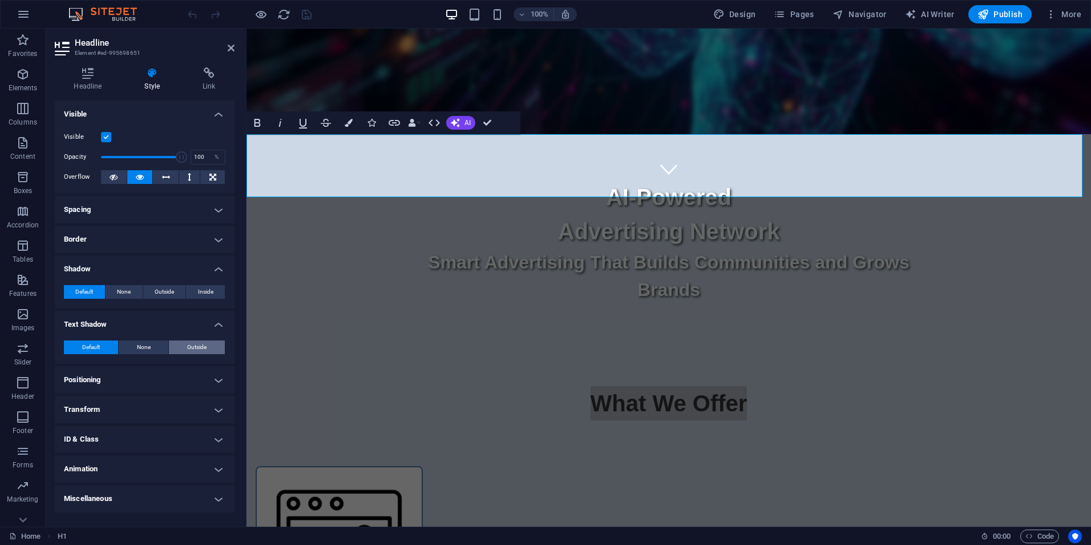
click at [192, 349] on span "Outside" at bounding box center [196, 347] width 19 height 14
type input "2"
type input "4"
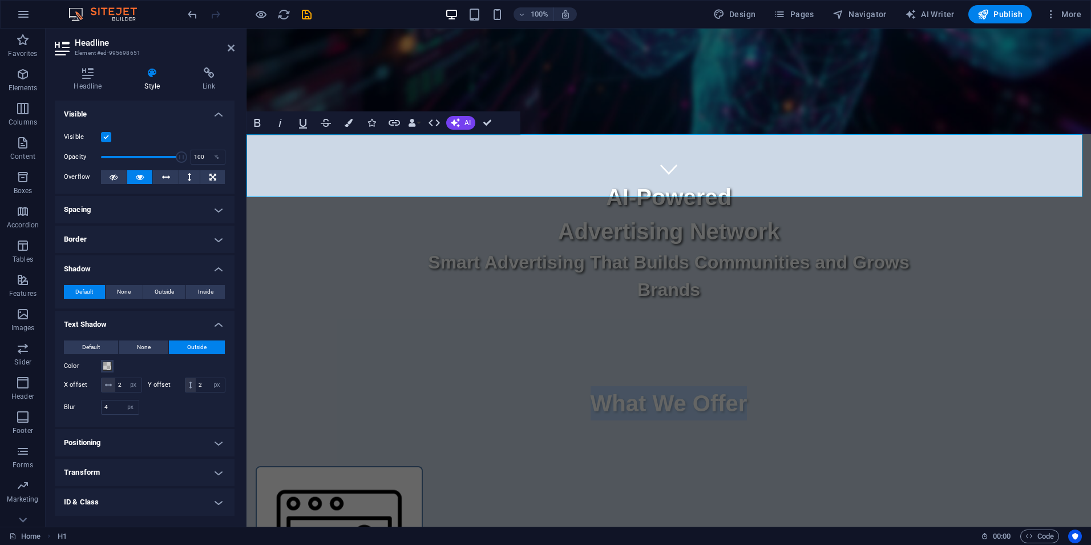
click at [545, 386] on h1 "What We Offer" at bounding box center [669, 403] width 845 height 34
drag, startPoint x: 751, startPoint y: 182, endPoint x: 484, endPoint y: 197, distance: 267.6
click at [527, 386] on h1 "What We Offer" at bounding box center [669, 403] width 845 height 34
click at [108, 367] on span at bounding box center [107, 365] width 9 height 9
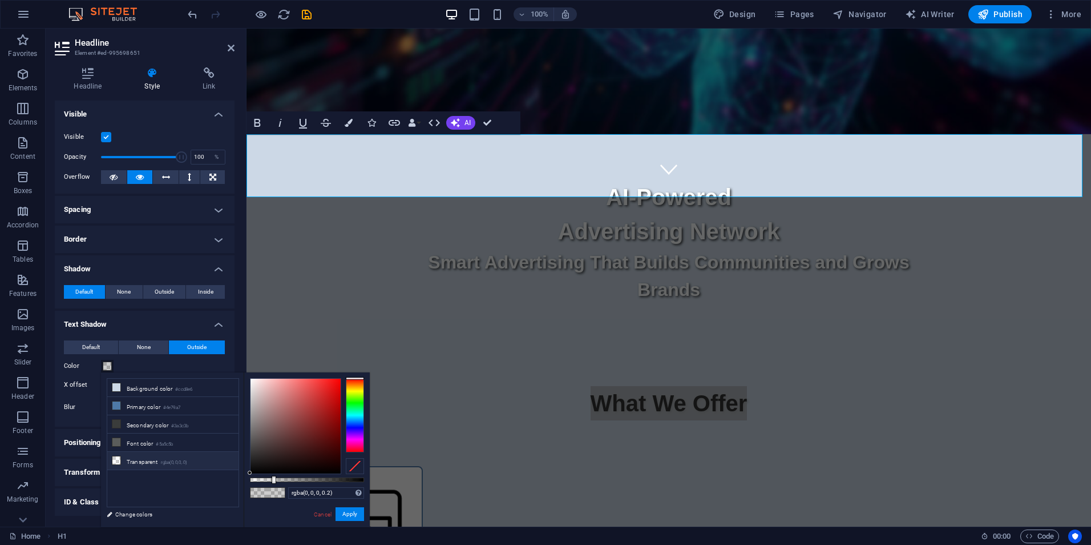
click at [115, 461] on icon at bounding box center [116, 460] width 8 height 8
type input "#000000"
drag, startPoint x: 249, startPoint y: 480, endPoint x: 368, endPoint y: 484, distance: 118.2
click at [368, 484] on div "#000000 Supported formats #0852ed rgb(8, 82, 237) rgba(8, 82, 237, 90%) hsv(221…" at bounding box center [307, 532] width 126 height 320
click at [352, 511] on button "Apply" at bounding box center [350, 514] width 29 height 14
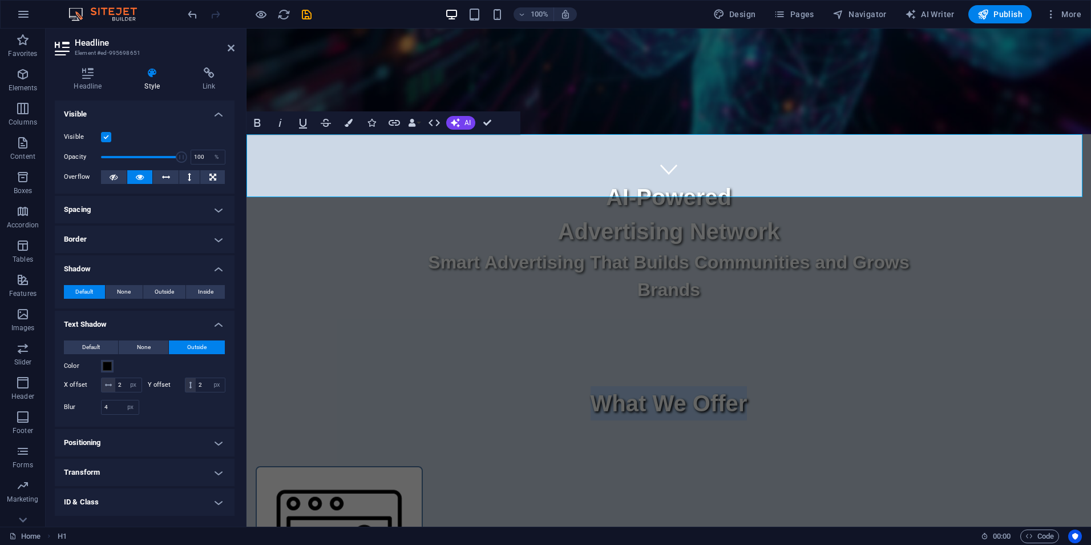
click at [490, 386] on h1 "What We Offer" at bounding box center [669, 403] width 845 height 34
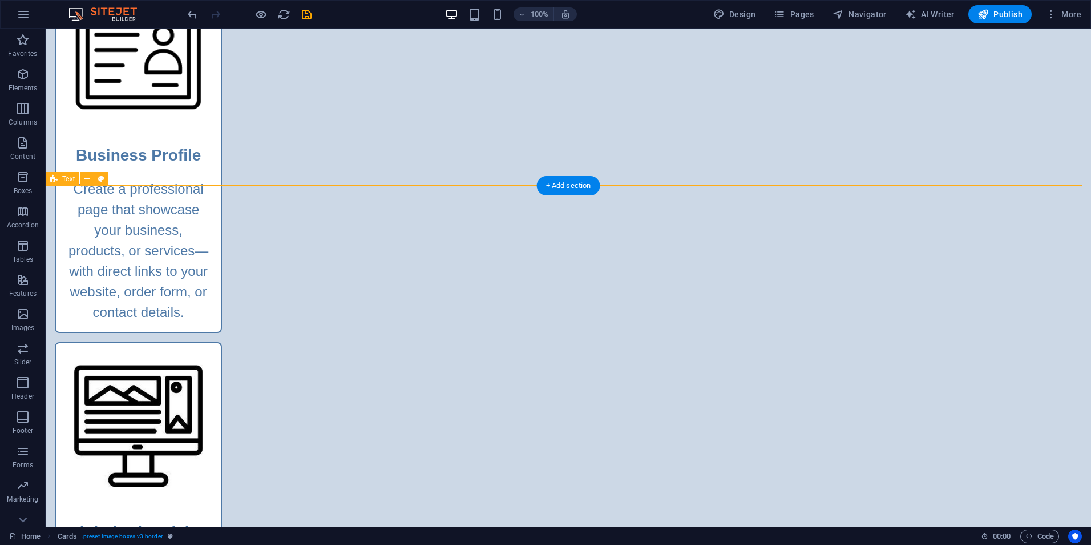
scroll to position [856, 0]
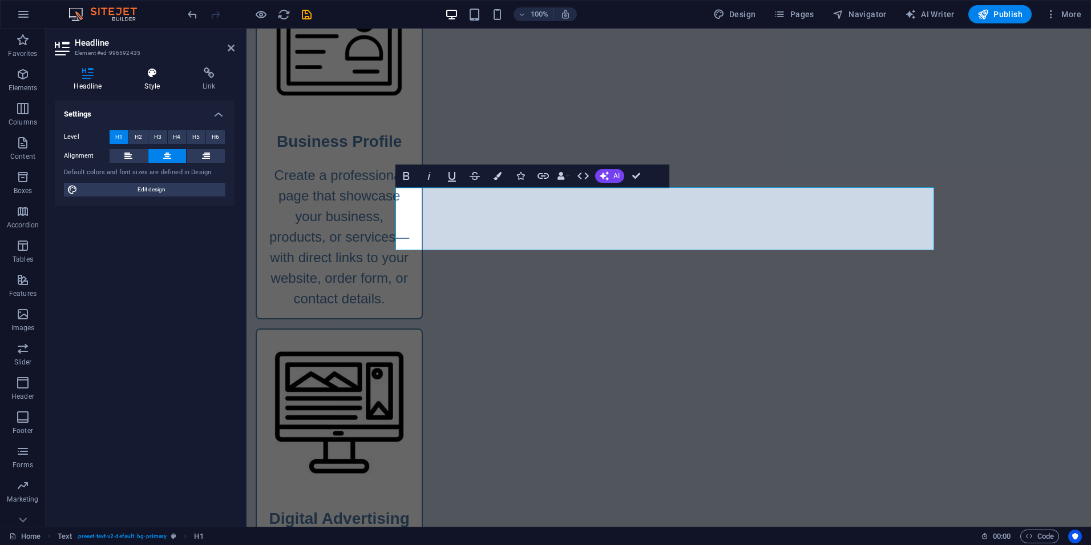
click at [147, 77] on icon at bounding box center [153, 72] width 54 height 11
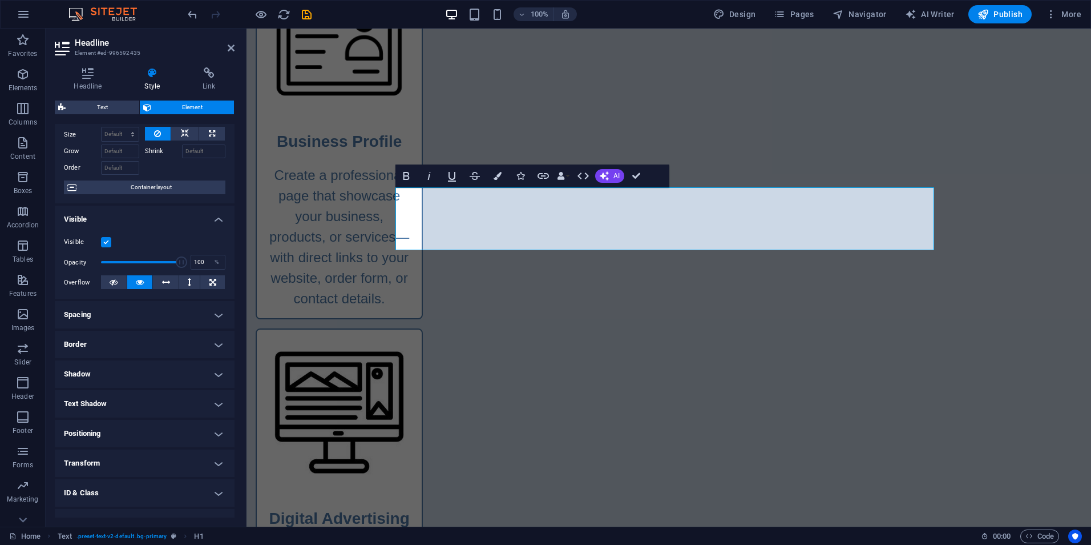
scroll to position [89, 0]
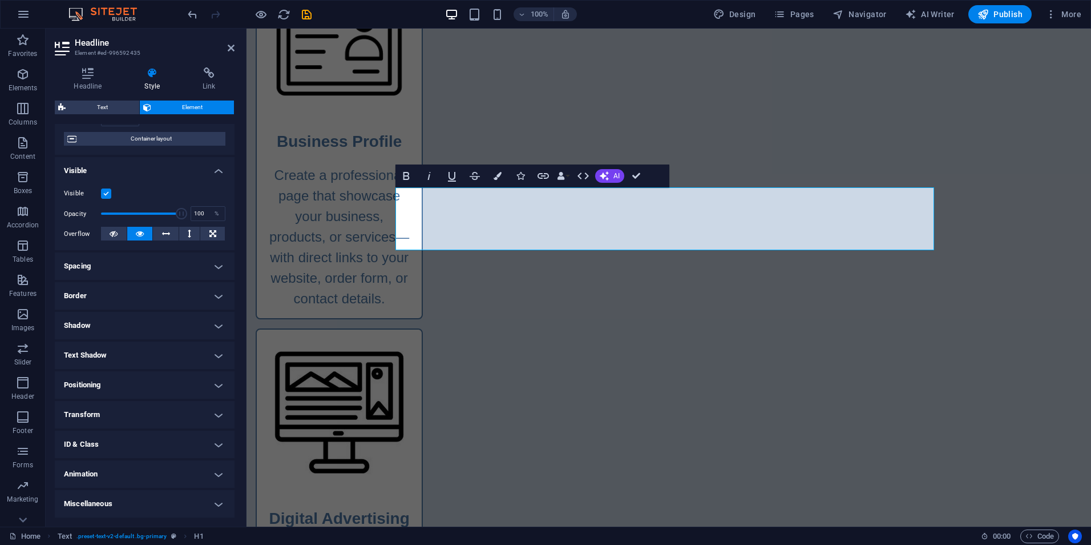
click at [105, 354] on h4 "Text Shadow" at bounding box center [145, 354] width 180 height 27
click at [210, 381] on button "Outside" at bounding box center [197, 378] width 56 height 14
type input "rgba(0, 0, 0, 0.2)"
type input "2"
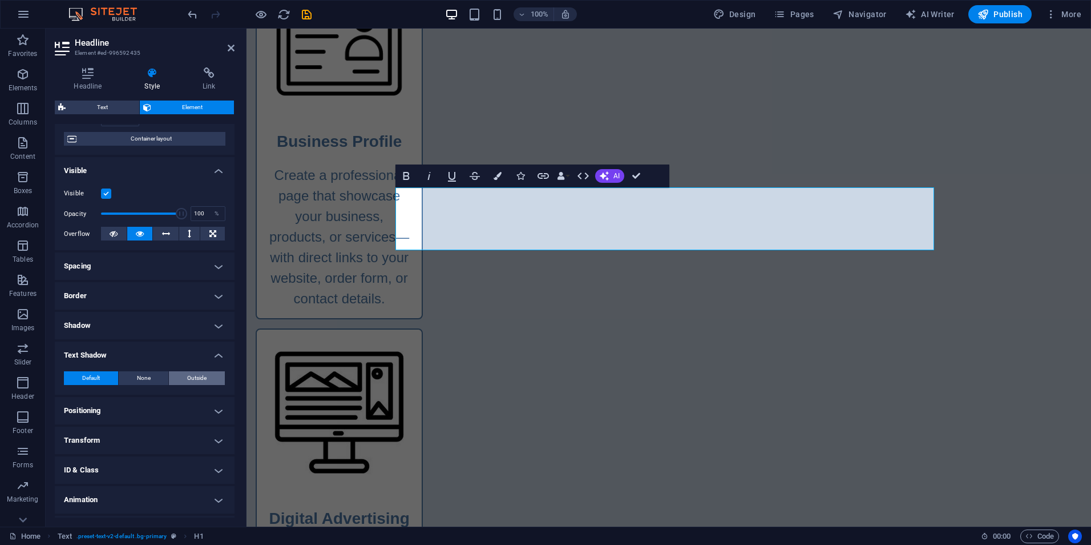
type input "4"
click at [106, 398] on span at bounding box center [107, 396] width 9 height 9
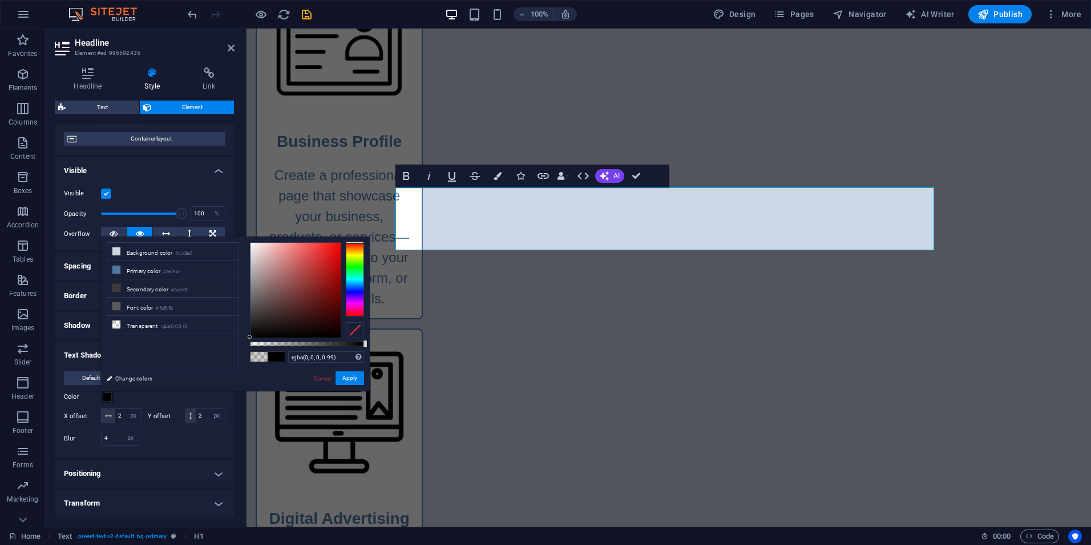
type input "#000000"
drag, startPoint x: 275, startPoint y: 343, endPoint x: 368, endPoint y: 338, distance: 93.2
click at [368, 338] on div "#000000 Supported formats #0852ed rgb(8, 82, 237) rgba(8, 82, 237, 90%) hsv(221…" at bounding box center [307, 396] width 126 height 320
click at [350, 377] on button "Apply" at bounding box center [350, 378] width 29 height 14
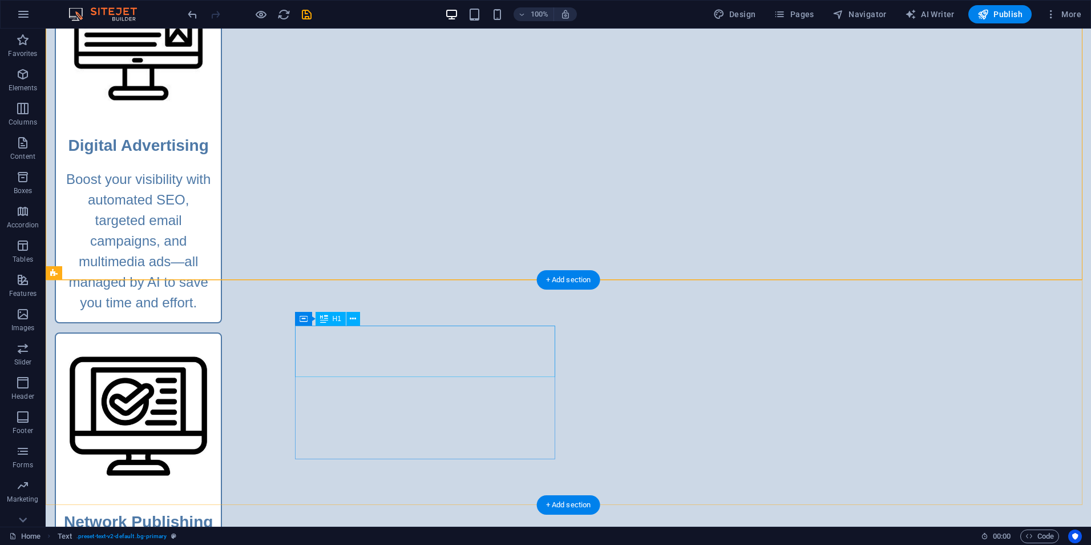
scroll to position [1313, 0]
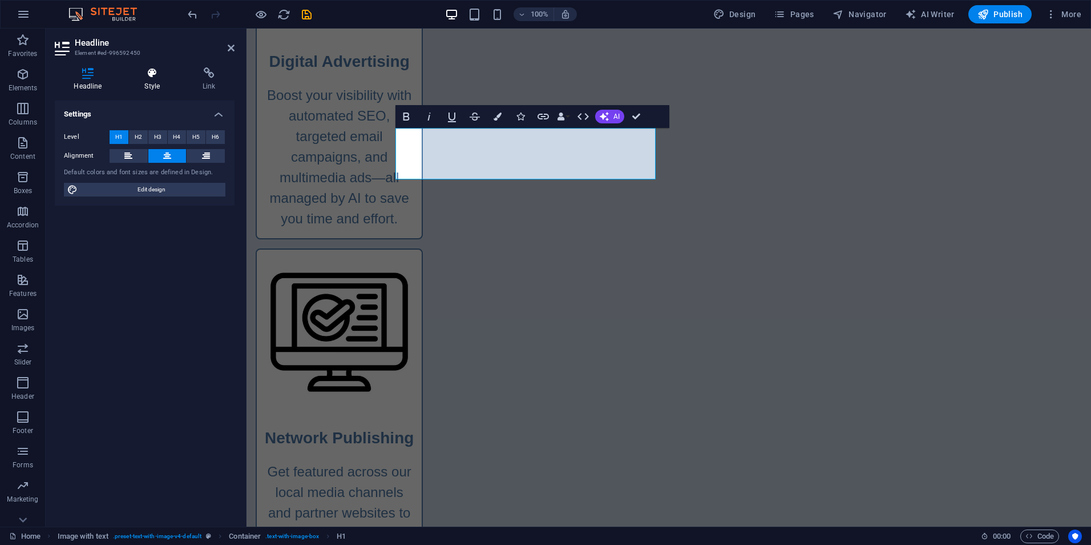
click at [155, 77] on icon at bounding box center [153, 72] width 54 height 11
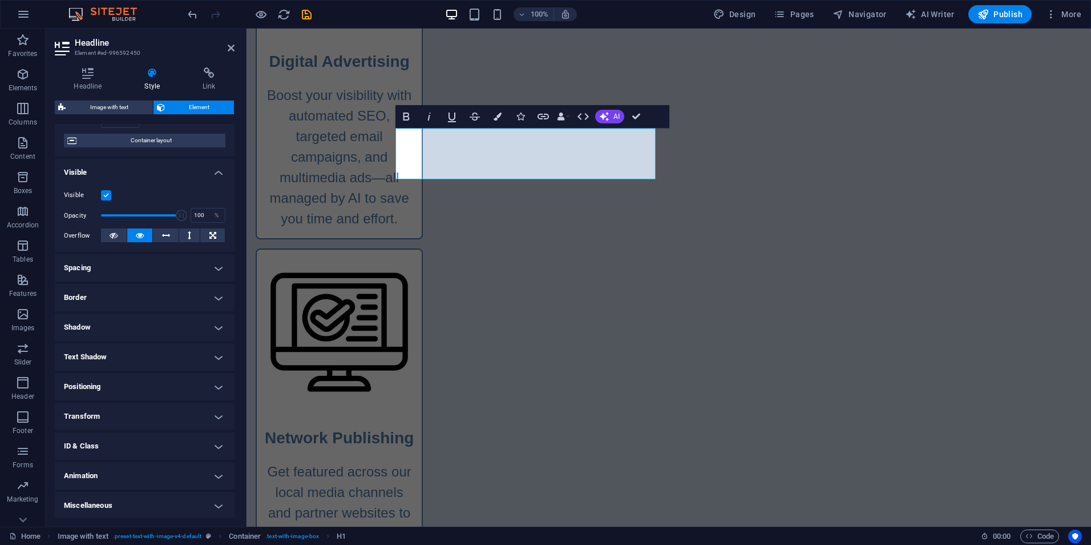
scroll to position [89, 0]
click at [102, 353] on h4 "Text Shadow" at bounding box center [145, 354] width 180 height 27
click at [187, 381] on span "Outside" at bounding box center [196, 378] width 19 height 14
type input "rgba(0, 0, 0, 0.2)"
type input "2"
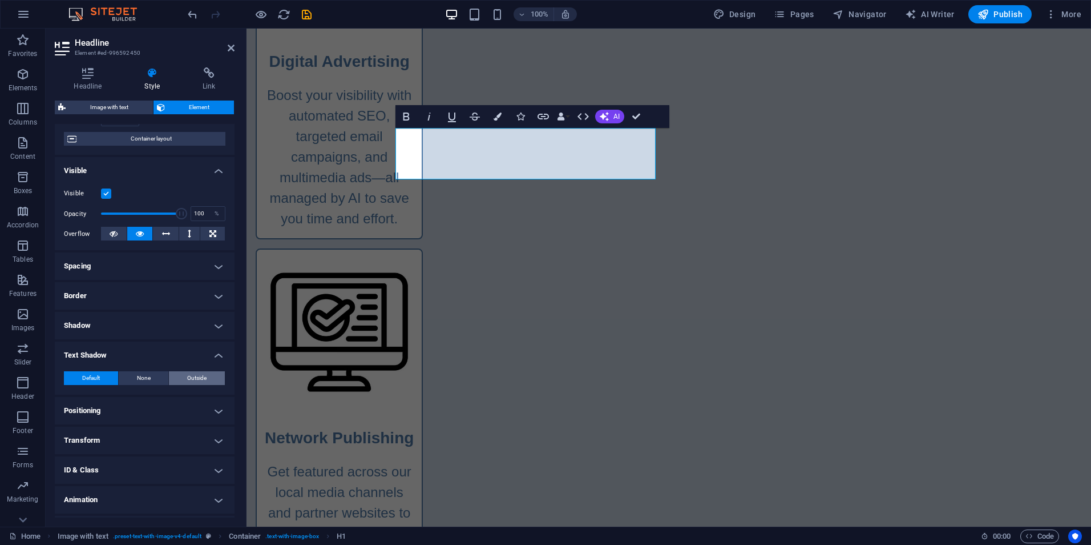
type input "2"
type input "4"
click at [107, 398] on span at bounding box center [107, 396] width 9 height 9
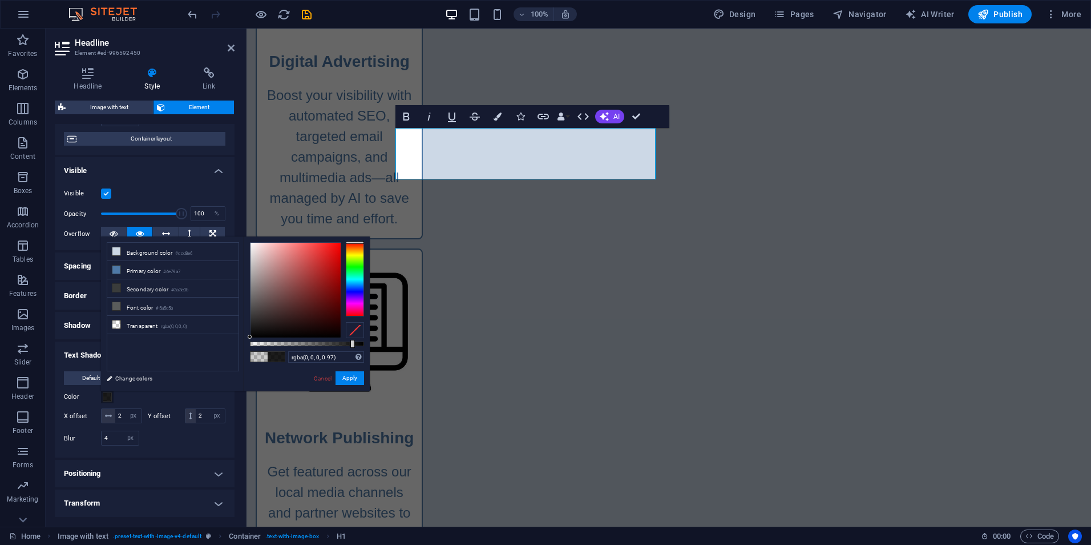
type input "#000000"
drag, startPoint x: 273, startPoint y: 344, endPoint x: 124, endPoint y: 316, distance: 152.0
click at [370, 345] on body "Advertising Network Home Favorites Elements Columns Content Boxes Accordion Tab…" at bounding box center [545, 272] width 1091 height 545
click at [347, 374] on button "Apply" at bounding box center [350, 378] width 29 height 14
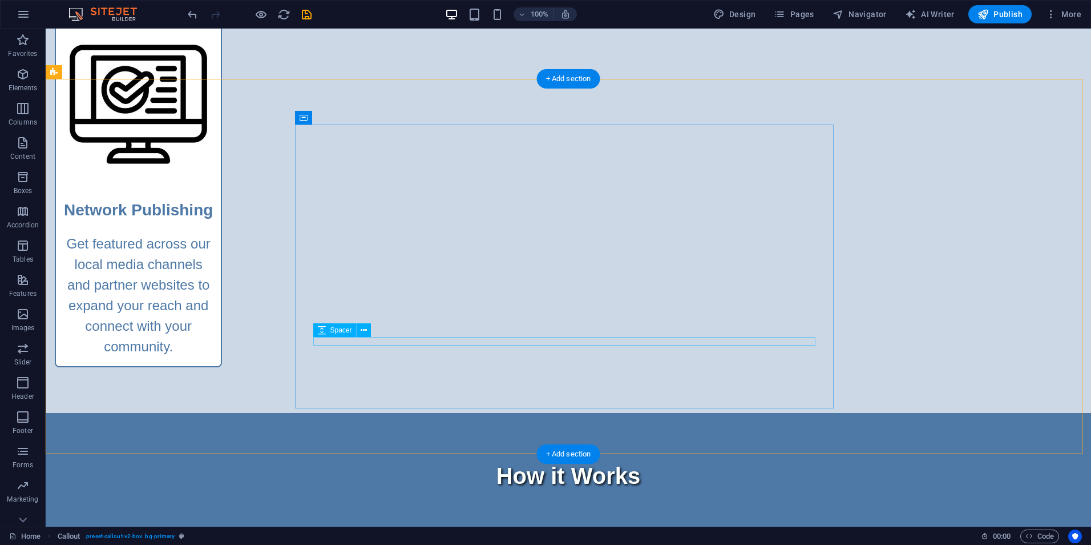
scroll to position [1541, 0]
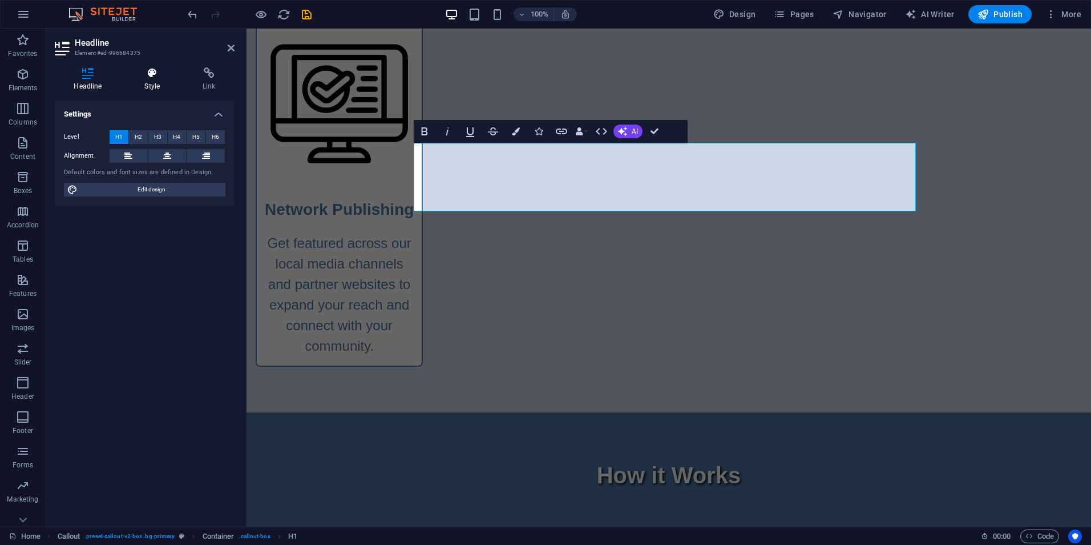
click at [152, 73] on icon at bounding box center [153, 72] width 54 height 11
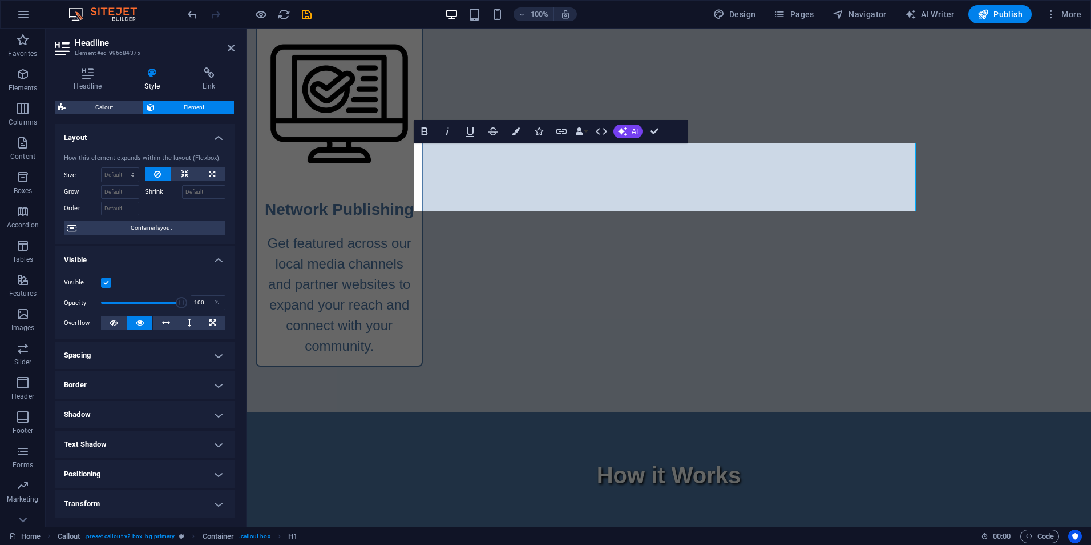
click at [123, 441] on h4 "Text Shadow" at bounding box center [145, 443] width 180 height 27
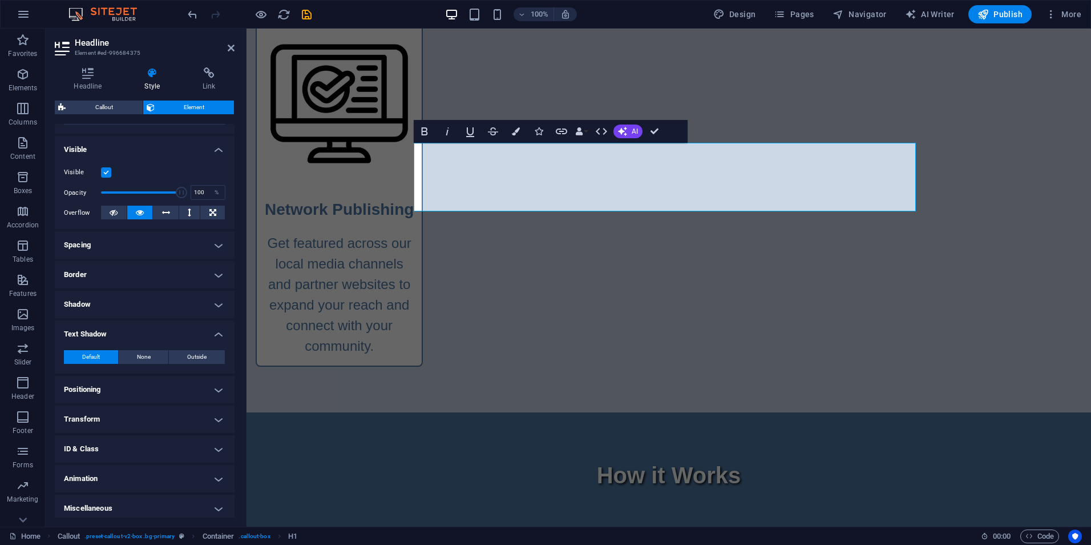
scroll to position [115, 0]
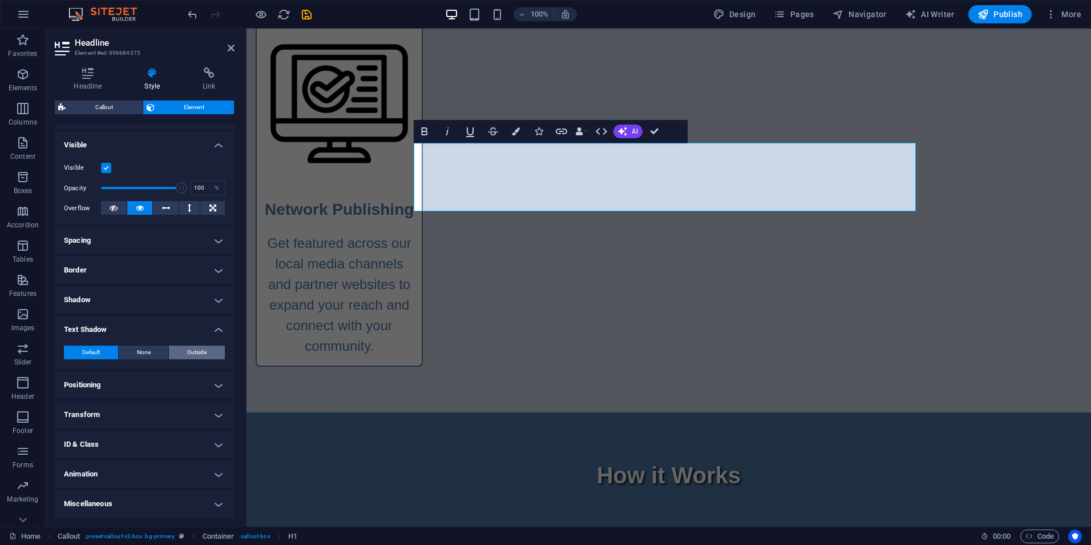
click at [200, 353] on span "Outside" at bounding box center [196, 352] width 19 height 14
type input "rgba(0, 0, 0, 0.2)"
type input "2"
type input "4"
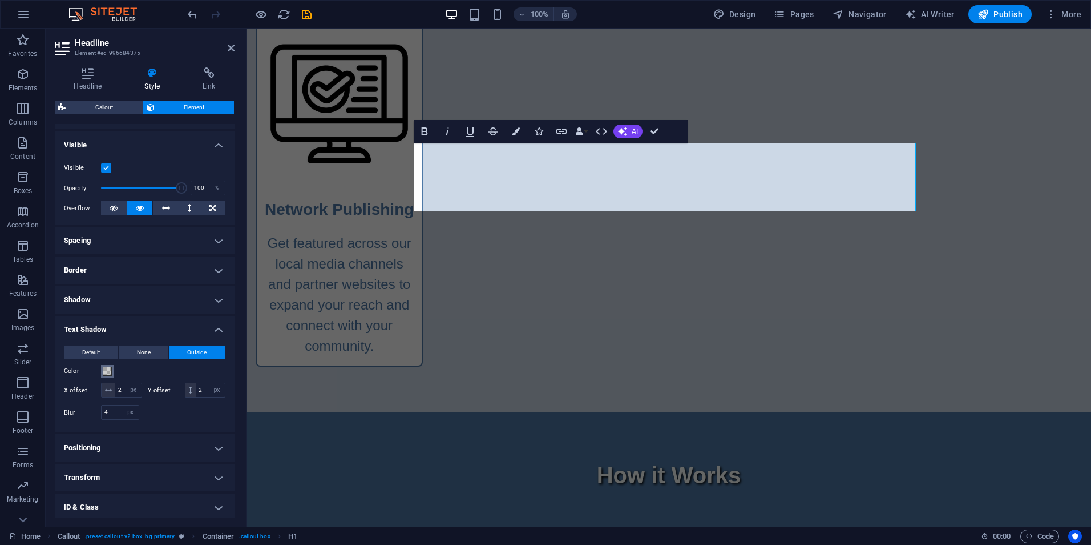
click at [103, 369] on span at bounding box center [107, 370] width 9 height 9
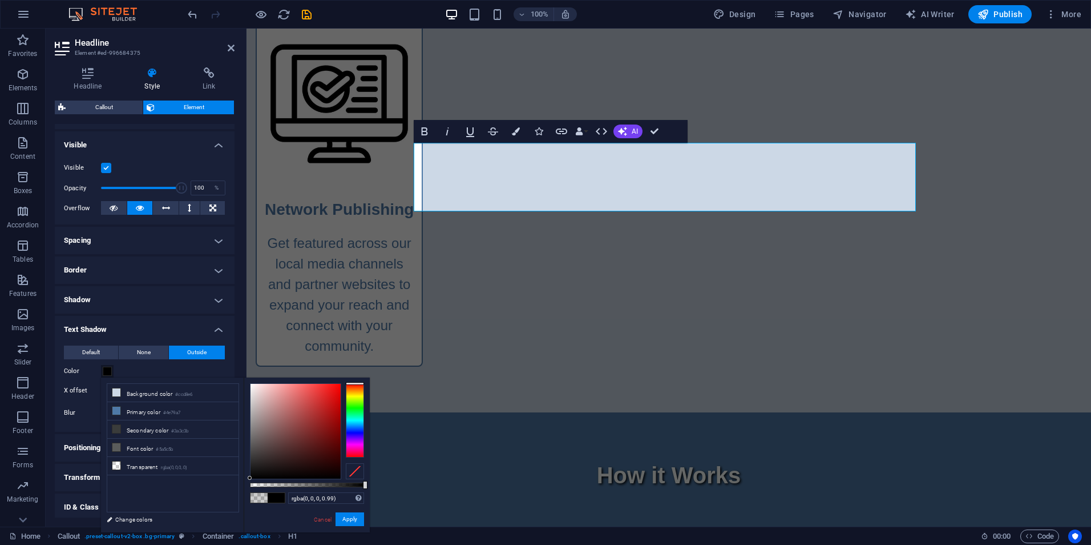
type input "#000000"
drag, startPoint x: 274, startPoint y: 486, endPoint x: 365, endPoint y: 483, distance: 90.8
click at [365, 483] on div at bounding box center [365, 485] width 5 height 8
click at [350, 518] on button "Apply" at bounding box center [350, 519] width 29 height 14
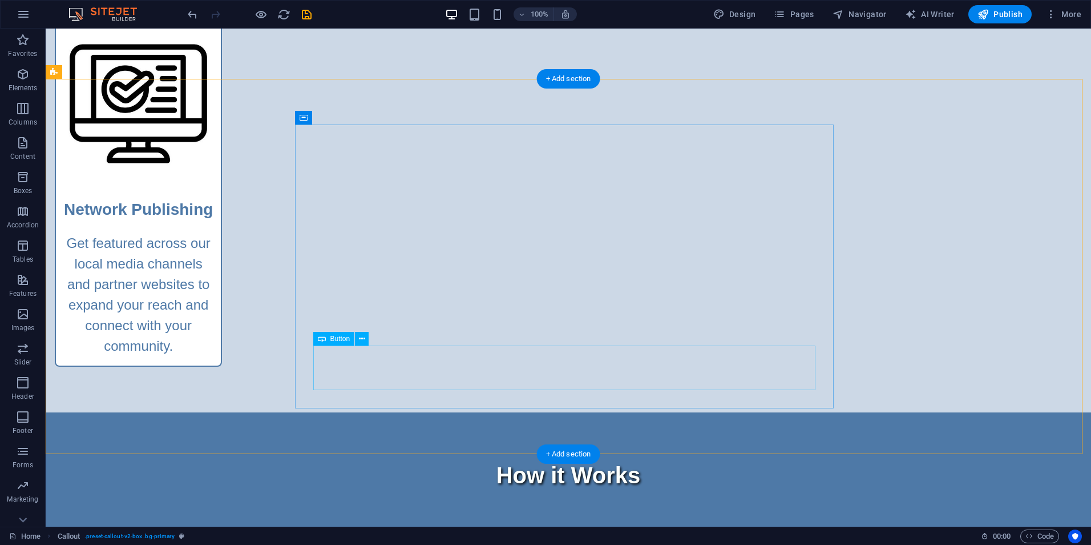
scroll to position [1610, 0]
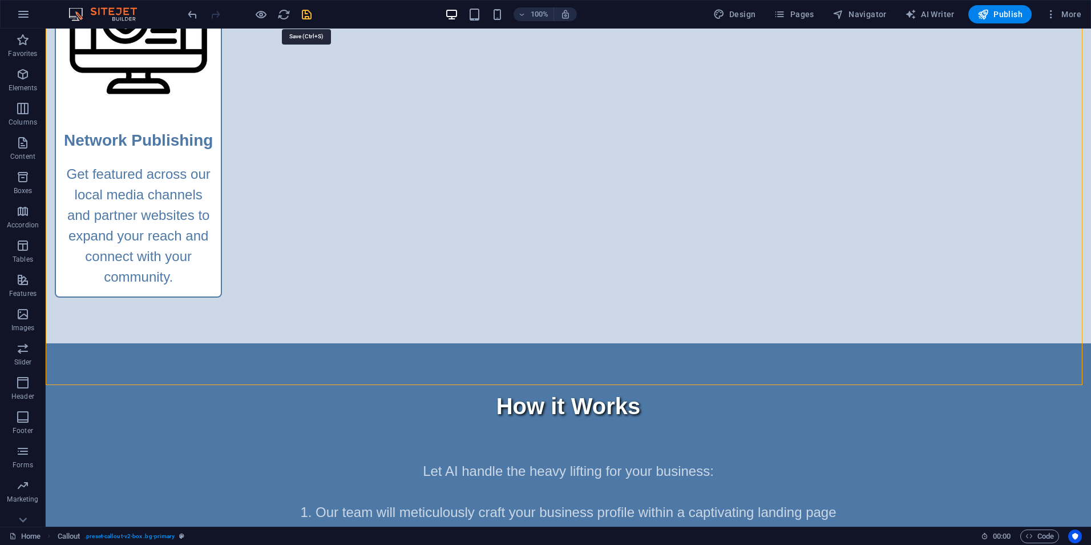
click at [307, 15] on icon "save" at bounding box center [306, 14] width 13 height 13
click at [1010, 15] on span "Publish" at bounding box center [1000, 14] width 45 height 11
